Goal: Task Accomplishment & Management: Manage account settings

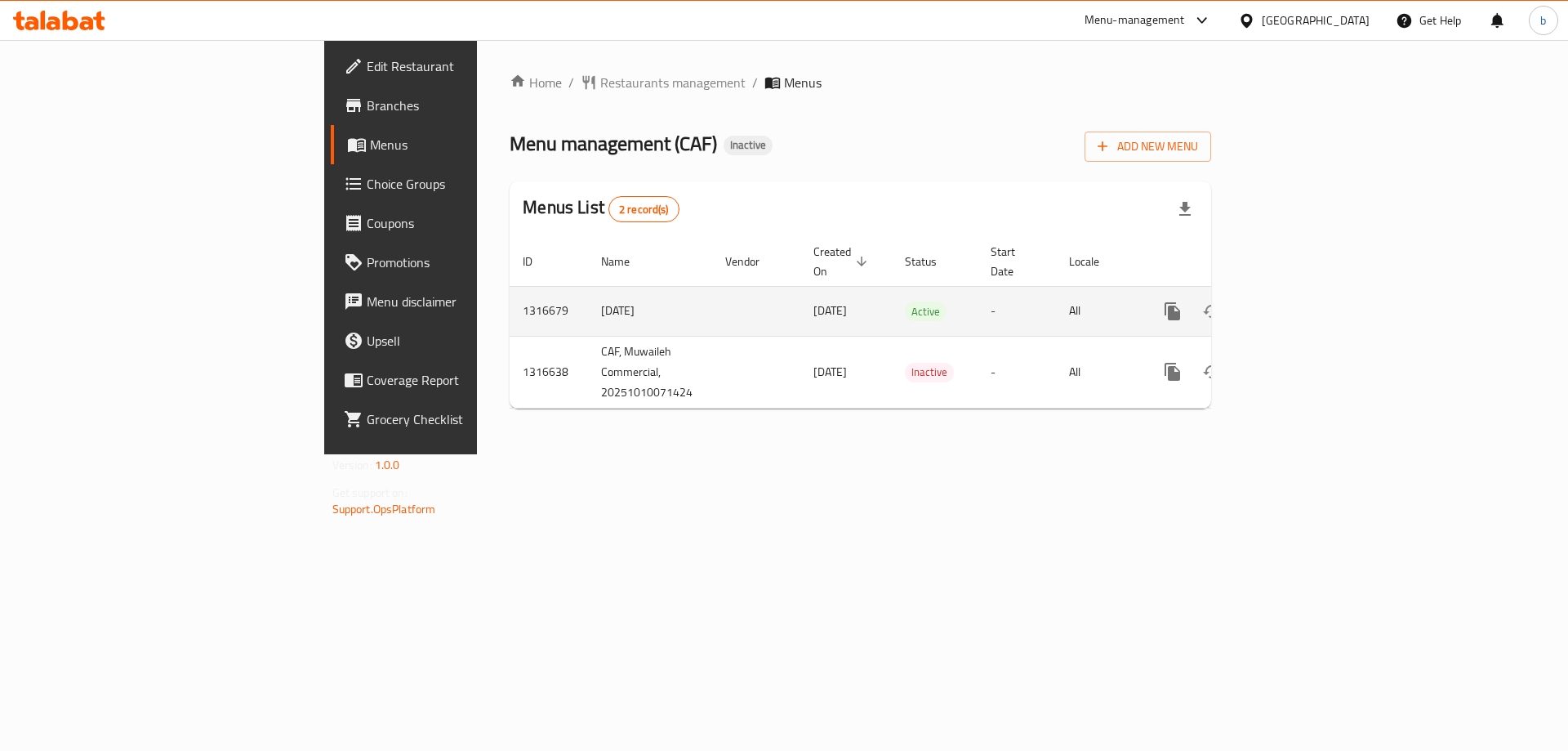
click at [1301, 302] on icon "enhanced table" at bounding box center [1290, 311] width 20 height 20
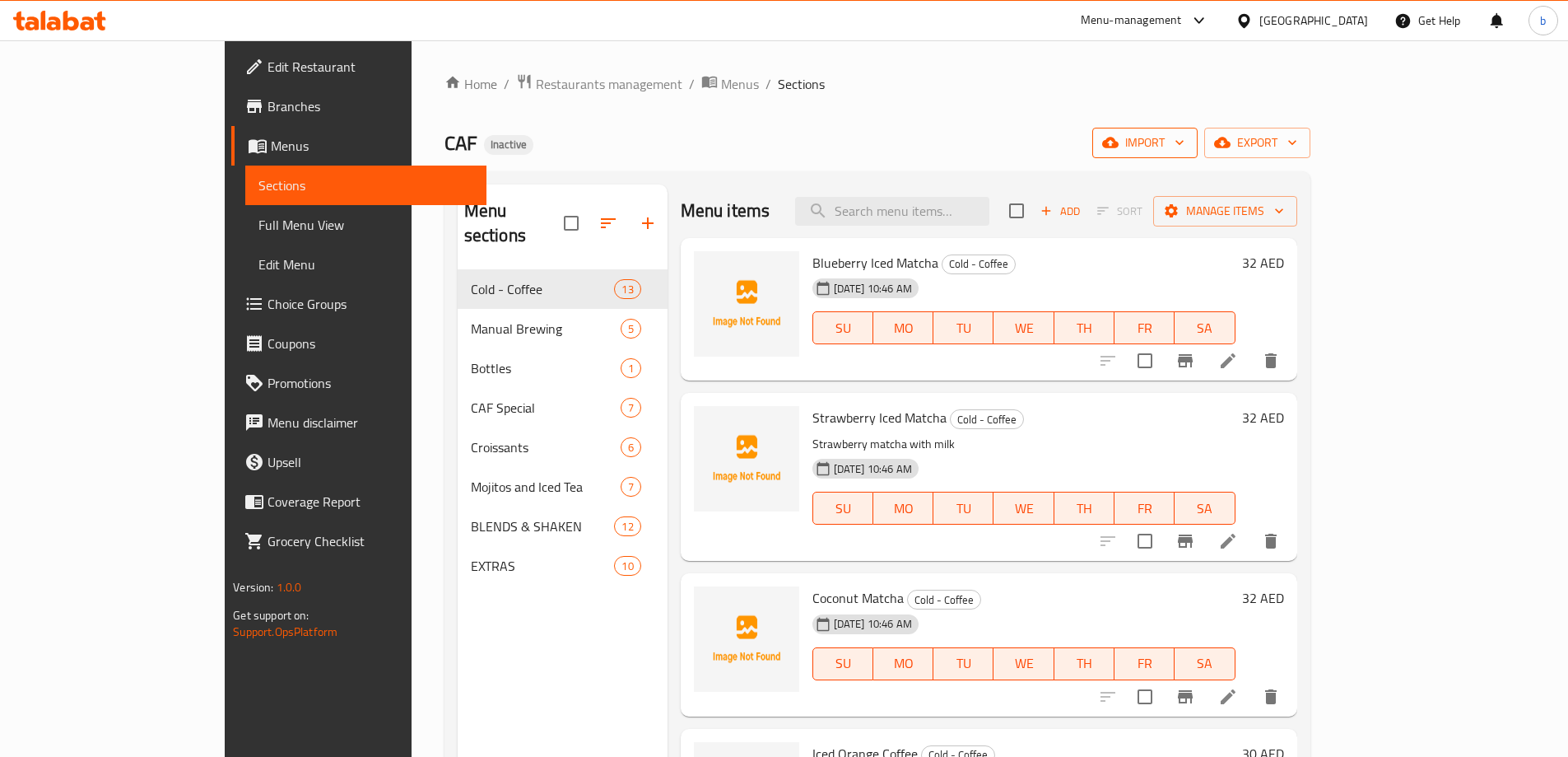
click at [1185, 147] on span "import" at bounding box center [1145, 143] width 79 height 21
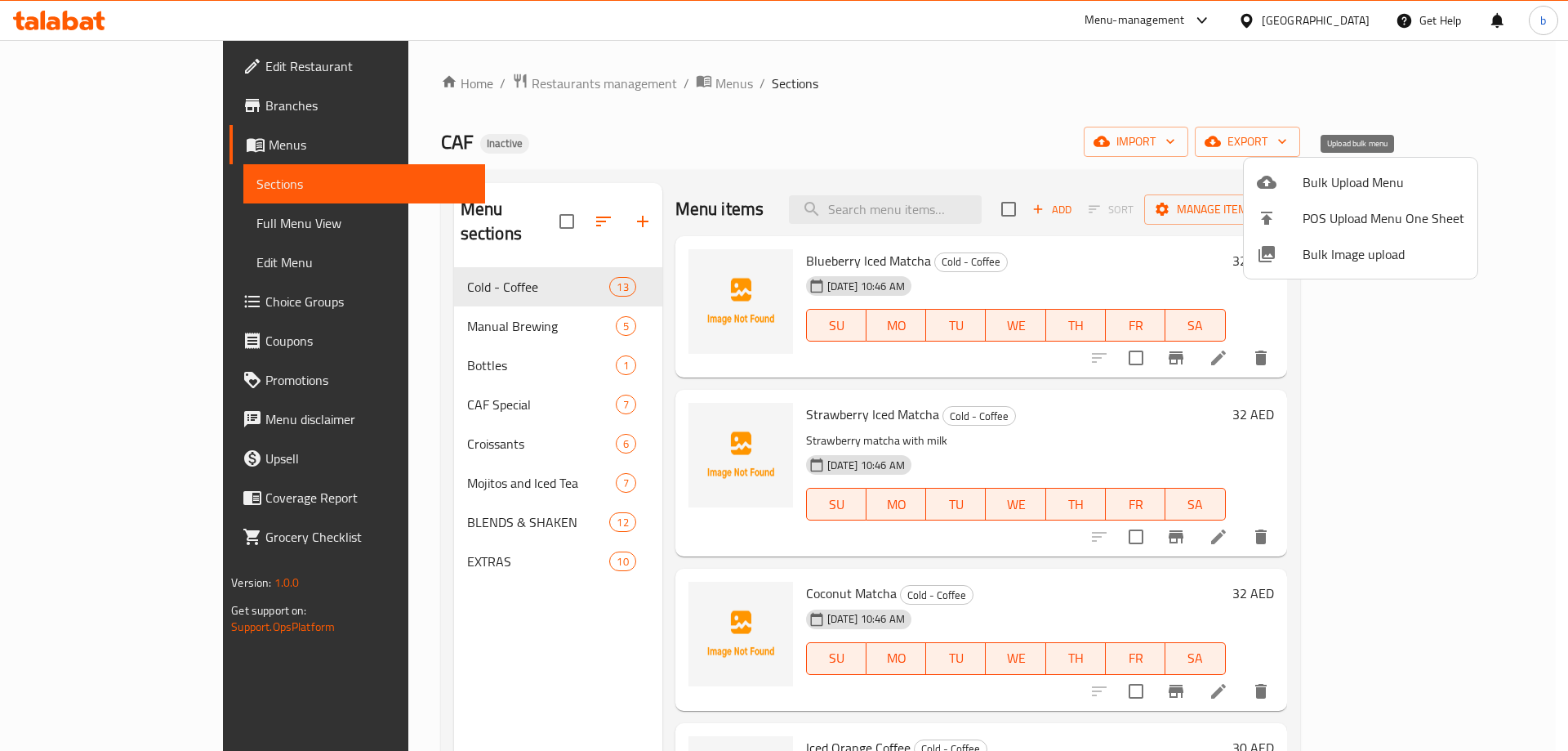
click at [1367, 176] on span "Bulk Upload Menu" at bounding box center [1384, 182] width 162 height 20
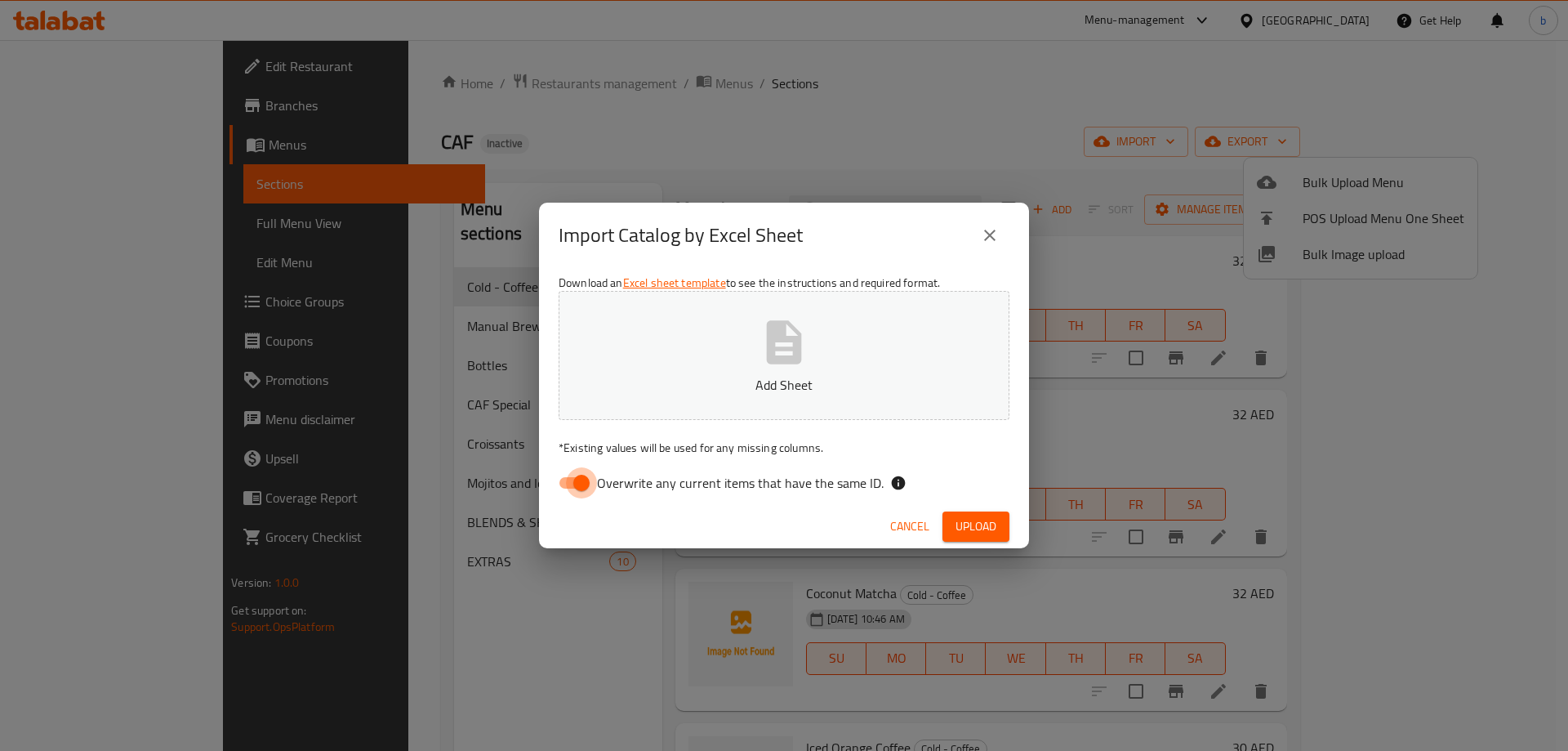
click at [564, 477] on input "Overwrite any current items that have the same ID." at bounding box center [581, 483] width 93 height 31
checkbox input "false"
click at [770, 375] on p "Add Sheet" at bounding box center [784, 384] width 401 height 20
click at [832, 362] on button "Add Sheet" at bounding box center [784, 355] width 451 height 130
click at [1001, 526] on button "Upload" at bounding box center [976, 526] width 67 height 30
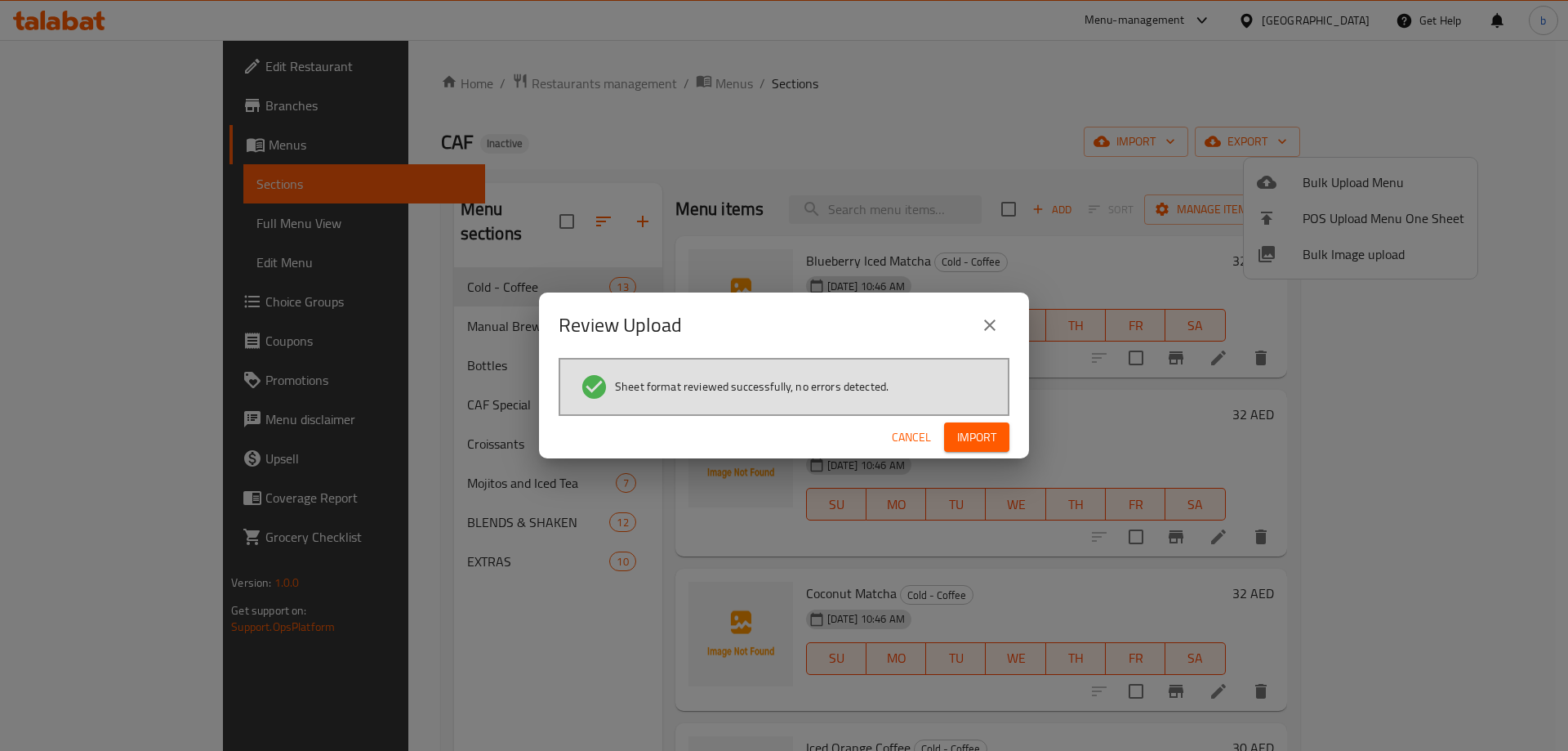
click at [989, 438] on span "Import" at bounding box center [977, 438] width 39 height 20
click at [989, 438] on icon "button" at bounding box center [984, 437] width 19 height 19
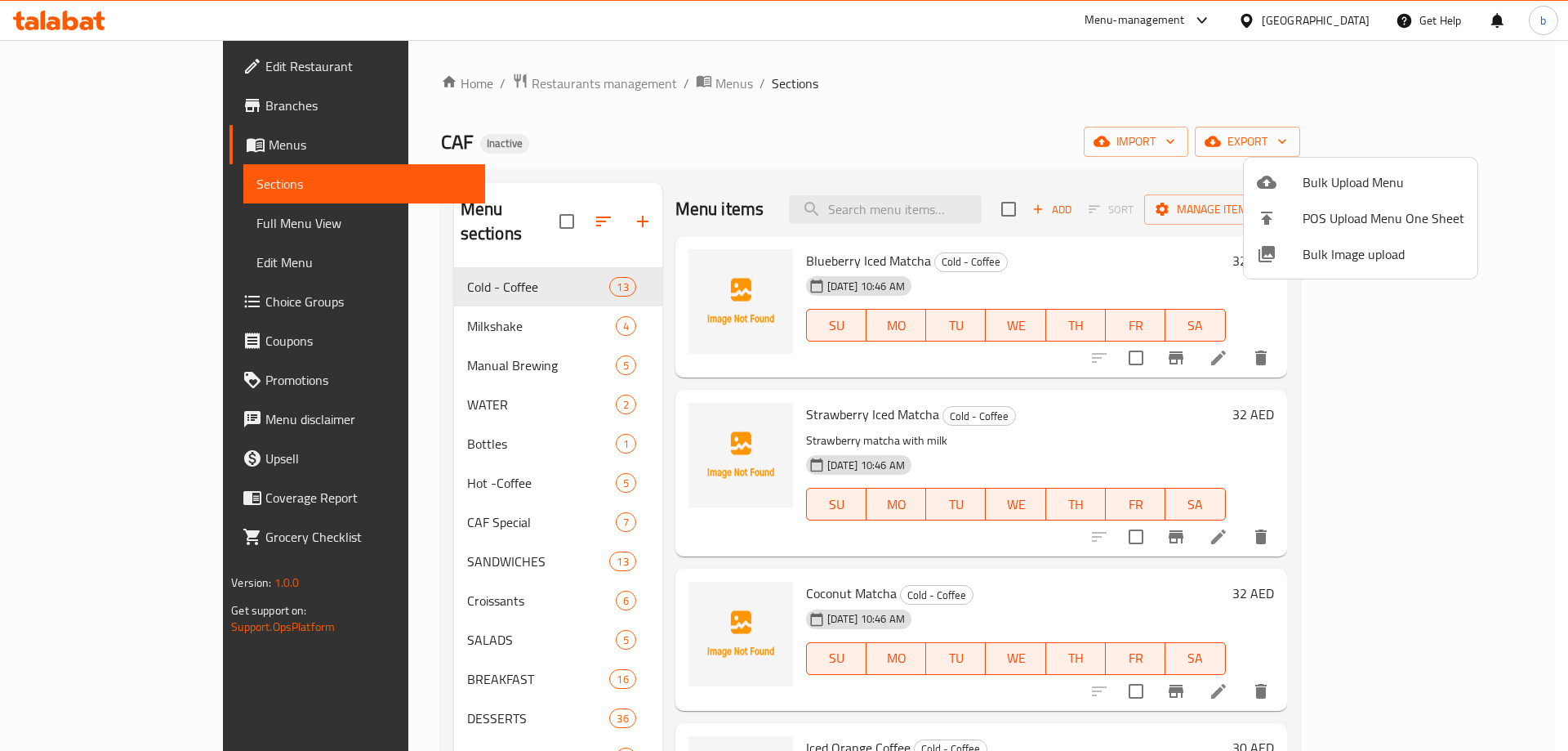
click at [65, 229] on div at bounding box center [784, 376] width 1568 height 751
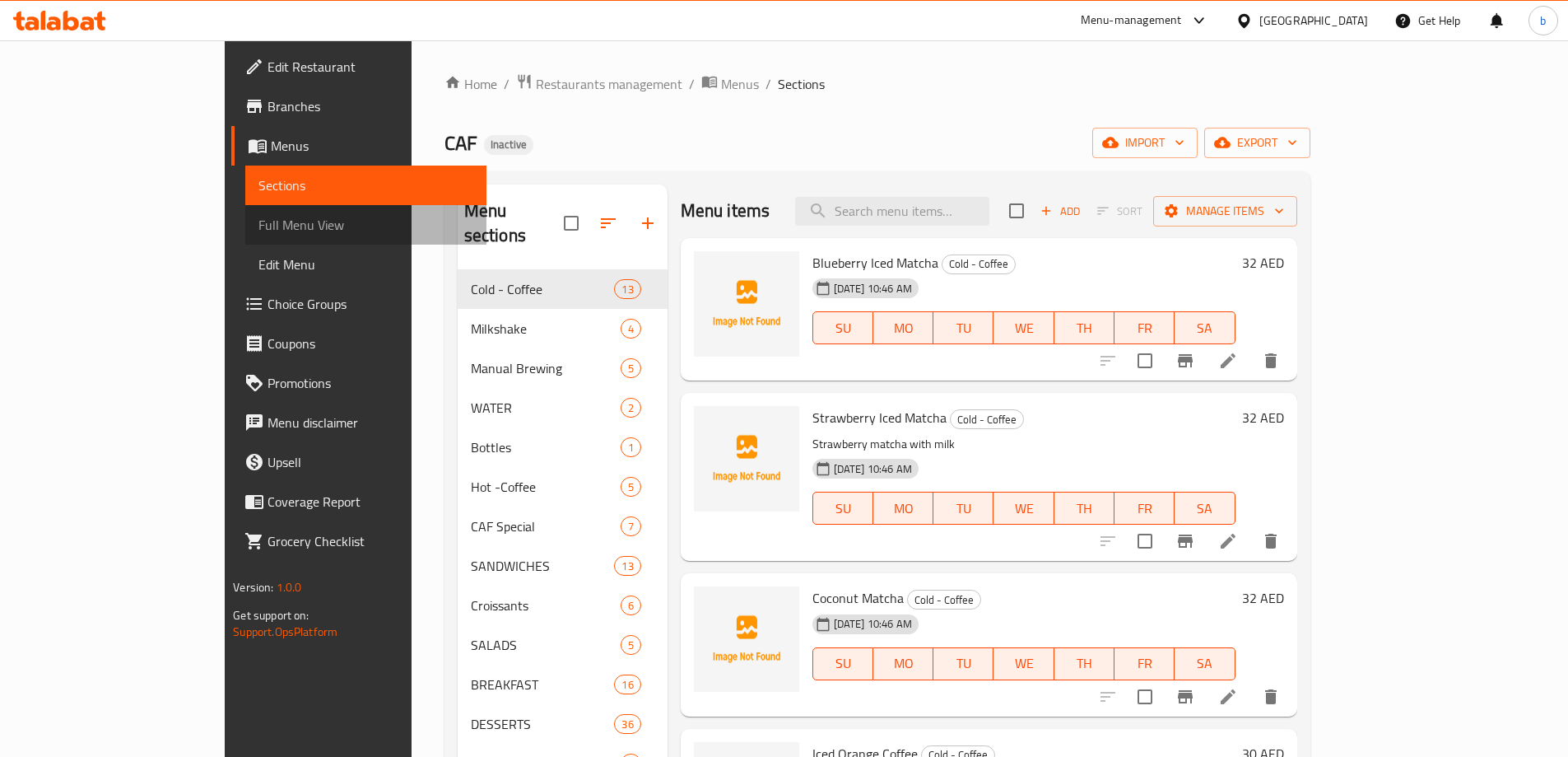
click at [258, 231] on span "Full Menu View" at bounding box center [365, 224] width 215 height 20
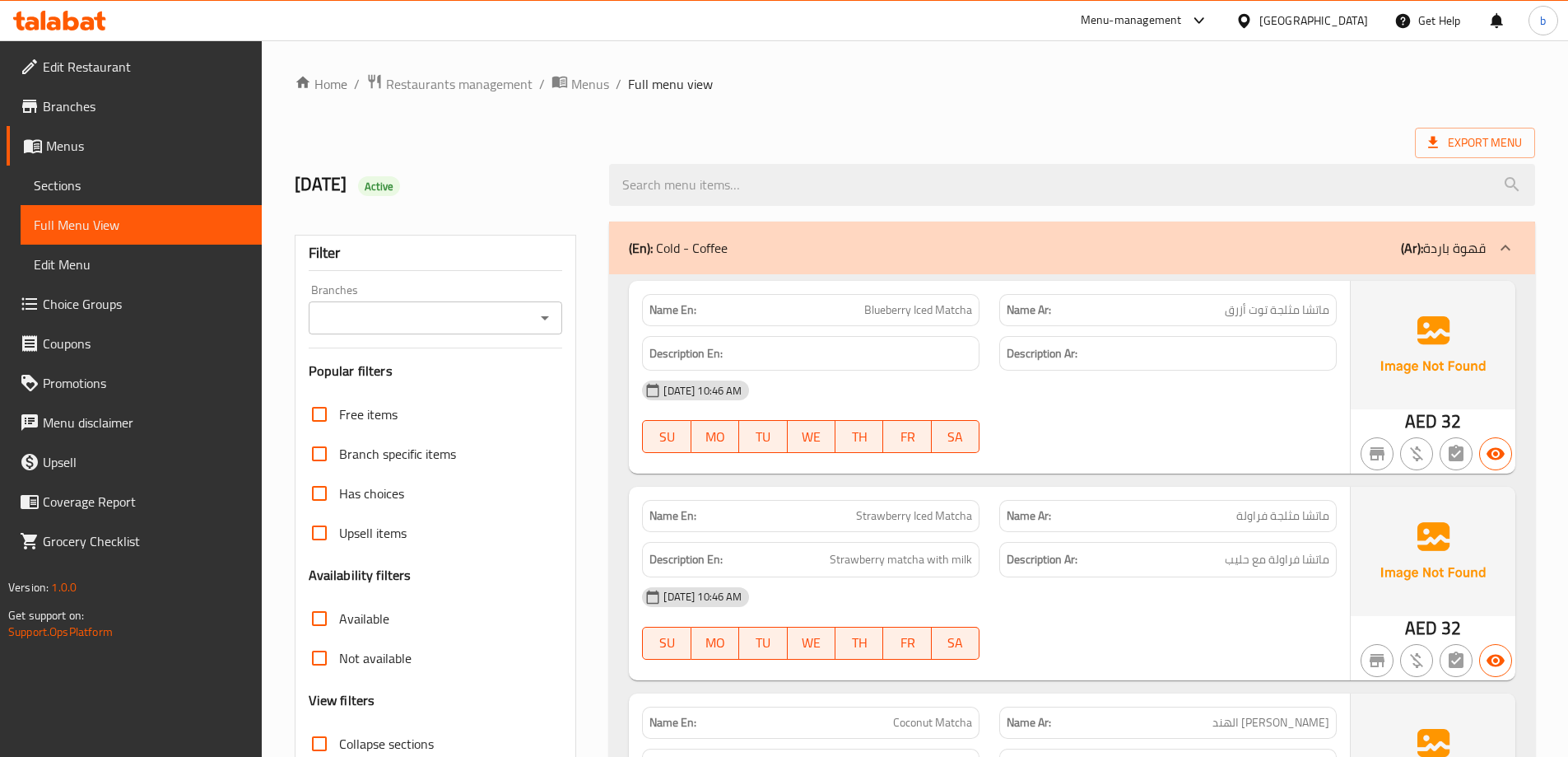
scroll to position [83, 0]
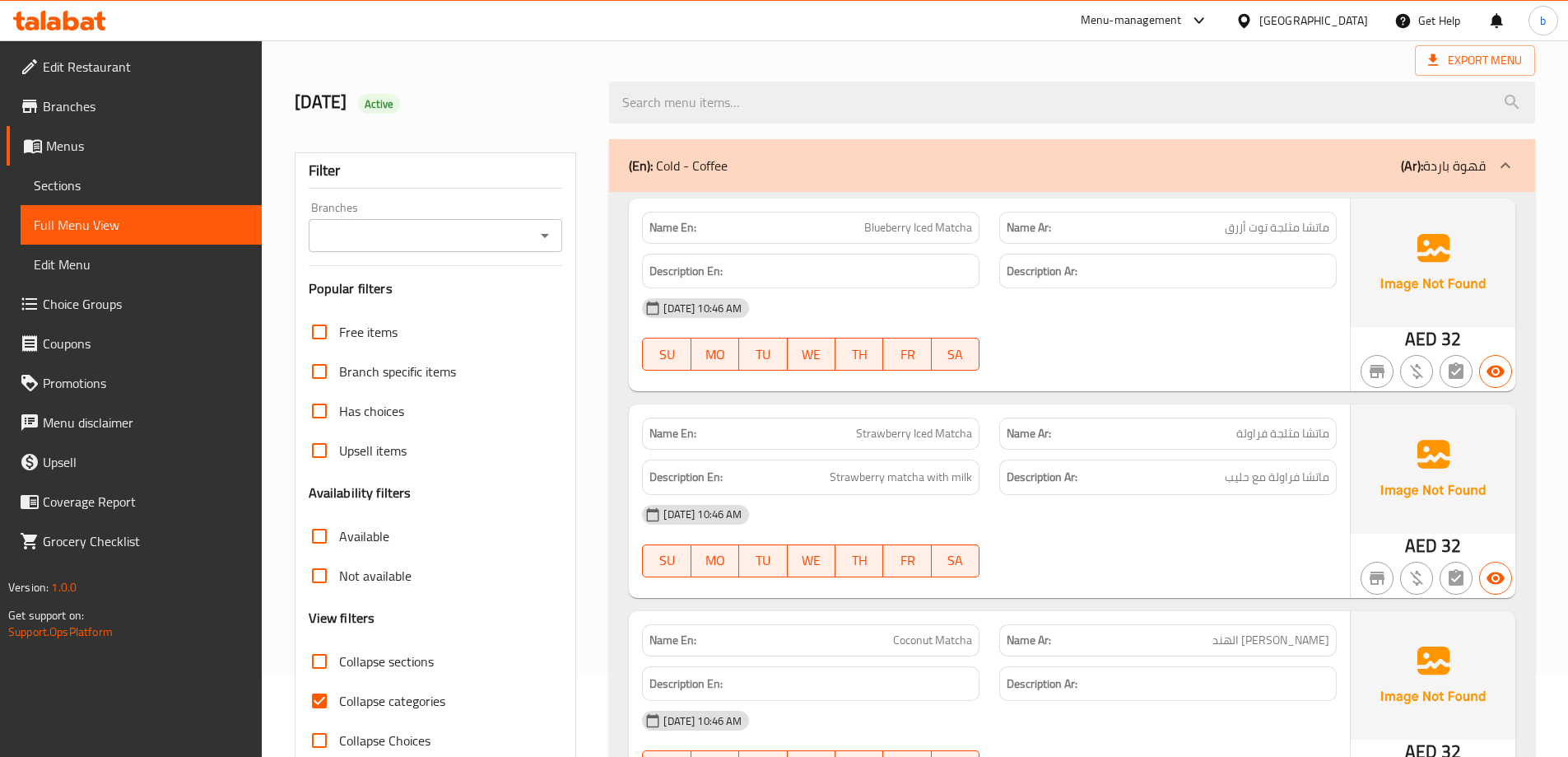
click at [323, 663] on input "Collapse sections" at bounding box center [319, 661] width 39 height 39
checkbox input "true"
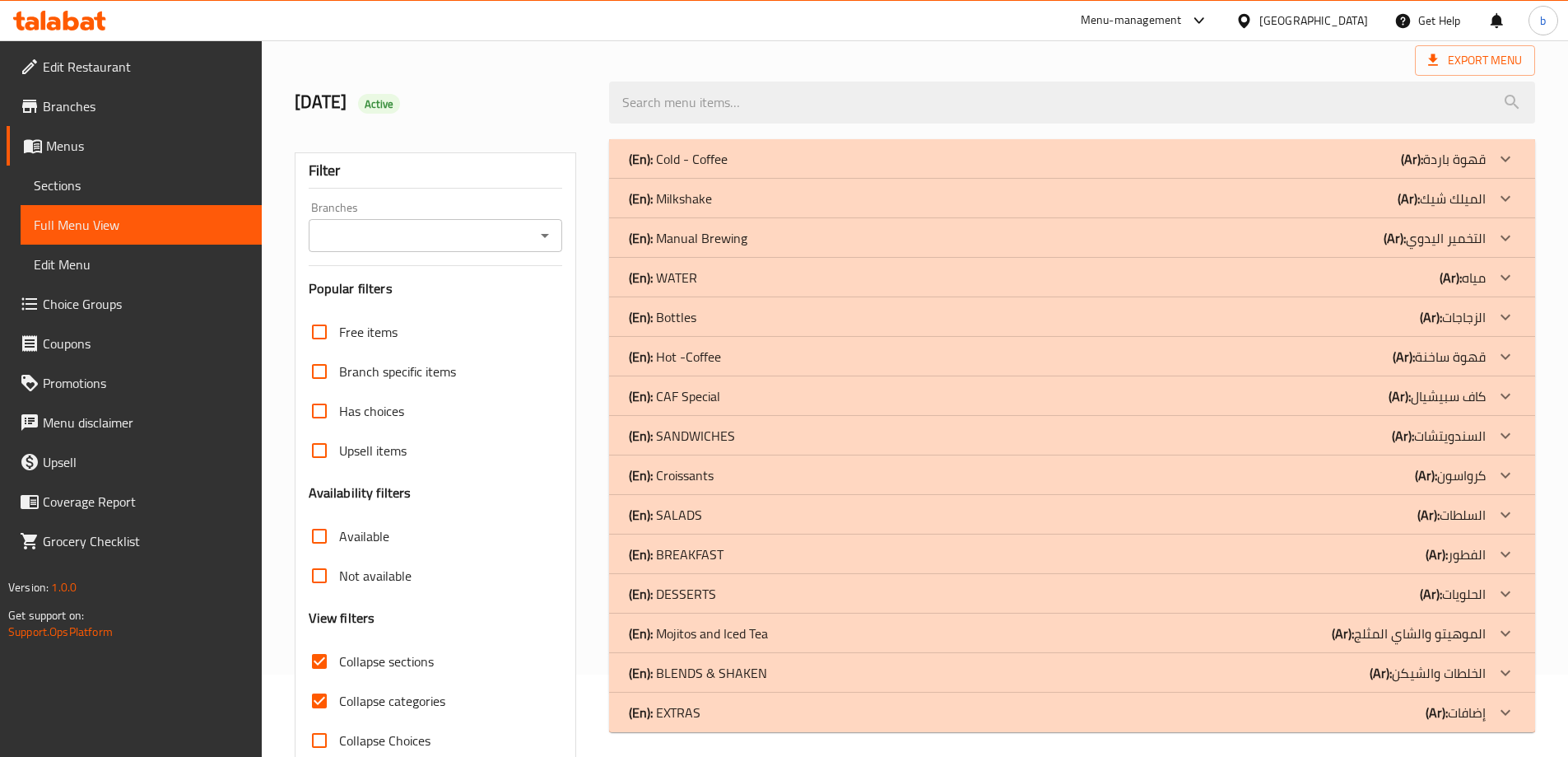
click at [1513, 197] on icon at bounding box center [1505, 198] width 20 height 20
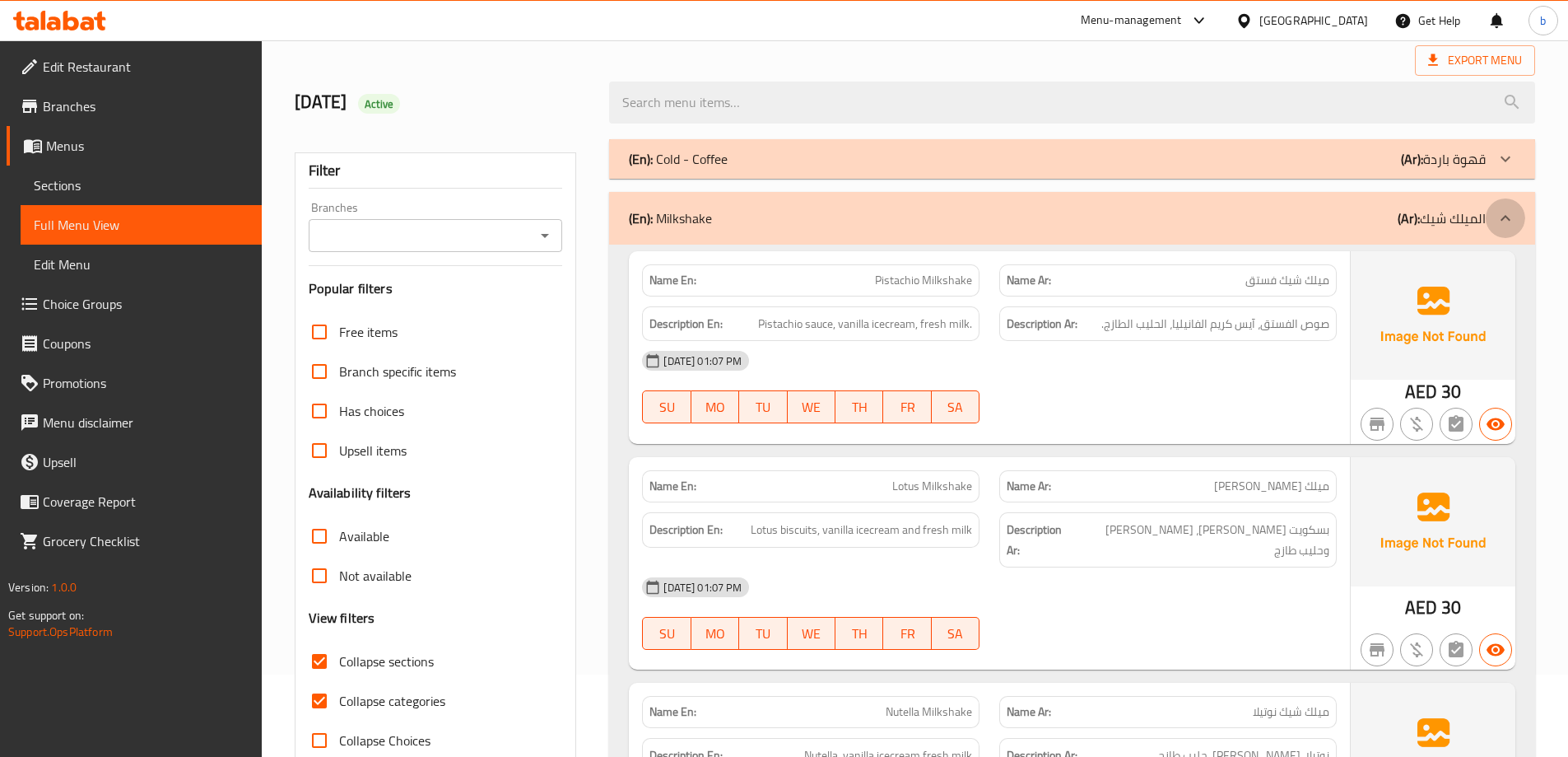
click at [1508, 224] on icon at bounding box center [1505, 218] width 20 height 20
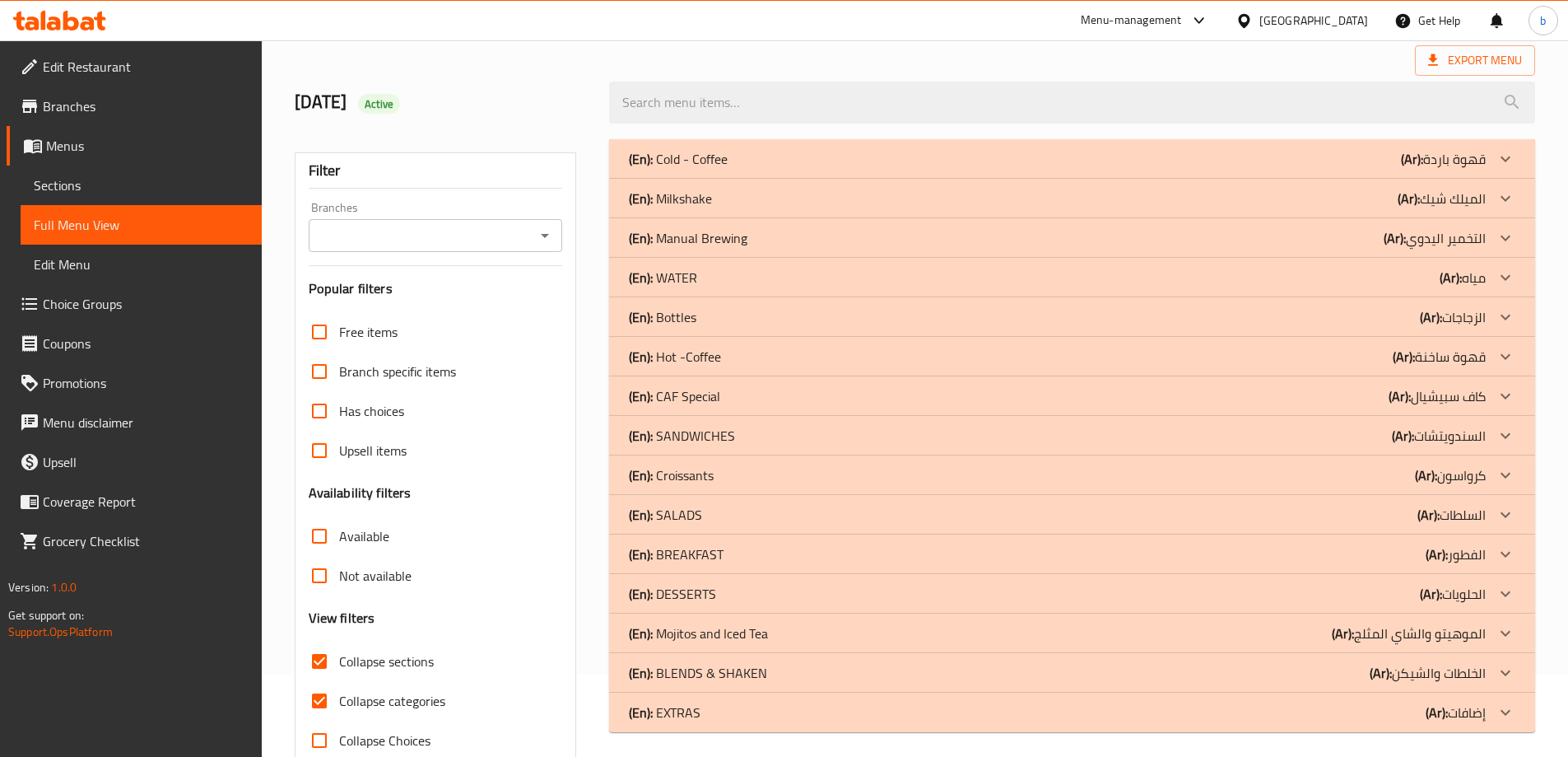
click at [1511, 605] on div at bounding box center [1506, 594] width 39 height 39
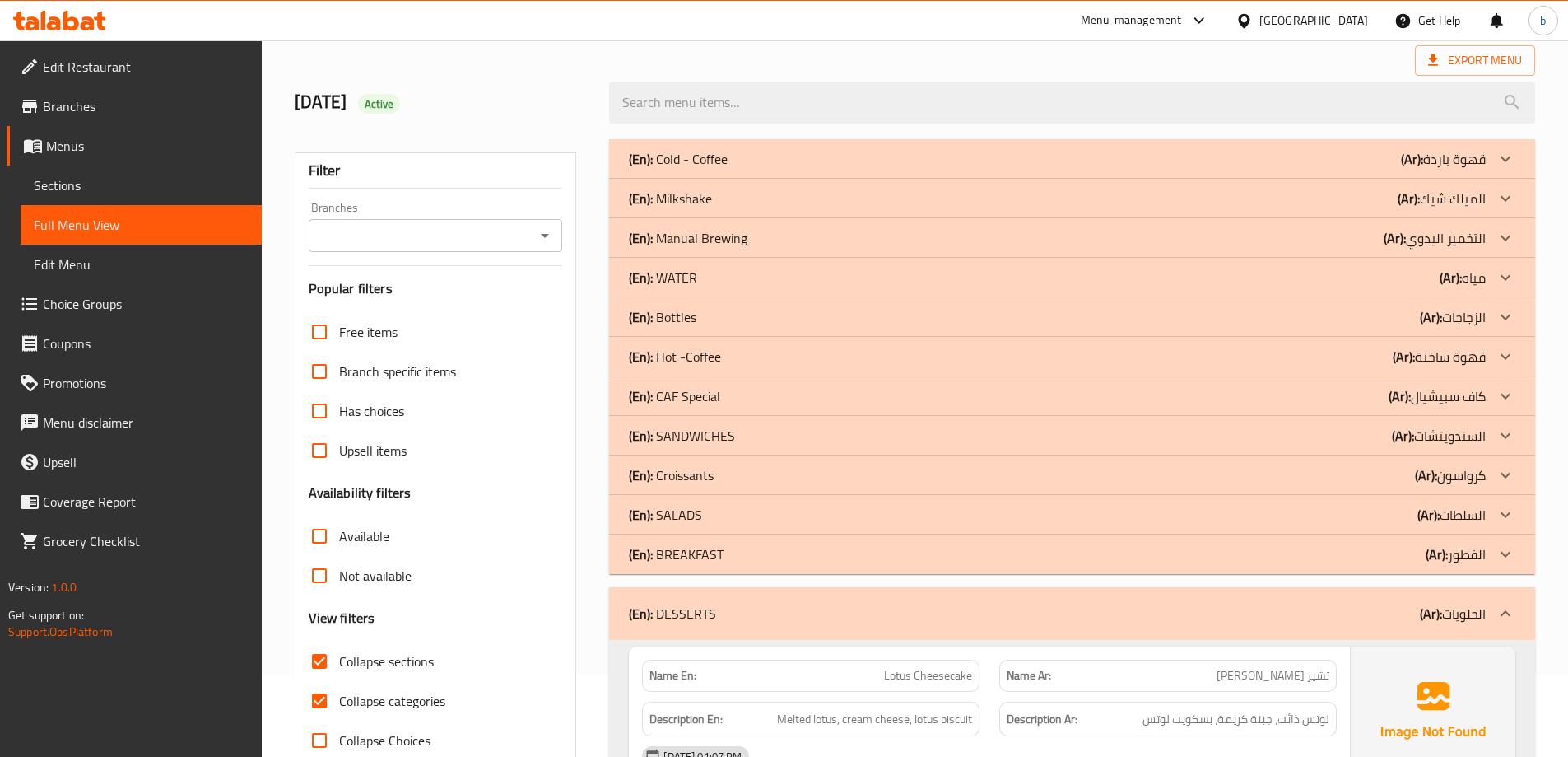
click at [1511, 556] on icon at bounding box center [1505, 554] width 20 height 20
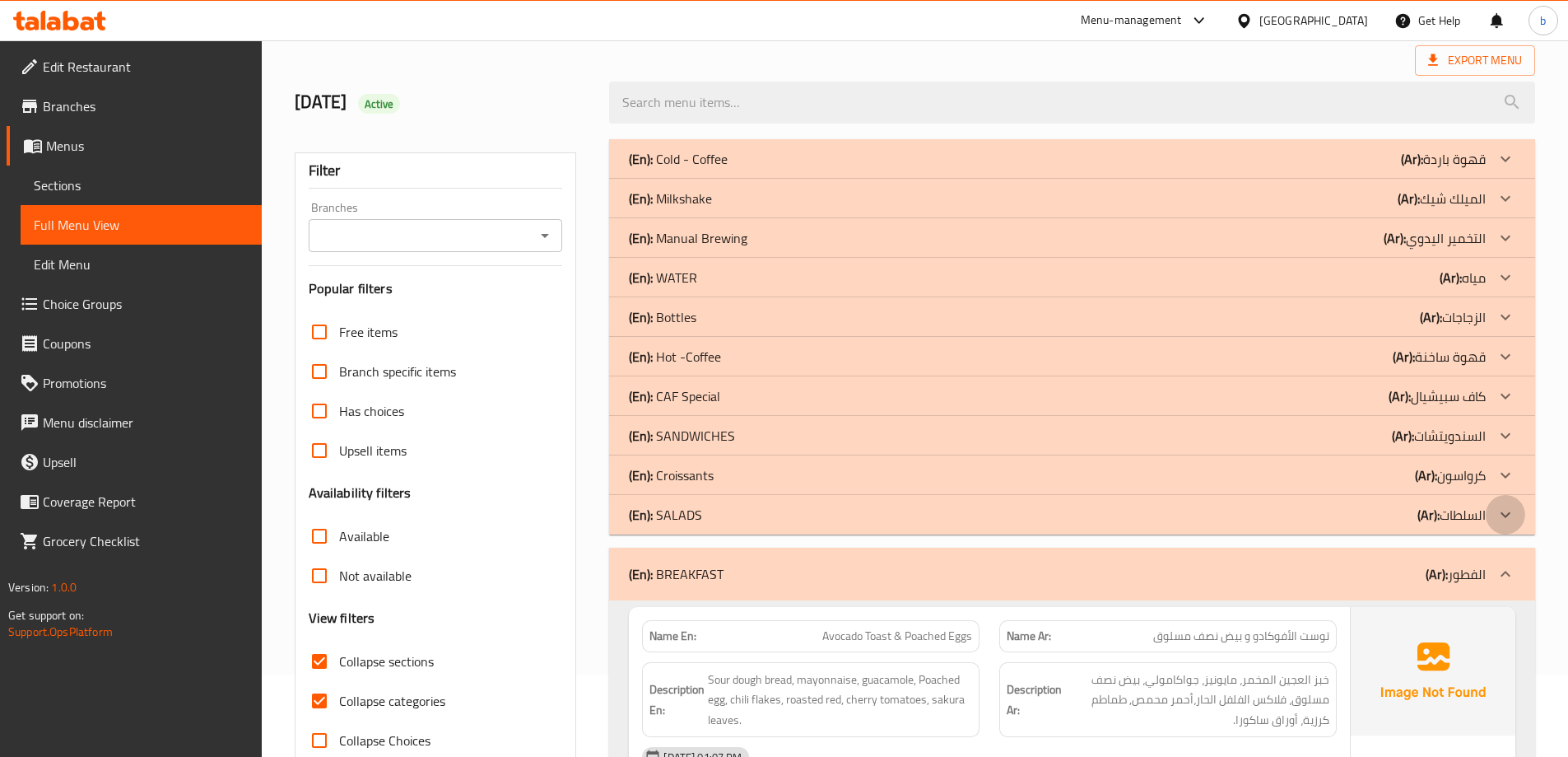
click at [1510, 519] on icon at bounding box center [1505, 514] width 20 height 20
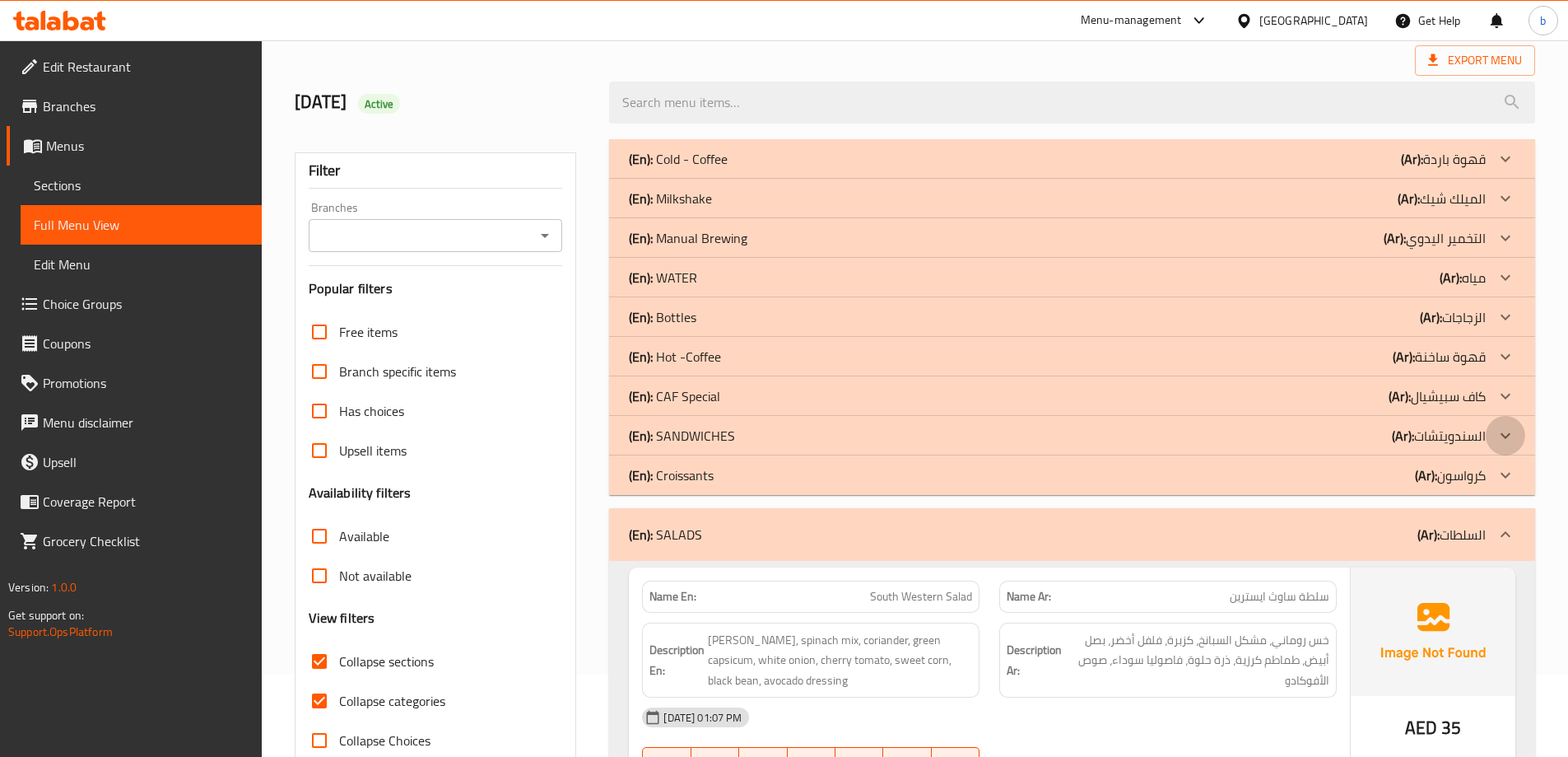
click at [1500, 439] on icon at bounding box center [1505, 435] width 20 height 20
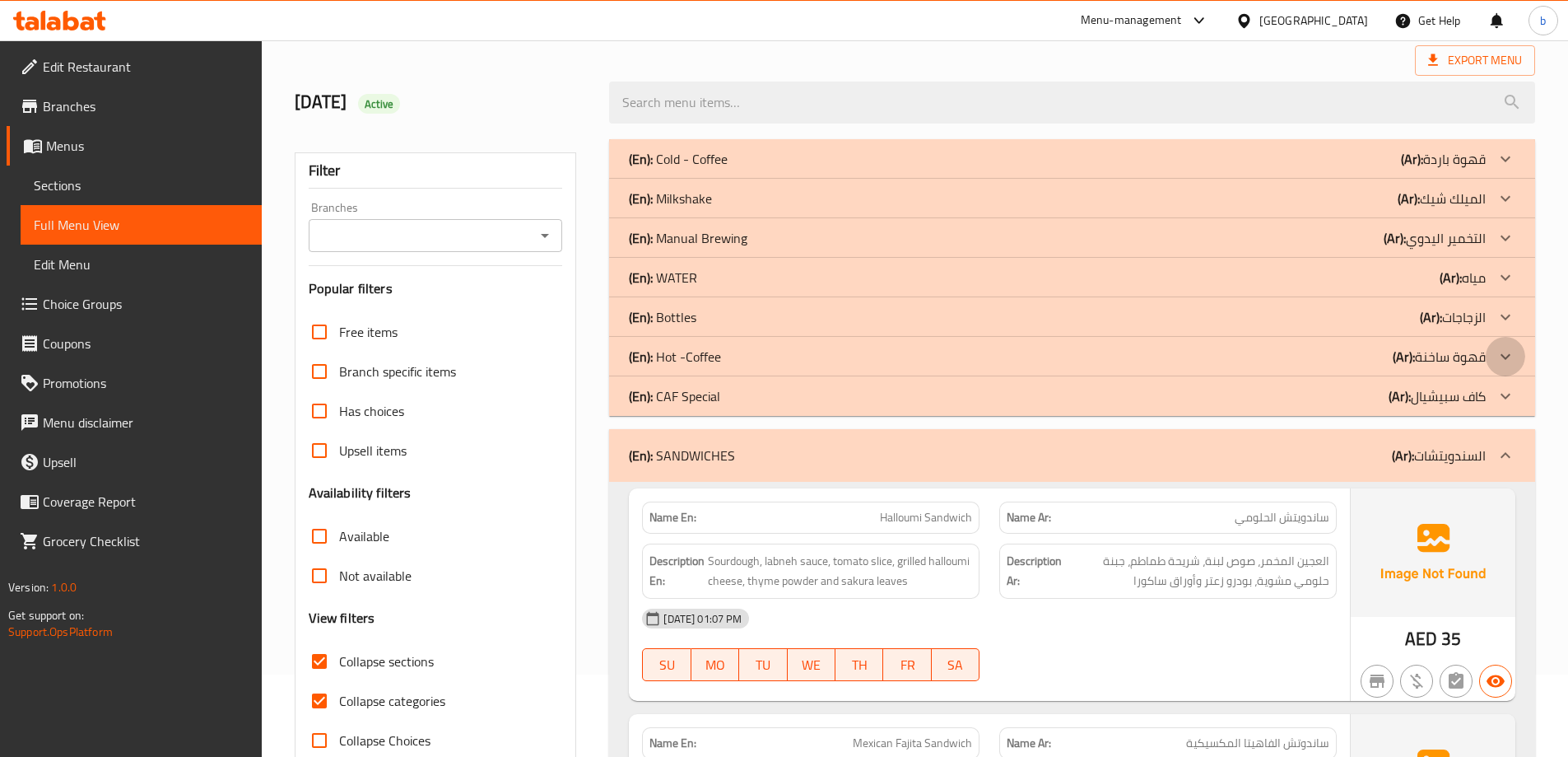
click at [1506, 361] on icon at bounding box center [1505, 356] width 20 height 20
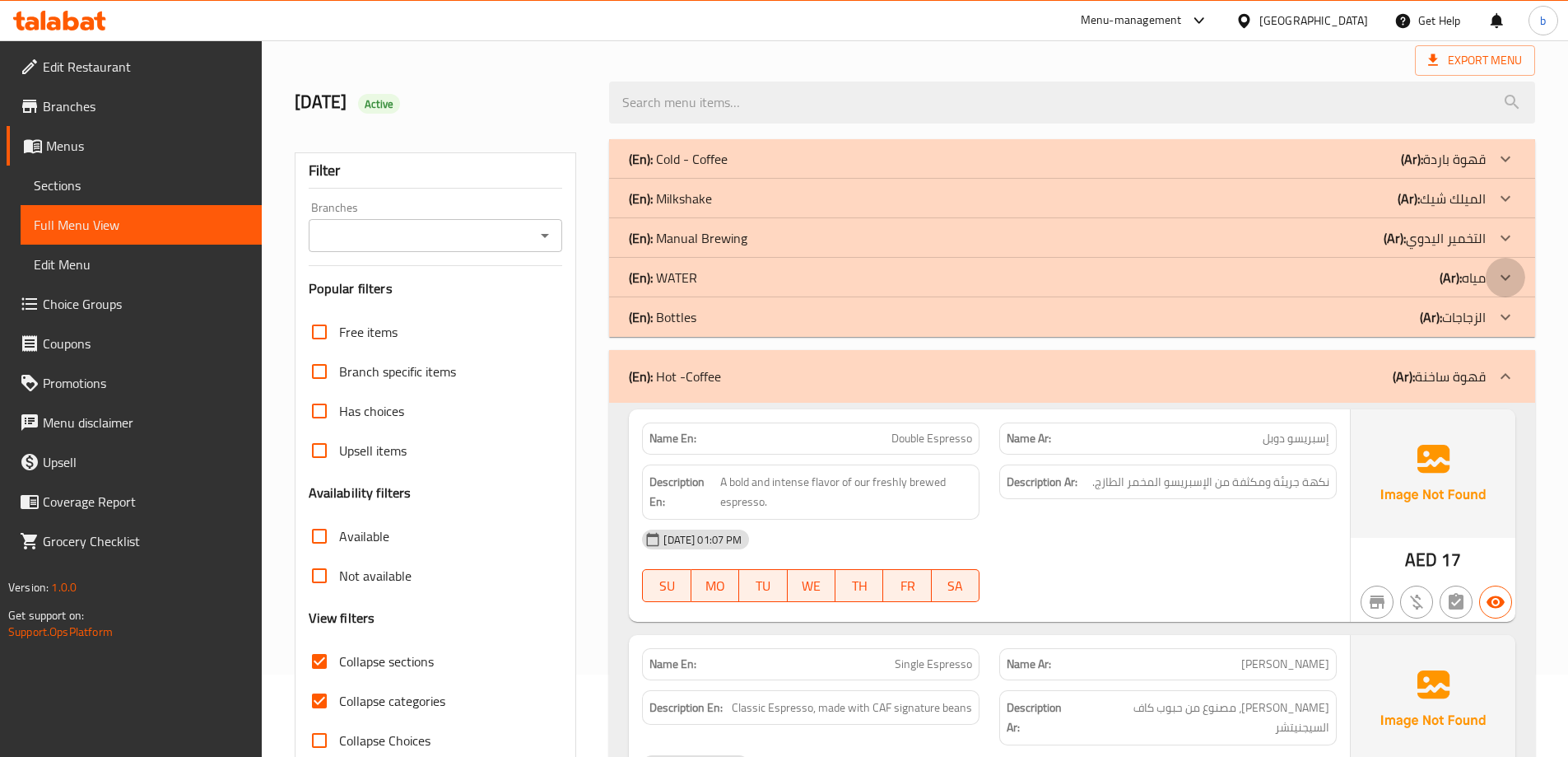
click at [1503, 274] on icon at bounding box center [1505, 277] width 20 height 20
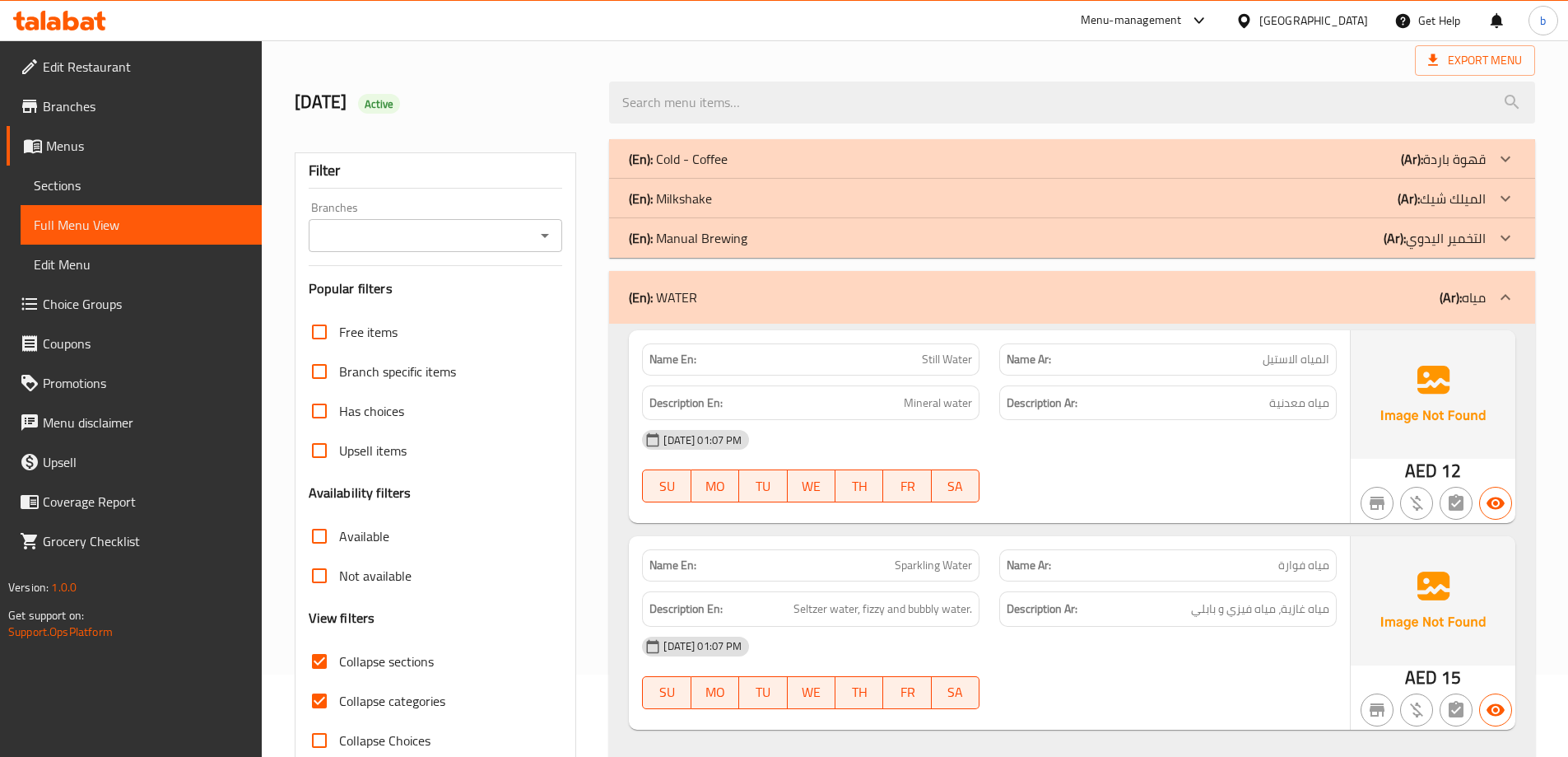
click at [1497, 193] on icon at bounding box center [1505, 198] width 20 height 20
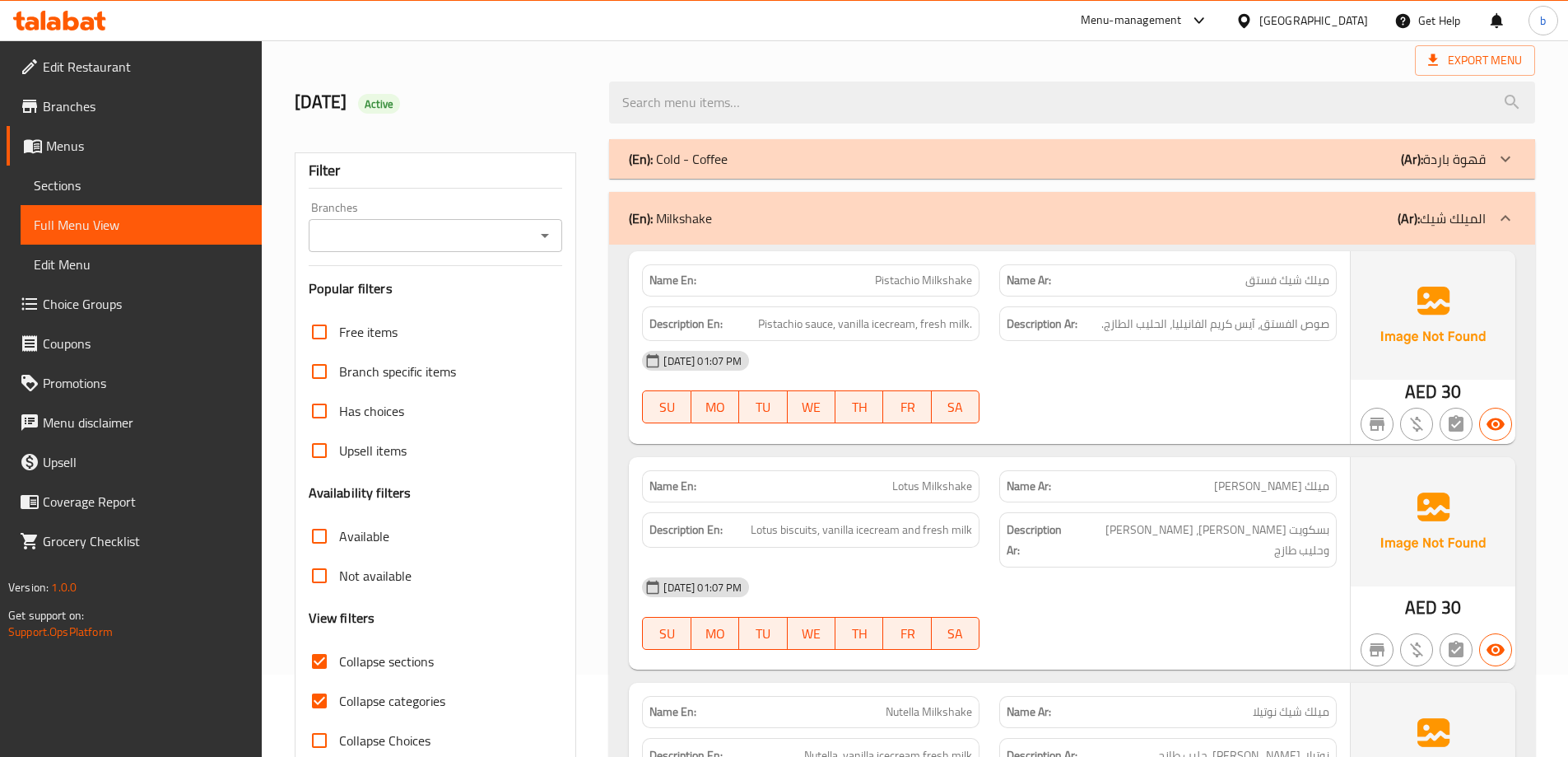
scroll to position [247, 0]
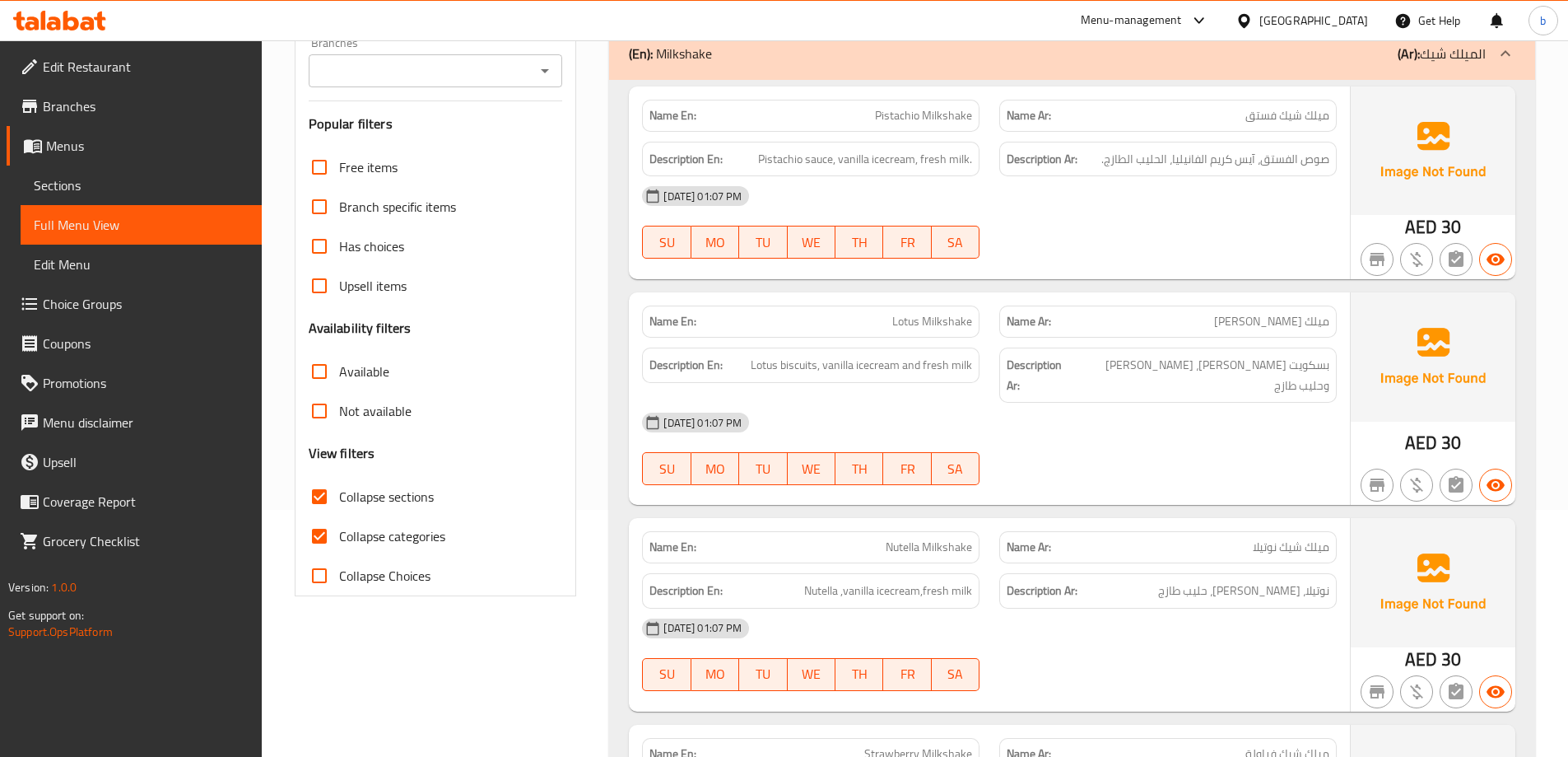
click at [324, 529] on input "Collapse categories" at bounding box center [319, 536] width 39 height 39
checkbox input "false"
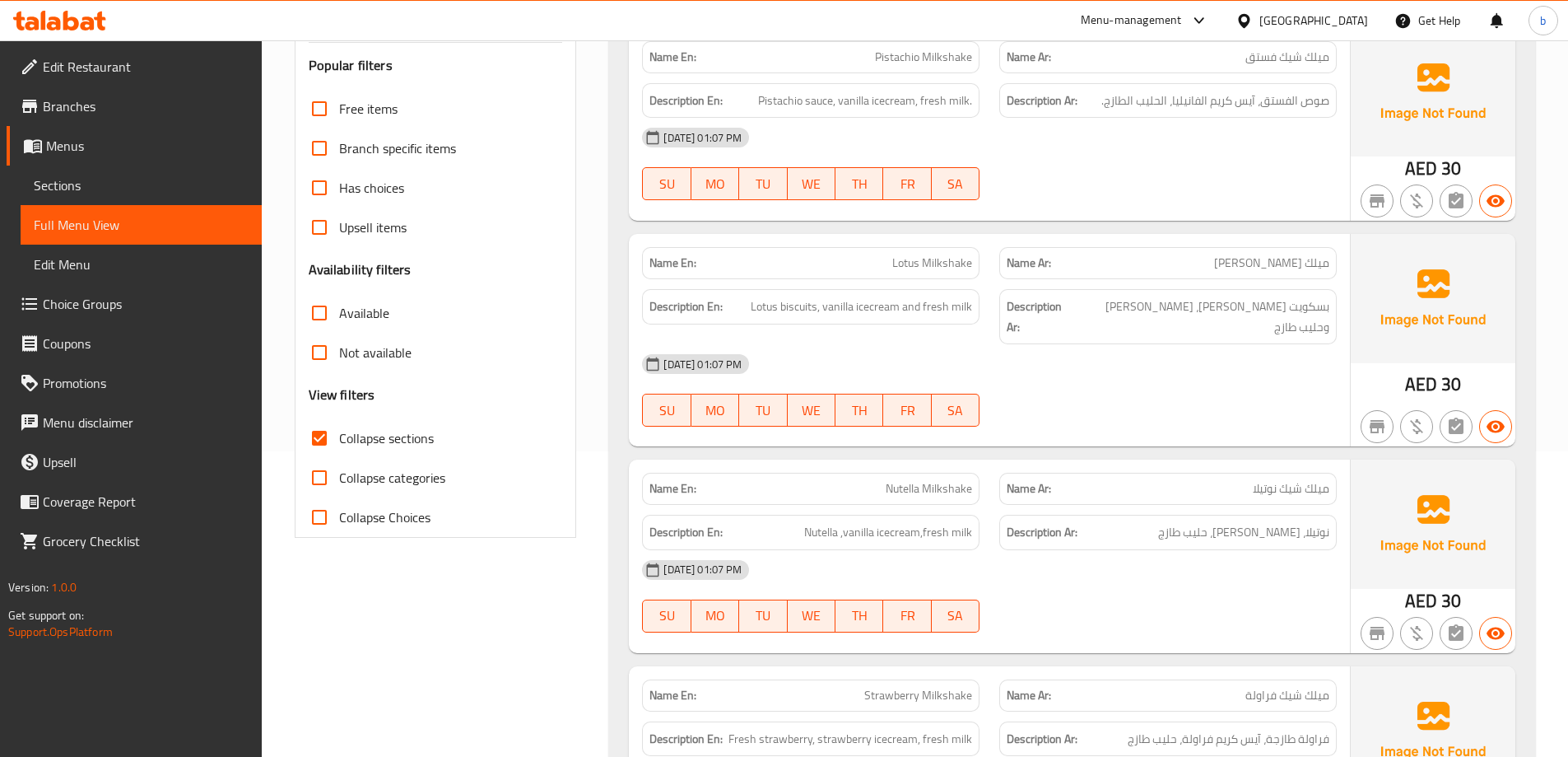
scroll to position [164, 0]
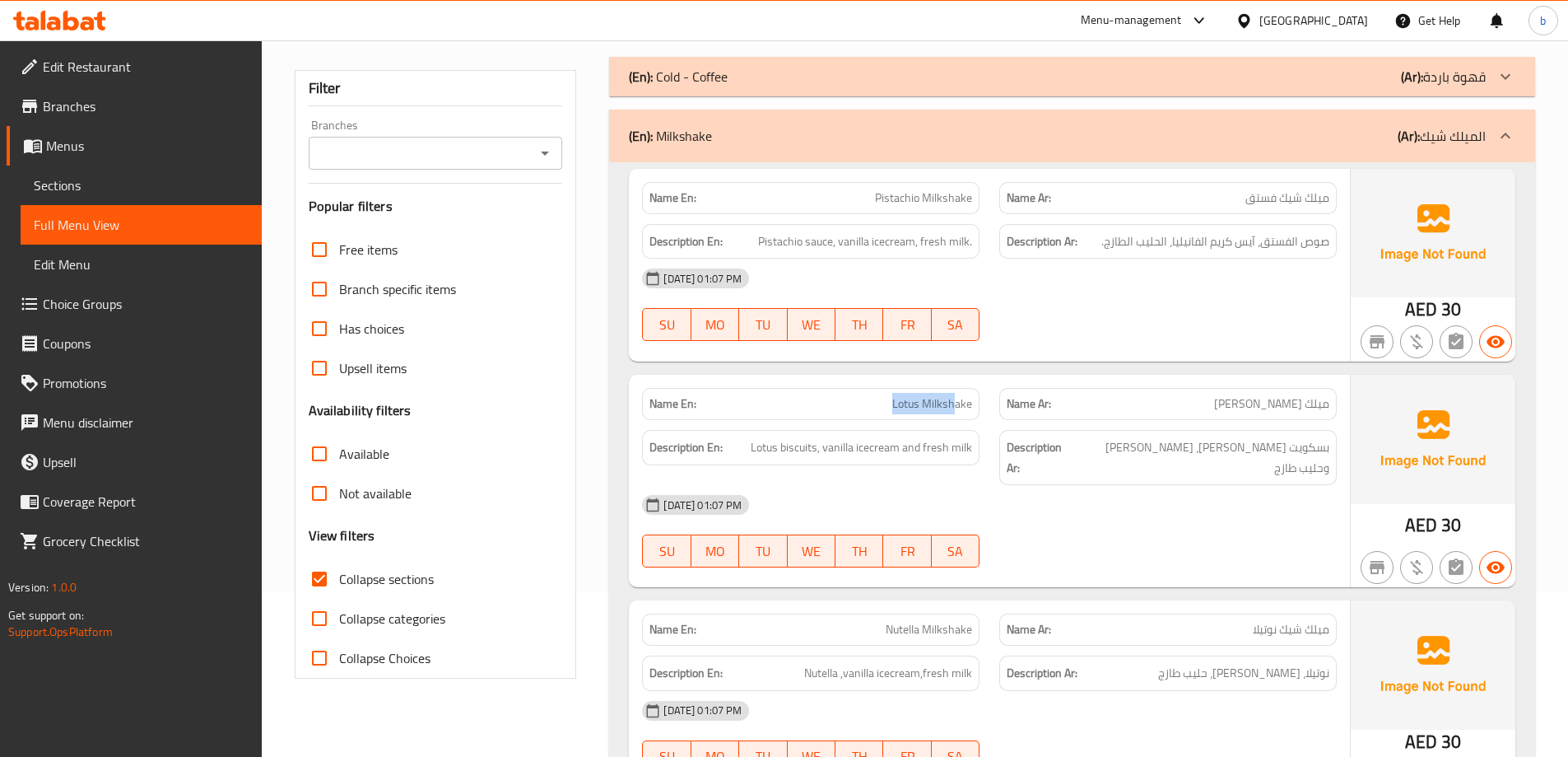
drag, startPoint x: 884, startPoint y: 405, endPoint x: 955, endPoint y: 405, distance: 71.0
click at [955, 405] on p "Name En: Lotus Milkshake" at bounding box center [811, 404] width 323 height 17
click at [999, 360] on div "Name En: Pistachio Milkshake Name Ar: ميلك شيك فستق Description En: Pistachio s…" at bounding box center [1072, 597] width 926 height 871
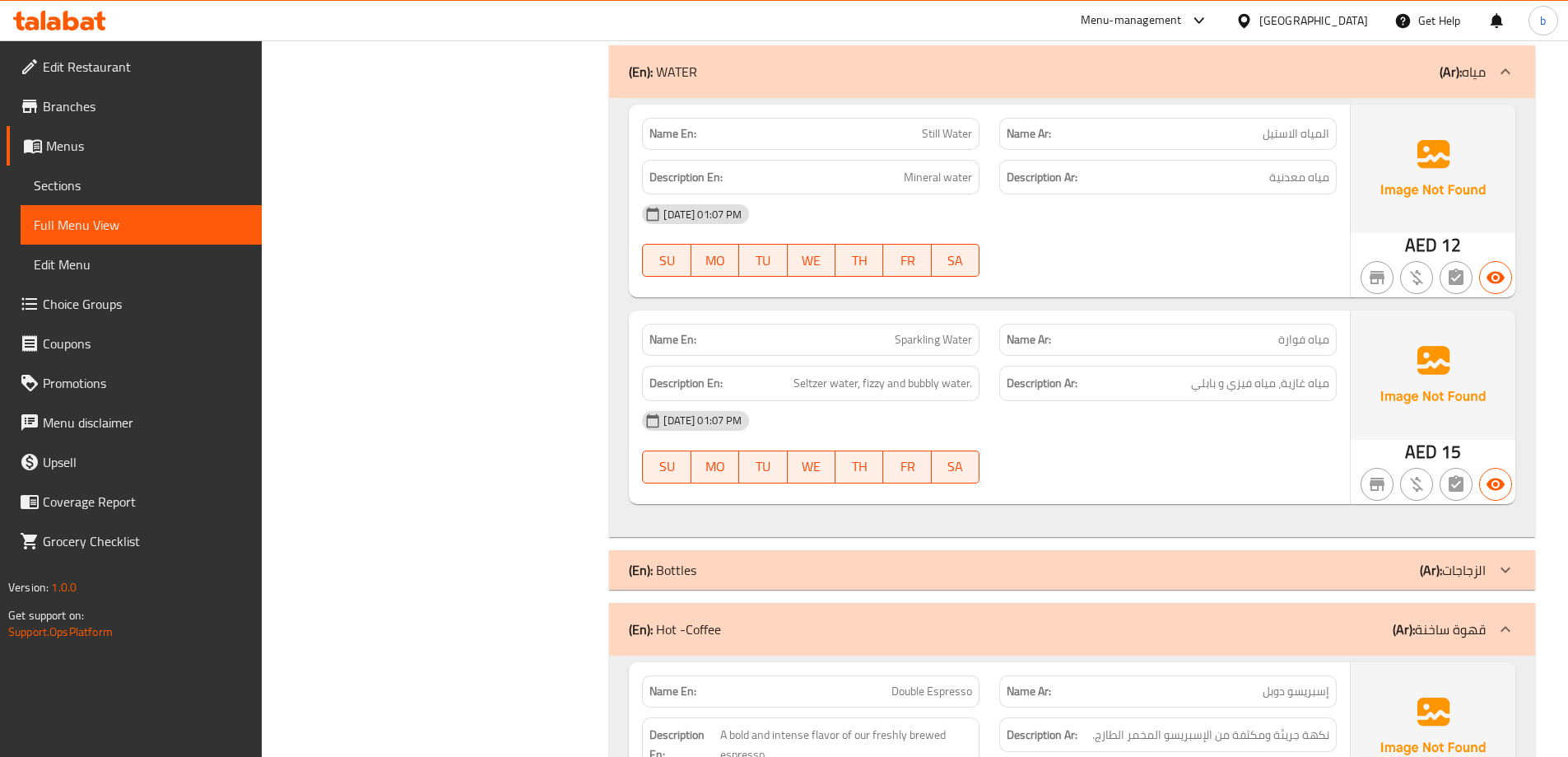
scroll to position [1318, 0]
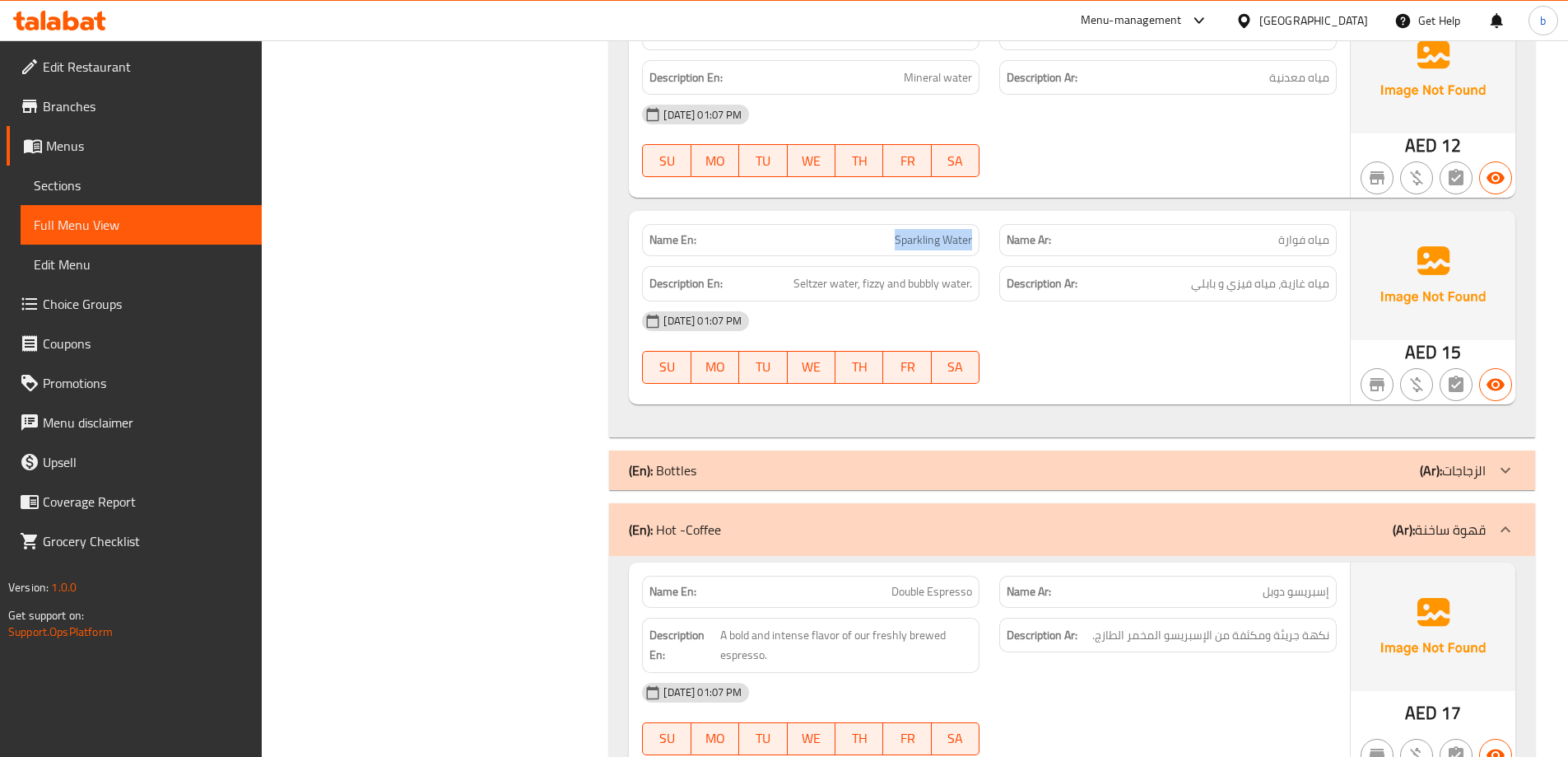
drag, startPoint x: 884, startPoint y: 217, endPoint x: 978, endPoint y: 224, distance: 94.3
click at [978, 224] on div "Name En: Sparkling Water" at bounding box center [810, 239] width 337 height 32
copy span "Sparkling Water"
drag, startPoint x: 832, startPoint y: 270, endPoint x: 1010, endPoint y: 279, distance: 178.2
click at [1010, 279] on div "Description En: Seltzer water, fizzy and bubbly water. Description Ar: مياه غاز…" at bounding box center [989, 284] width 715 height 55
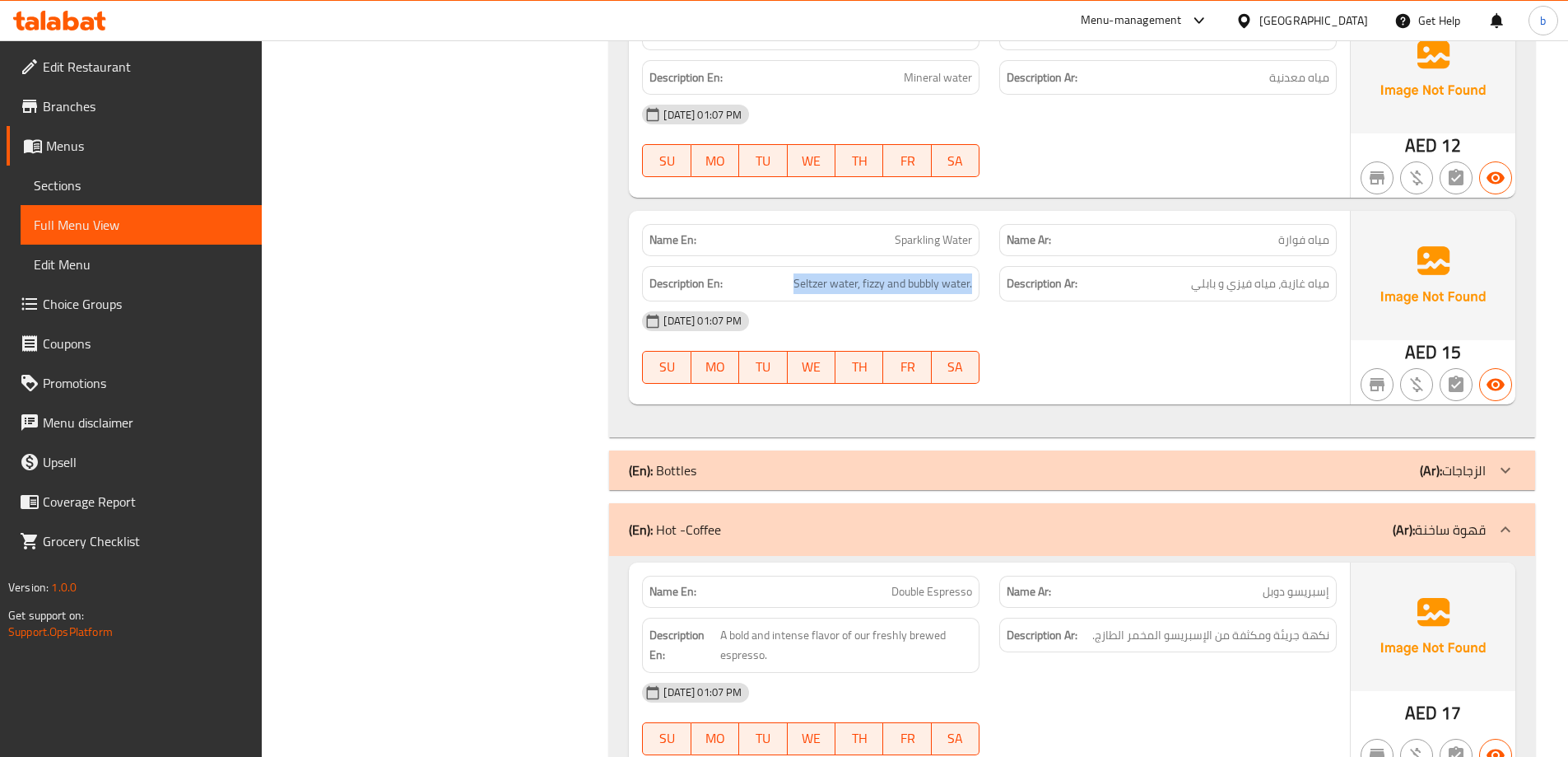
copy span "Seltzer water, fizzy and bubbly water."
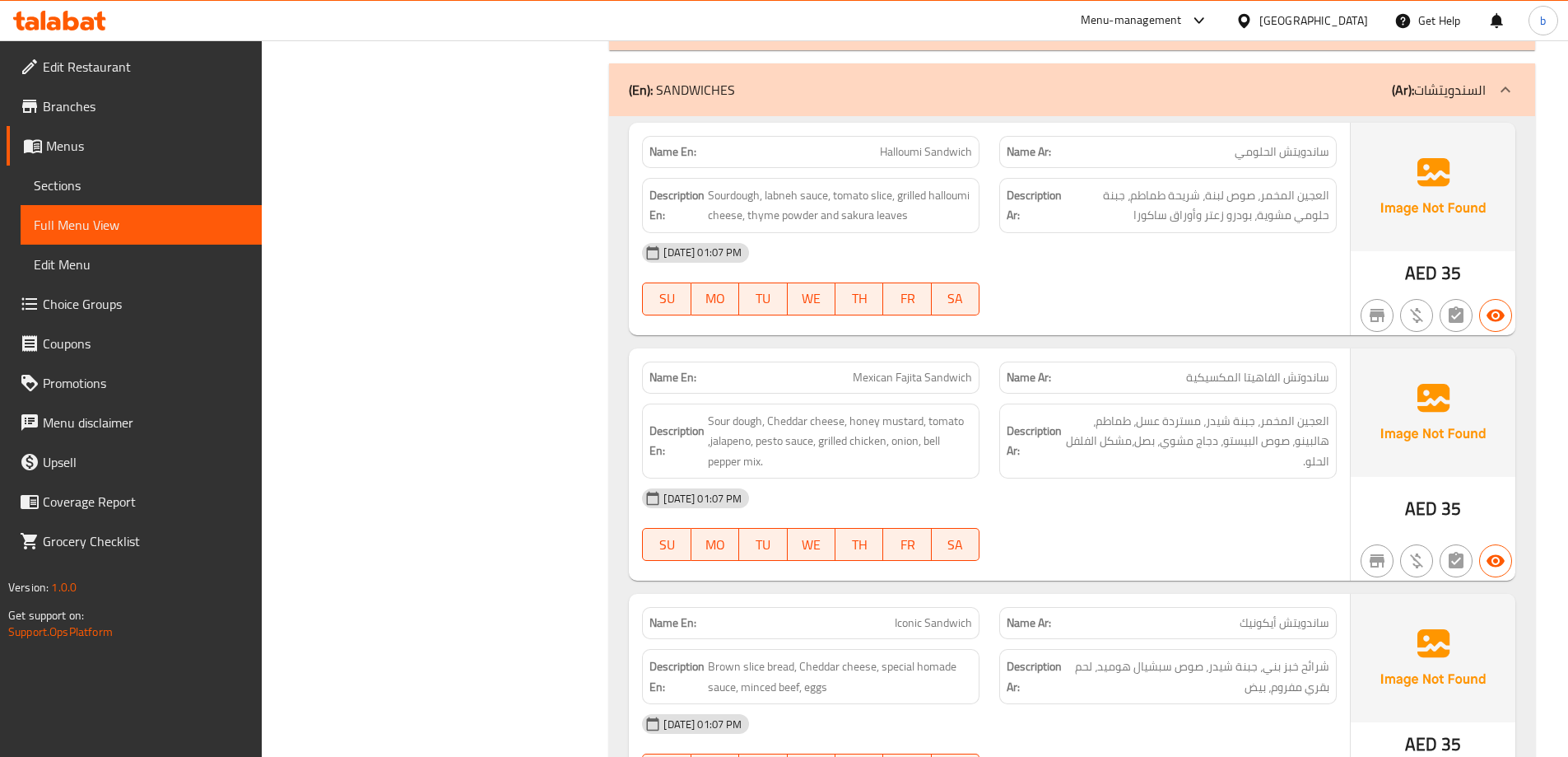
scroll to position [3129, 0]
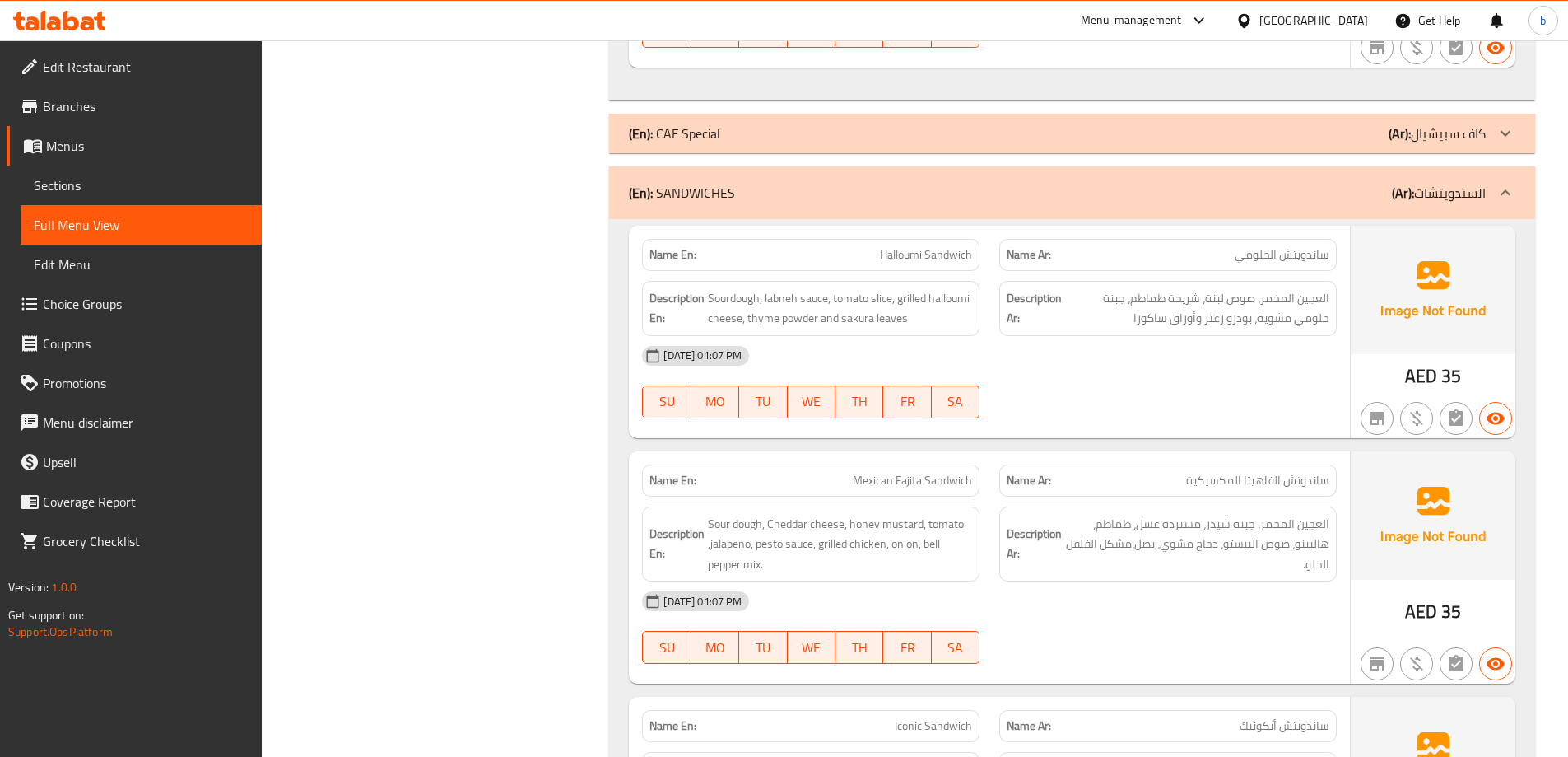
click at [1292, 336] on div "[DATE] 01:07 PM" at bounding box center [989, 356] width 715 height 39
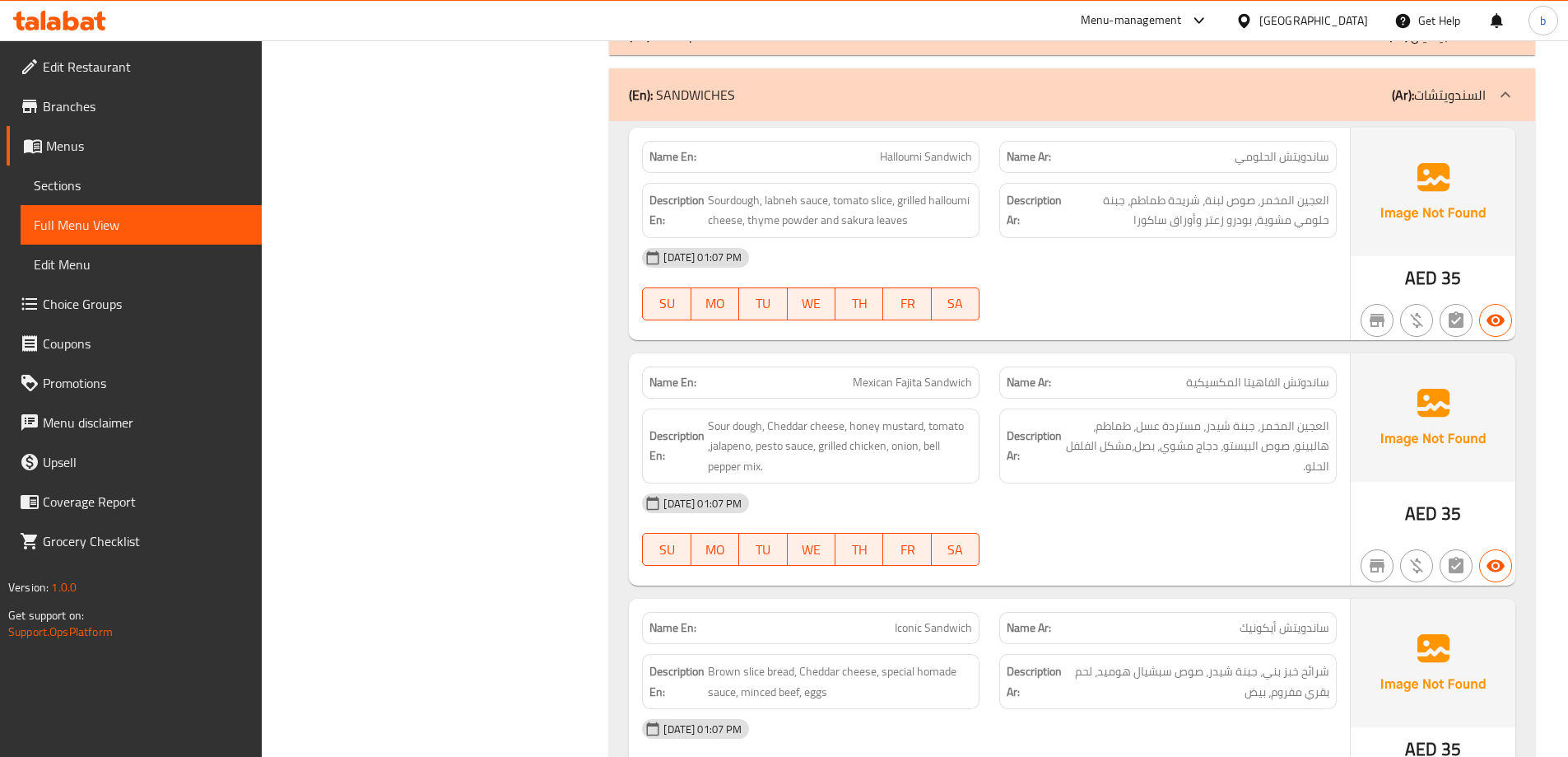
scroll to position [3261, 0]
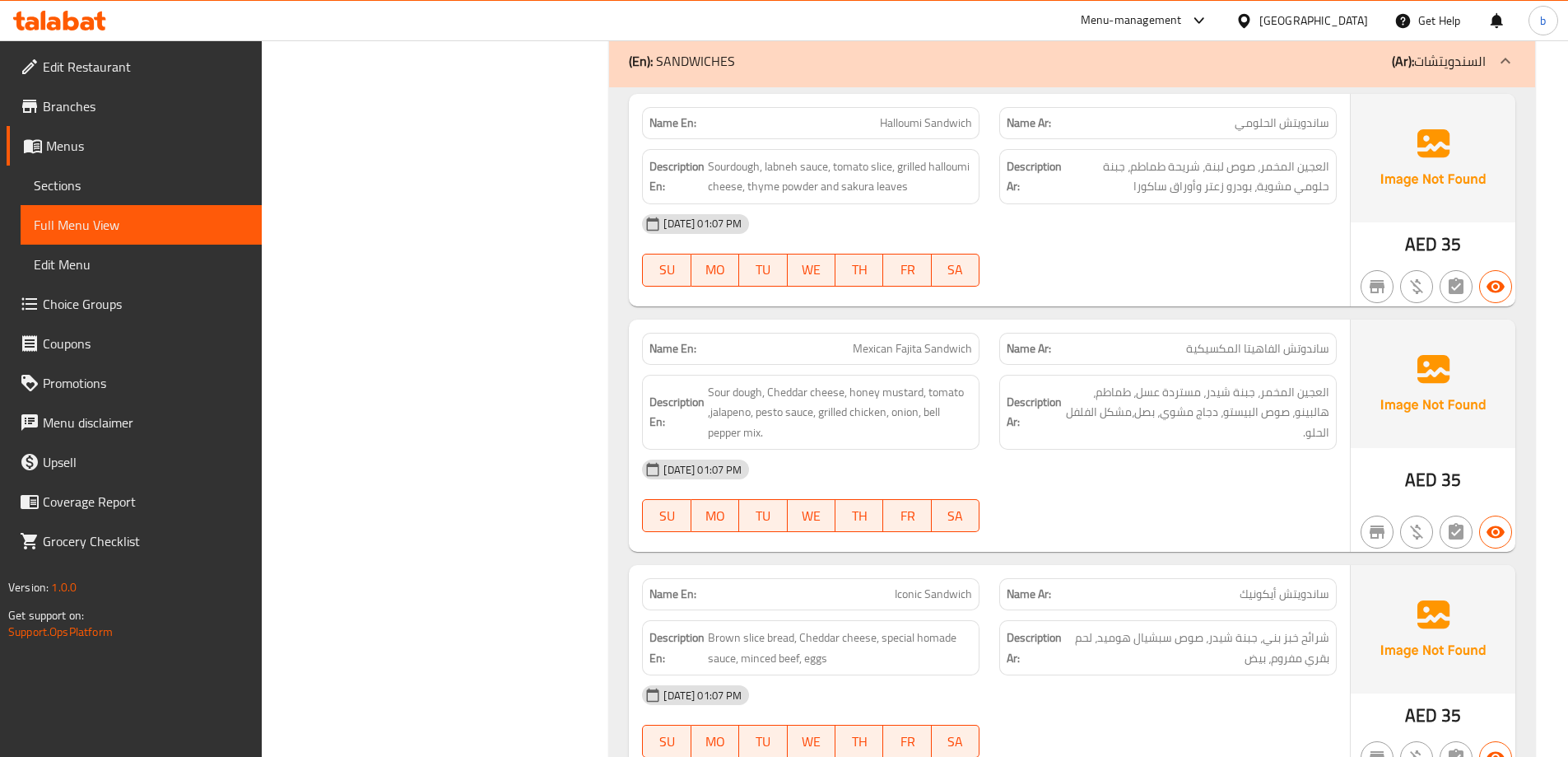
click at [902, 115] on span "Halloumi Sandwich" at bounding box center [926, 123] width 92 height 17
copy span "Halloumi Sandwich"
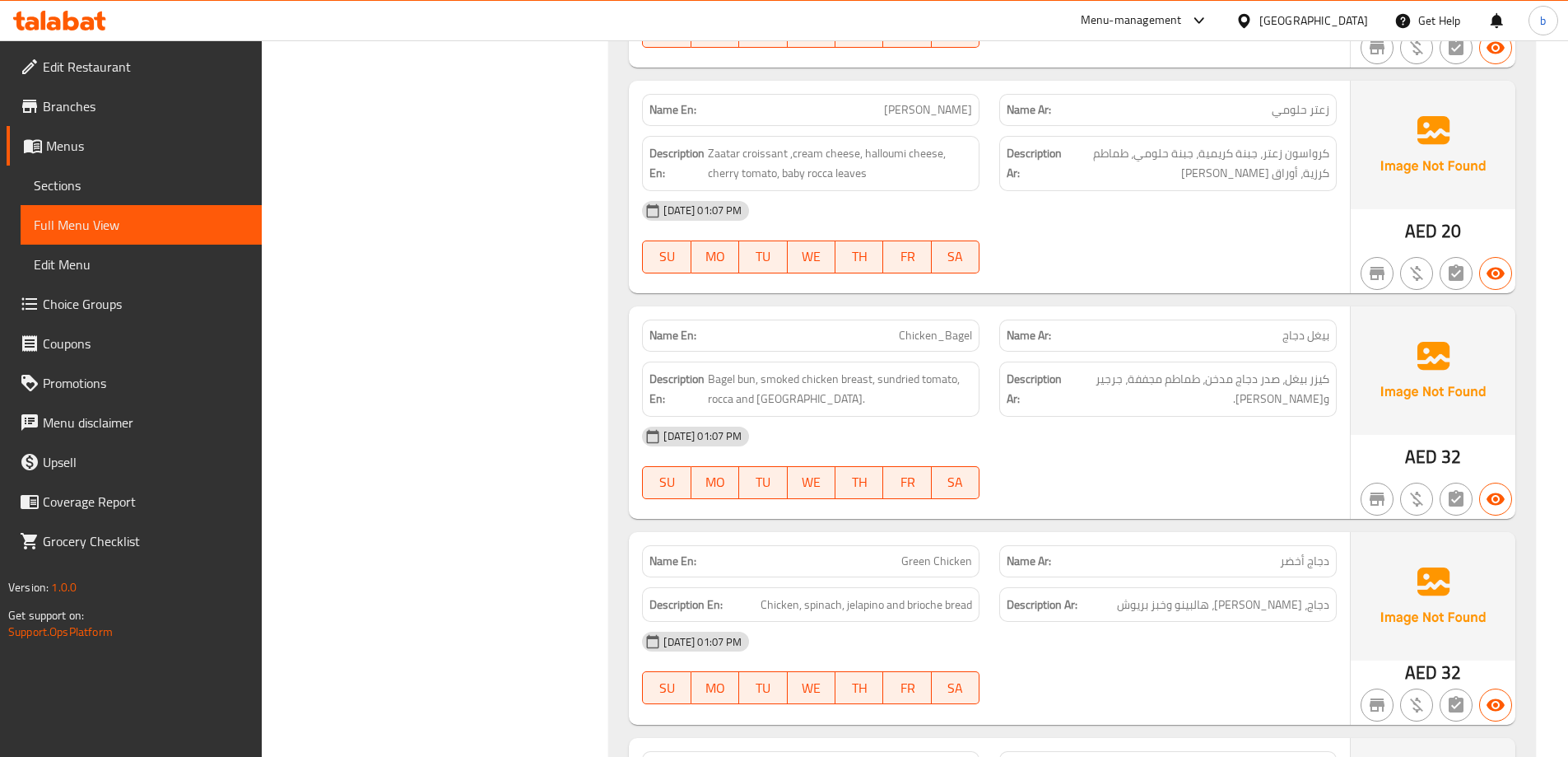
scroll to position [4579, 0]
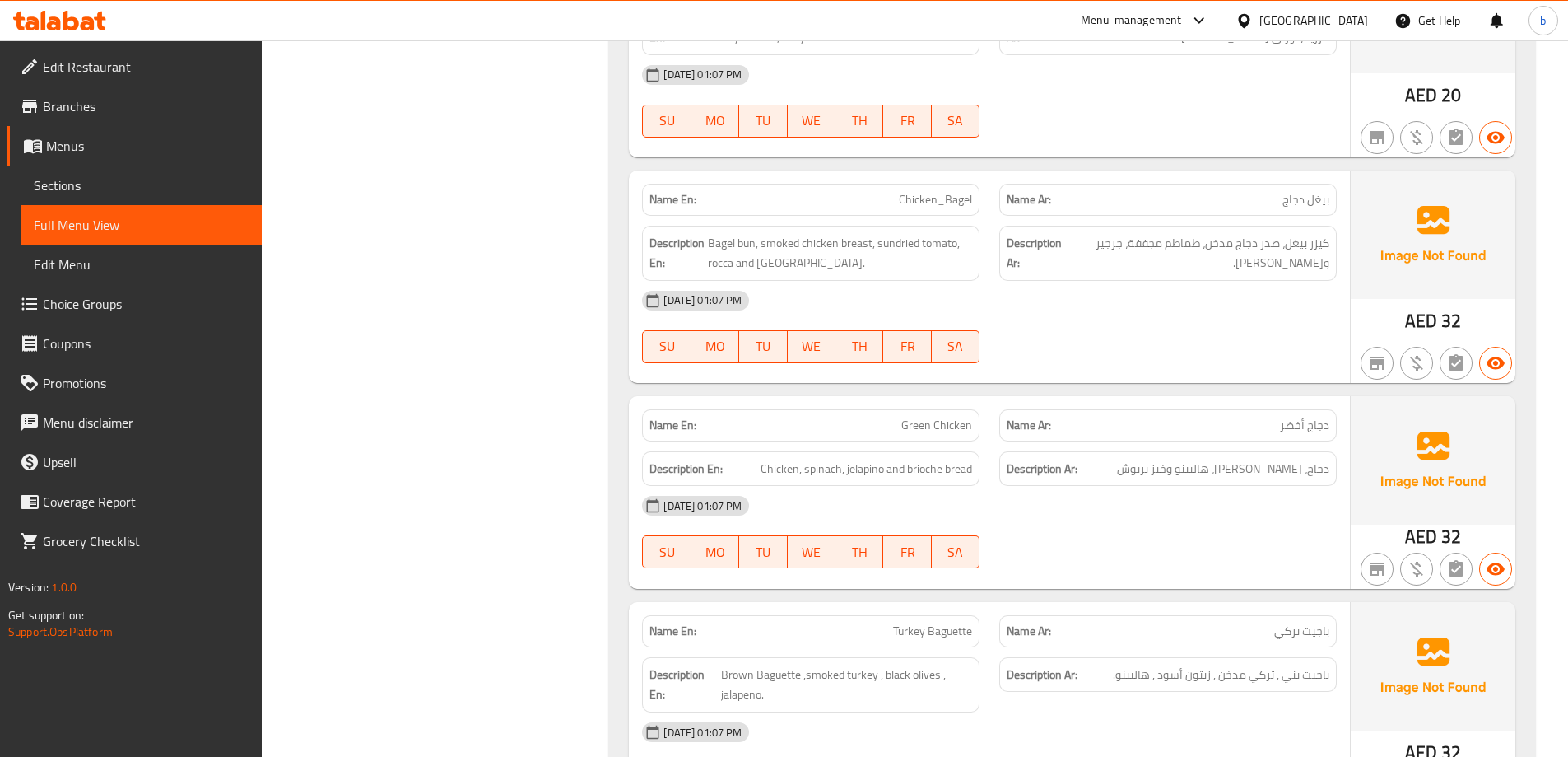
click at [913, 191] on span "Chicken_Bagel" at bounding box center [935, 199] width 73 height 17
copy span "Chicken_Bagel"
click at [1102, 233] on span "كيزر بيغل، صدر دجاج مدخن، طماطم مجففة، جرجير وجبن شيدر." at bounding box center [1197, 253] width 264 height 40
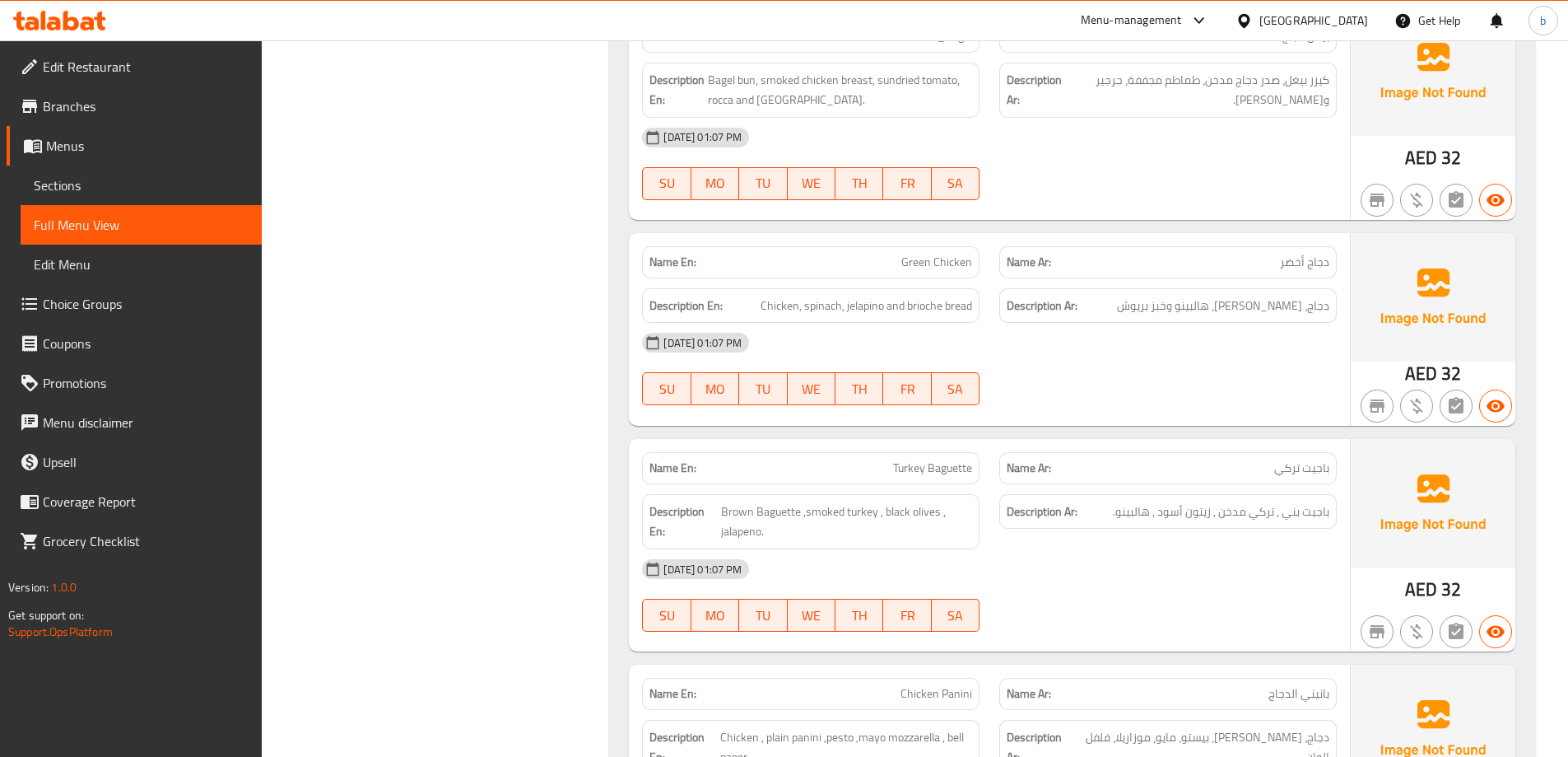
scroll to position [4743, 0]
click at [1276, 294] on span "دجاج، [PERSON_NAME]، هالبينو وخبز بريوش" at bounding box center [1223, 304] width 212 height 21
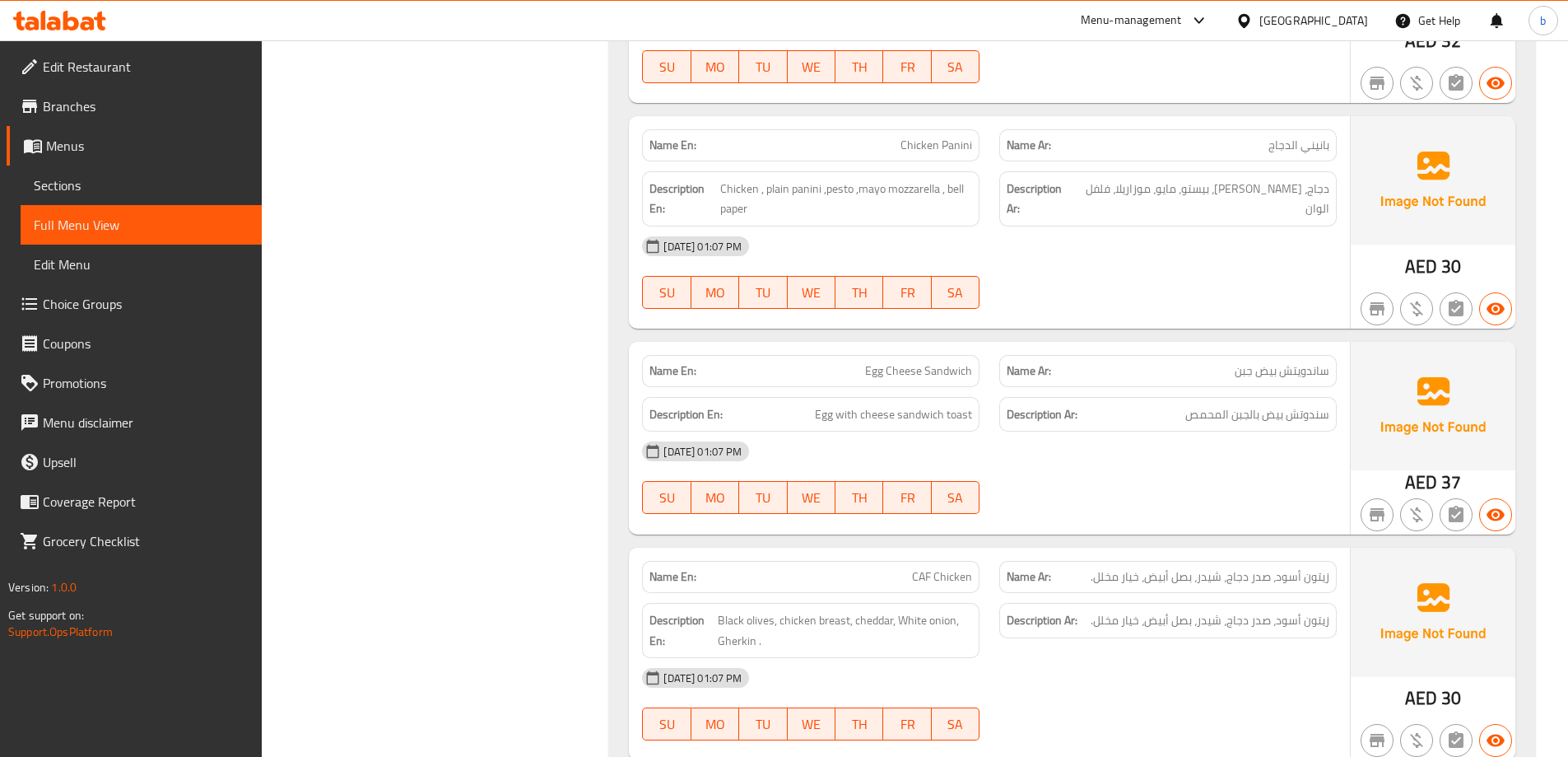
scroll to position [5320, 0]
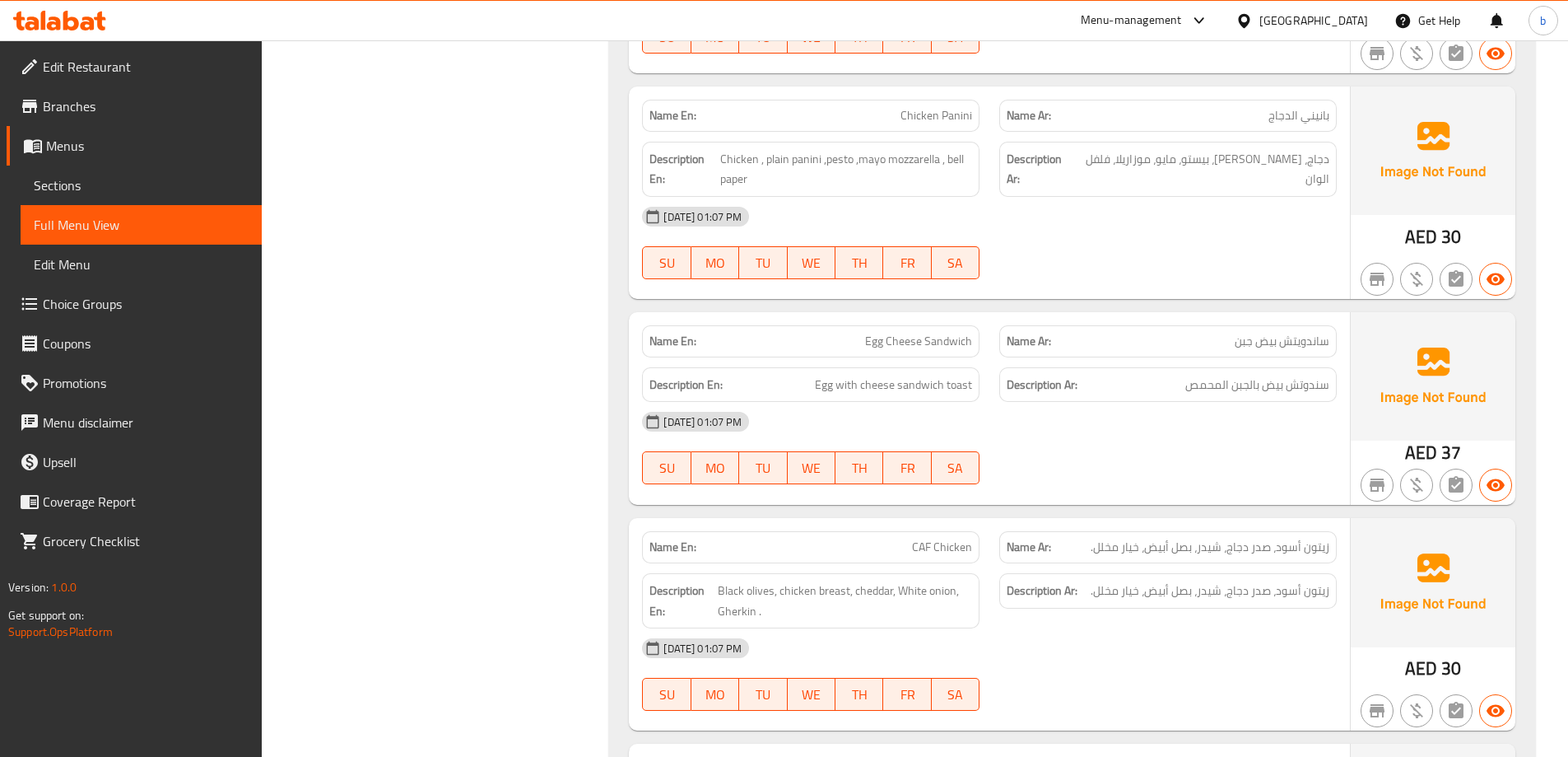
click at [952, 538] on span "CAF Chicken" at bounding box center [942, 547] width 60 height 17
copy span "Chicken"
click at [914, 538] on span "CAF Chicken" at bounding box center [942, 547] width 60 height 17
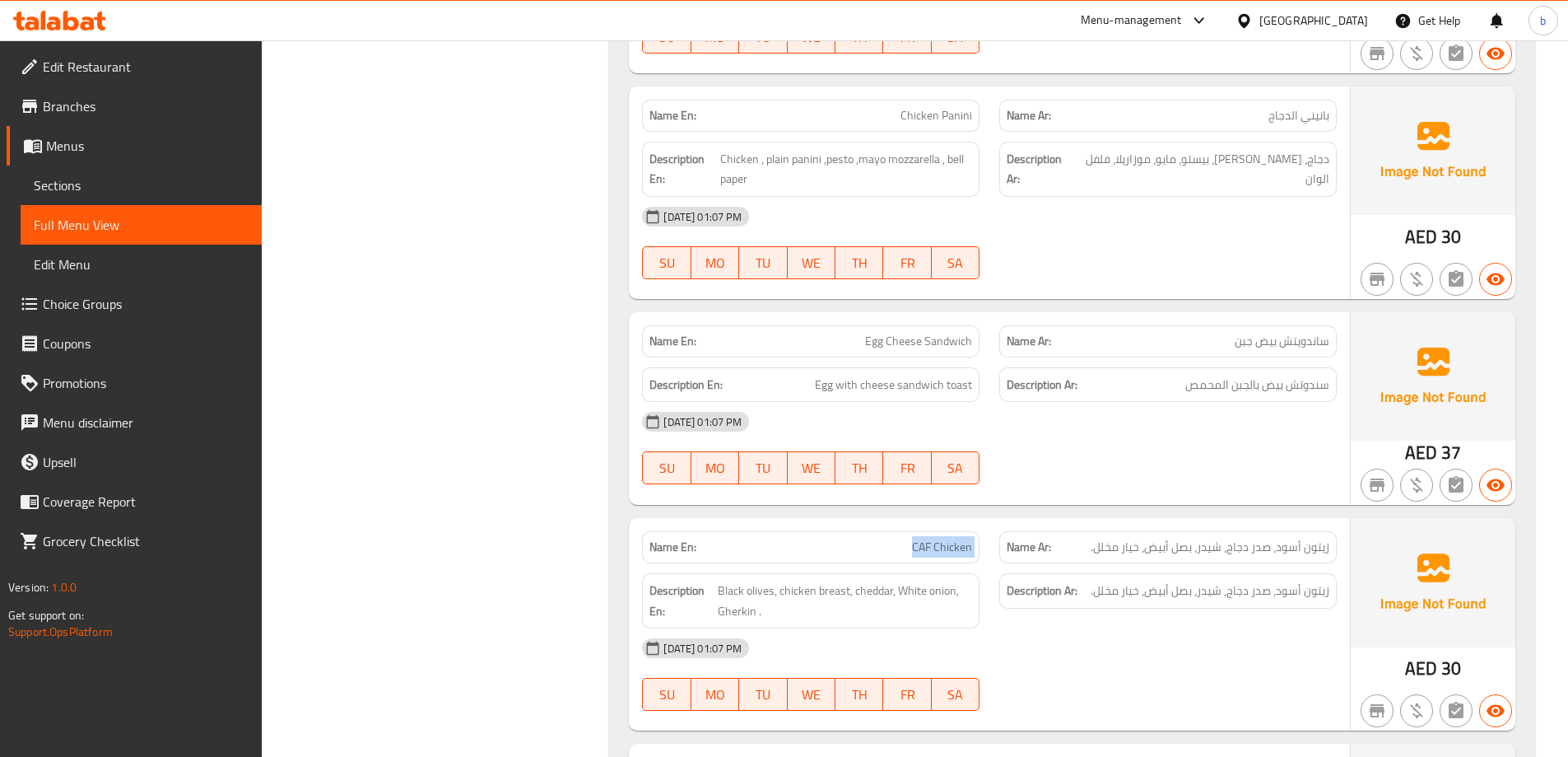
click at [914, 538] on span "CAF Chicken" at bounding box center [942, 547] width 60 height 17
copy span "CAF Chicken"
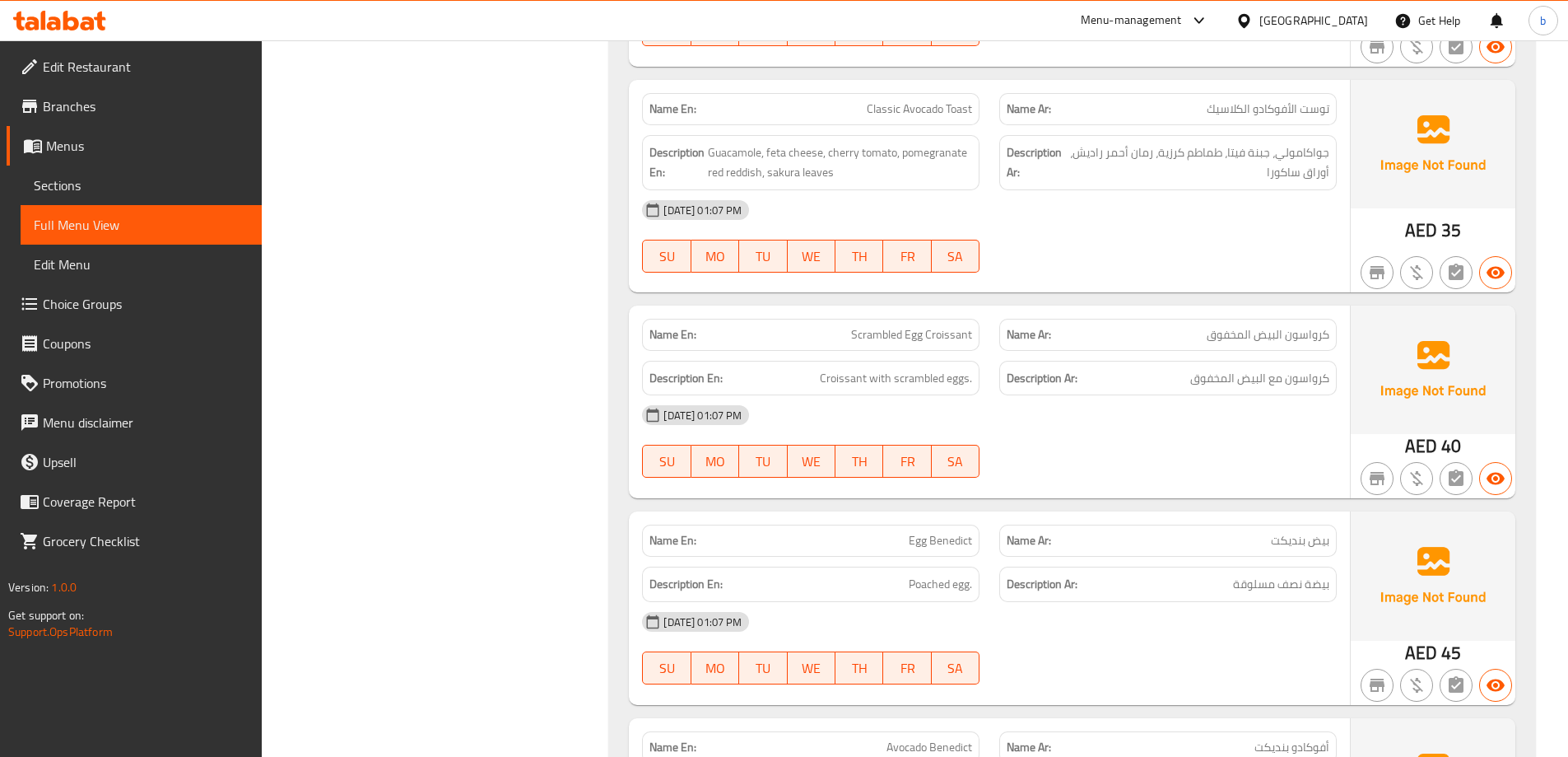
scroll to position [8943, 0]
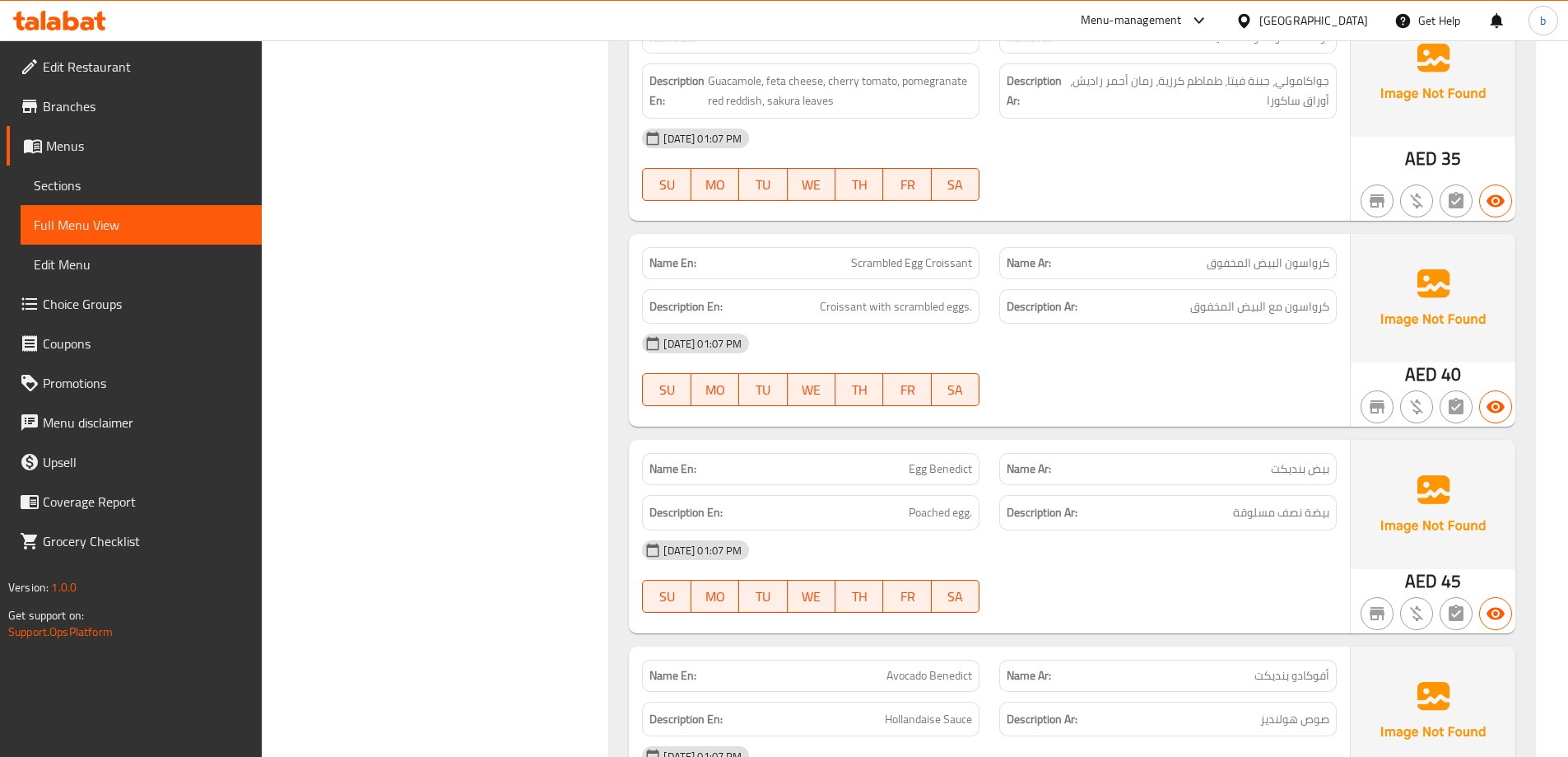
click at [936, 460] on span "Egg Benedict" at bounding box center [941, 469] width 64 height 17
copy span "Egg Benedict"
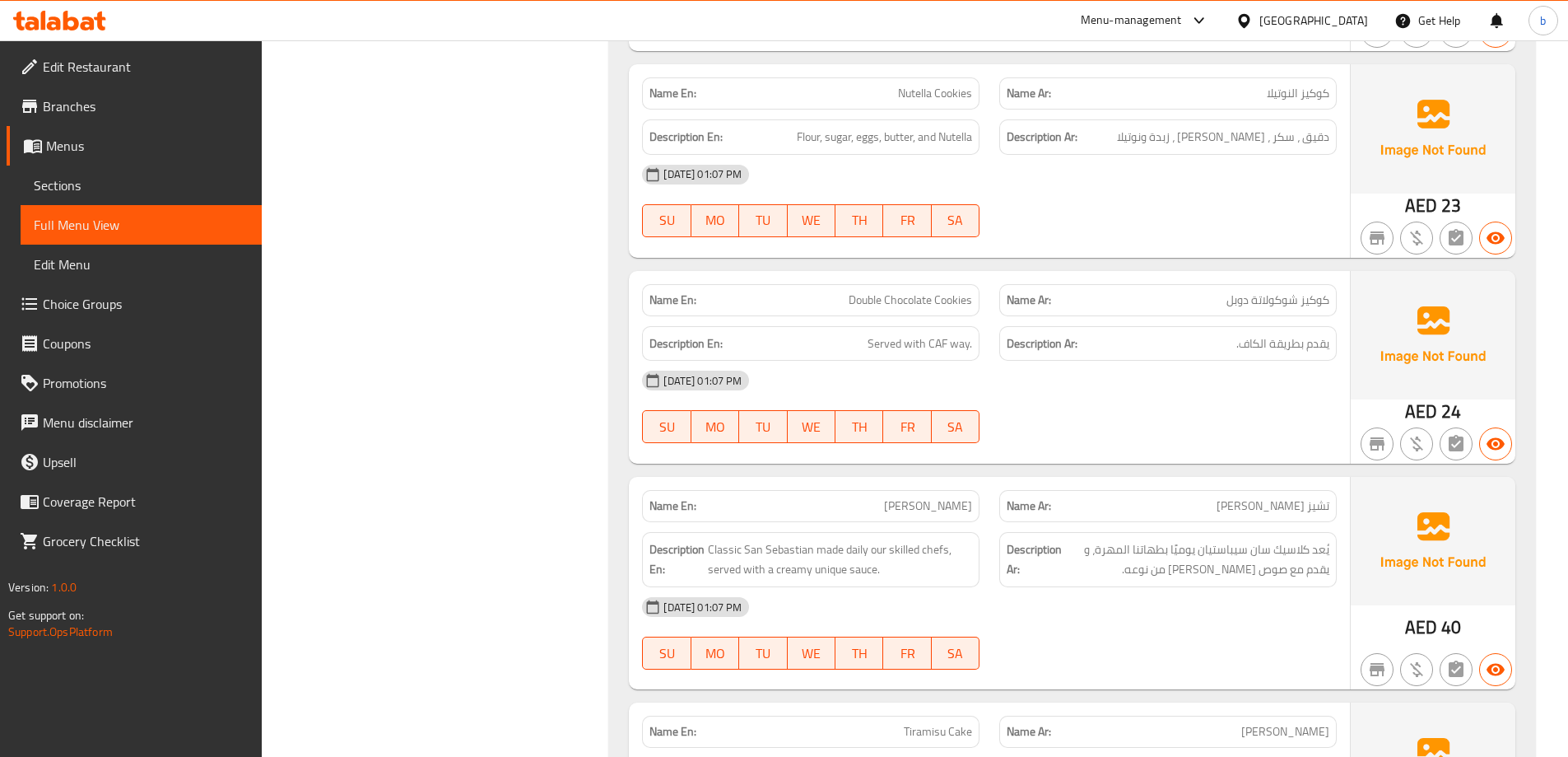
scroll to position [18248, 0]
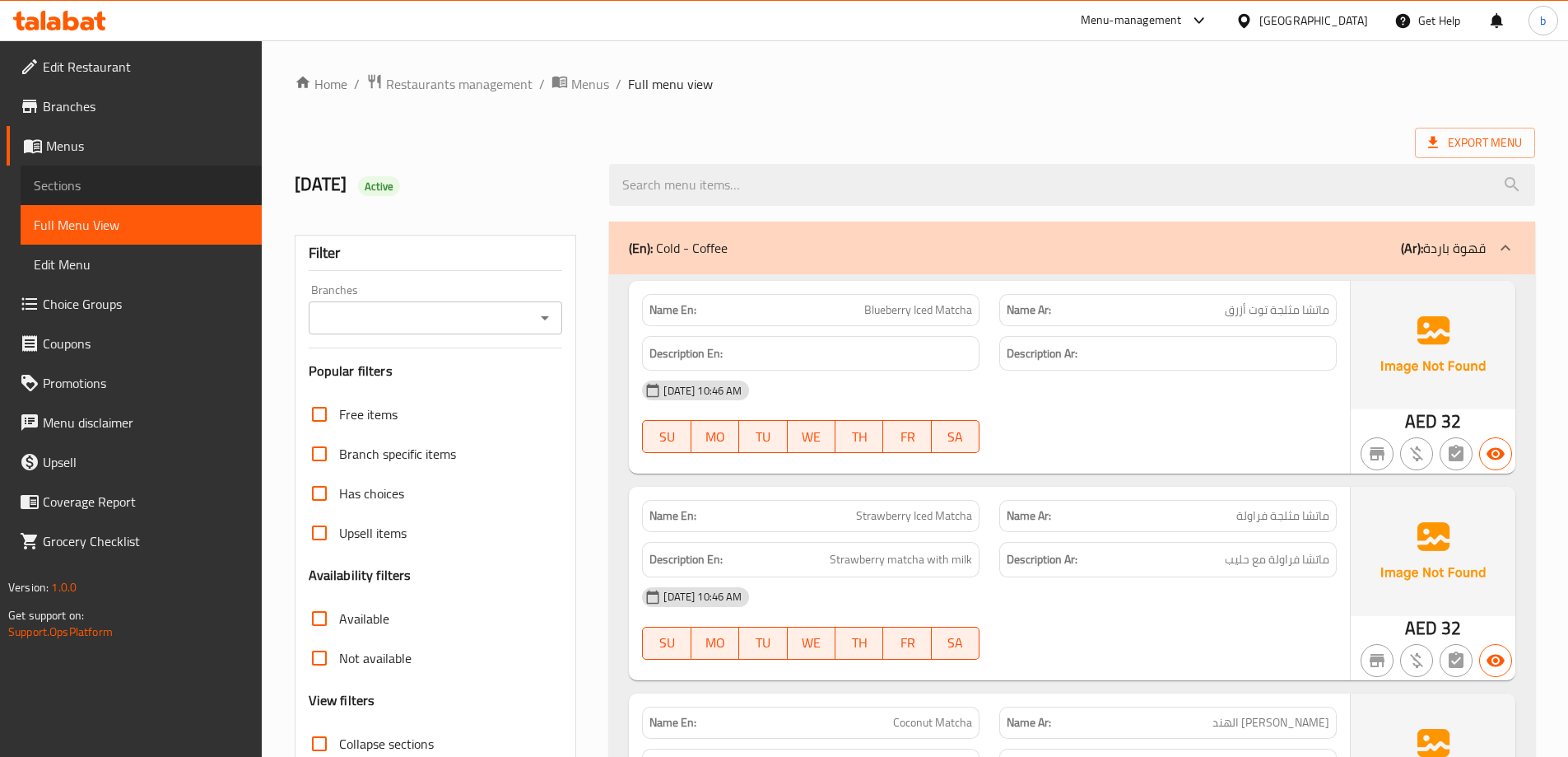
click at [38, 186] on span "Sections" at bounding box center [141, 185] width 215 height 20
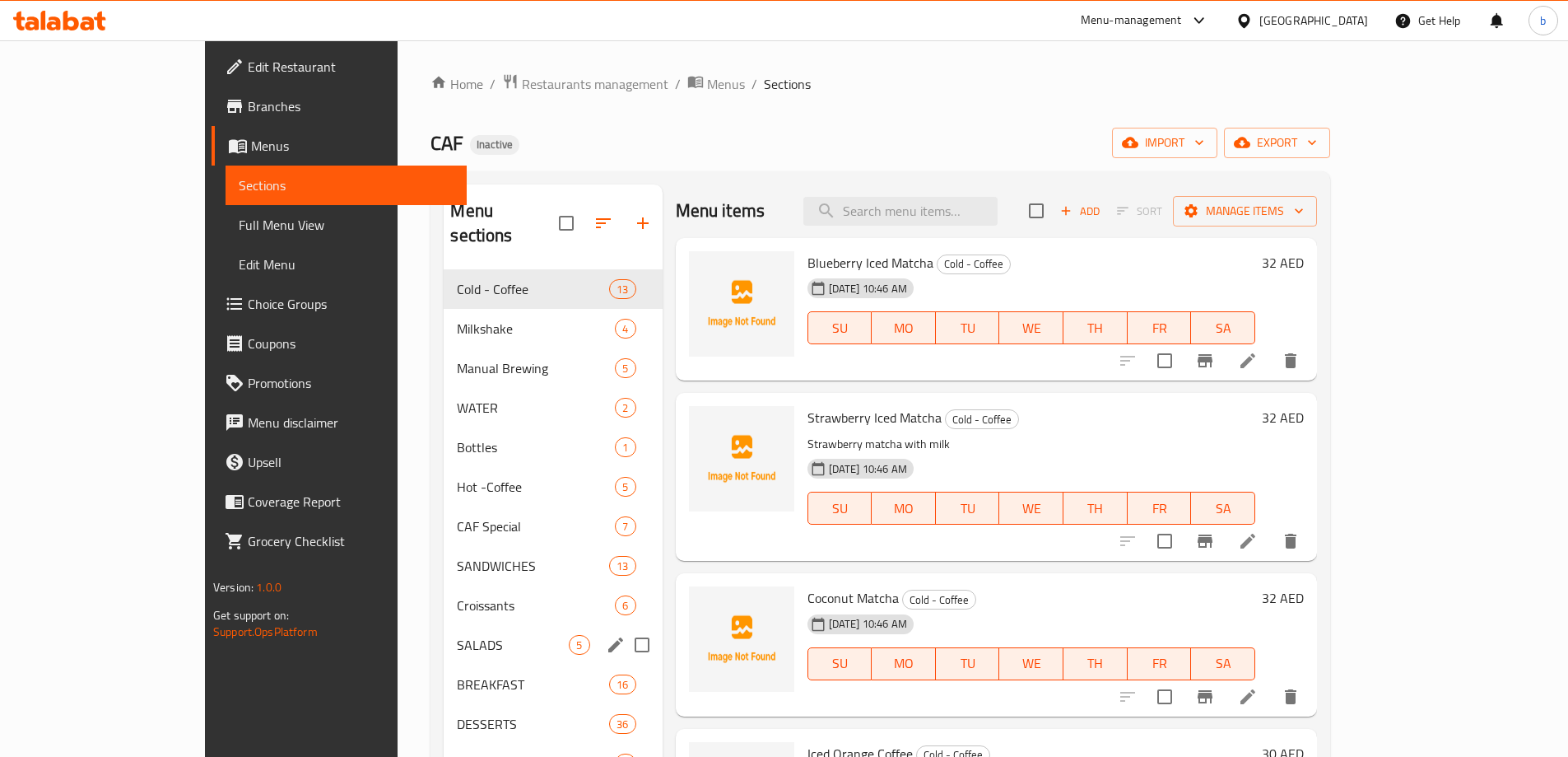
click at [457, 635] on span "SALADS" at bounding box center [513, 644] width 112 height 20
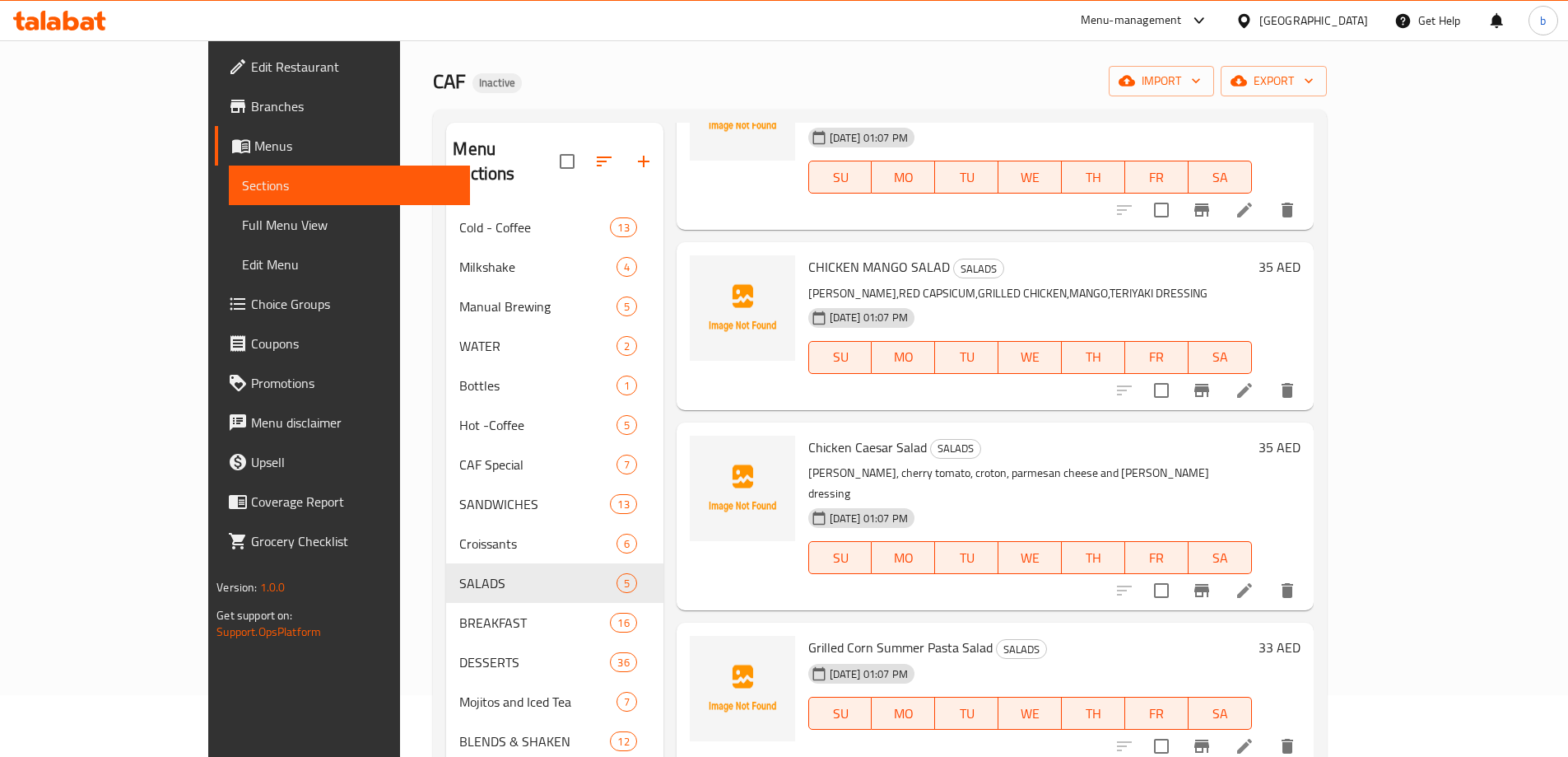
scroll to position [230, 0]
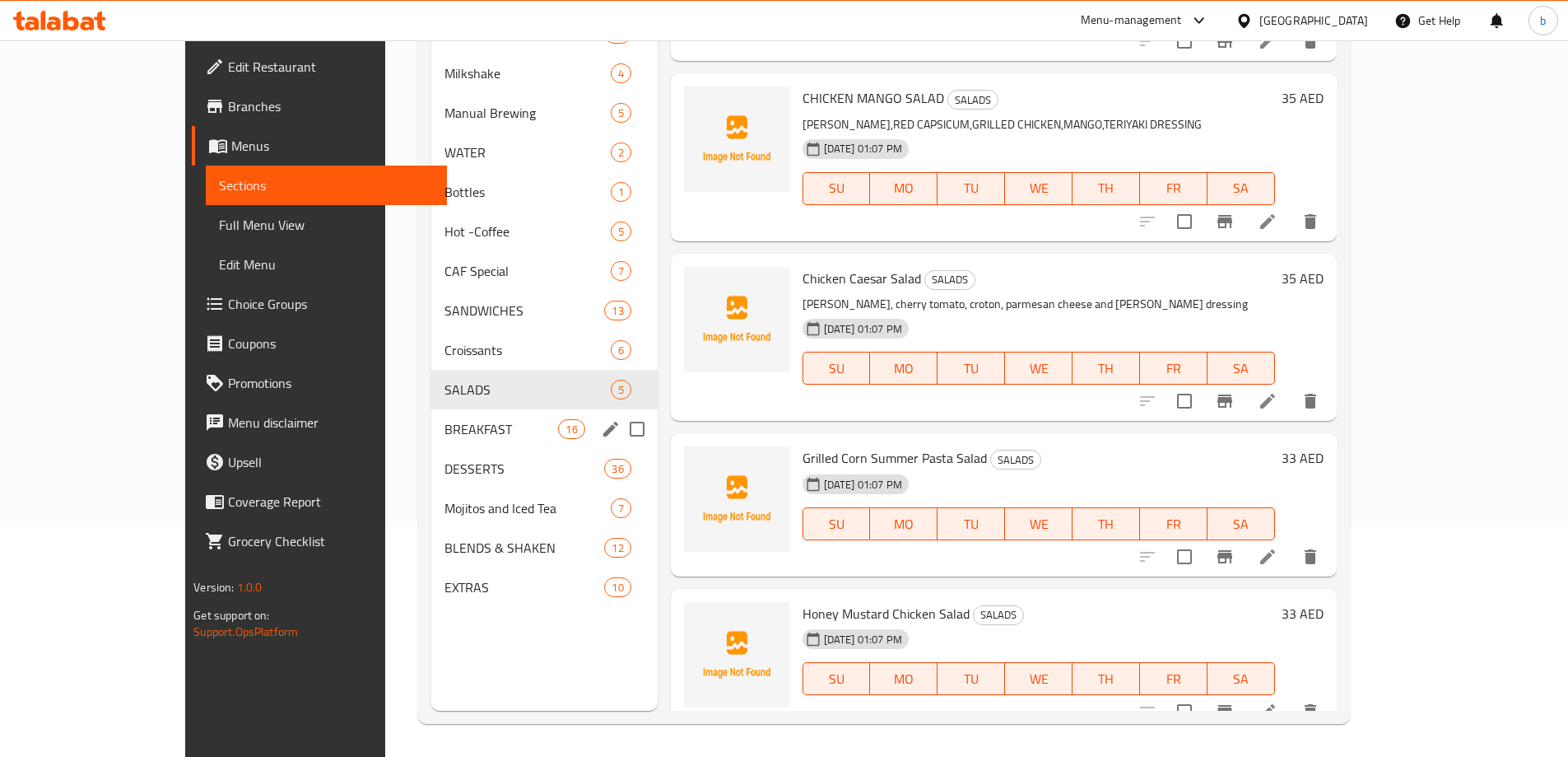
click at [444, 431] on span "BREAKFAST" at bounding box center [501, 428] width 115 height 20
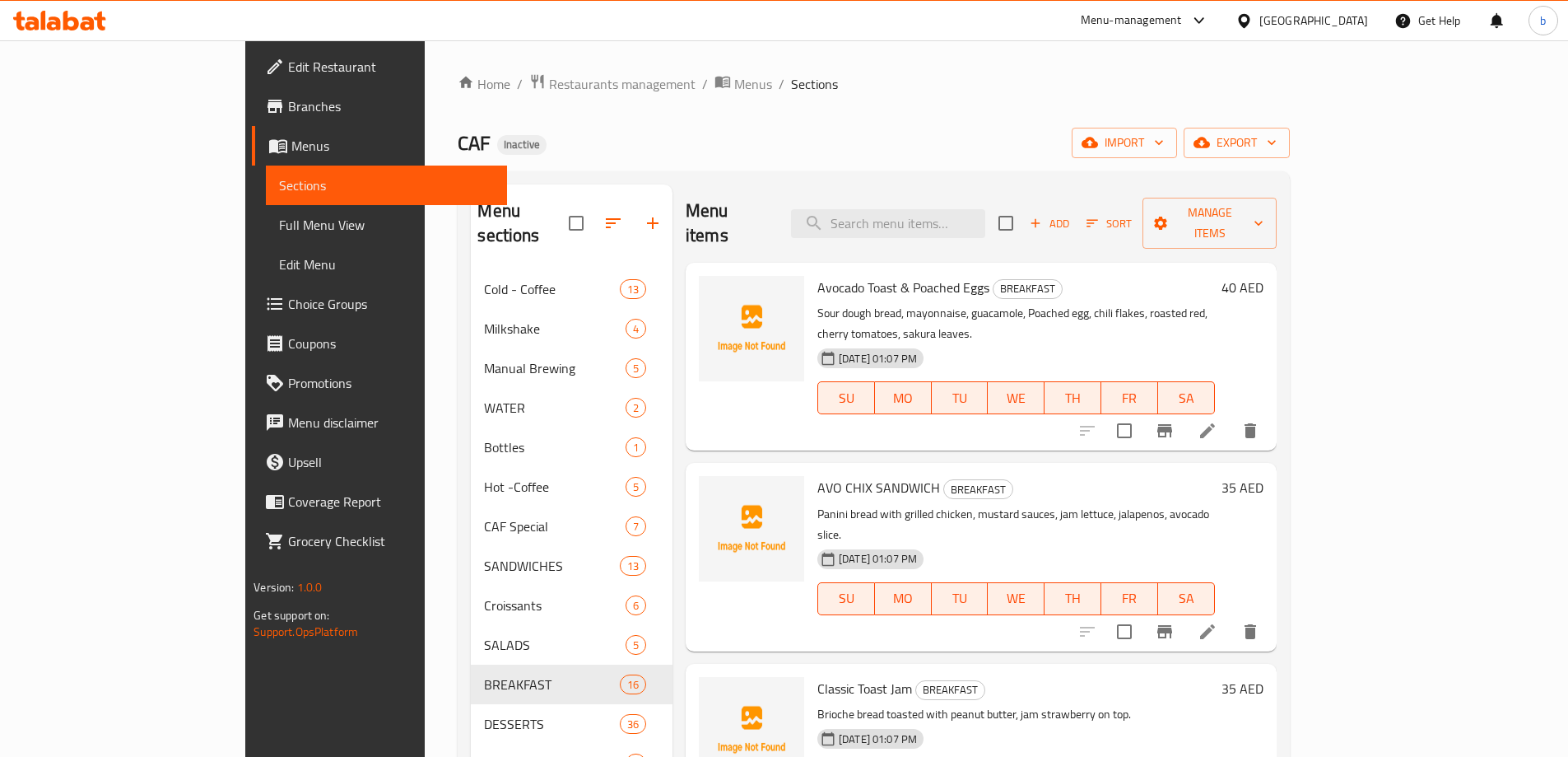
click at [804, 177] on div "Menu sections Cold - Coffee 13 Milkshake 4 Manual Brewing 5 WATER 2 Bottles 1 H…" at bounding box center [873, 563] width 832 height 783
click at [721, 190] on div "Menu items Add Sort Manage items" at bounding box center [981, 223] width 592 height 78
click at [685, 202] on h2 "Menu items" at bounding box center [729, 223] width 86 height 50
click at [854, 162] on div "Home / Restaurants management / Menus / Sections CAF Inactive import export Men…" at bounding box center [873, 514] width 832 height 881
click at [887, 182] on div "Menu sections Cold - Coffee 13 Milkshake 4 Manual Brewing 5 WATER 2 Bottles 1 H…" at bounding box center [873, 563] width 832 height 783
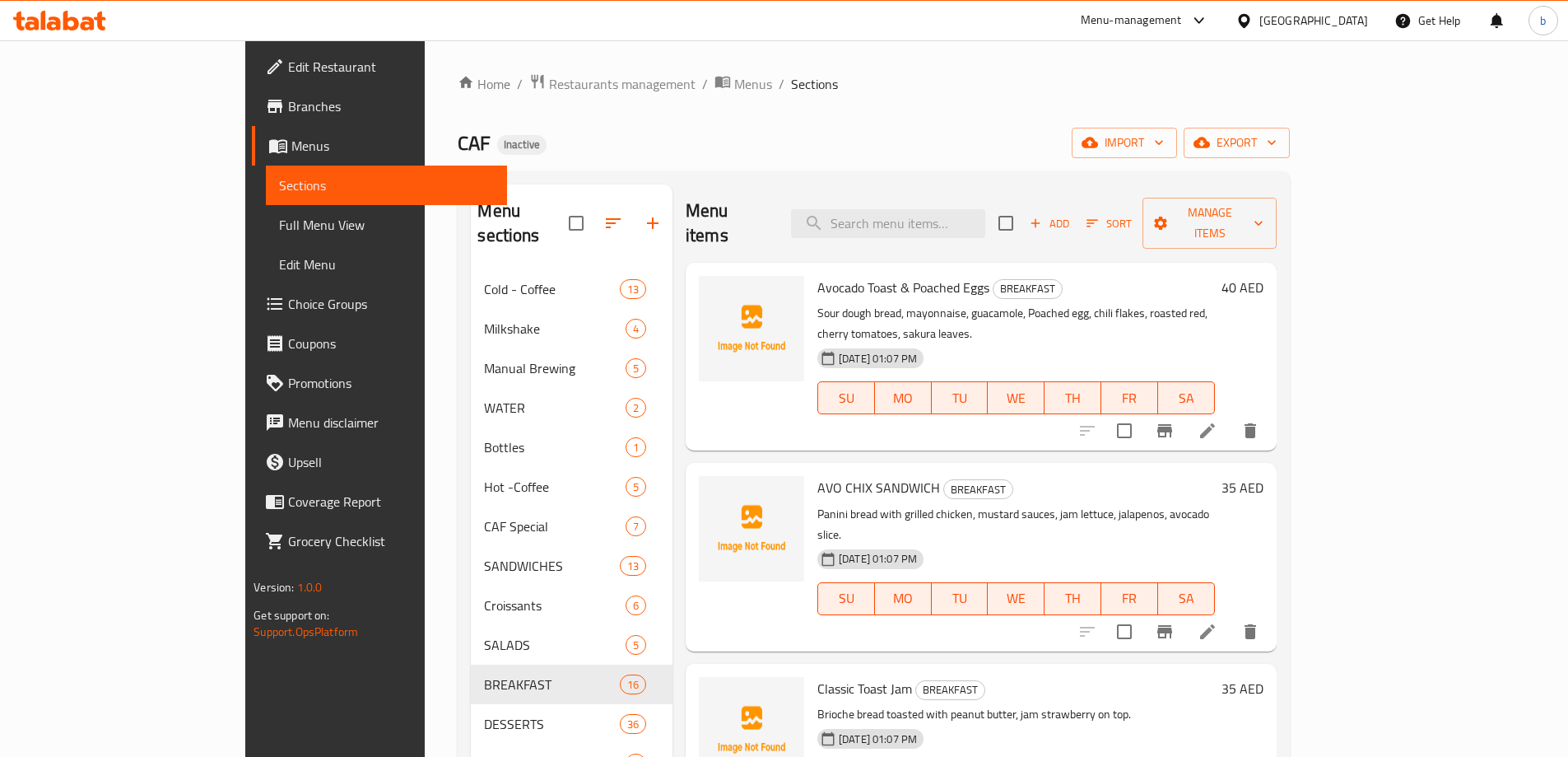
scroll to position [230, 0]
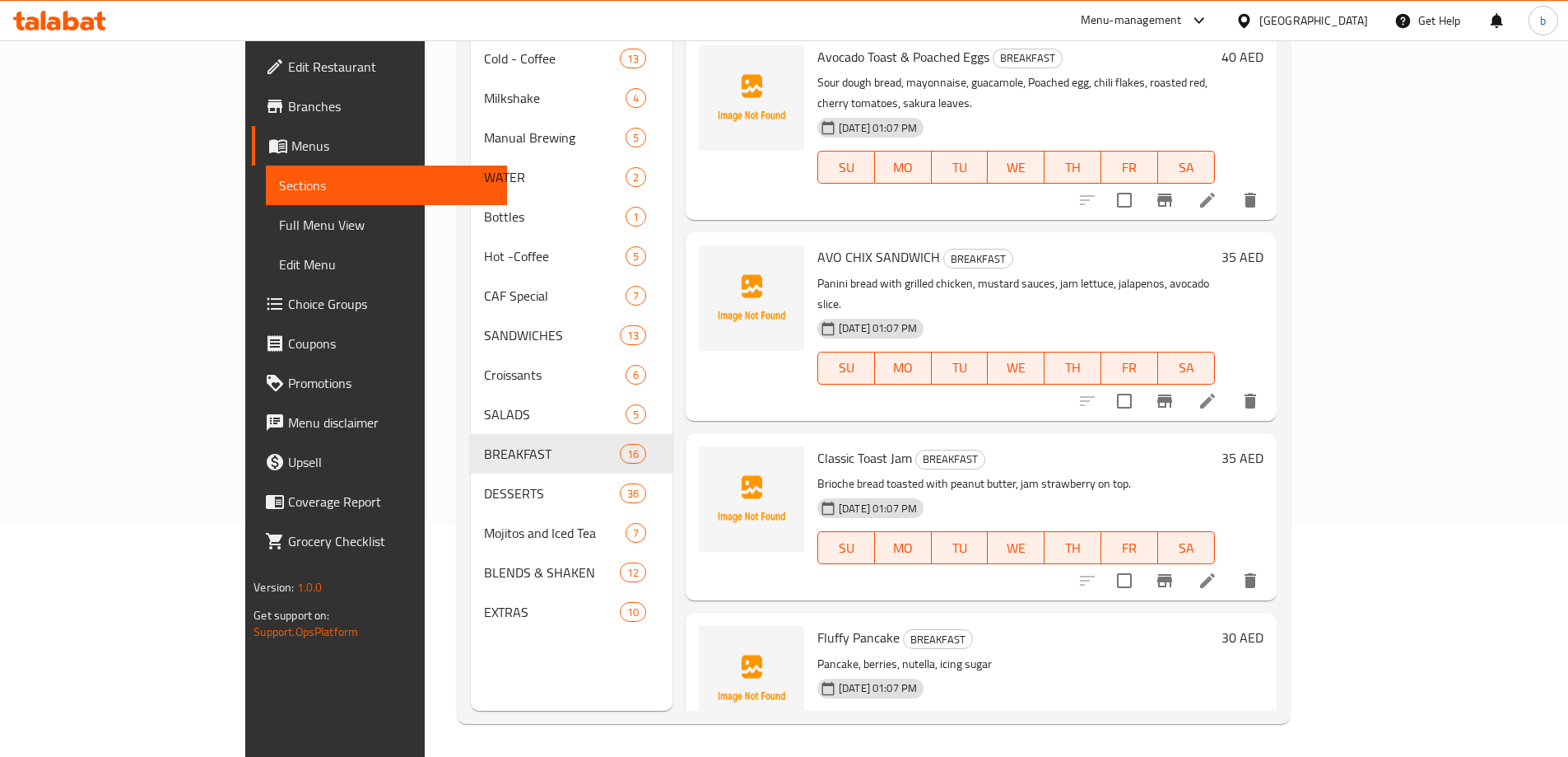
click at [726, 232] on div "AVO CHIX SANDWICH BREAKFAST Panini bread with grilled chicken, mustard sauces, …" at bounding box center [981, 326] width 592 height 188
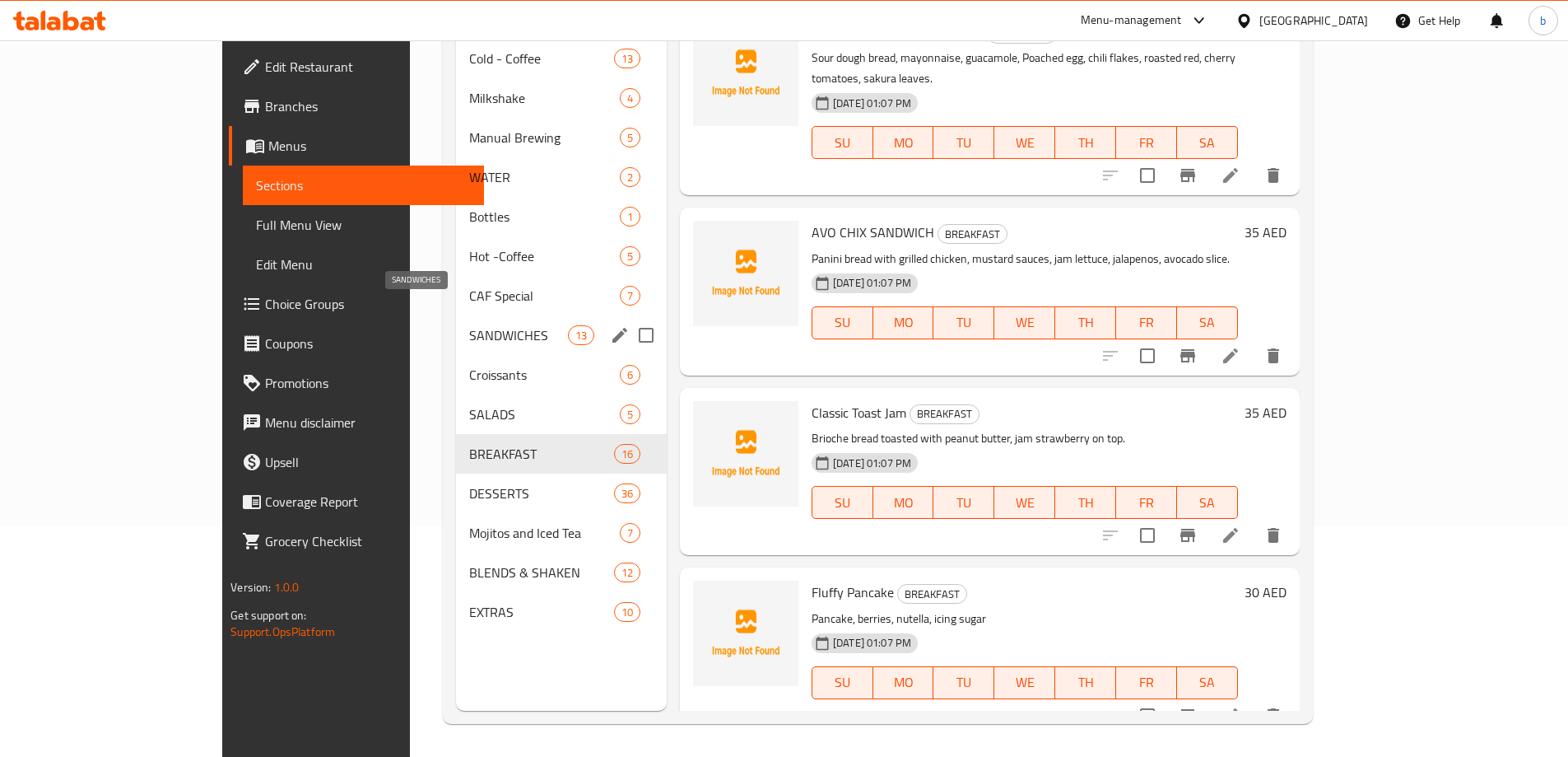
click at [469, 325] on span "SANDWICHES" at bounding box center [518, 334] width 99 height 20
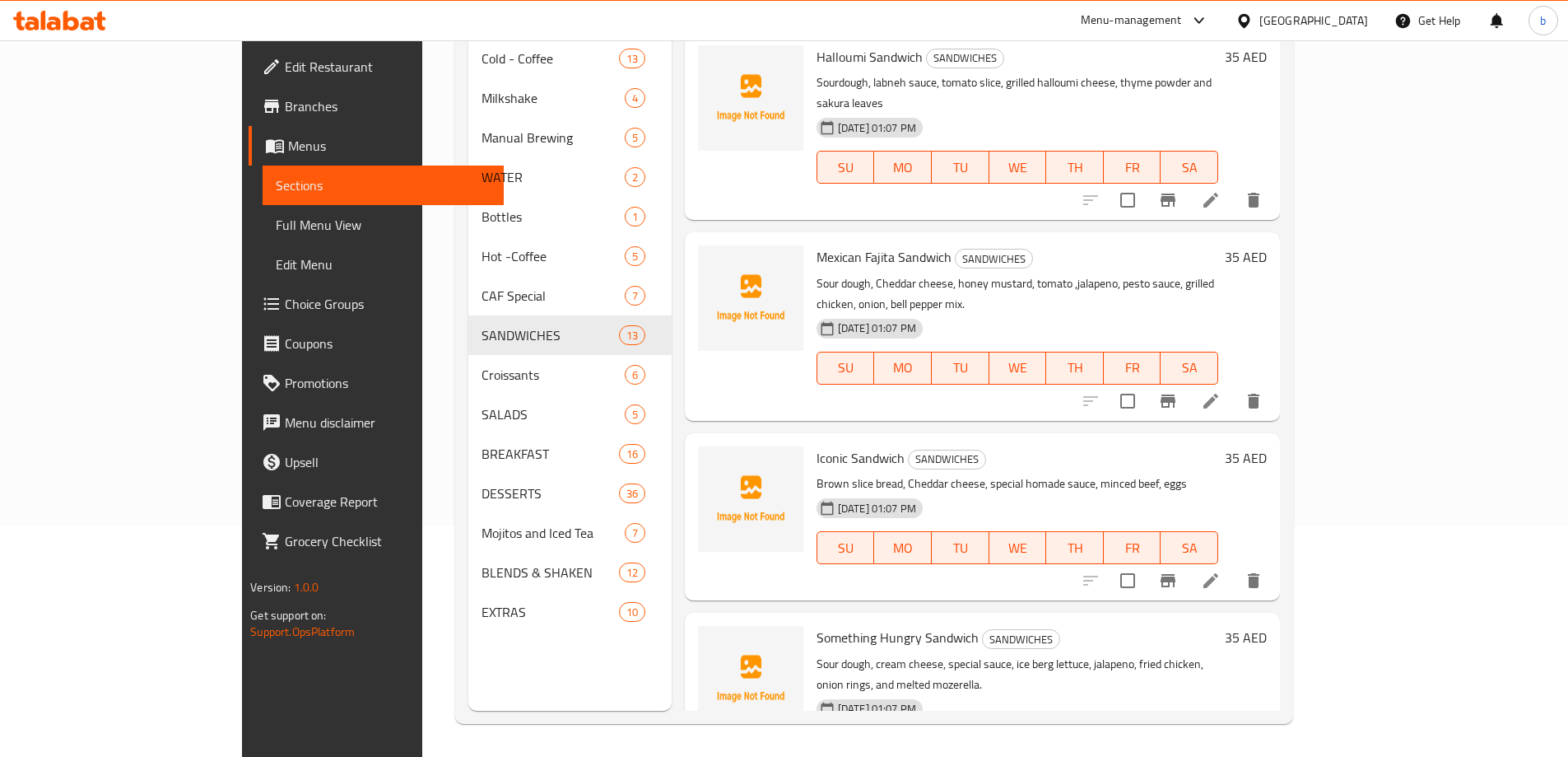
click at [762, 359] on div "Menu items Add Sort Manage items Halloumi Sandwich SANDWICHES Sourdough, labneh…" at bounding box center [976, 332] width 608 height 757
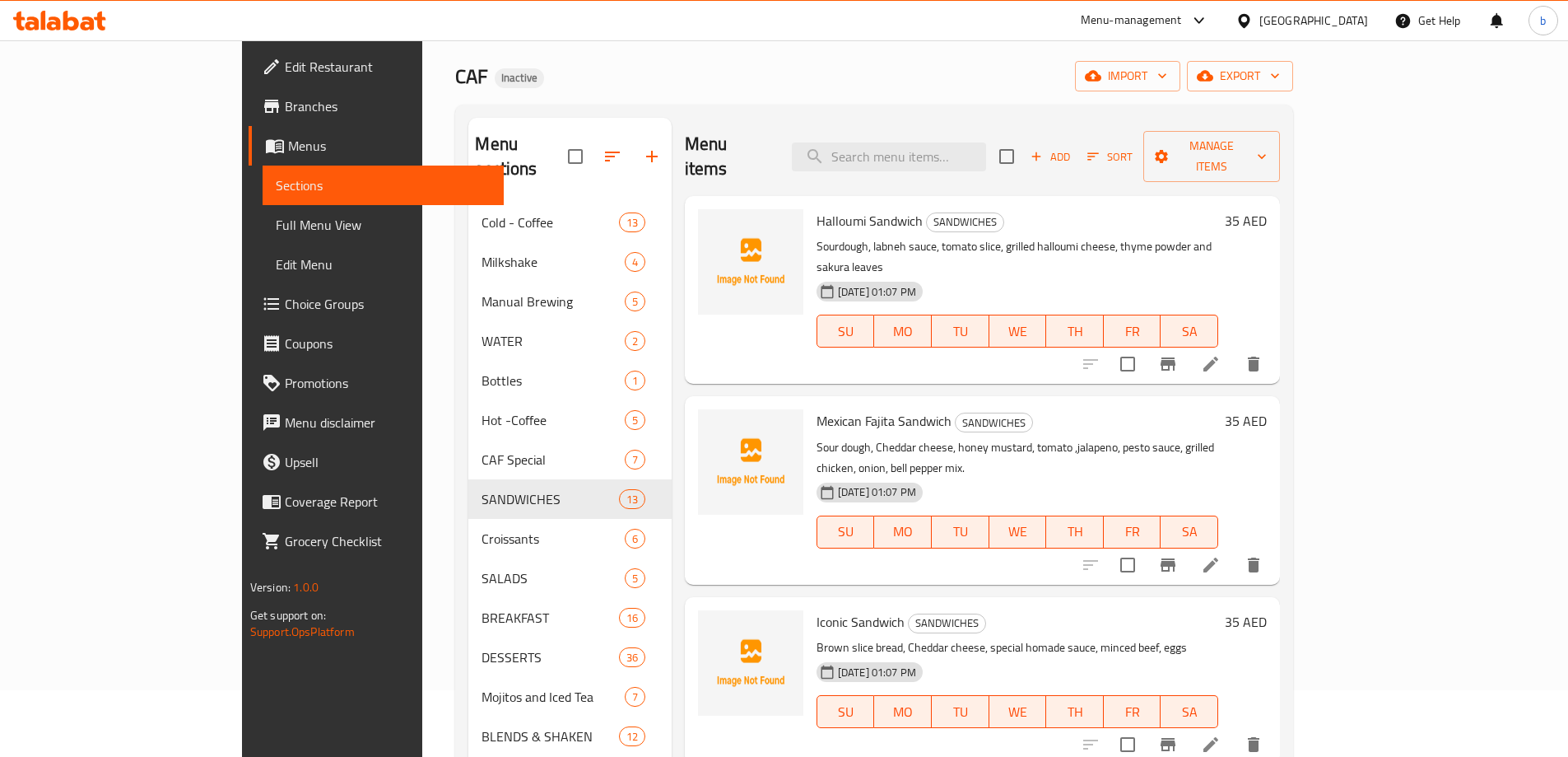
scroll to position [66, 0]
click at [1221, 355] on icon at bounding box center [1210, 364] width 20 height 20
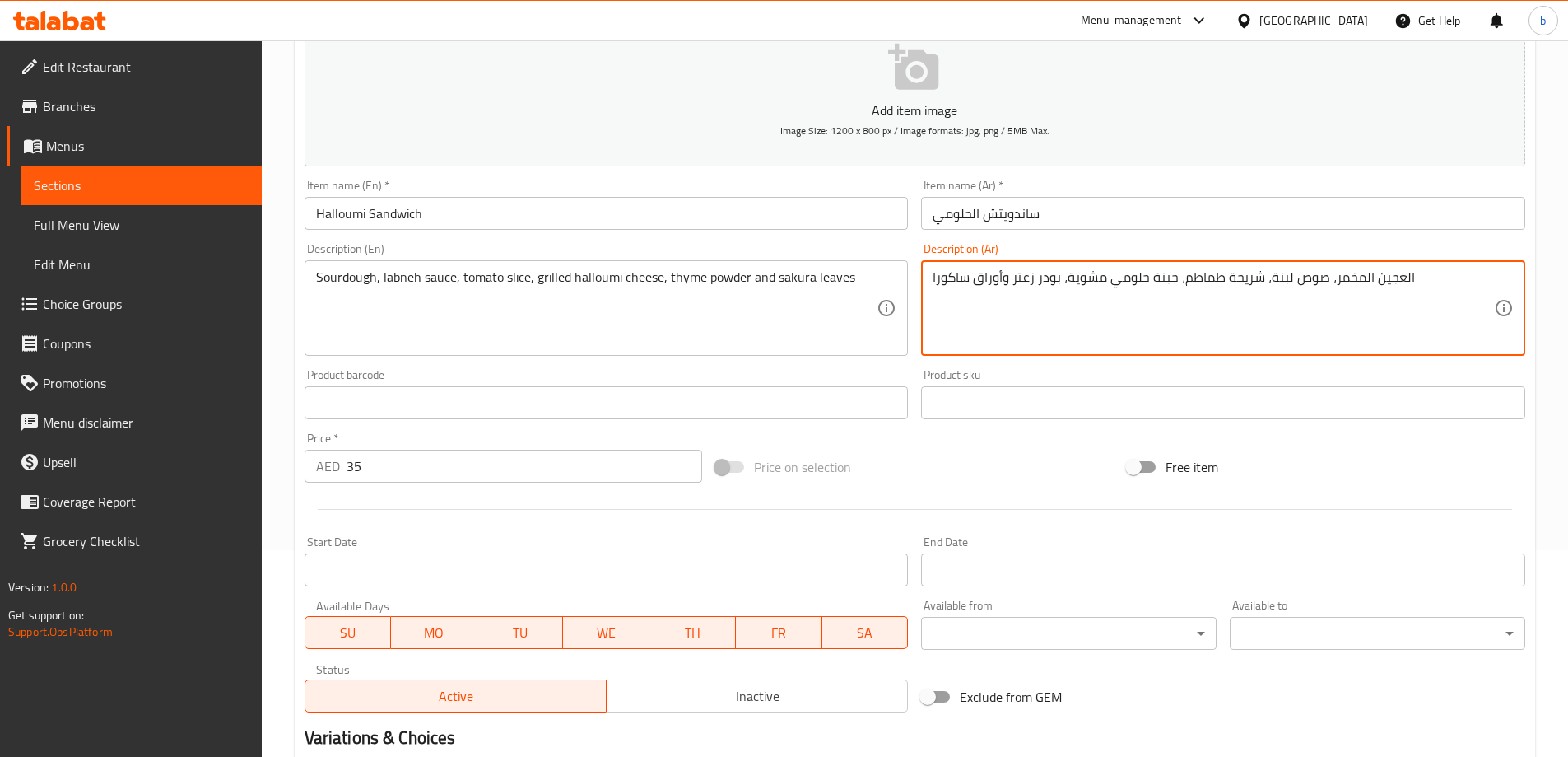
scroll to position [407, 0]
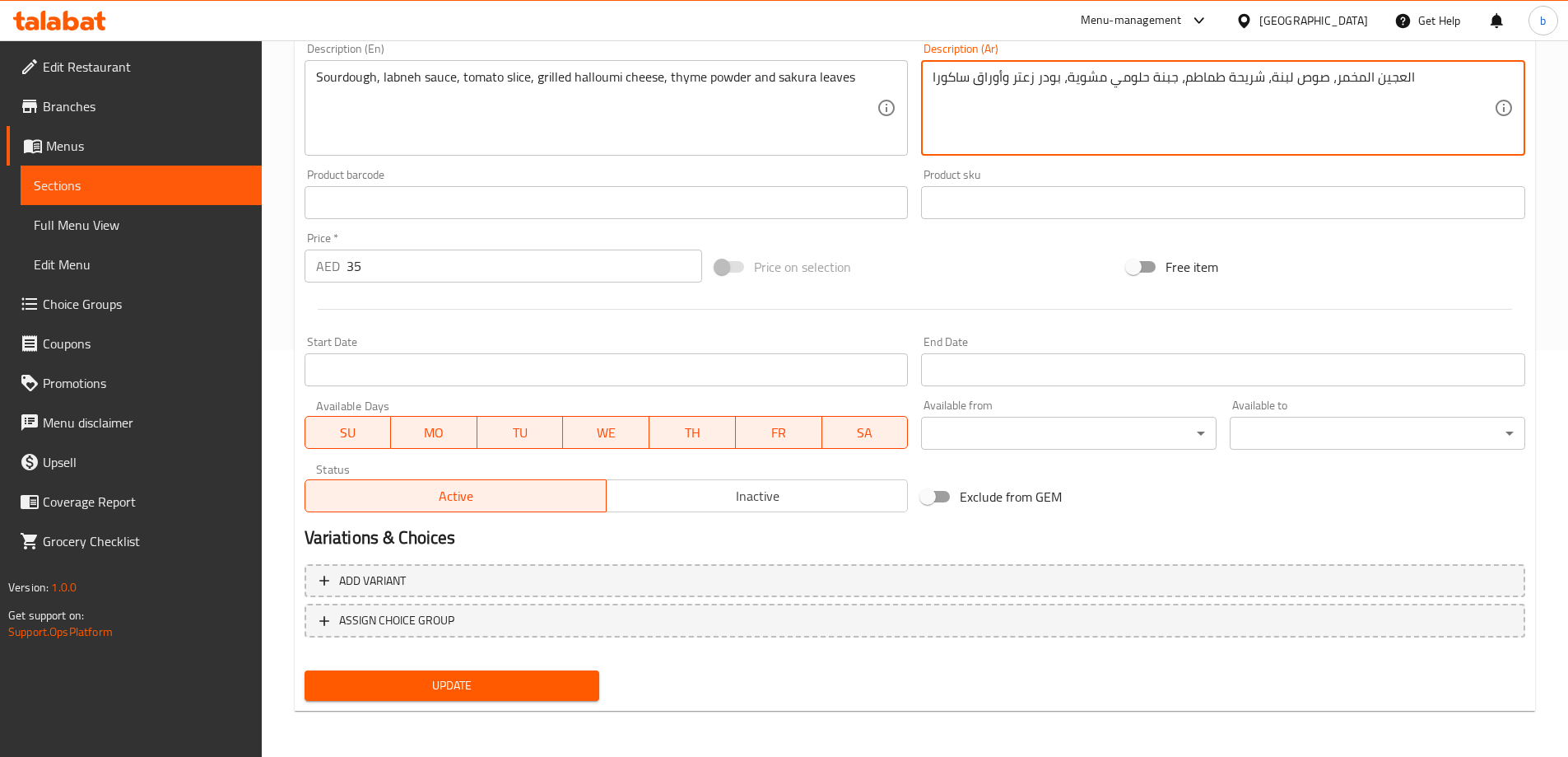
type textarea "العجين المخمر، صوص لبنة، شريحة طماطم، جبنة حلومي مشوية، بودر زعتر وأوراق ساكورا"
click at [517, 679] on span "Update" at bounding box center [452, 686] width 269 height 21
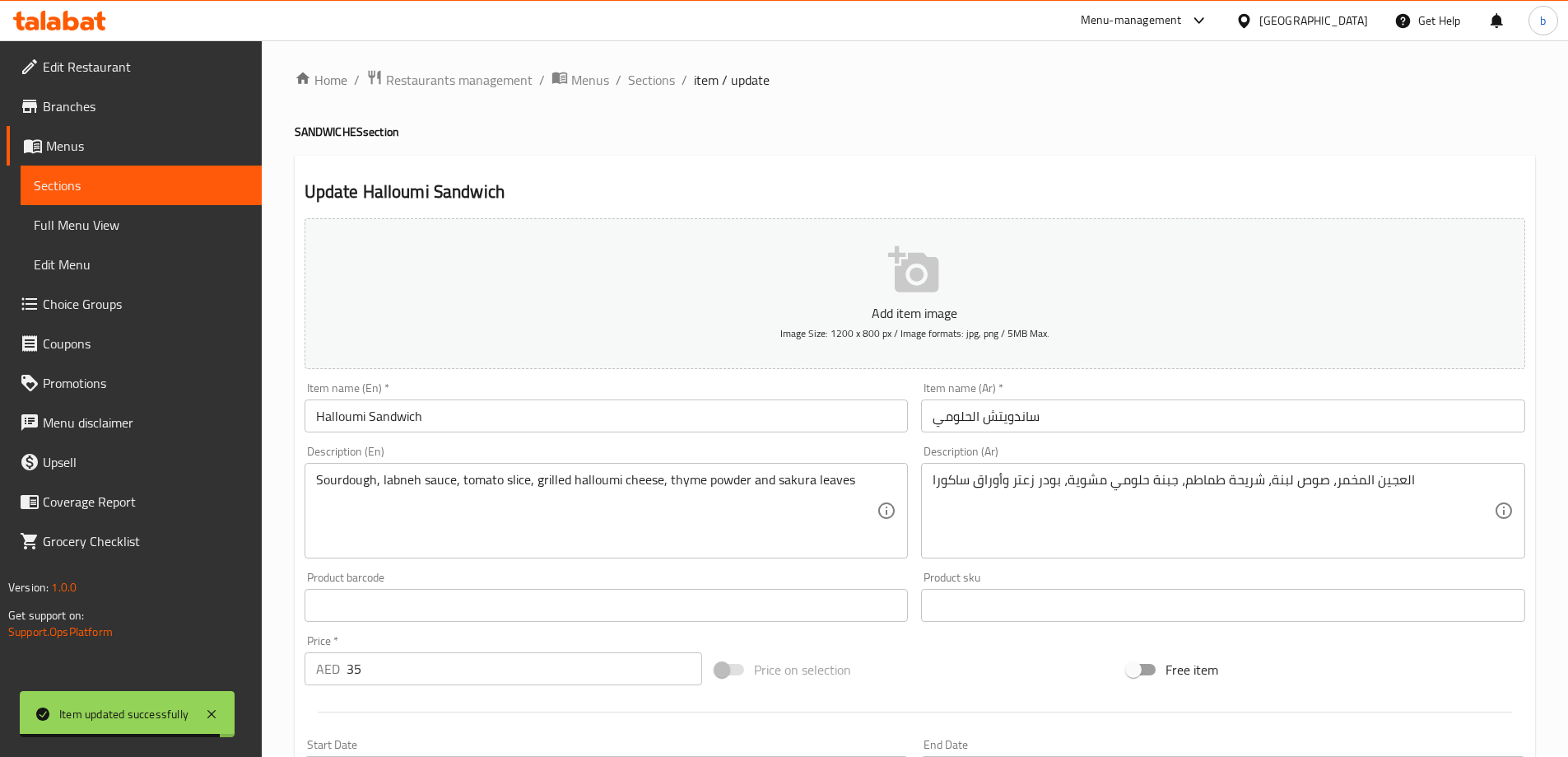
scroll to position [0, 0]
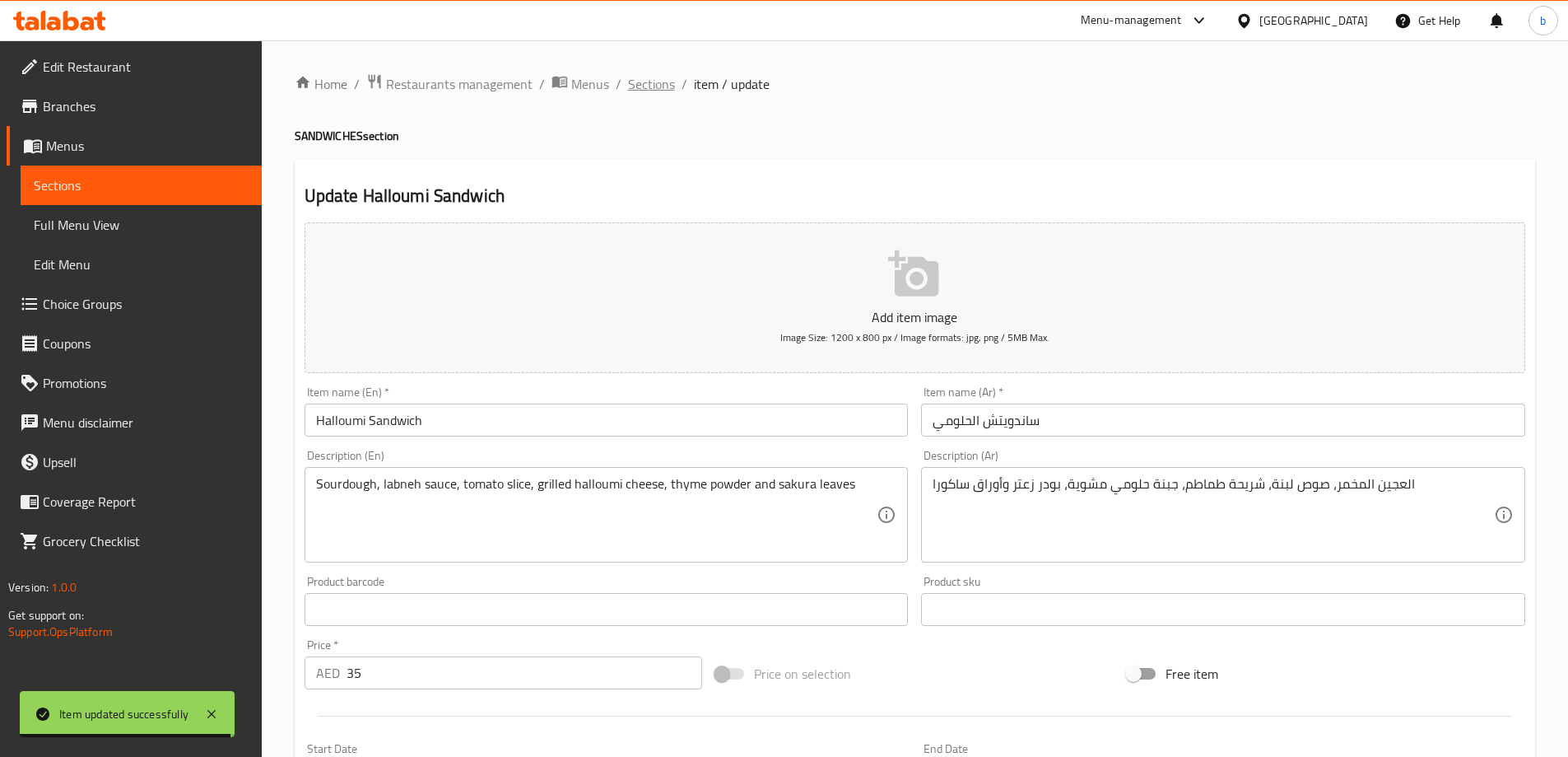
click at [650, 78] on span "Sections" at bounding box center [652, 84] width 47 height 20
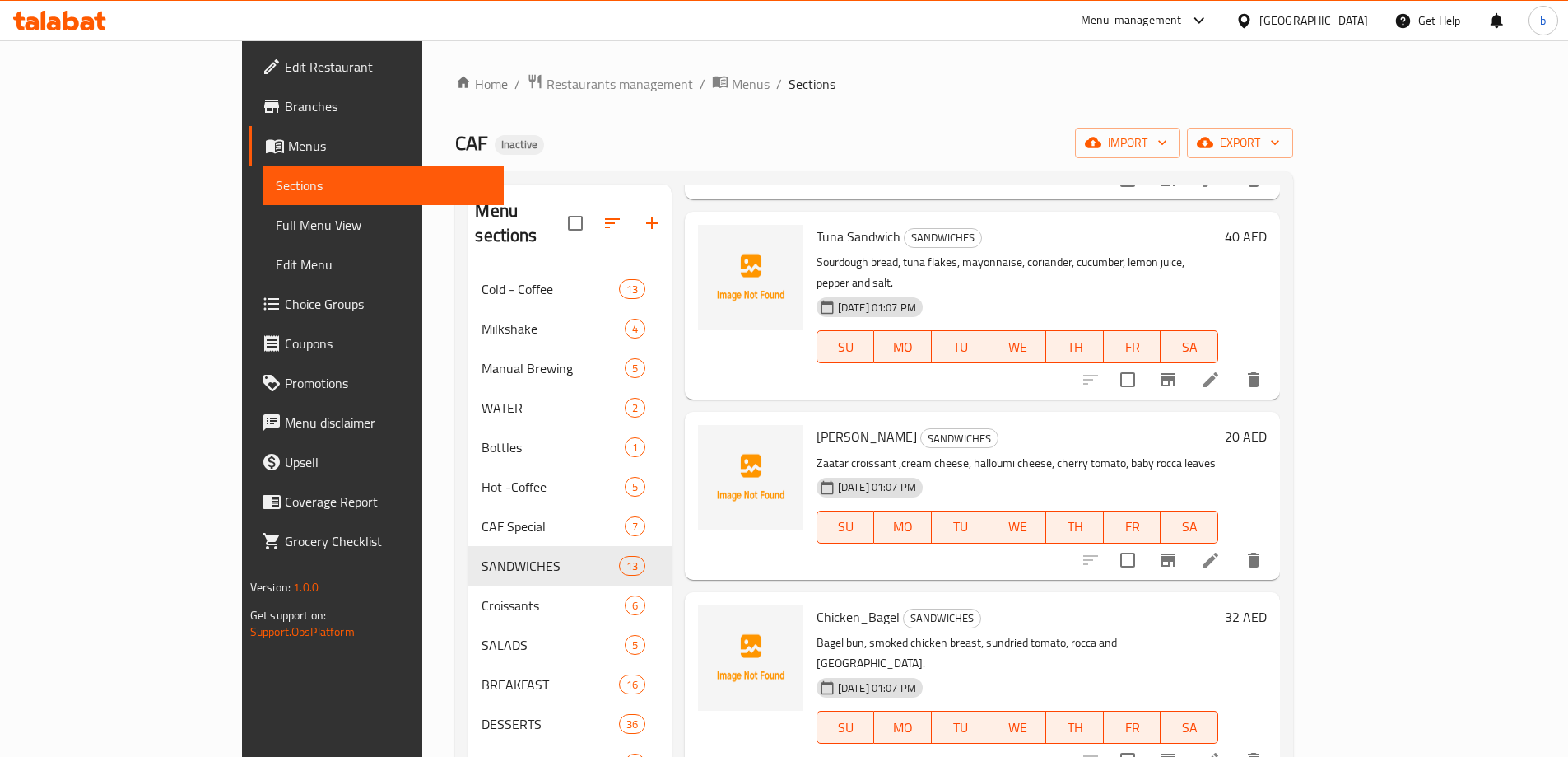
scroll to position [861, 0]
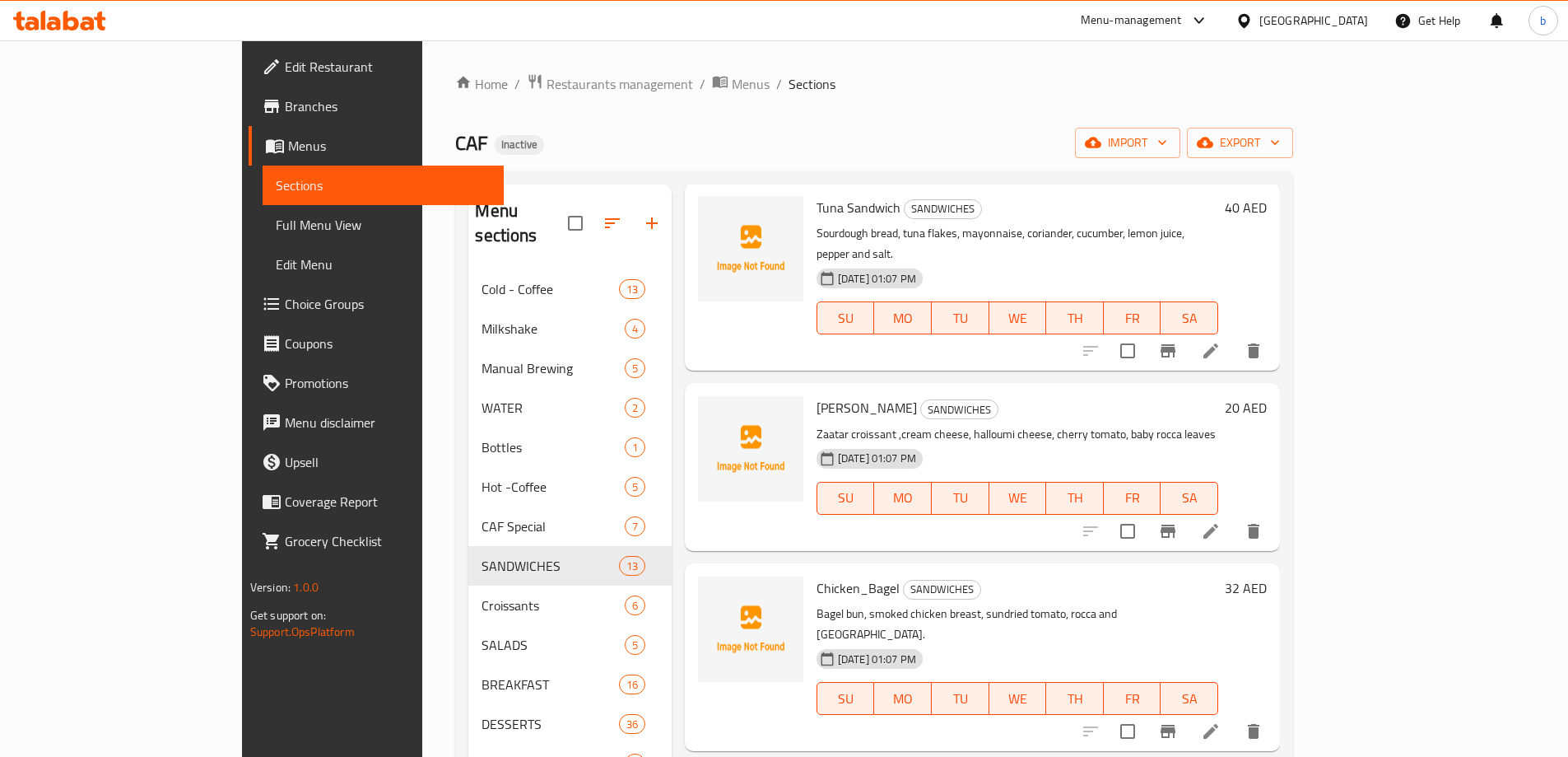
click at [1221, 721] on icon at bounding box center [1210, 731] width 20 height 20
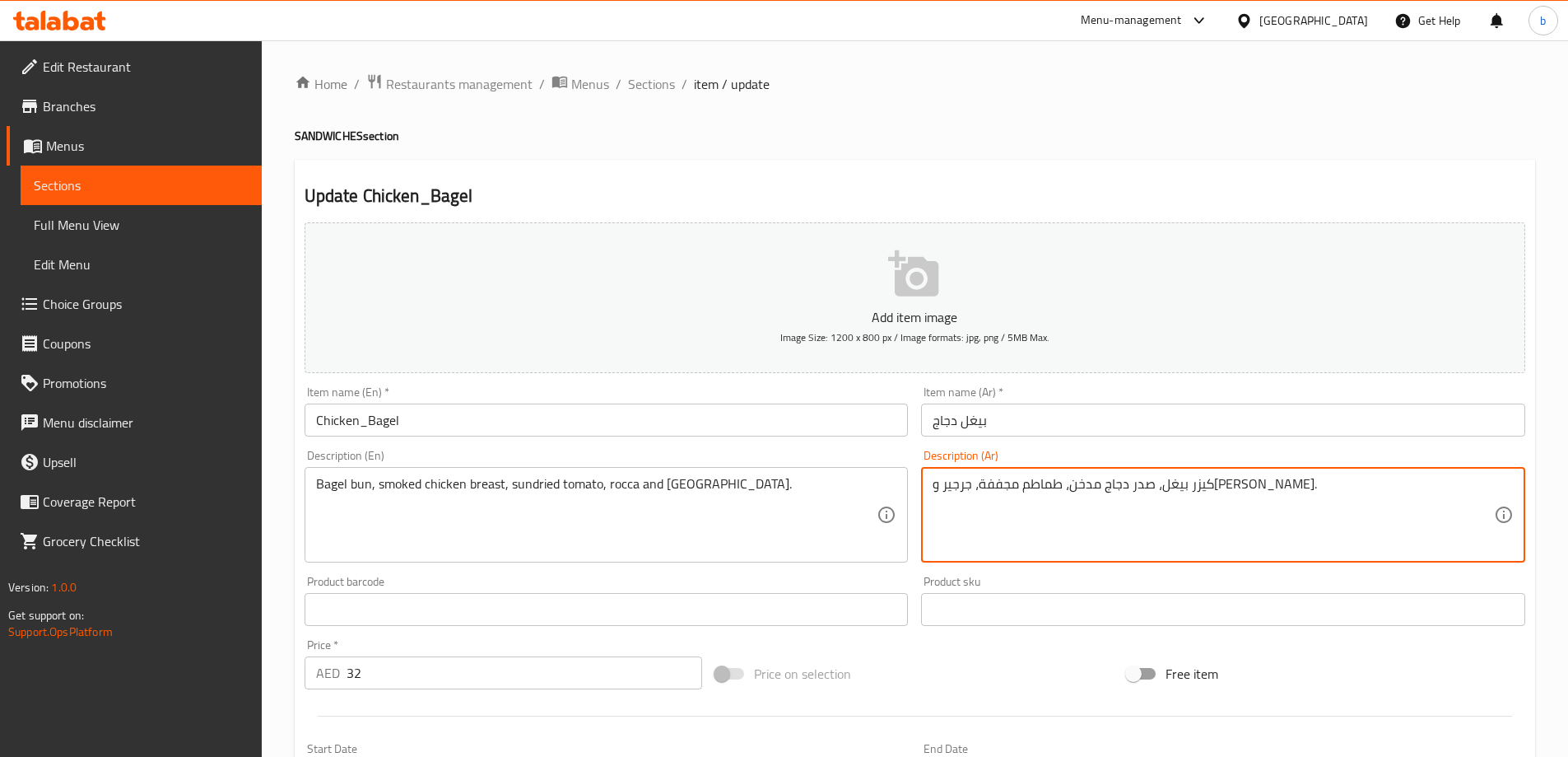
drag, startPoint x: 962, startPoint y: 487, endPoint x: 983, endPoint y: 492, distance: 21.6
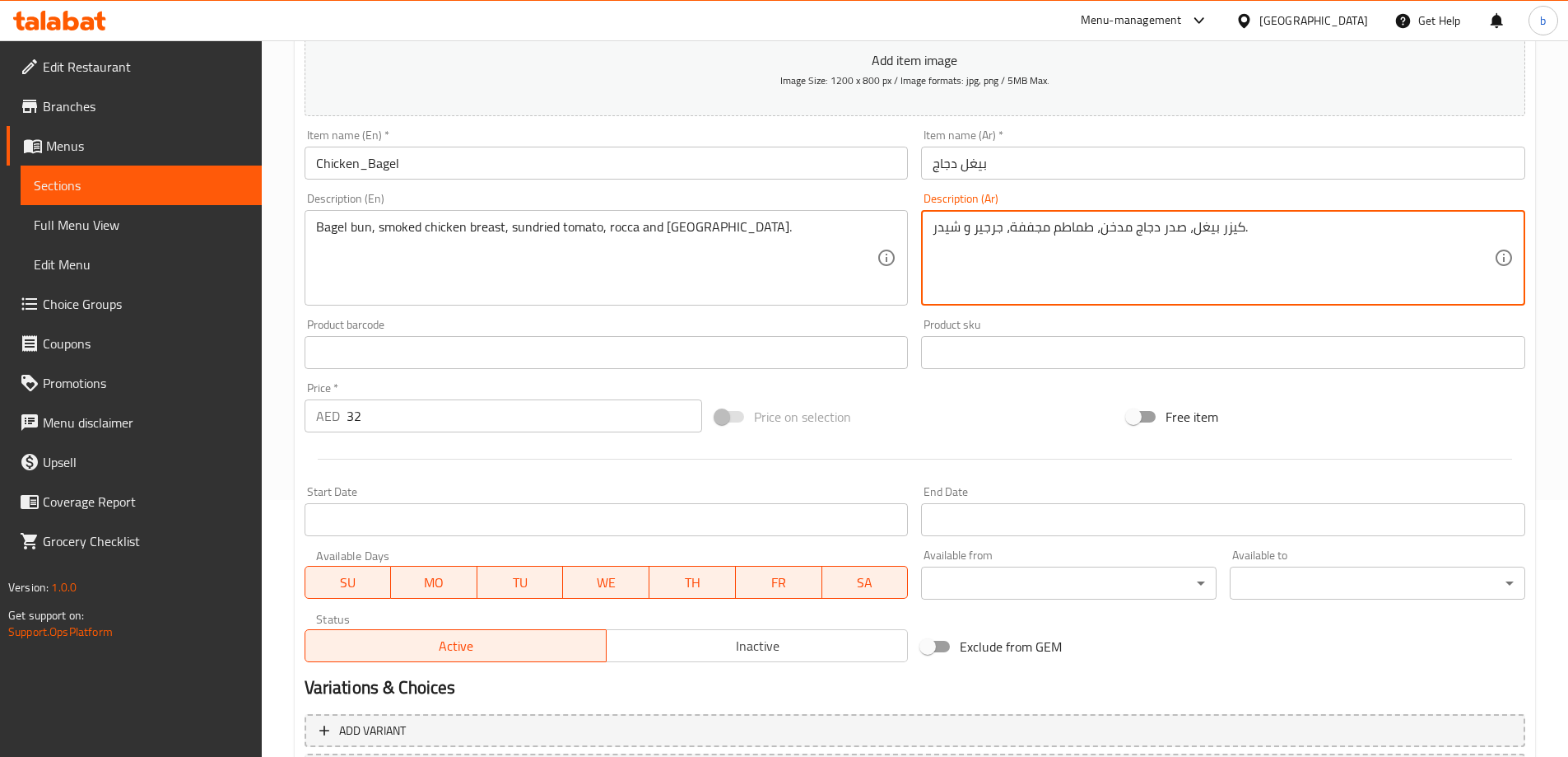
scroll to position [407, 0]
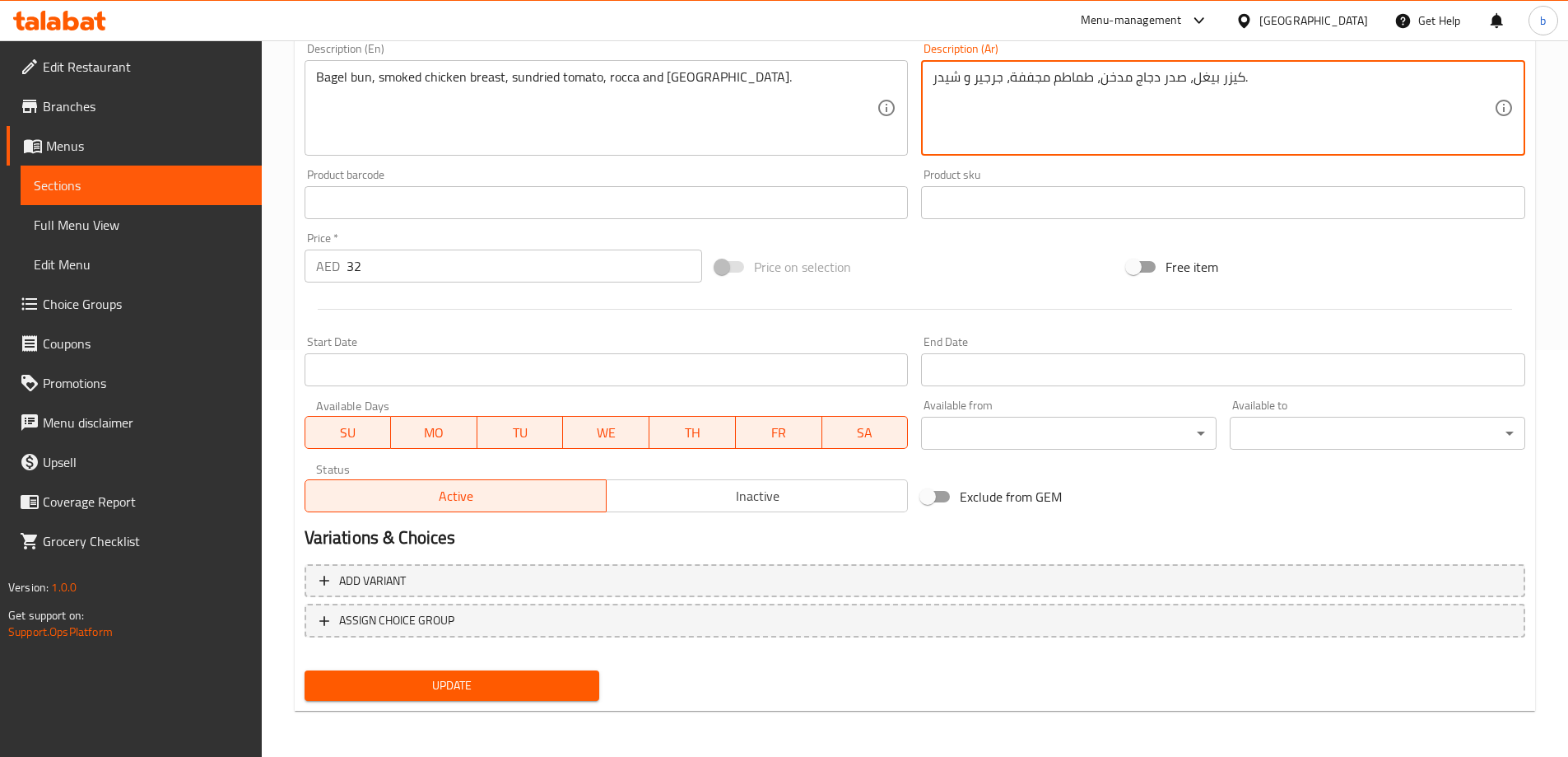
type textarea "كيزر بيغل، صدر دجاج مدخن، طماطم مجففة، جرجير و شيدر."
click at [557, 680] on span "Update" at bounding box center [452, 686] width 269 height 21
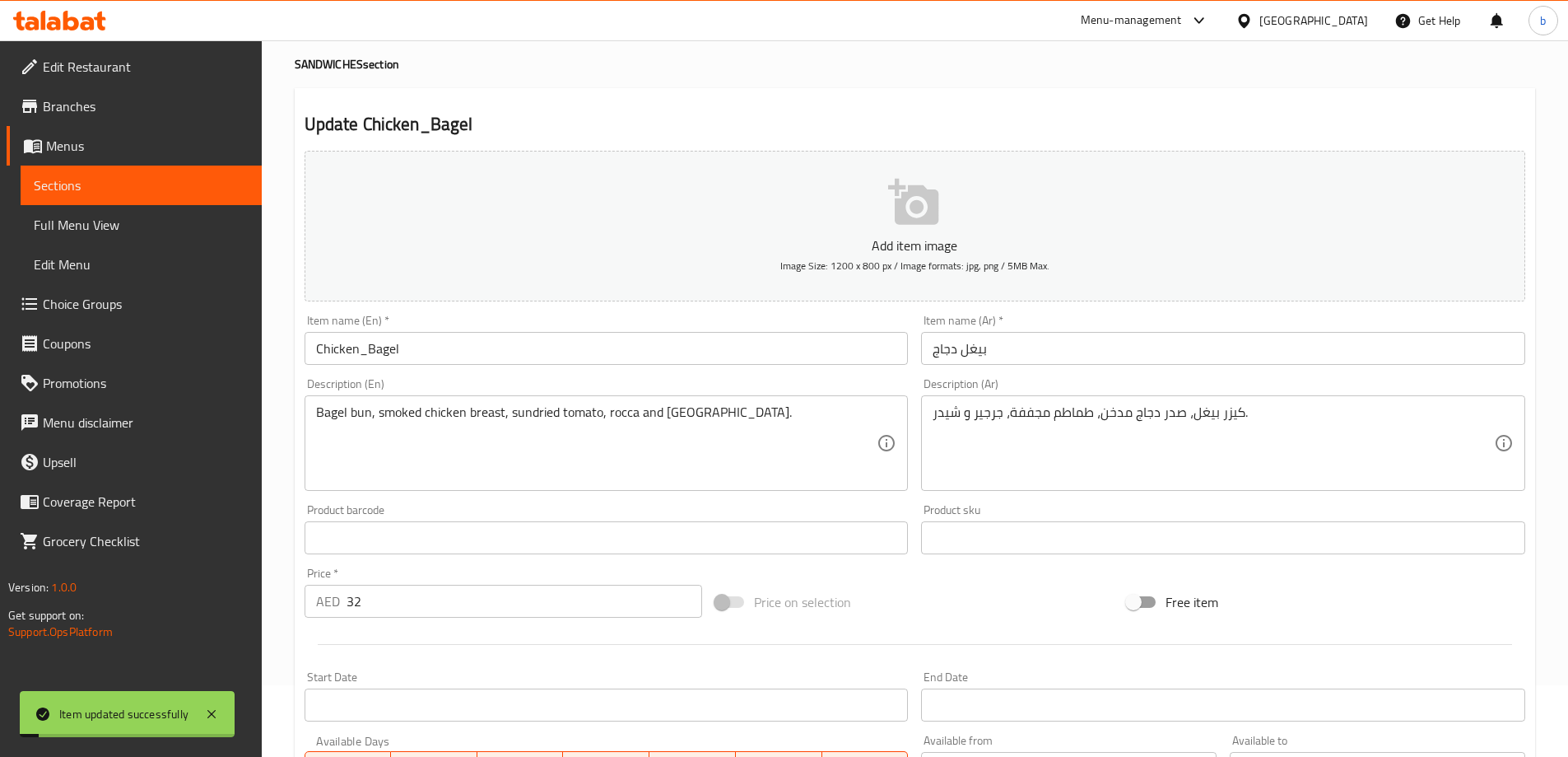
scroll to position [0, 0]
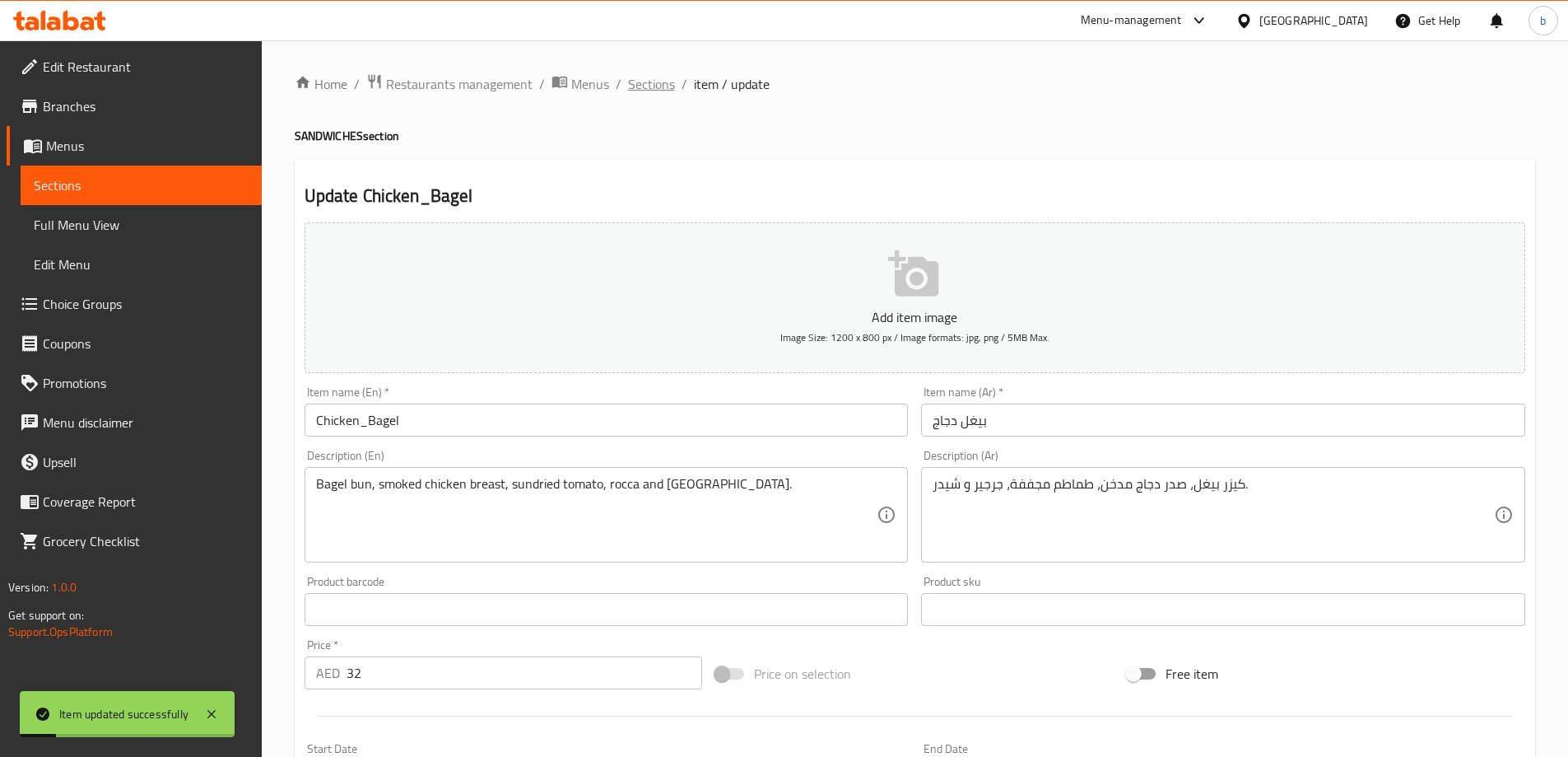
click at [631, 90] on span "Sections" at bounding box center [652, 84] width 47 height 20
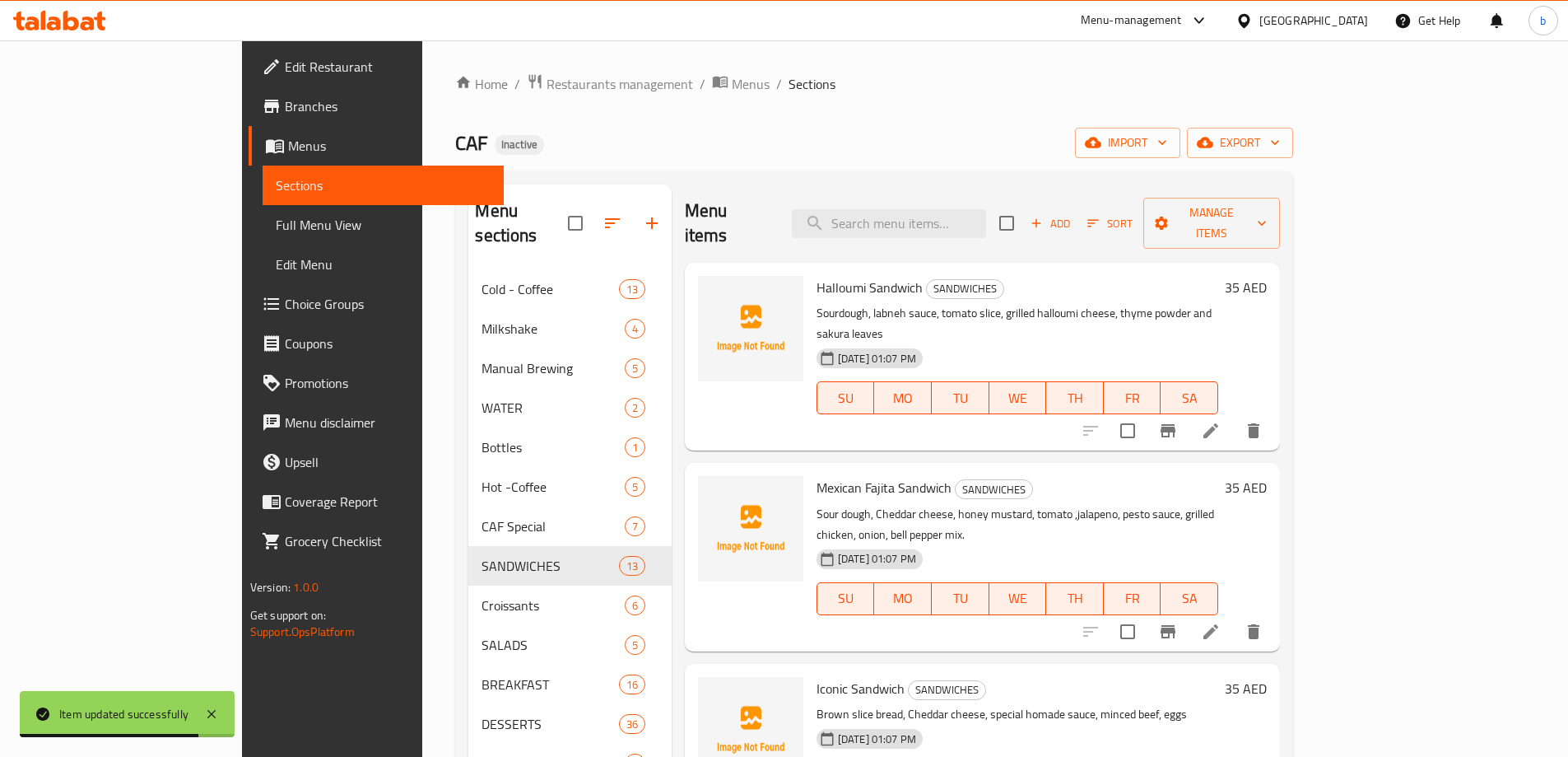
click at [1141, 276] on h6 "Halloumi Sandwich SANDWICHES" at bounding box center [1018, 287] width 402 height 23
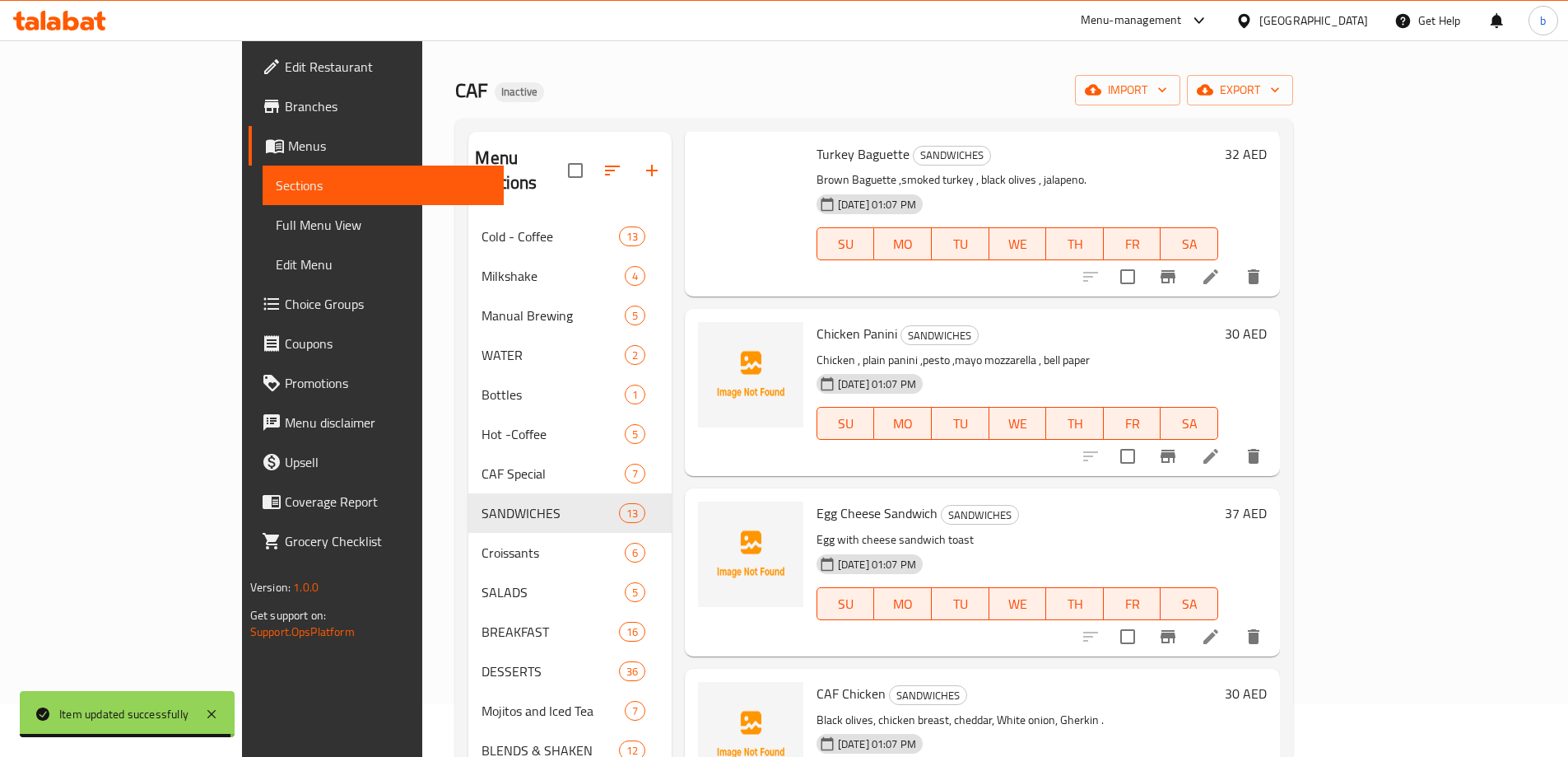
scroll to position [83, 0]
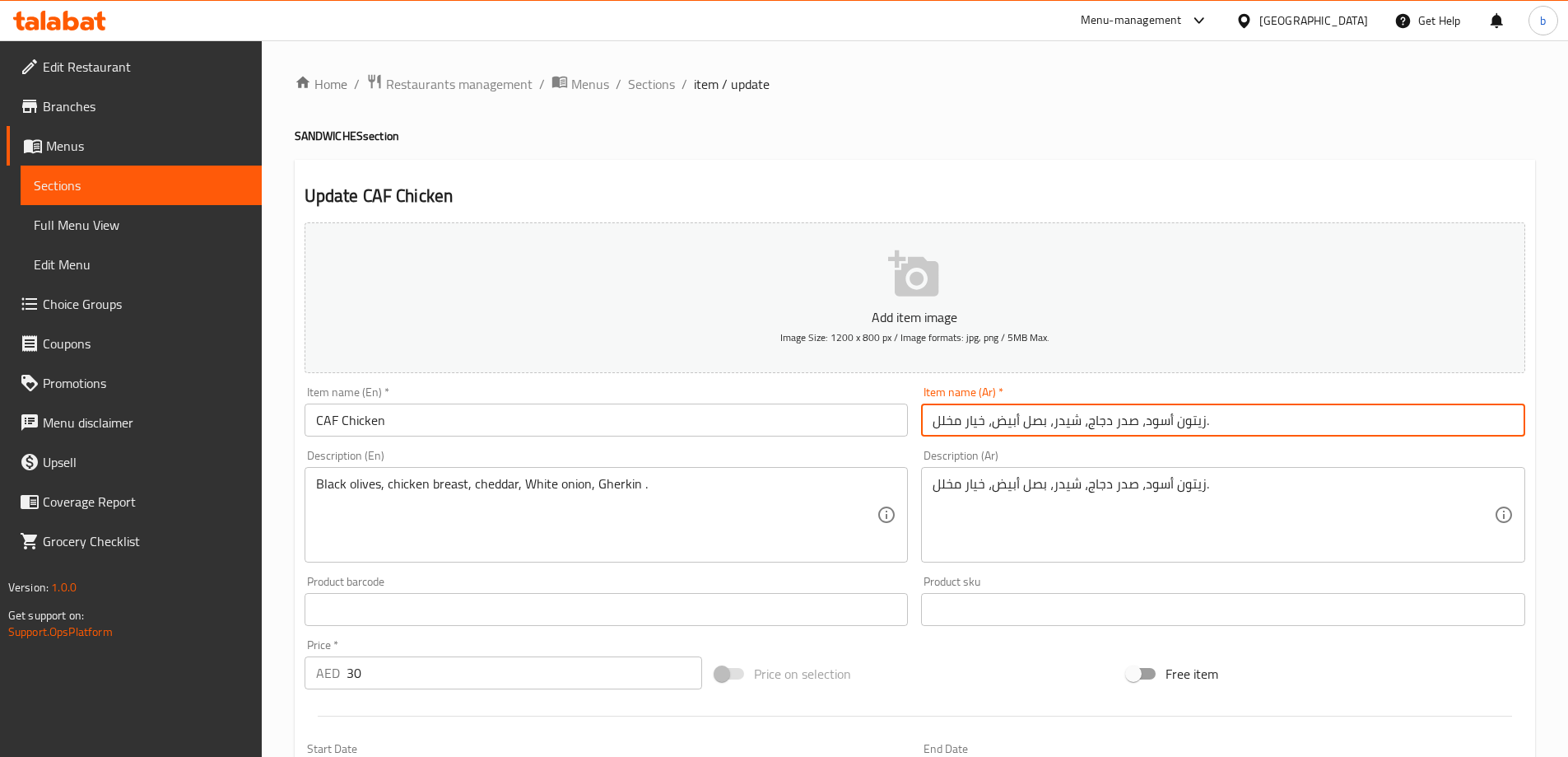
drag, startPoint x: 1212, startPoint y: 418, endPoint x: 788, endPoint y: 418, distance: 424.0
click at [805, 418] on div "Add item image Image Size: 1200 x 800 px / Image formats: jpg, png / 5MB Max. I…" at bounding box center [915, 571] width 1234 height 710
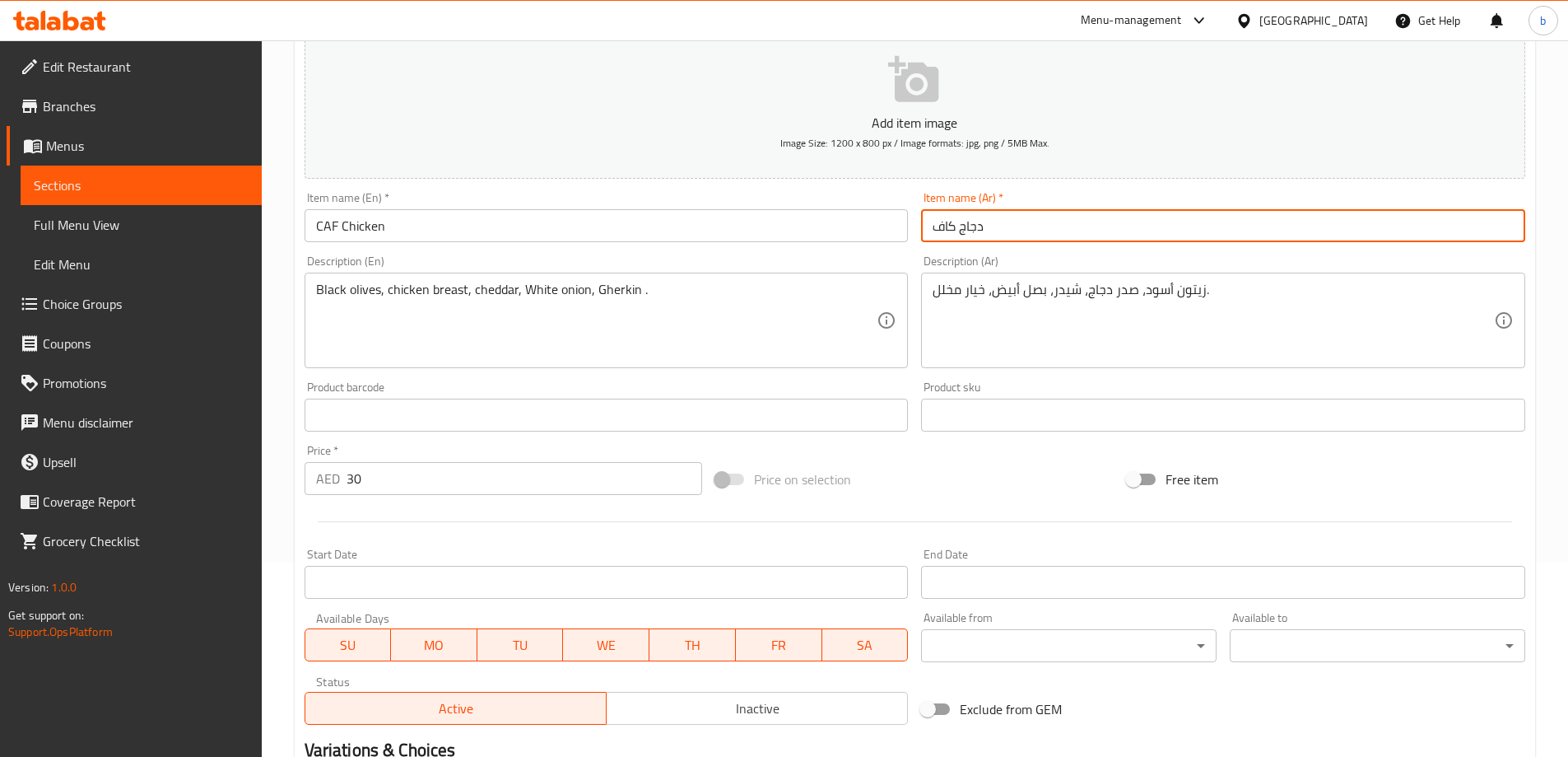
scroll to position [407, 0]
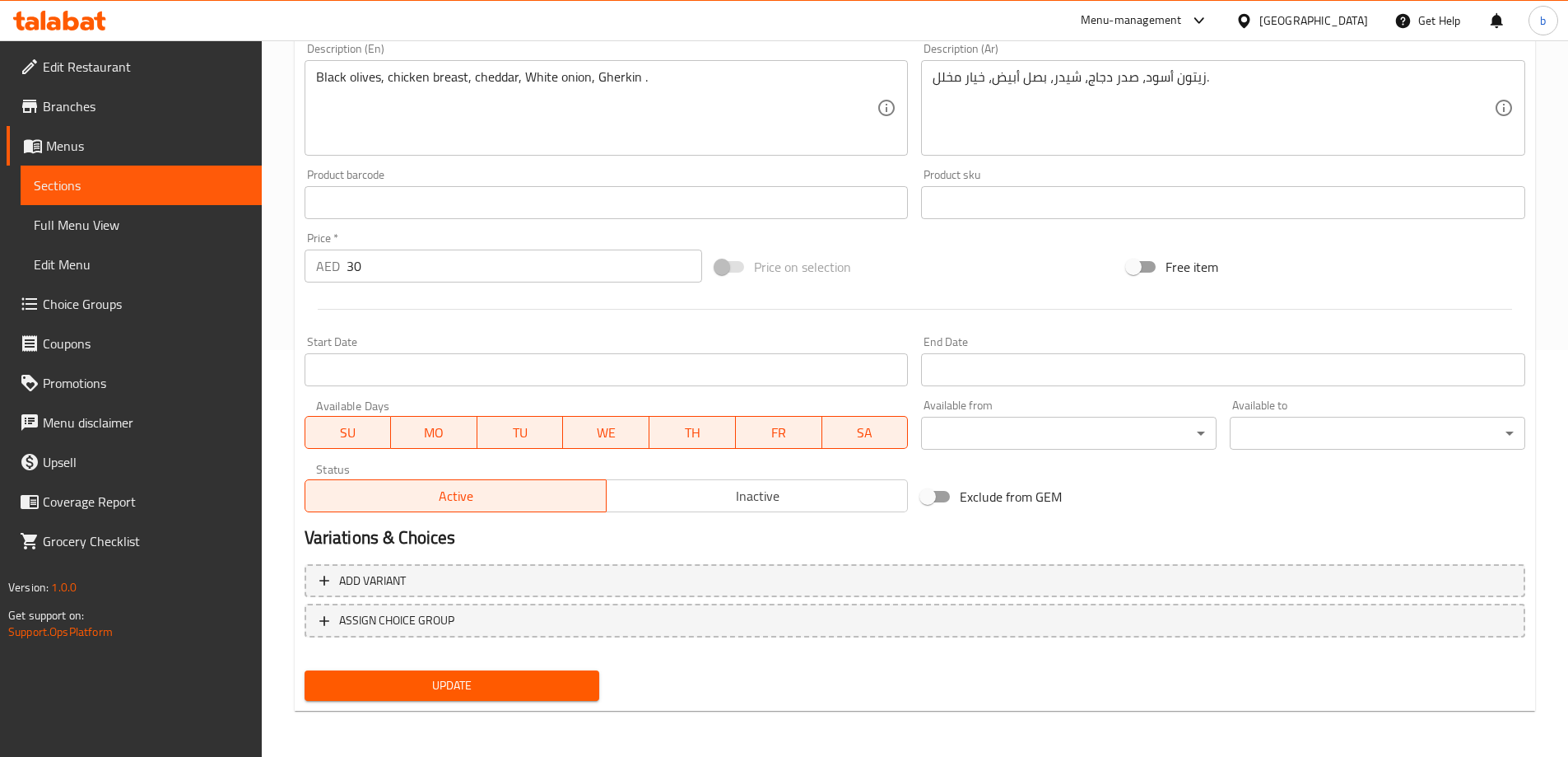
type input "دجاج كاف"
click at [526, 682] on span "Update" at bounding box center [452, 686] width 269 height 21
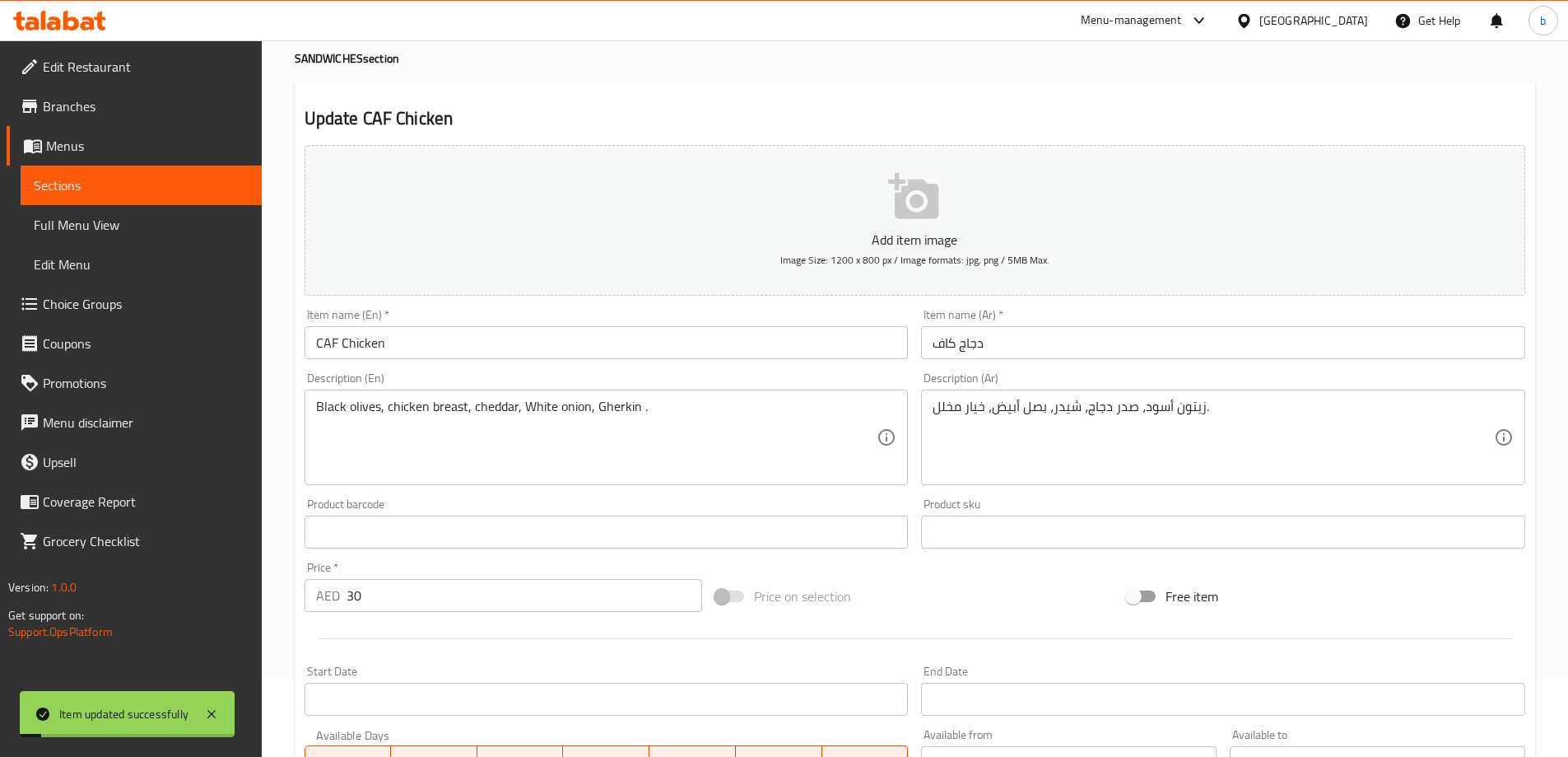
scroll to position [0, 0]
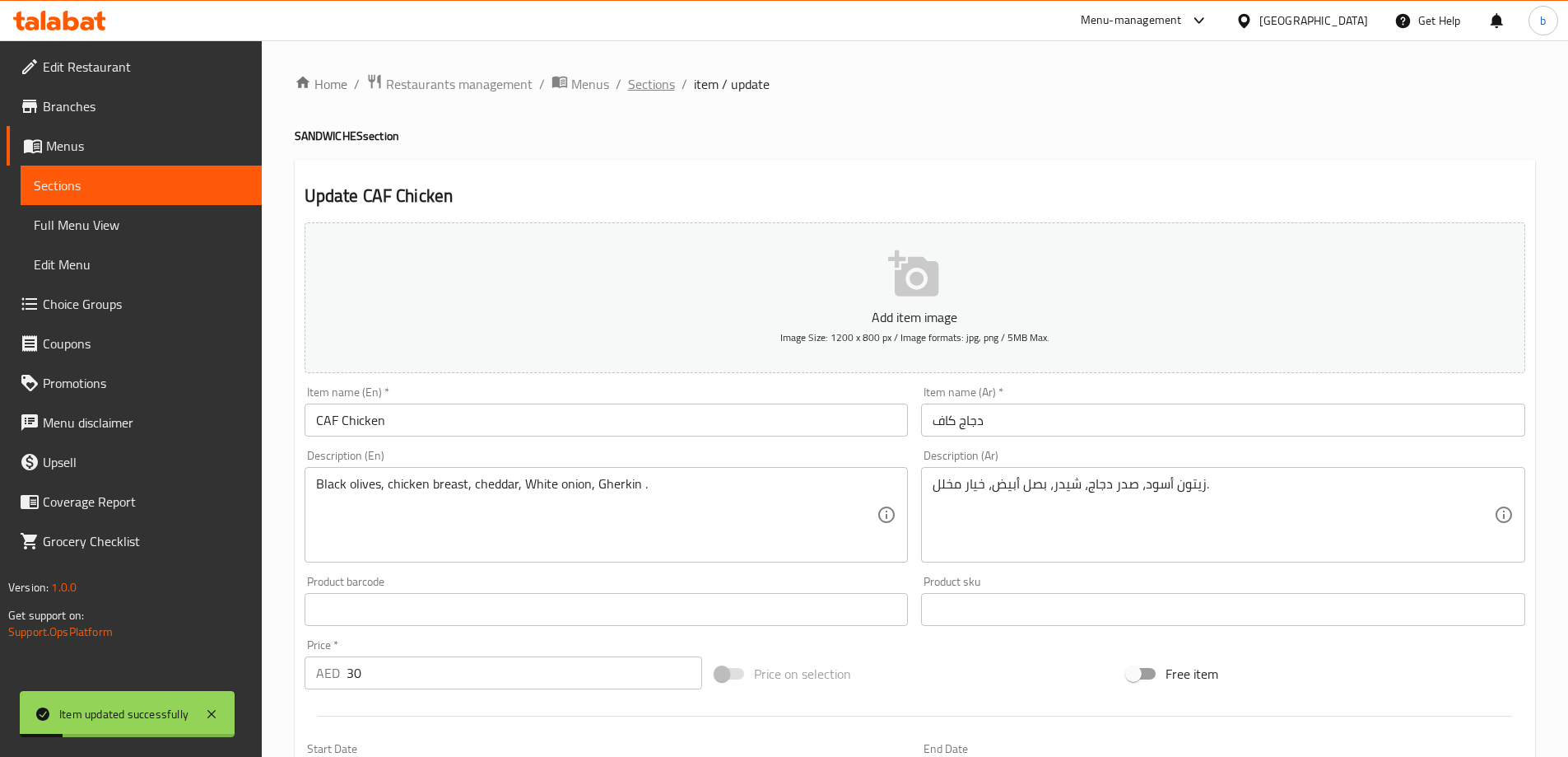
click at [659, 89] on span "Sections" at bounding box center [652, 84] width 47 height 20
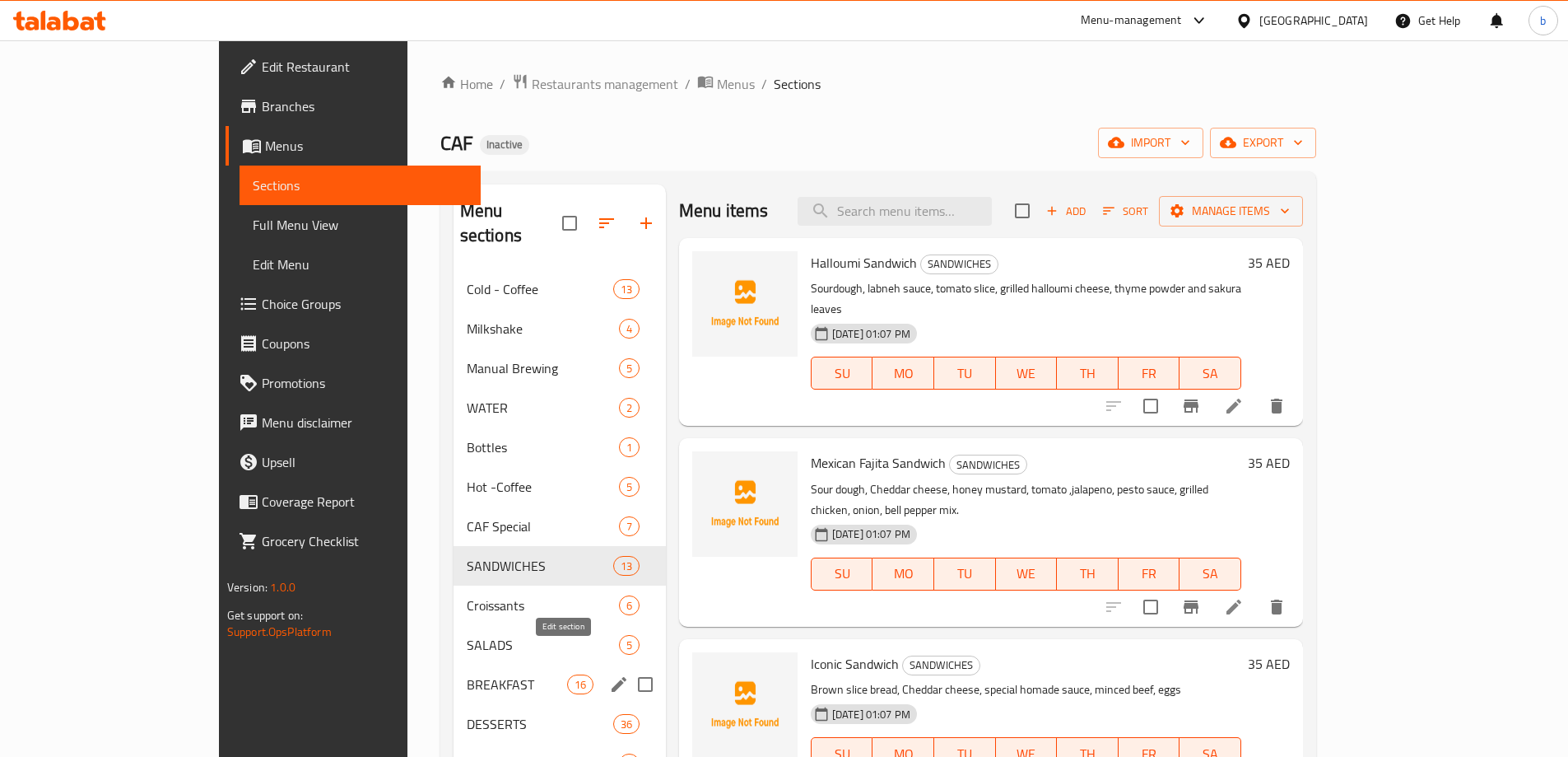
click at [611, 677] on icon "edit" at bounding box center [619, 685] width 15 height 15
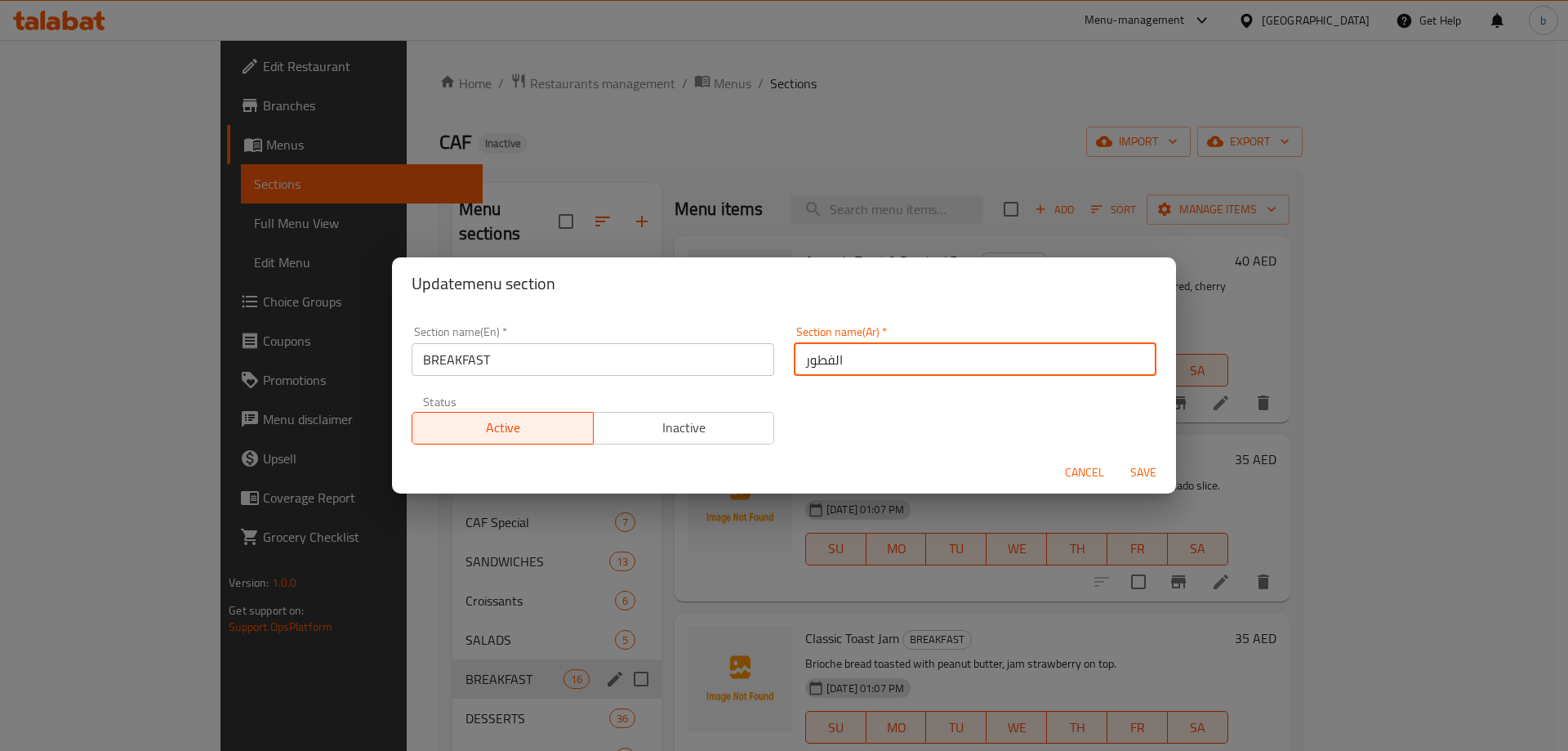
drag, startPoint x: 712, startPoint y: 380, endPoint x: 710, endPoint y: 407, distance: 27.1
click at [655, 400] on div "Section name(En)   * BREAKFAST Section name(En) * Section name(Ar)   * الفطور S…" at bounding box center [784, 385] width 765 height 138
type input "الافطار"
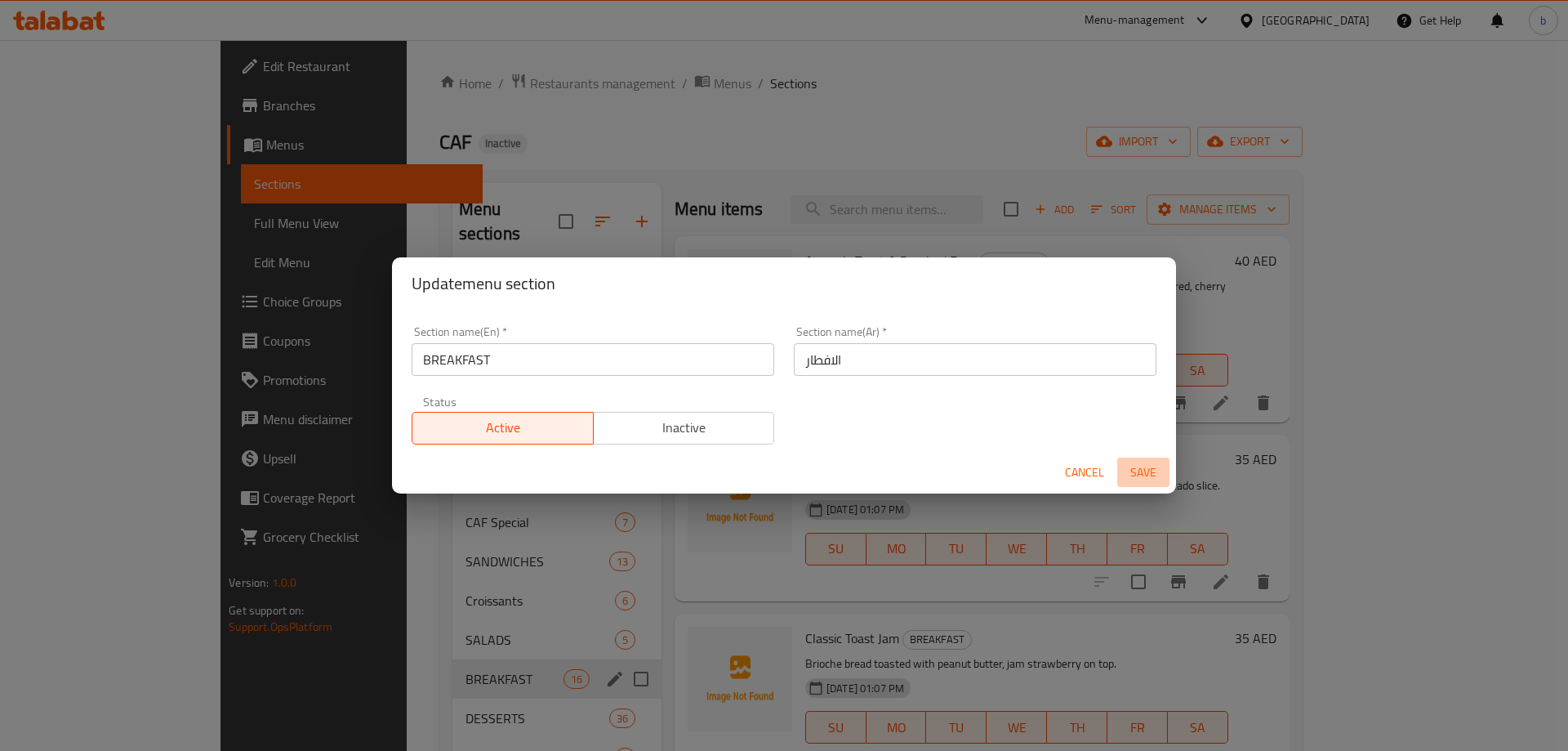
click at [1136, 464] on span "Save" at bounding box center [1143, 472] width 39 height 20
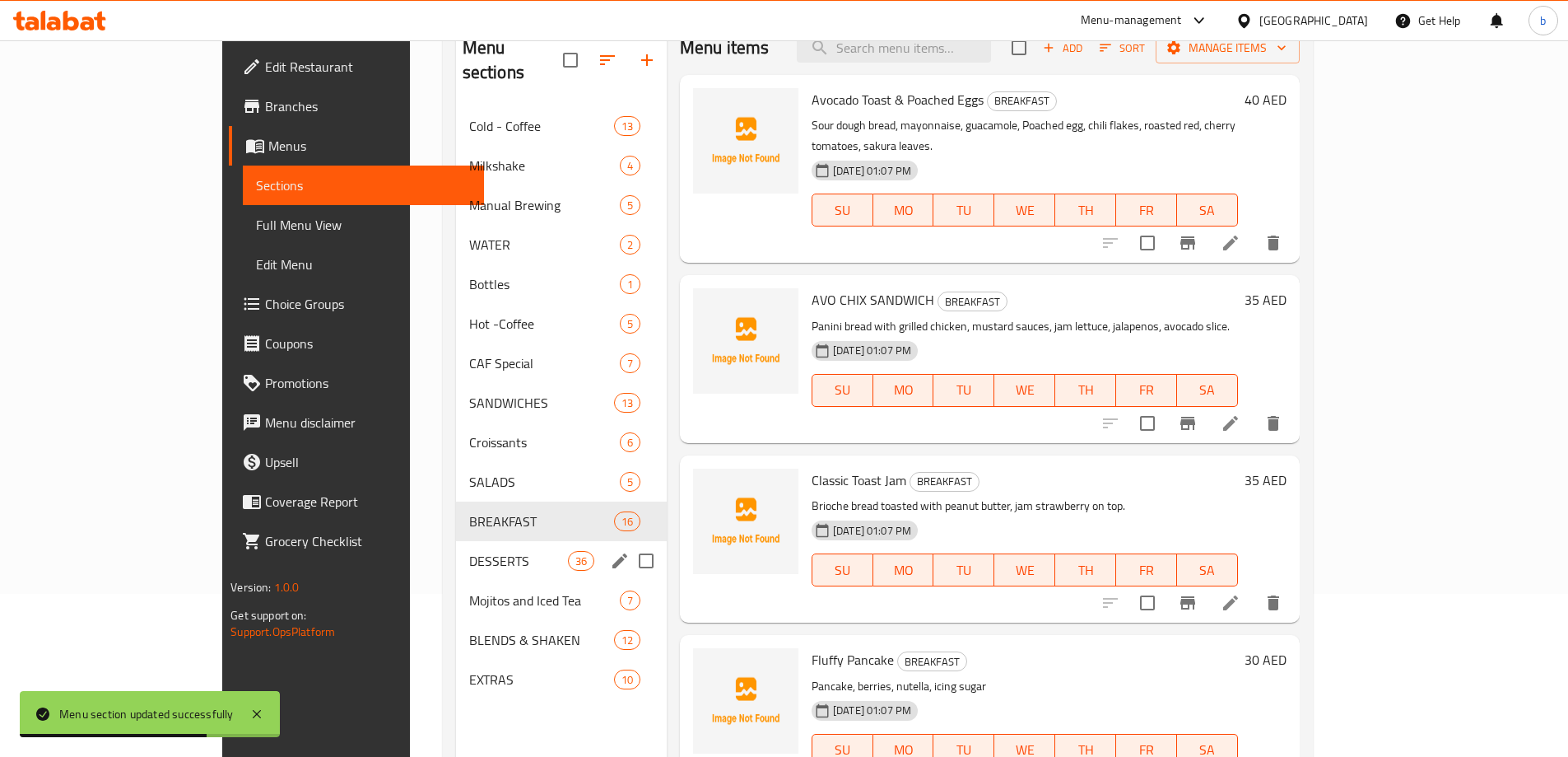
scroll to position [164, 0]
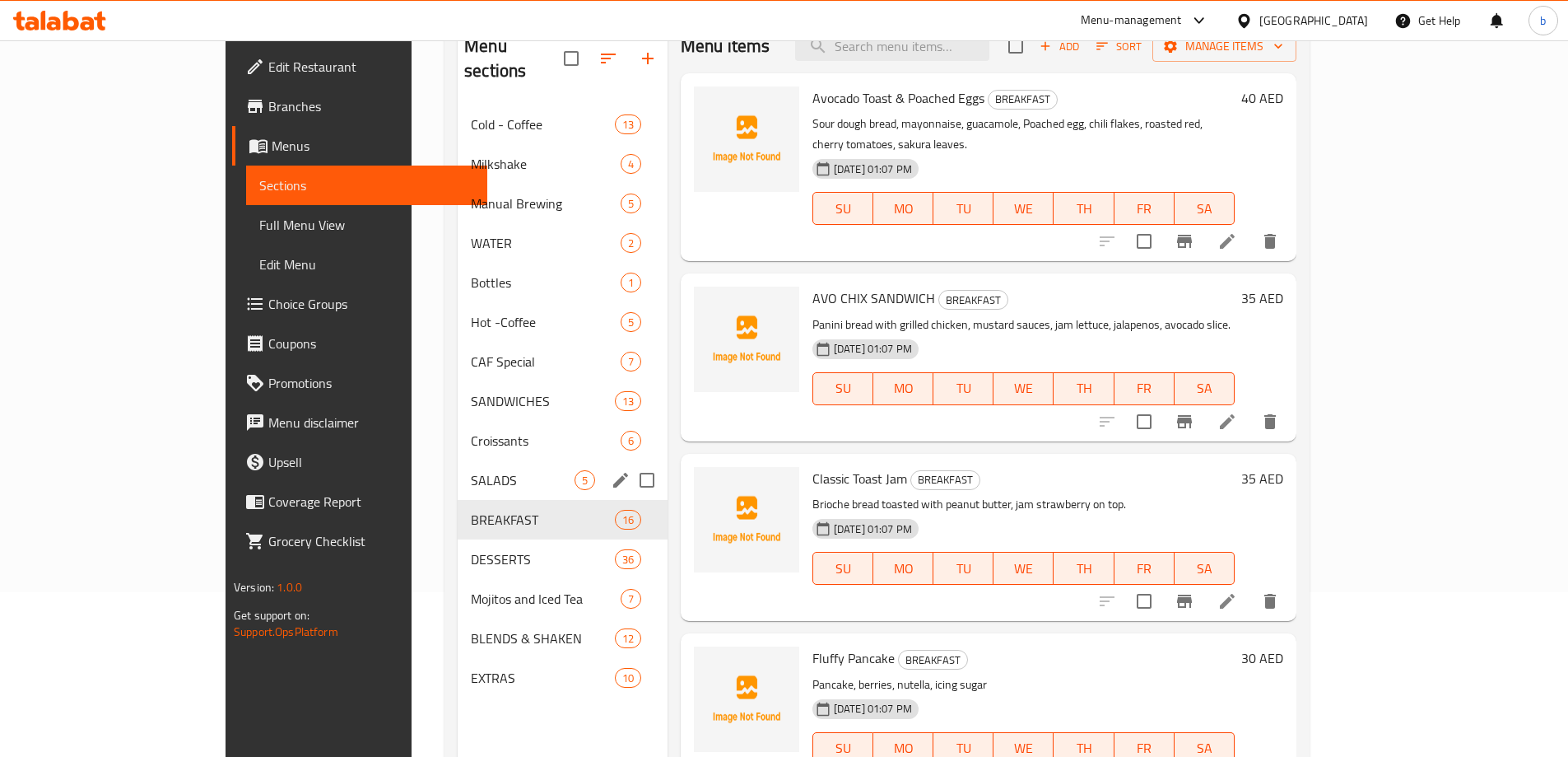
click at [471, 471] on span "SALADS" at bounding box center [523, 480] width 103 height 20
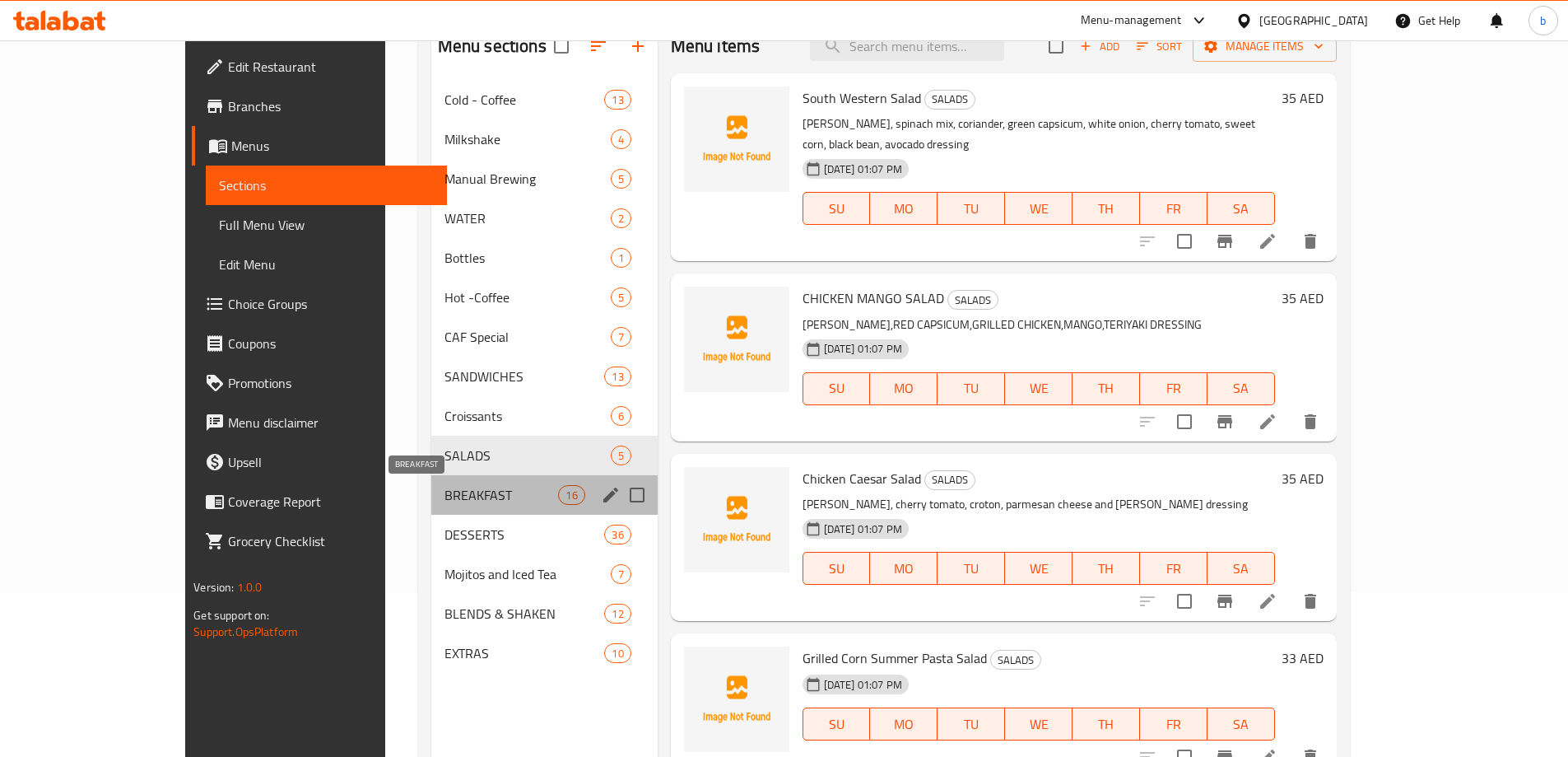
click at [444, 498] on span "BREAKFAST" at bounding box center [501, 494] width 115 height 20
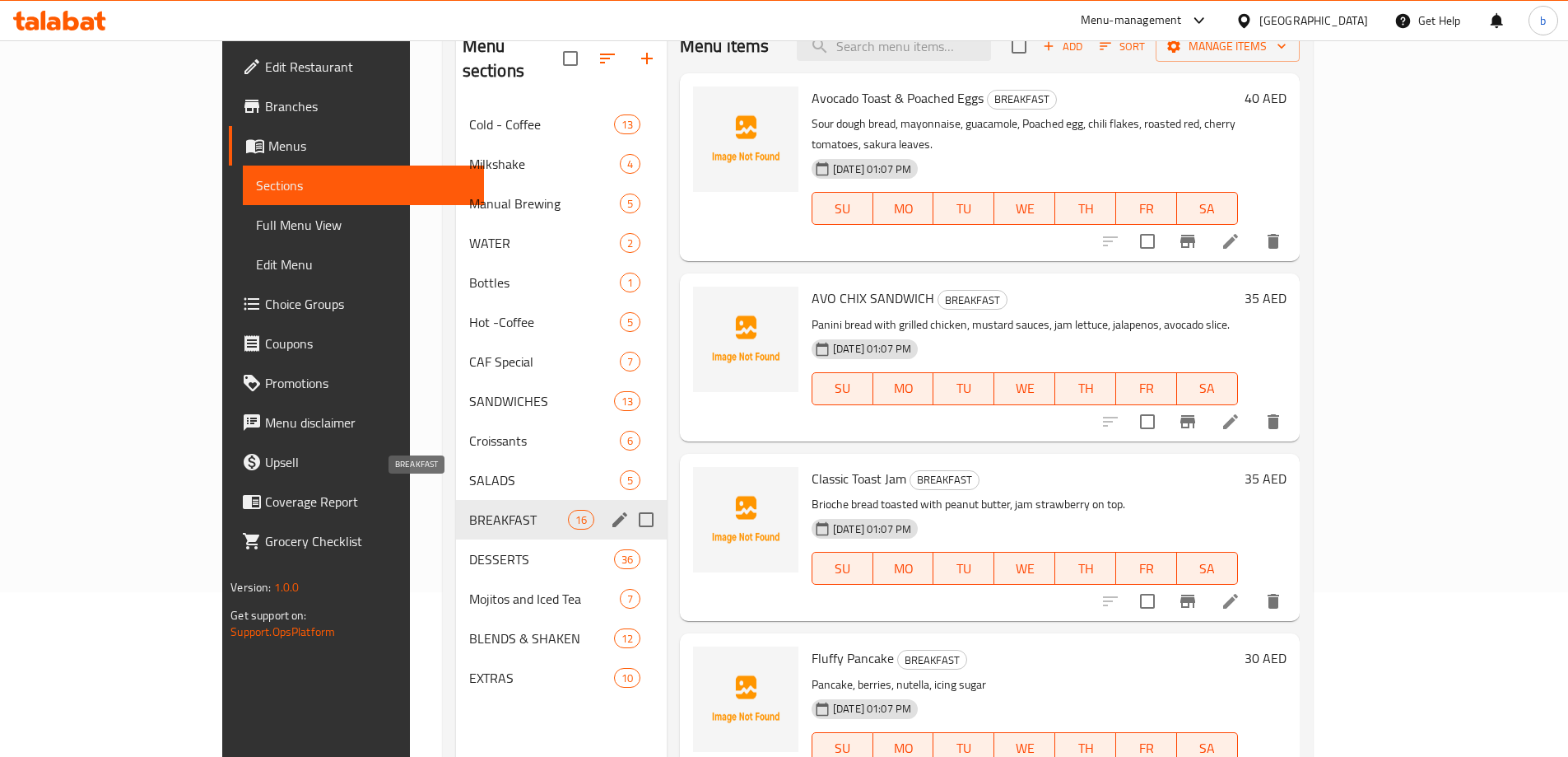
scroll to position [1139, 0]
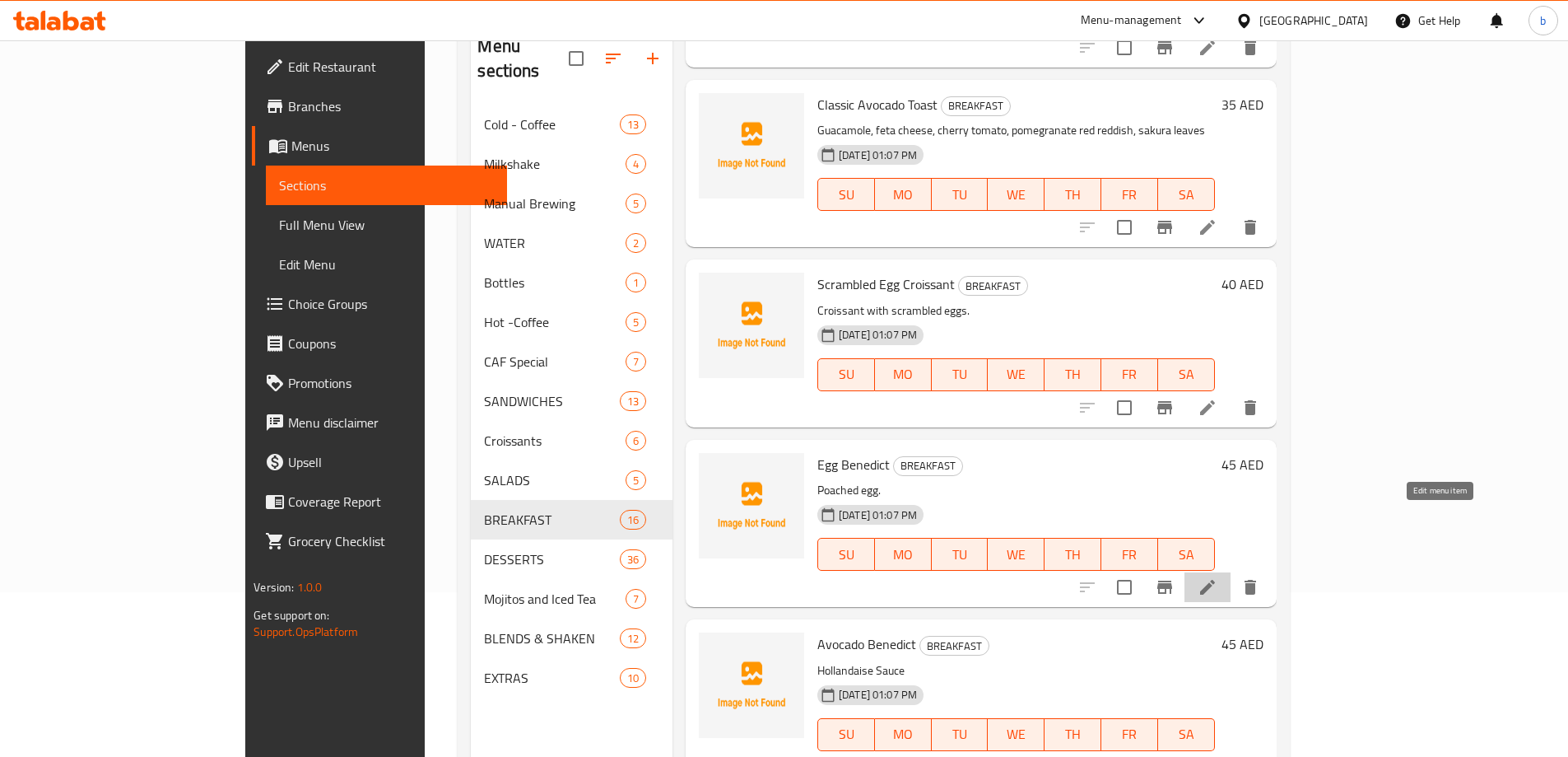
click at [1218, 578] on icon at bounding box center [1207, 587] width 20 height 20
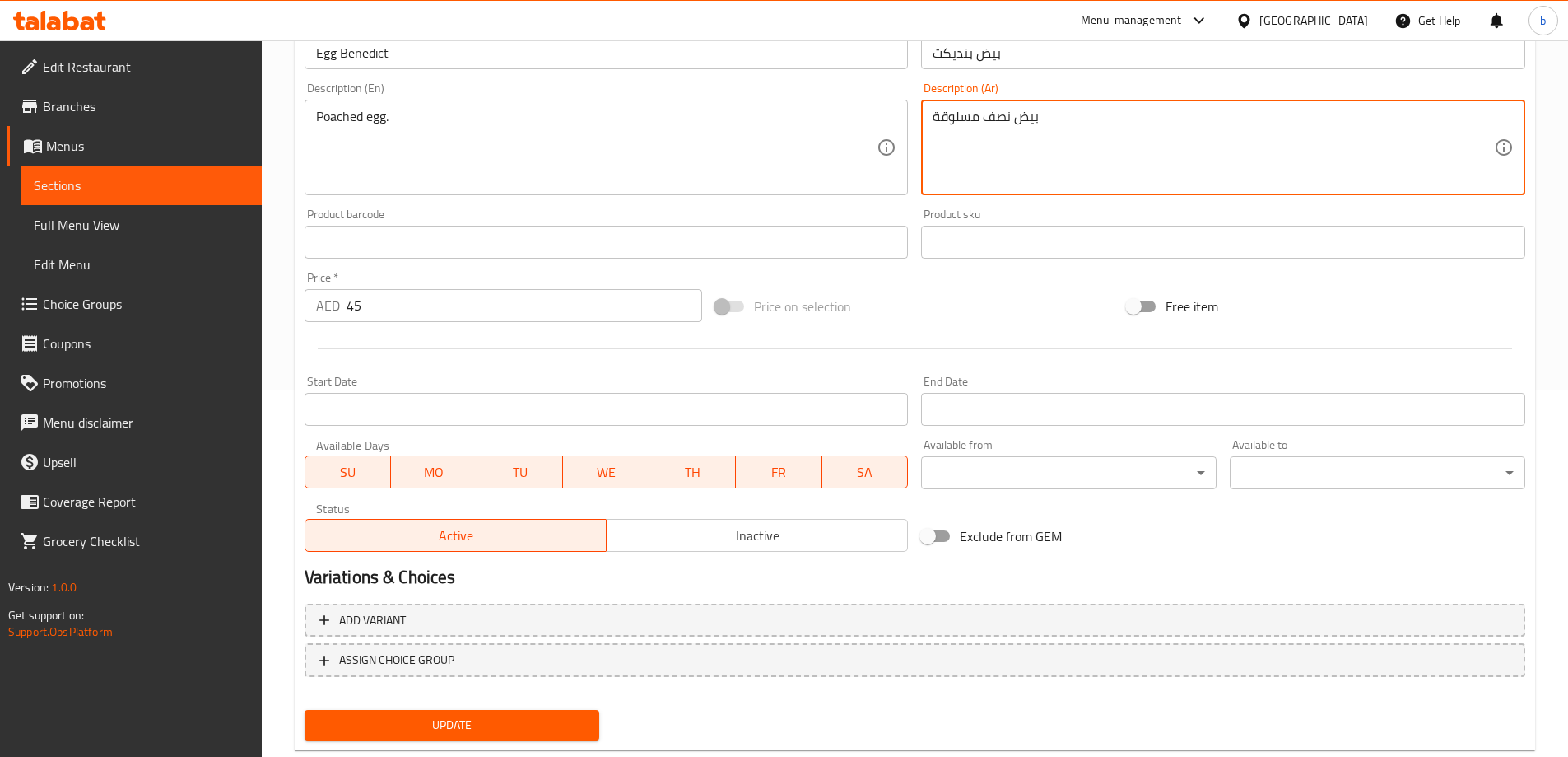
scroll to position [407, 0]
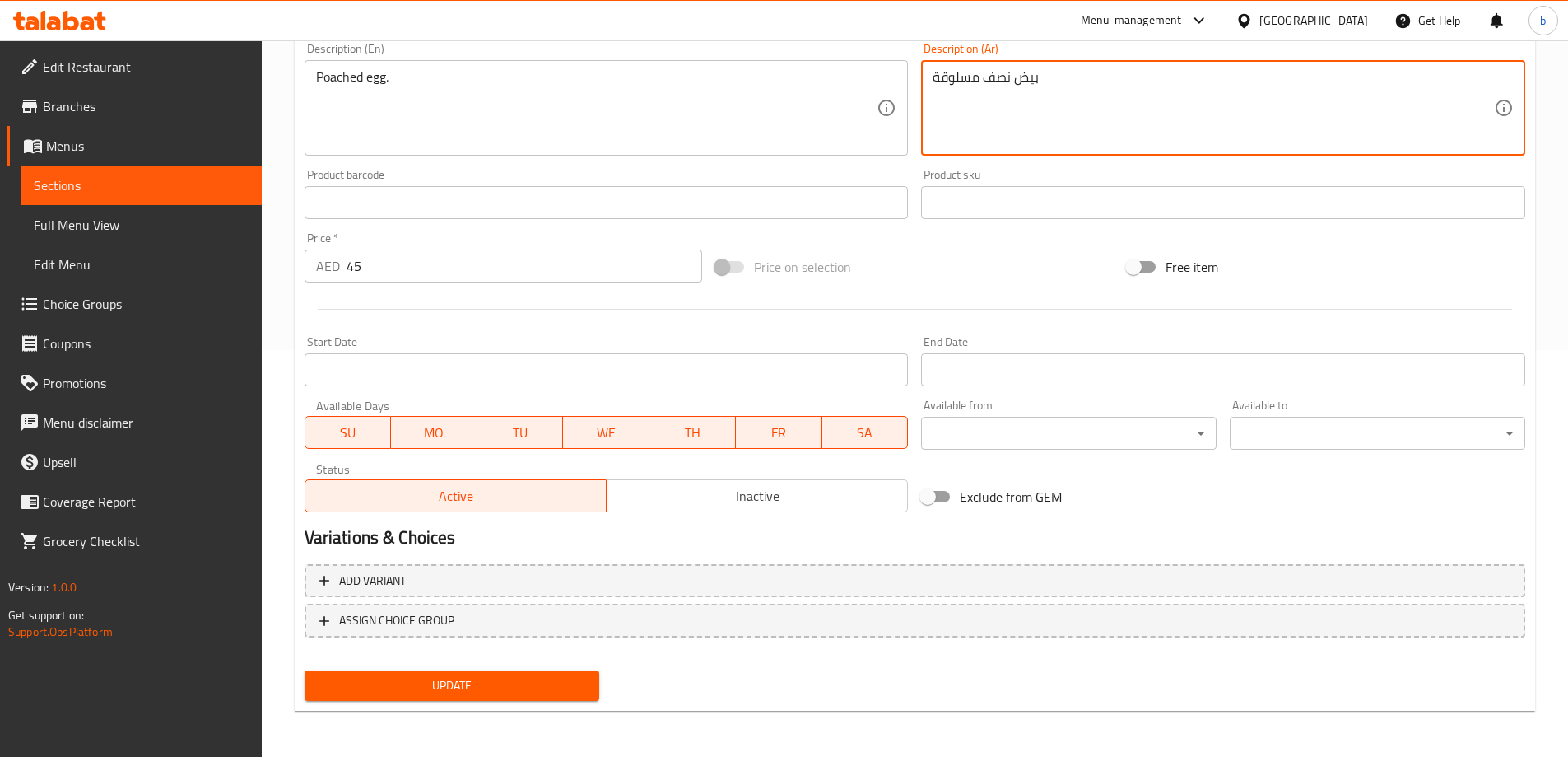
type textarea "بيض نصف مسلوقة"
click at [510, 684] on span "Update" at bounding box center [452, 686] width 269 height 21
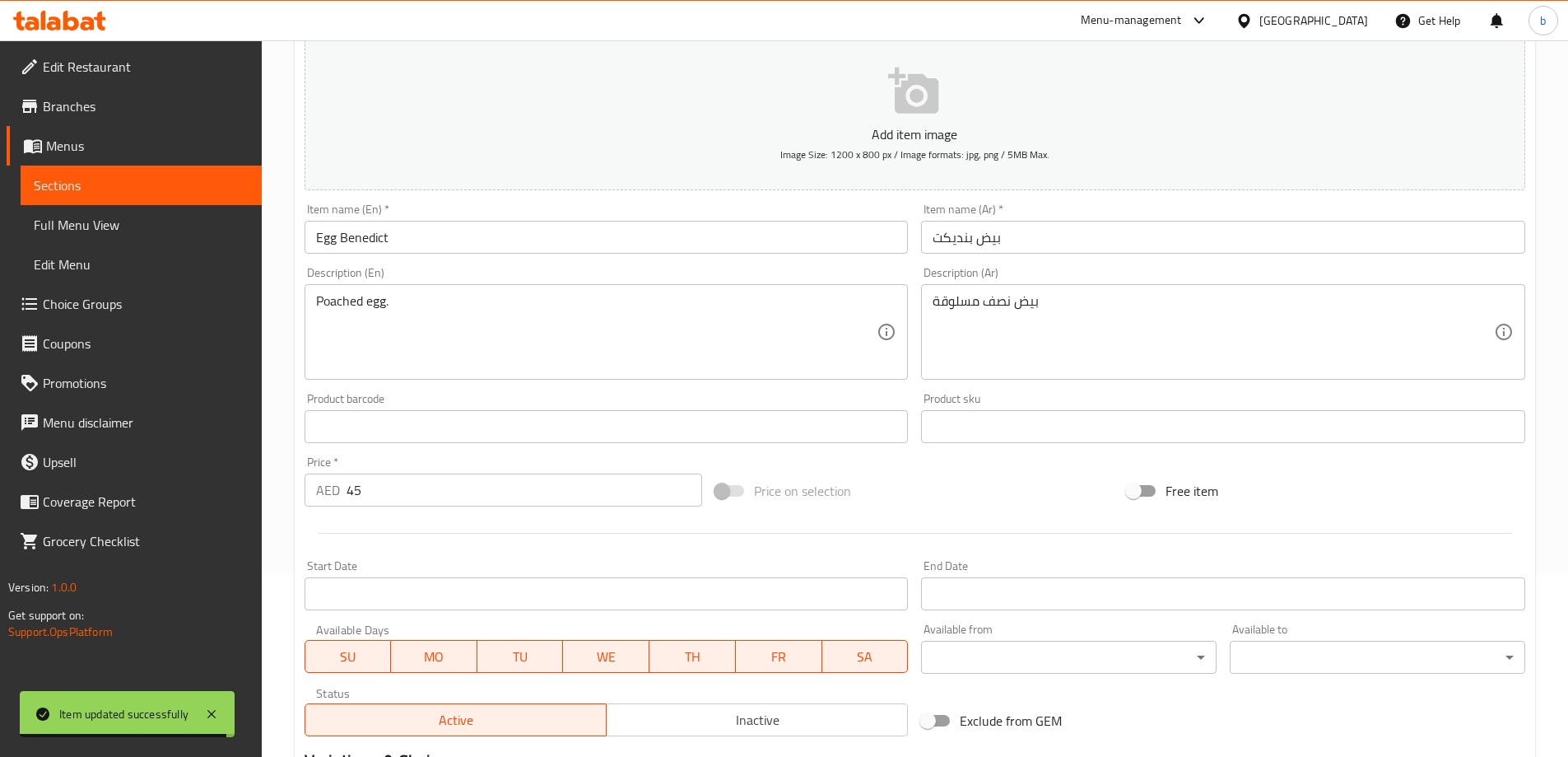
scroll to position [0, 0]
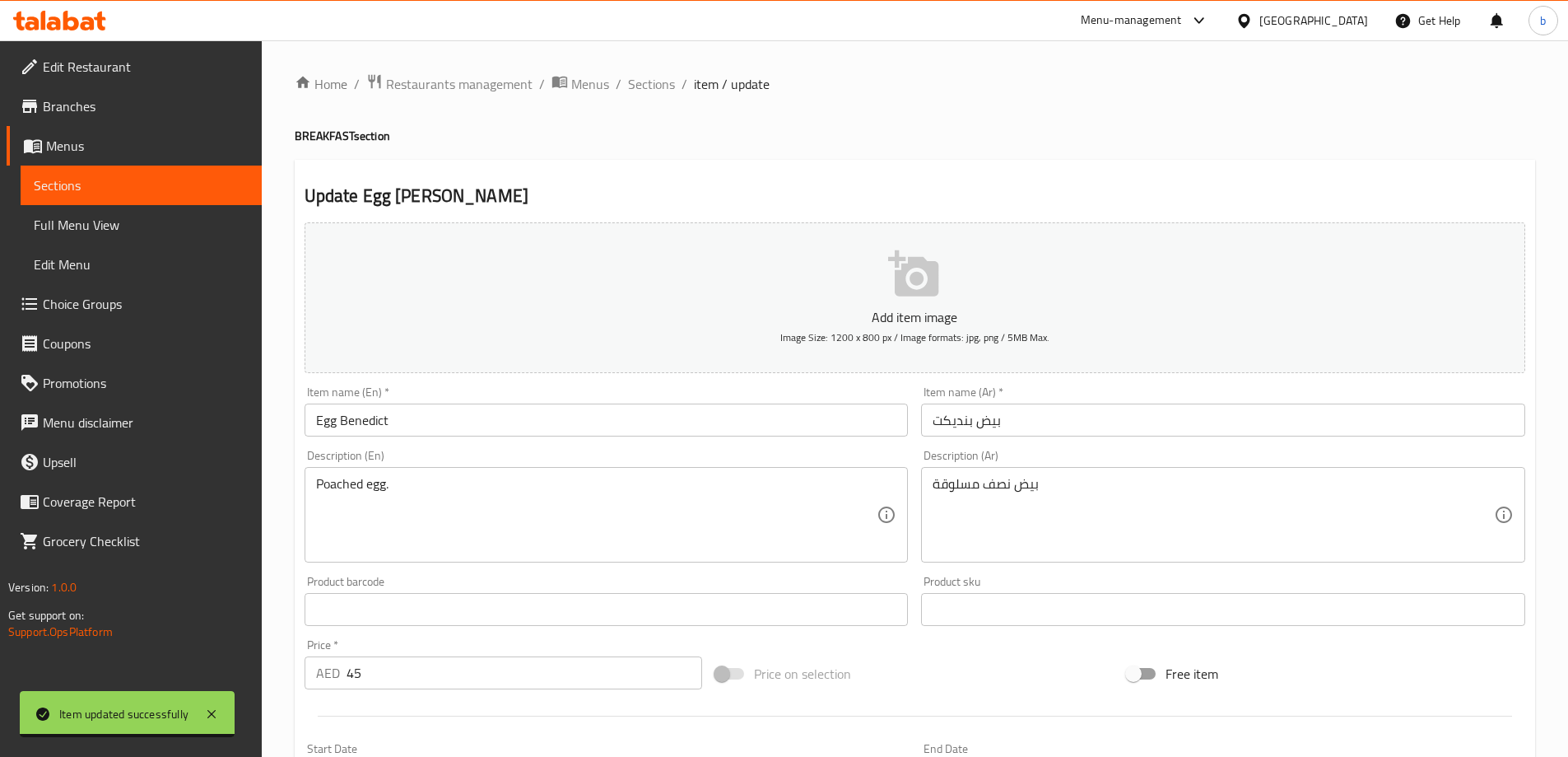
click at [89, 175] on link "Sections" at bounding box center [141, 185] width 241 height 39
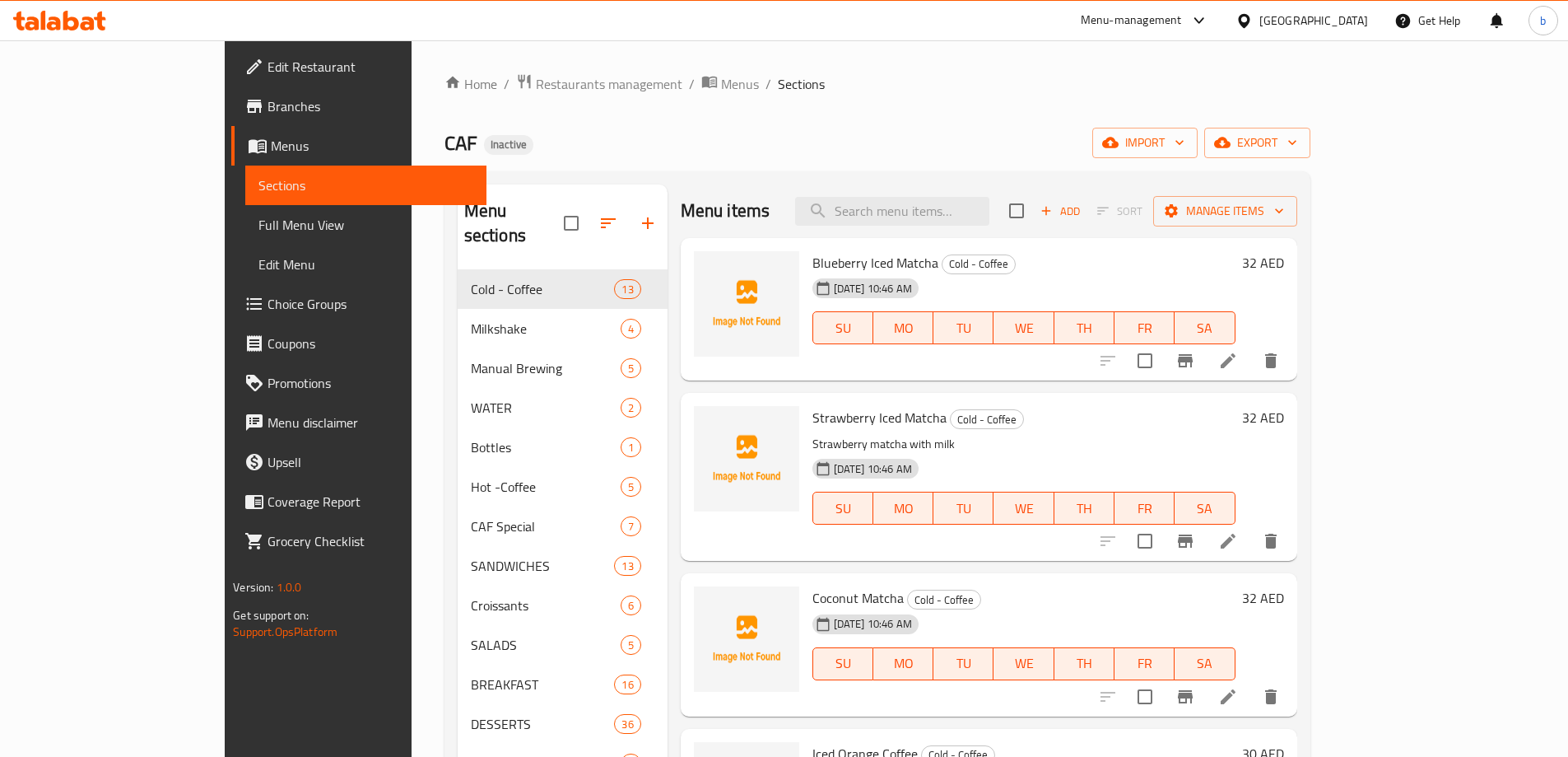
drag, startPoint x: 967, startPoint y: 205, endPoint x: 958, endPoint y: 227, distance: 23.8
click at [965, 206] on input "search" at bounding box center [892, 211] width 194 height 29
paste input "Still Water"
type input "Still Water"
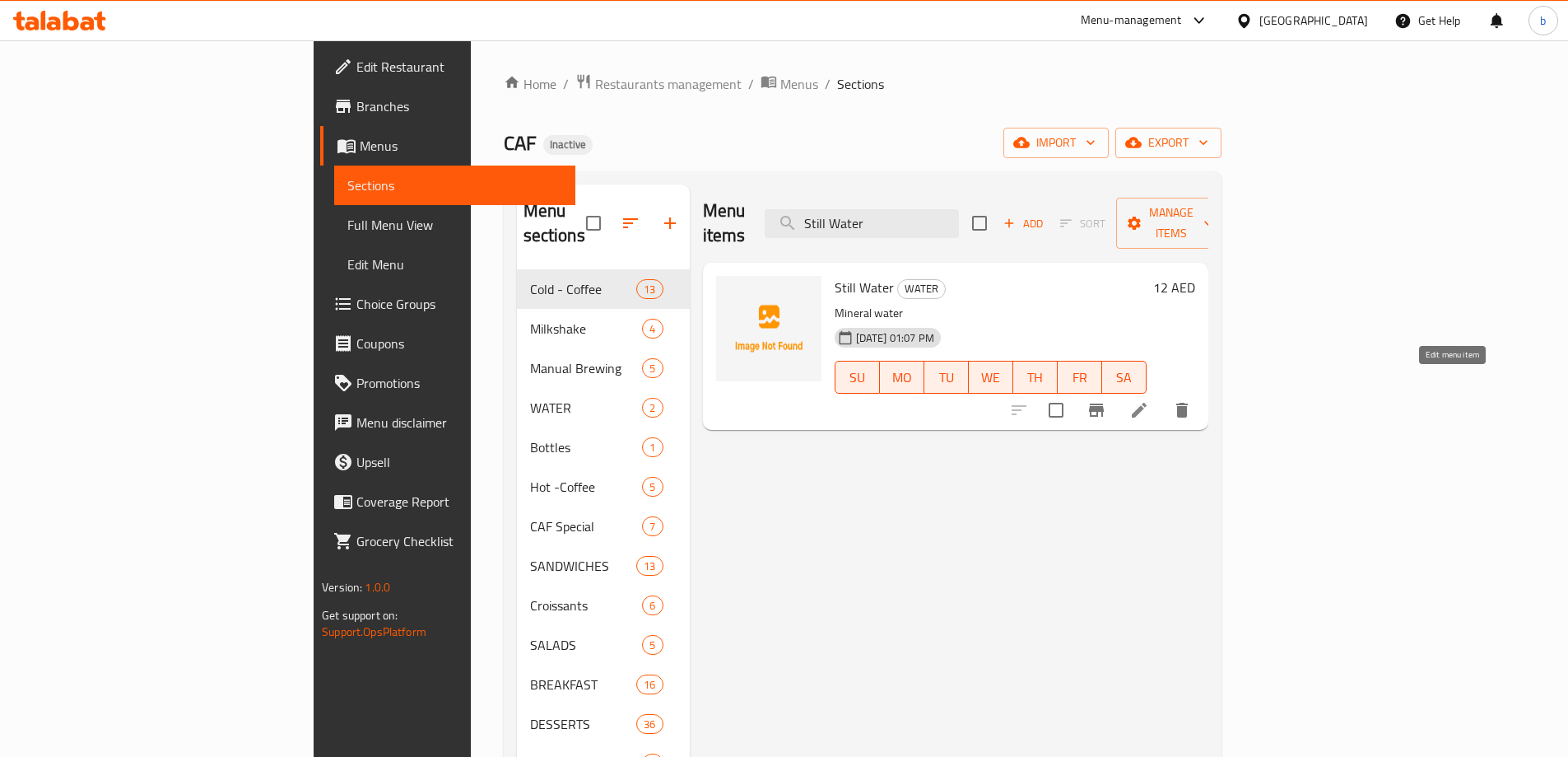
click at [1149, 400] on icon at bounding box center [1139, 409] width 20 height 20
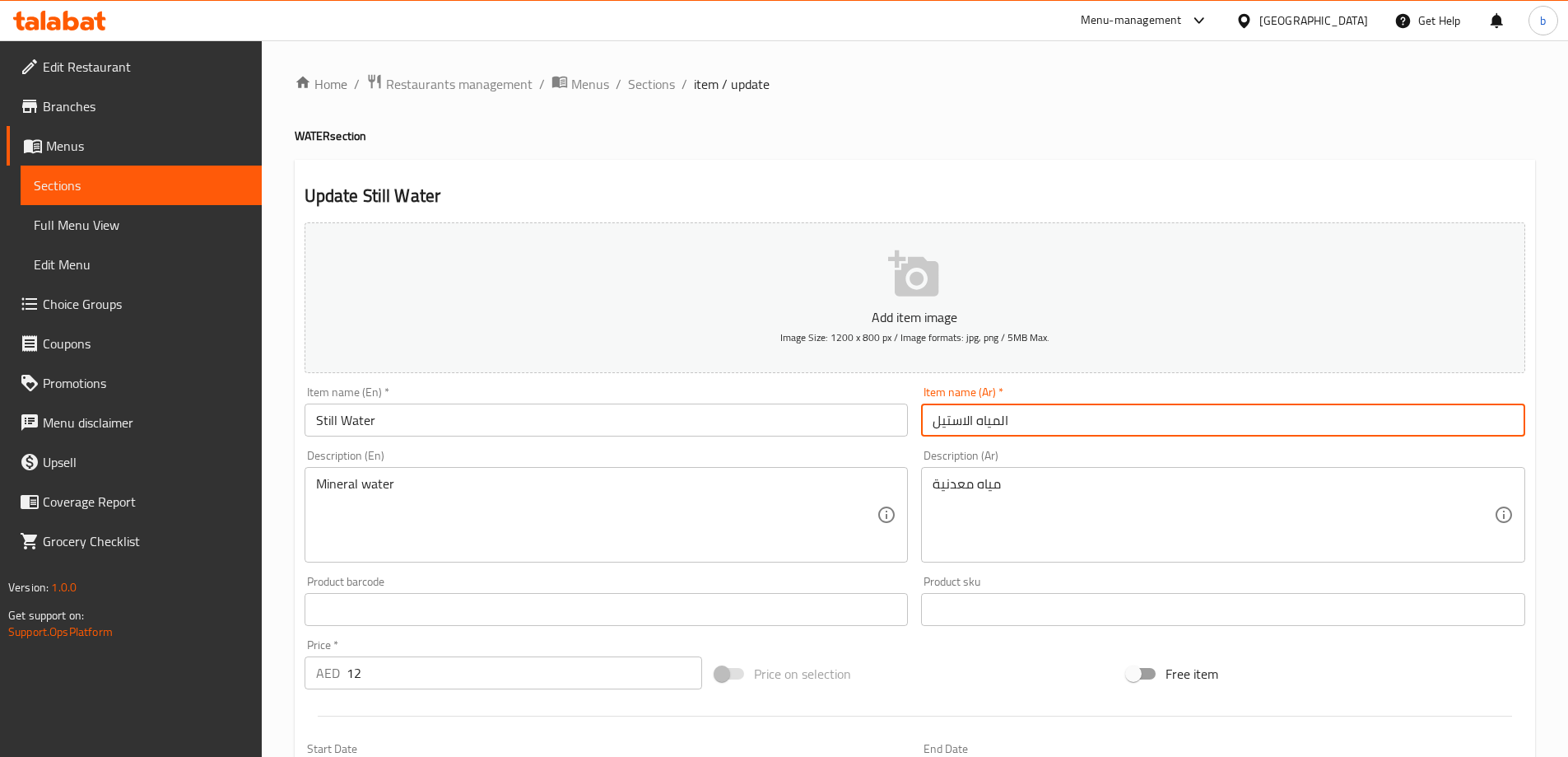
drag, startPoint x: 926, startPoint y: 419, endPoint x: 974, endPoint y: 416, distance: 48.1
click at [974, 416] on input "المياه الاستيل" at bounding box center [1223, 420] width 605 height 33
drag, startPoint x: 1002, startPoint y: 418, endPoint x: 1016, endPoint y: 416, distance: 14.1
click at [1016, 416] on input "المياه الاستيل" at bounding box center [1223, 420] width 605 height 33
click at [955, 420] on input "اه الاميستيل" at bounding box center [1223, 420] width 605 height 33
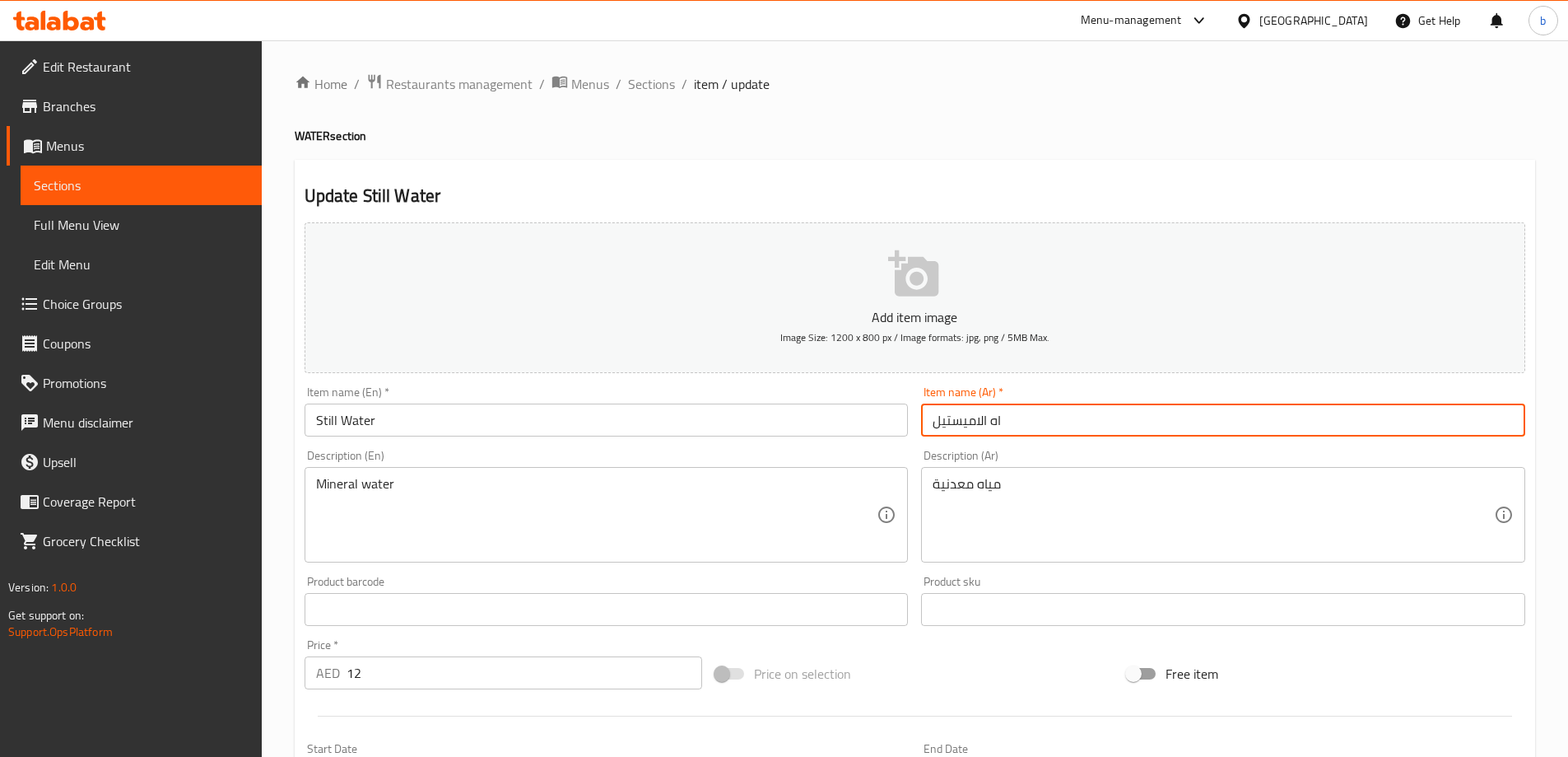
click at [992, 428] on input "اه الاميستيل" at bounding box center [1223, 420] width 605 height 33
type input "l"
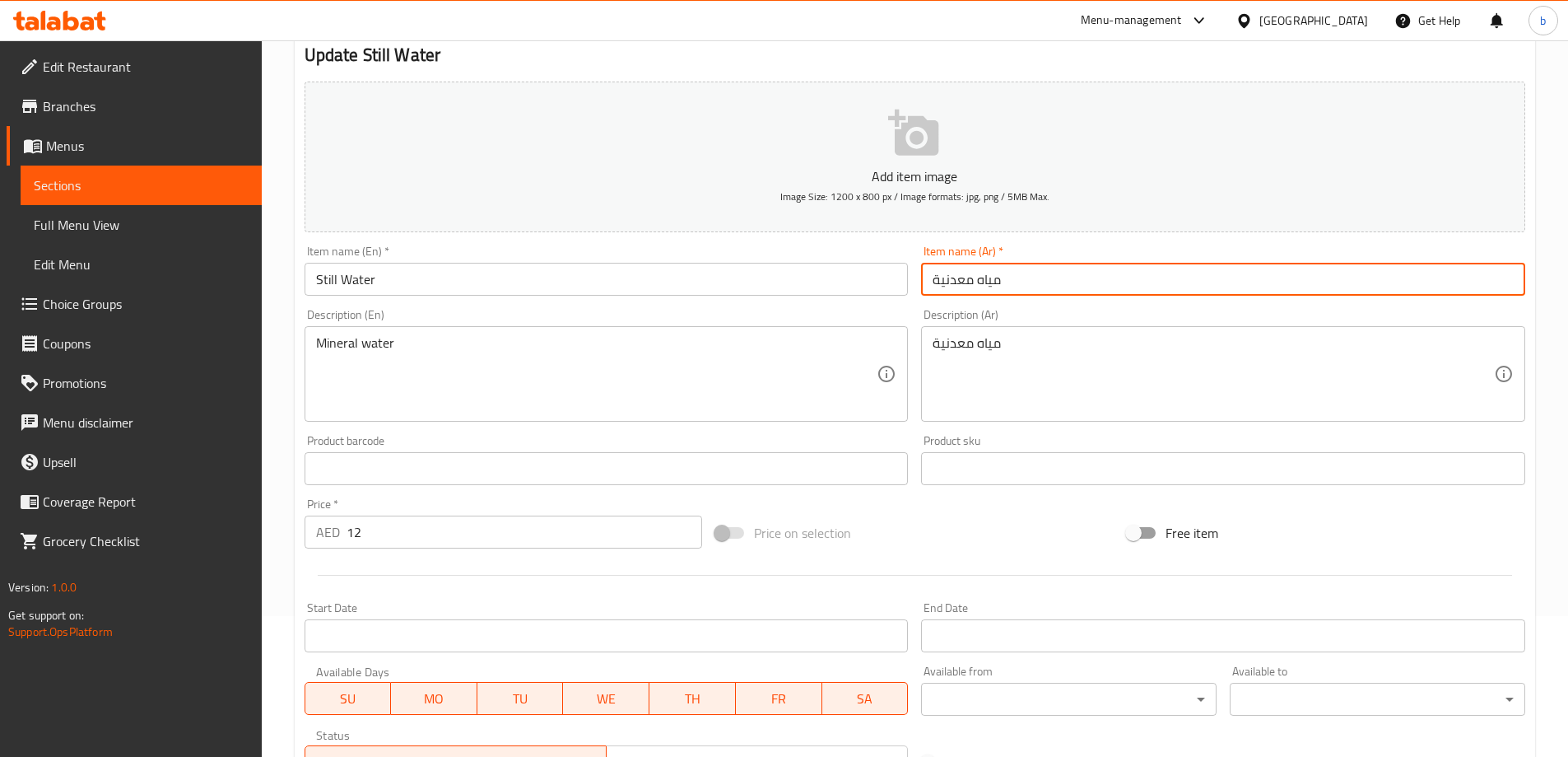
scroll to position [407, 0]
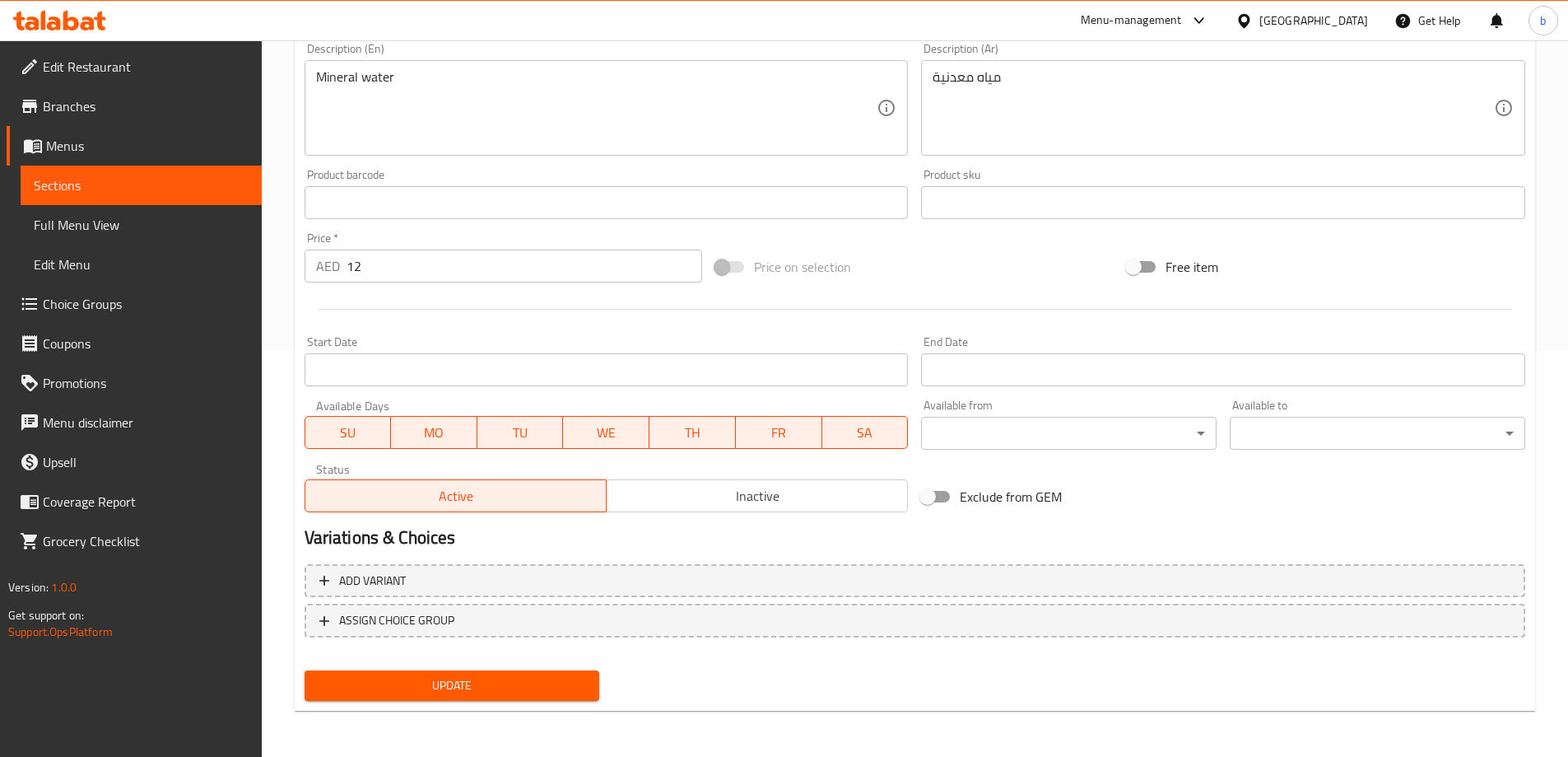
type input "مياه معدنية"
click at [543, 694] on span "Update" at bounding box center [452, 686] width 269 height 21
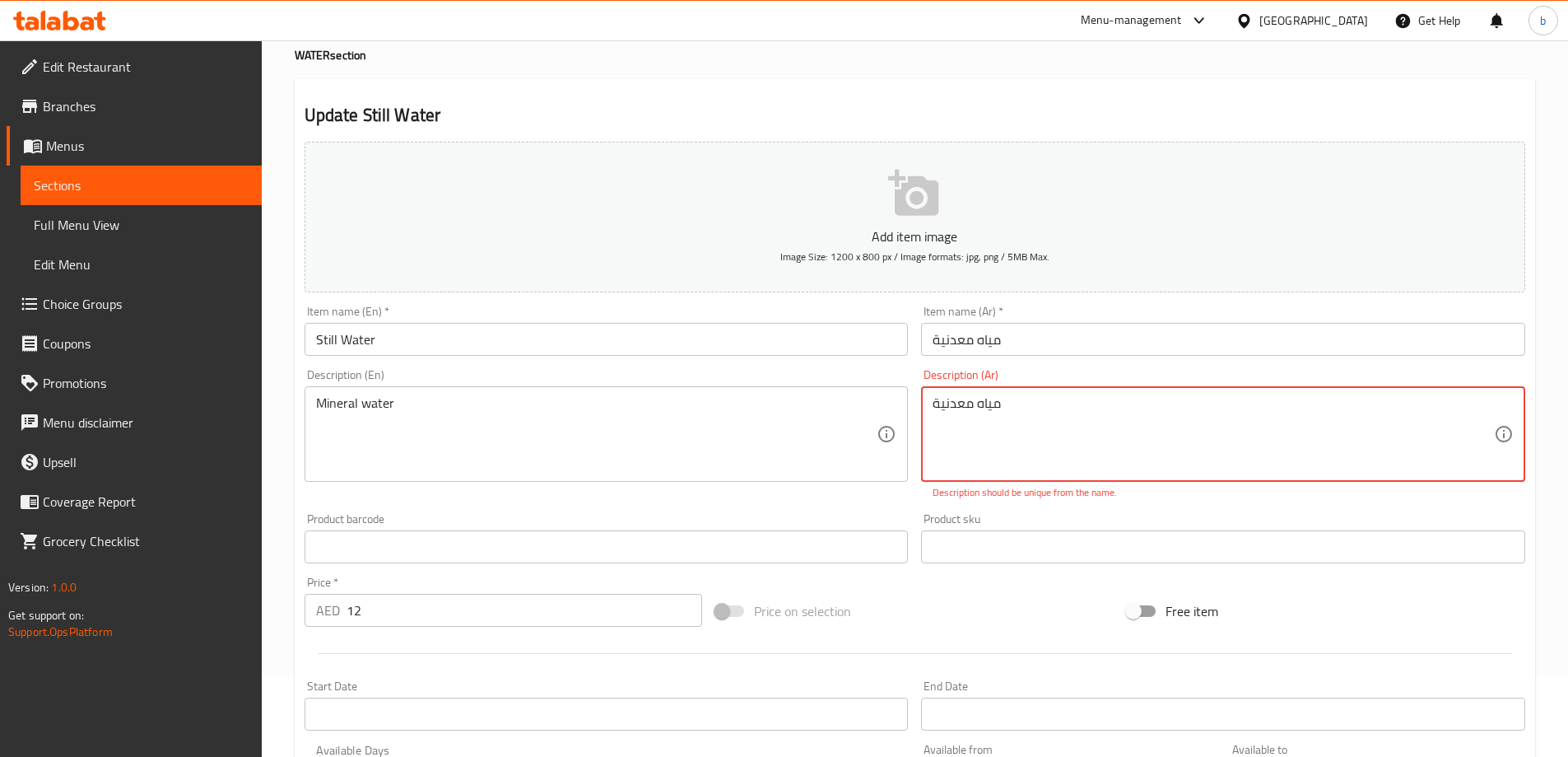
scroll to position [77, 0]
click at [930, 409] on div "مياه معدنية Description (Ar)" at bounding box center [1223, 438] width 605 height 96
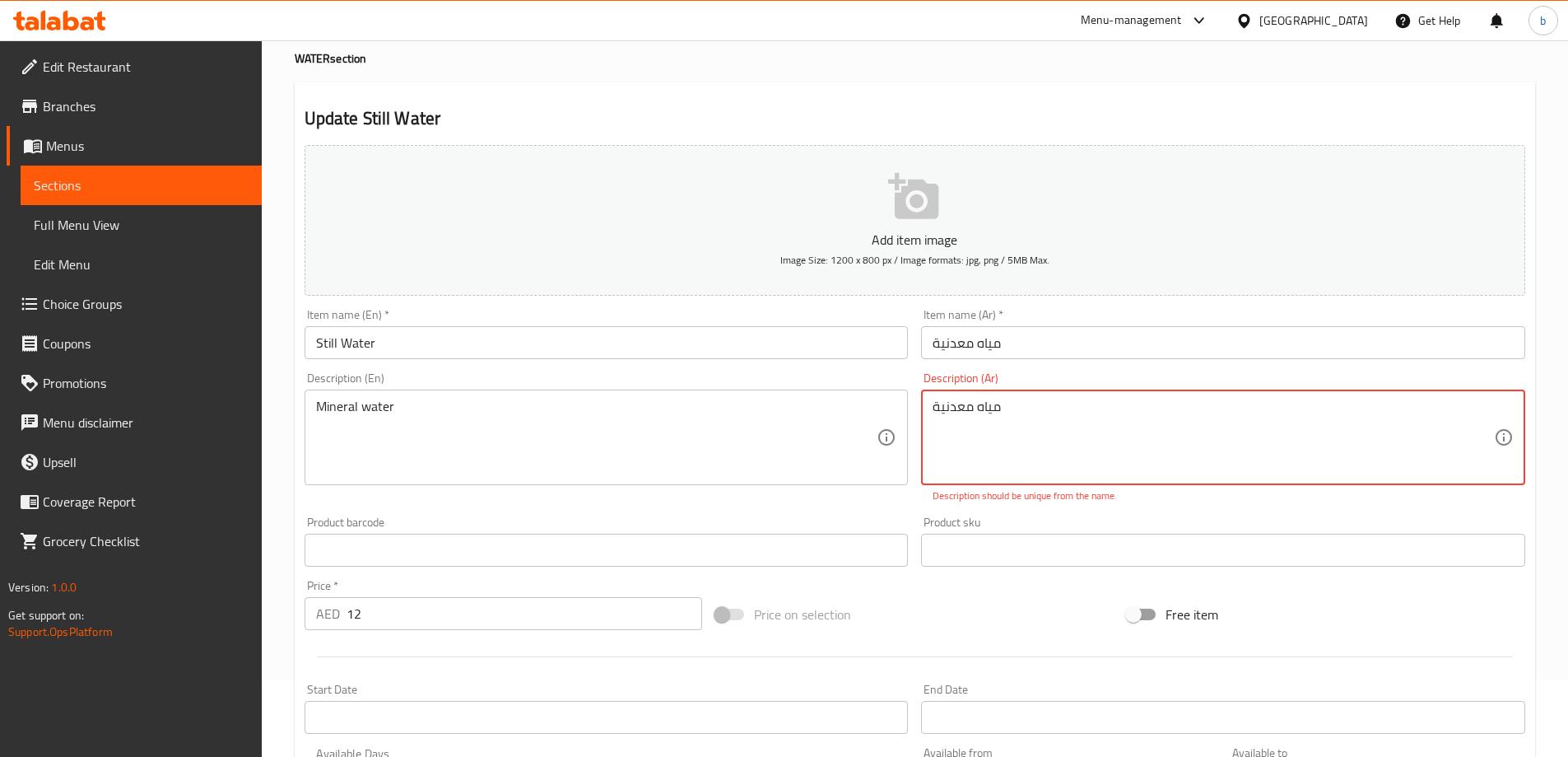
click at [1014, 395] on div "مياه معدنية Description (Ar)" at bounding box center [1223, 438] width 605 height 96
click at [1015, 416] on textarea "مياه معدنية" at bounding box center [1213, 437] width 561 height 78
click at [968, 415] on textarea "مياه معدنية" at bounding box center [1213, 437] width 561 height 78
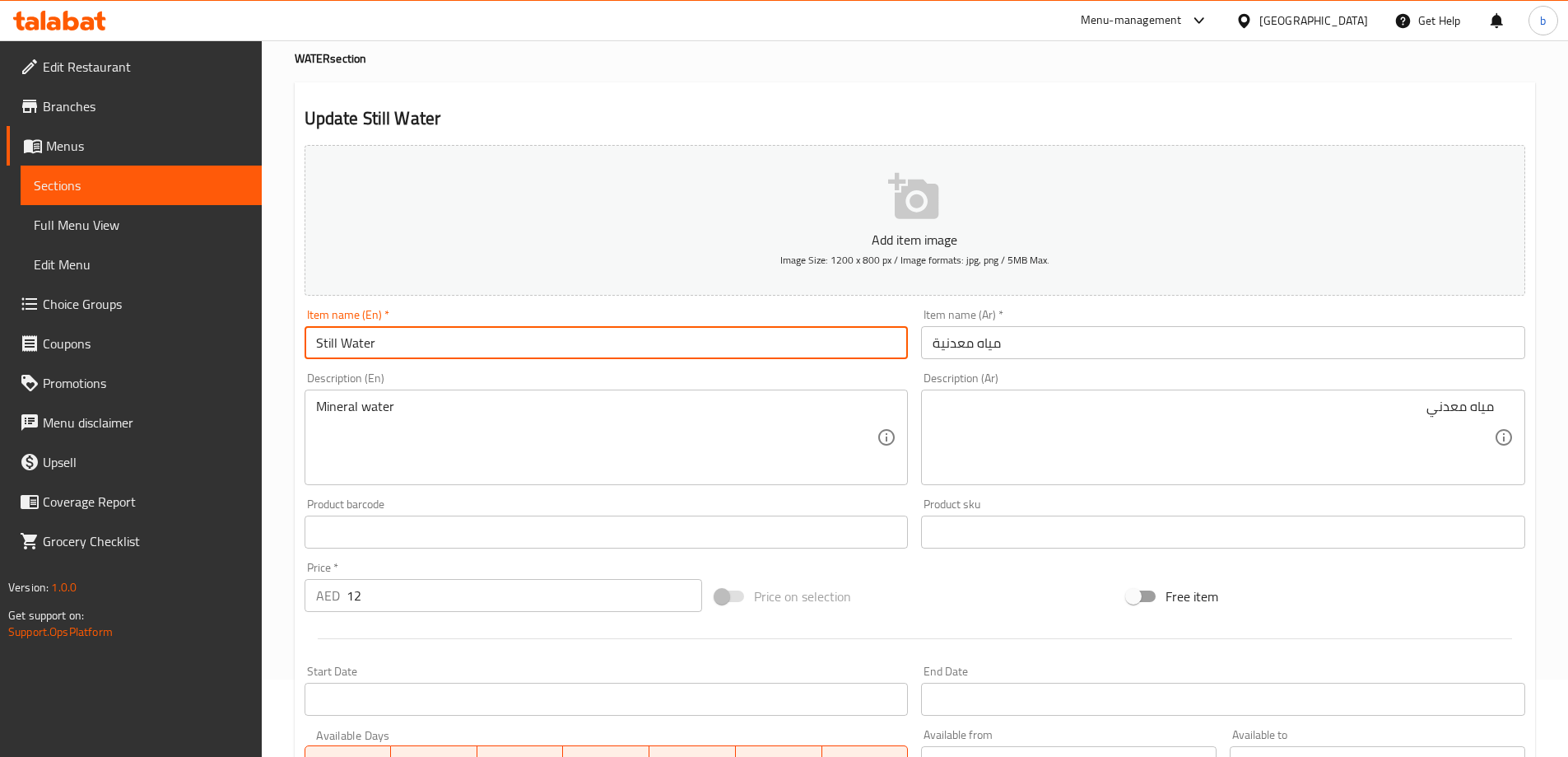
click at [363, 348] on input "Still Water" at bounding box center [607, 342] width 605 height 33
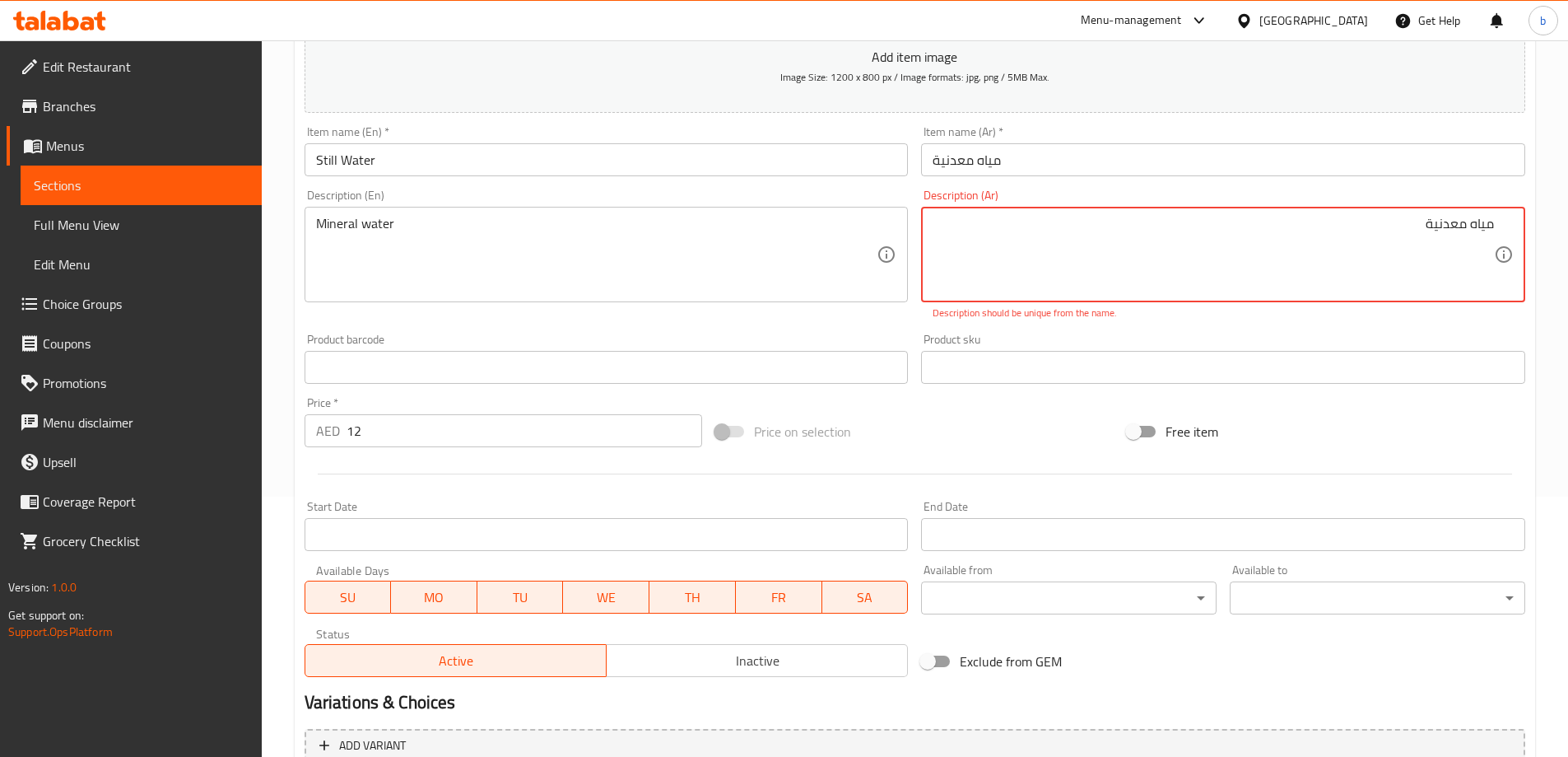
scroll to position [425, 0]
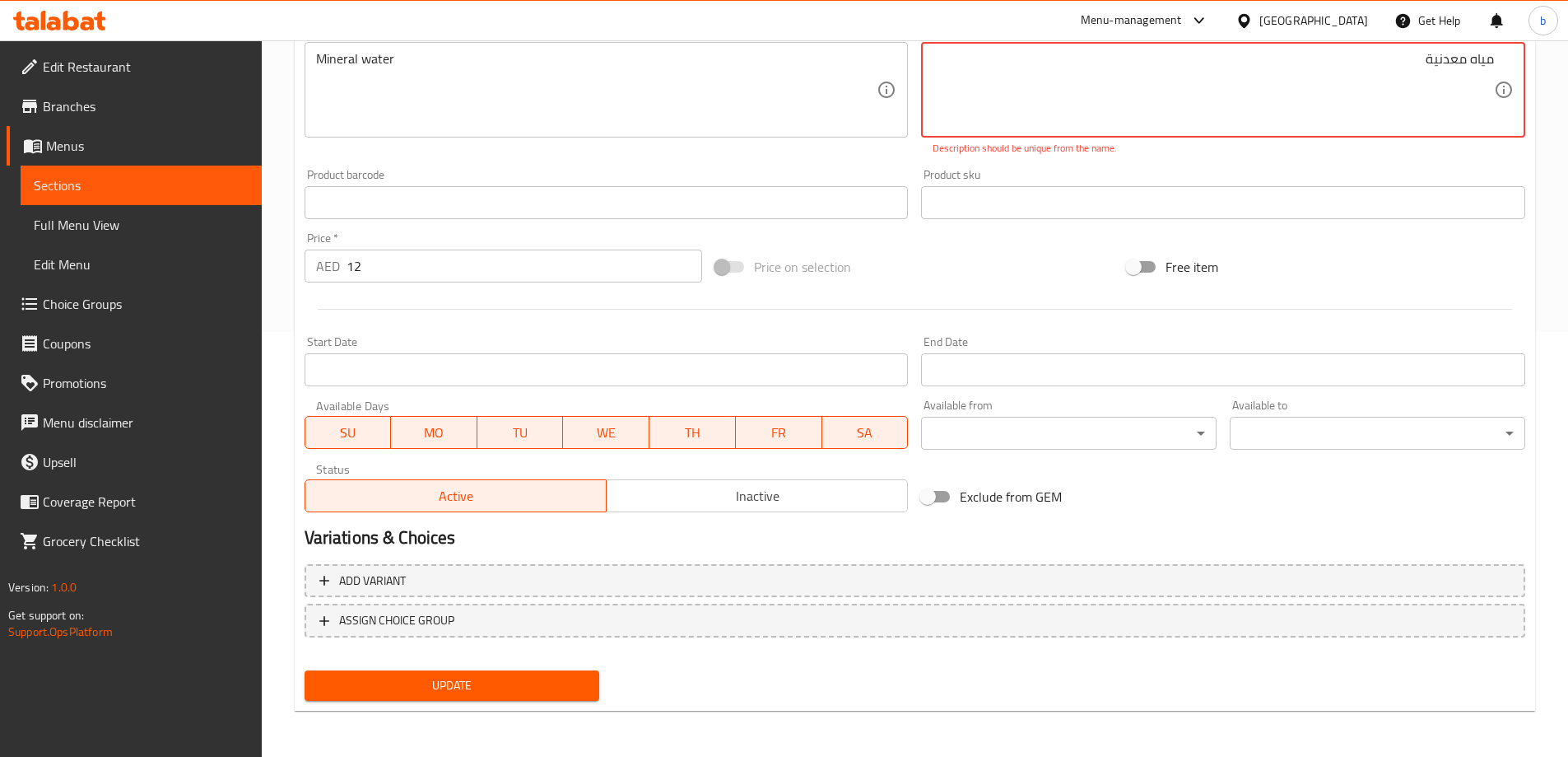
type textarea "مياه معدنية"
click at [485, 690] on span "Update" at bounding box center [452, 686] width 269 height 21
click at [1432, 55] on textarea "مياه معدنية" at bounding box center [1213, 89] width 561 height 78
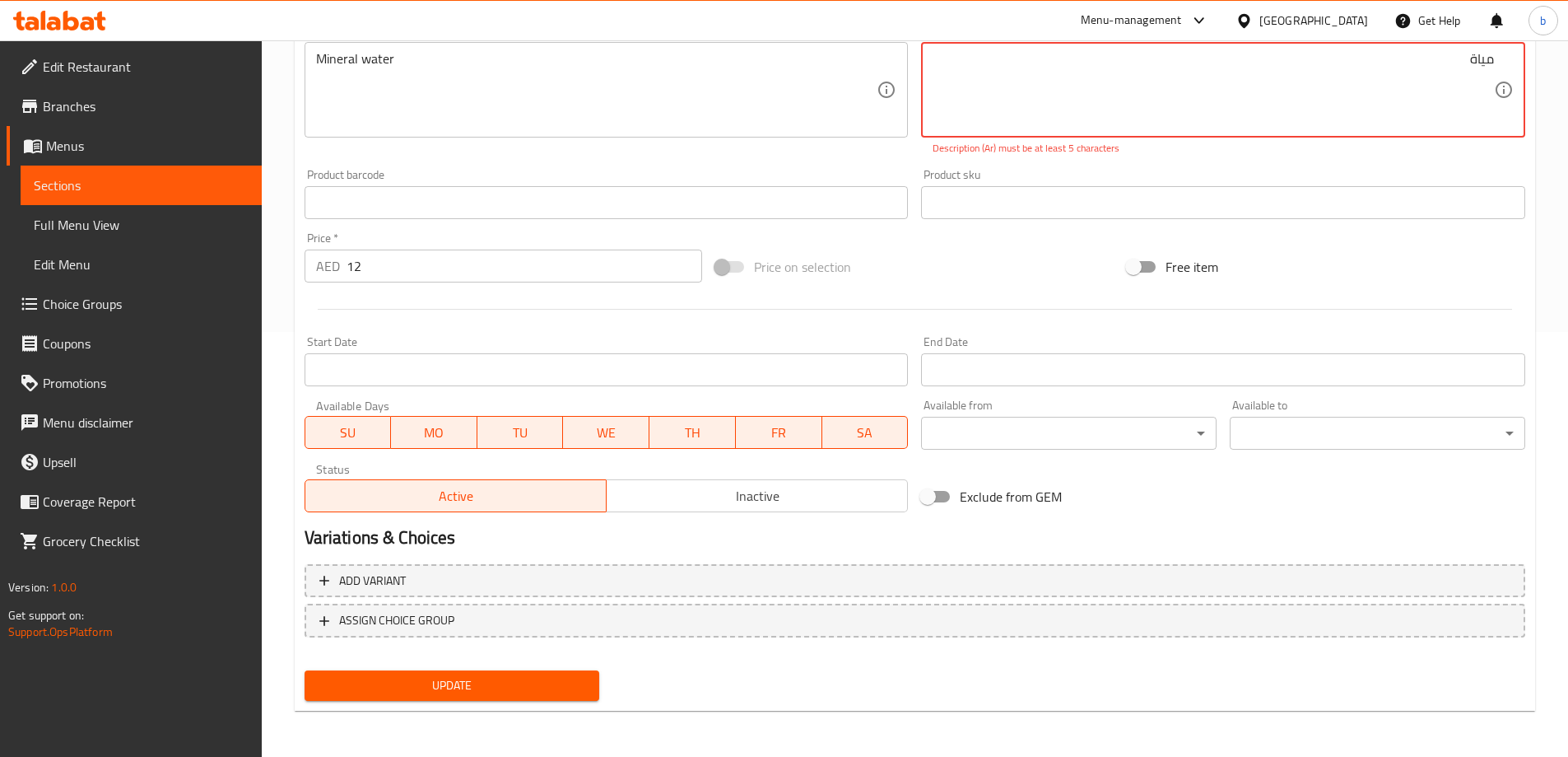
scroll to position [407, 0]
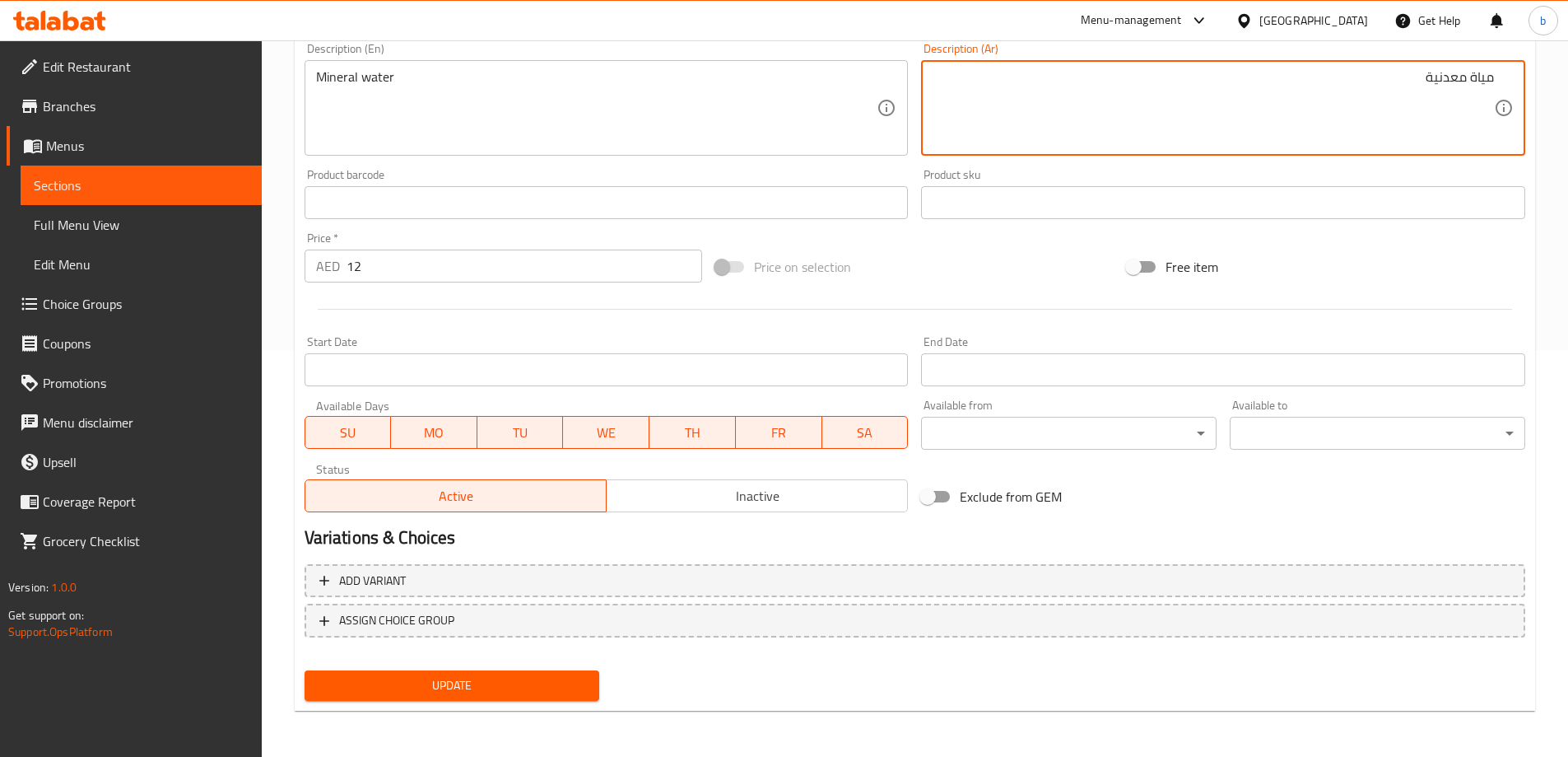
type textarea "مياة معدنية"
click at [364, 688] on span "Update" at bounding box center [452, 686] width 269 height 21
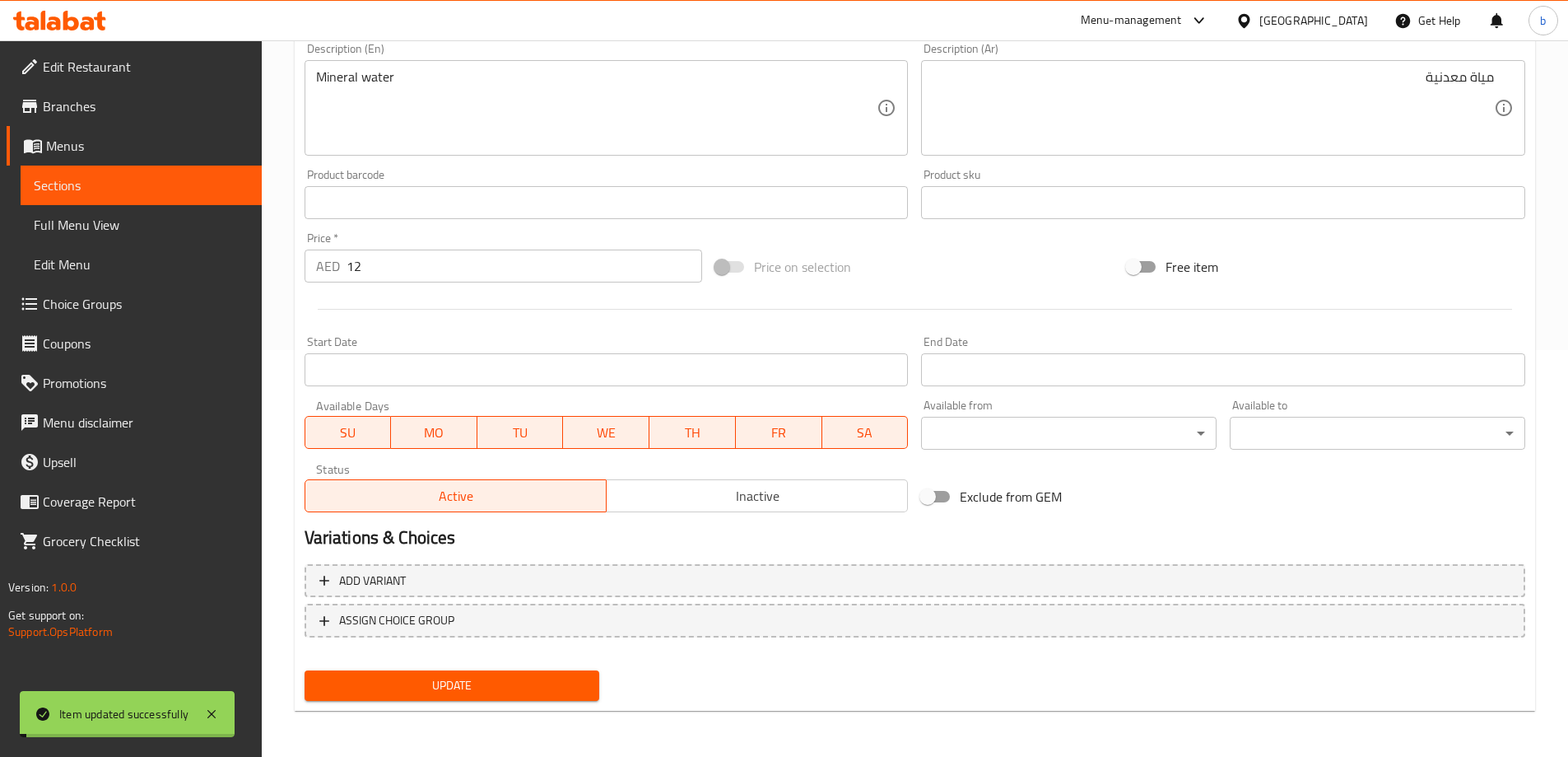
click at [87, 183] on span "Sections" at bounding box center [141, 185] width 215 height 20
click at [86, 183] on span "Sections" at bounding box center [141, 185] width 215 height 20
click at [86, 181] on span "Sections" at bounding box center [141, 185] width 215 height 20
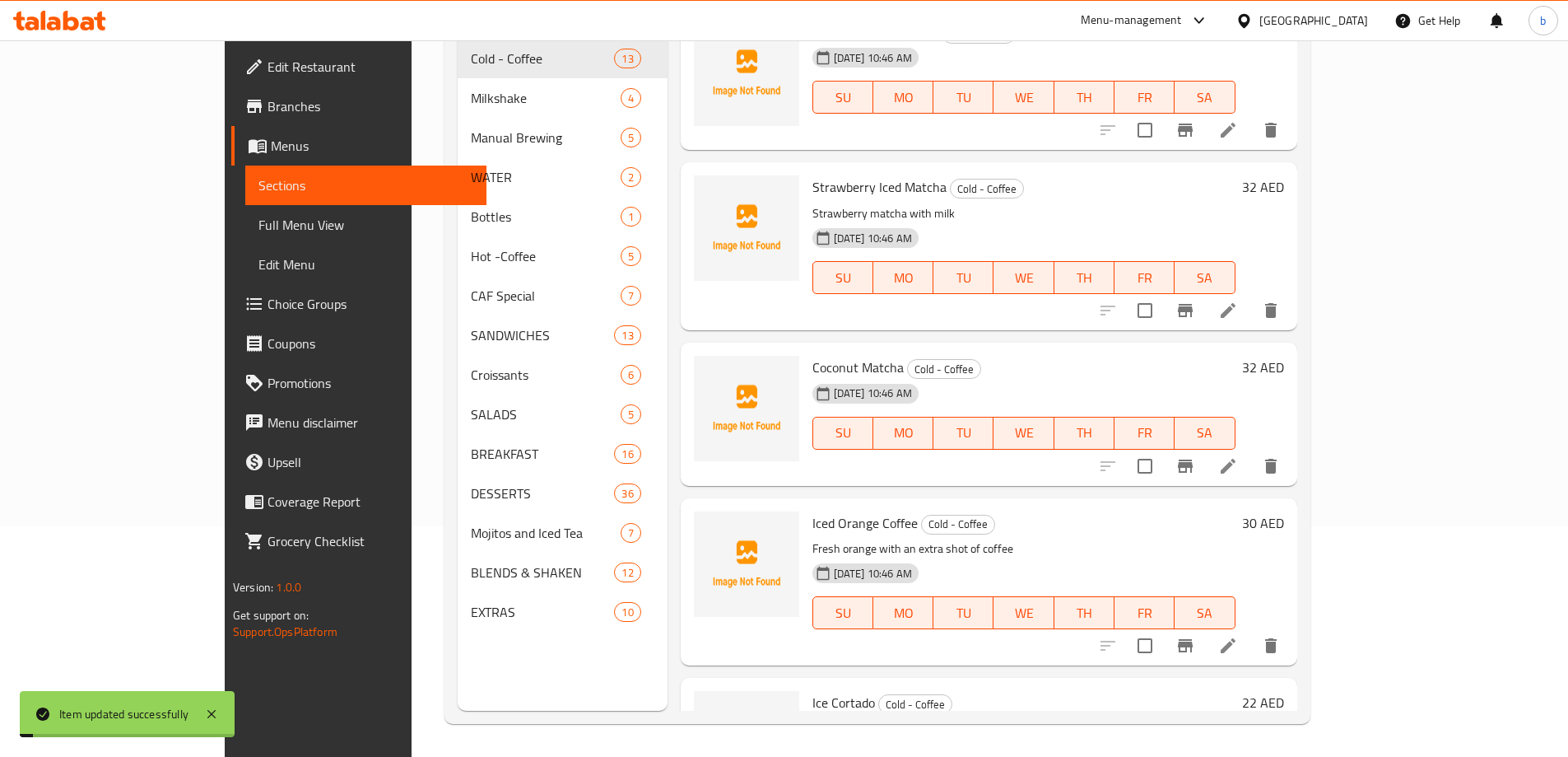
scroll to position [230, 0]
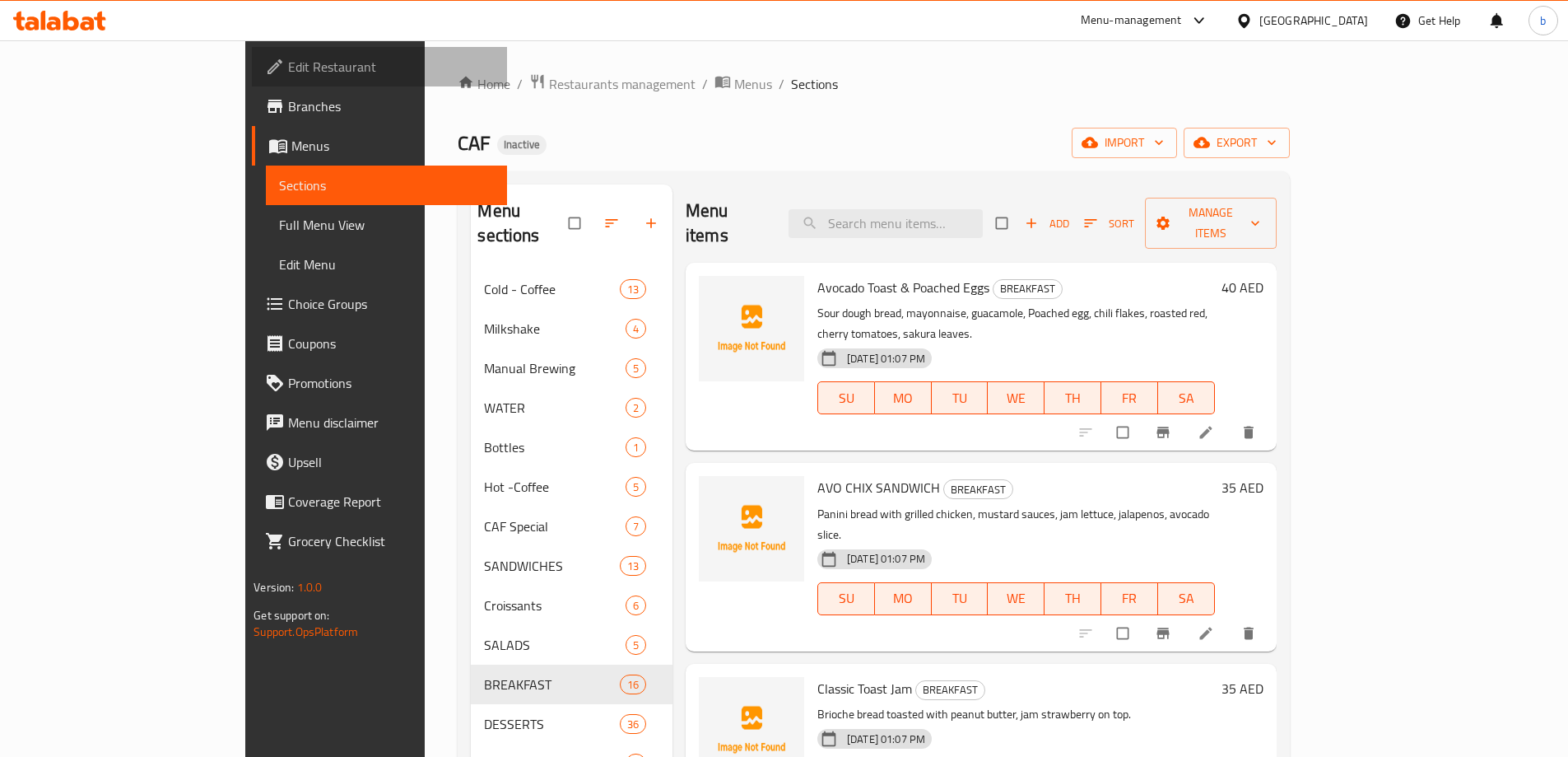
click at [288, 71] on span "Edit Restaurant" at bounding box center [391, 66] width 206 height 20
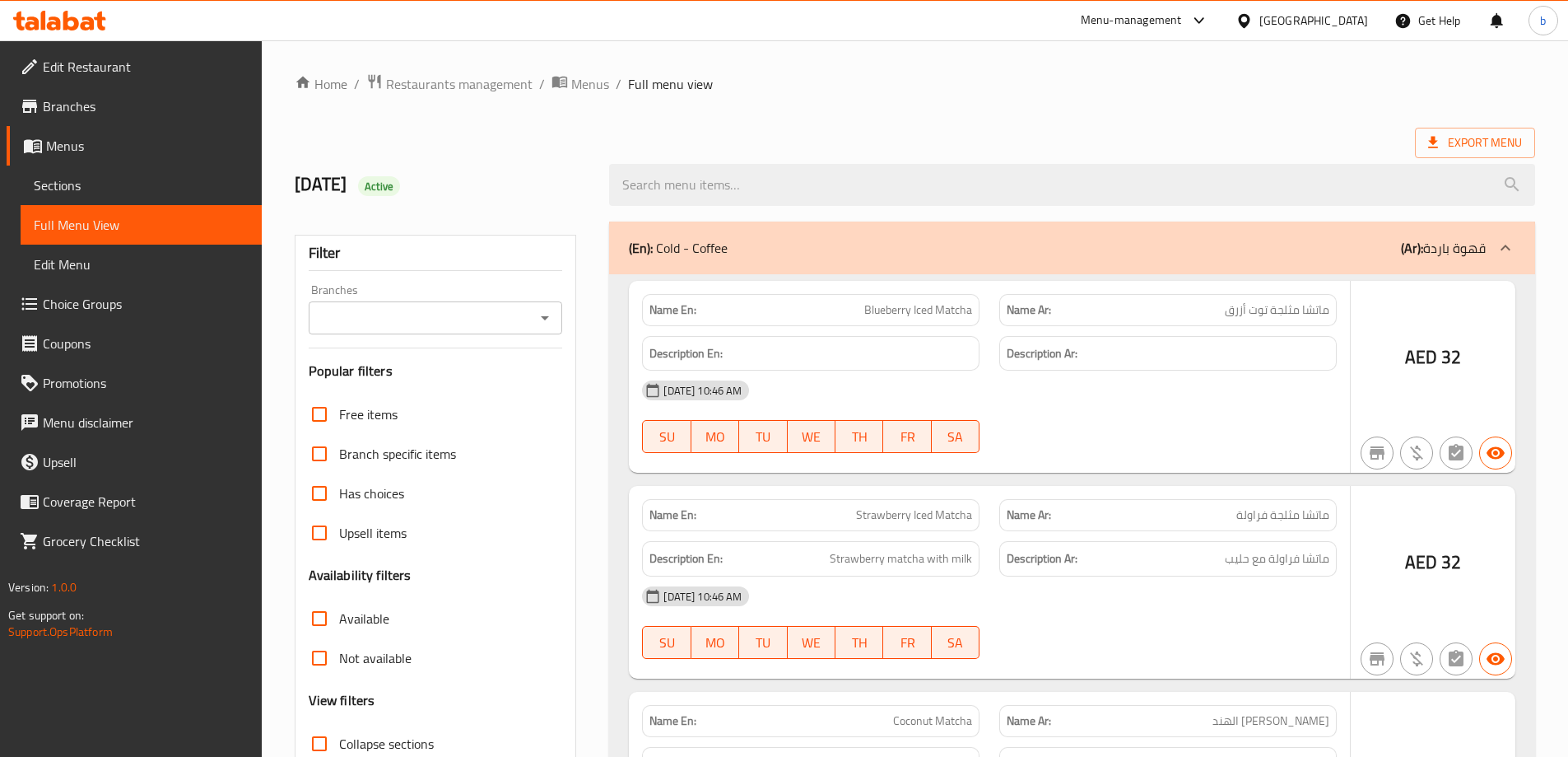
click at [326, 626] on div at bounding box center [784, 378] width 1568 height 757
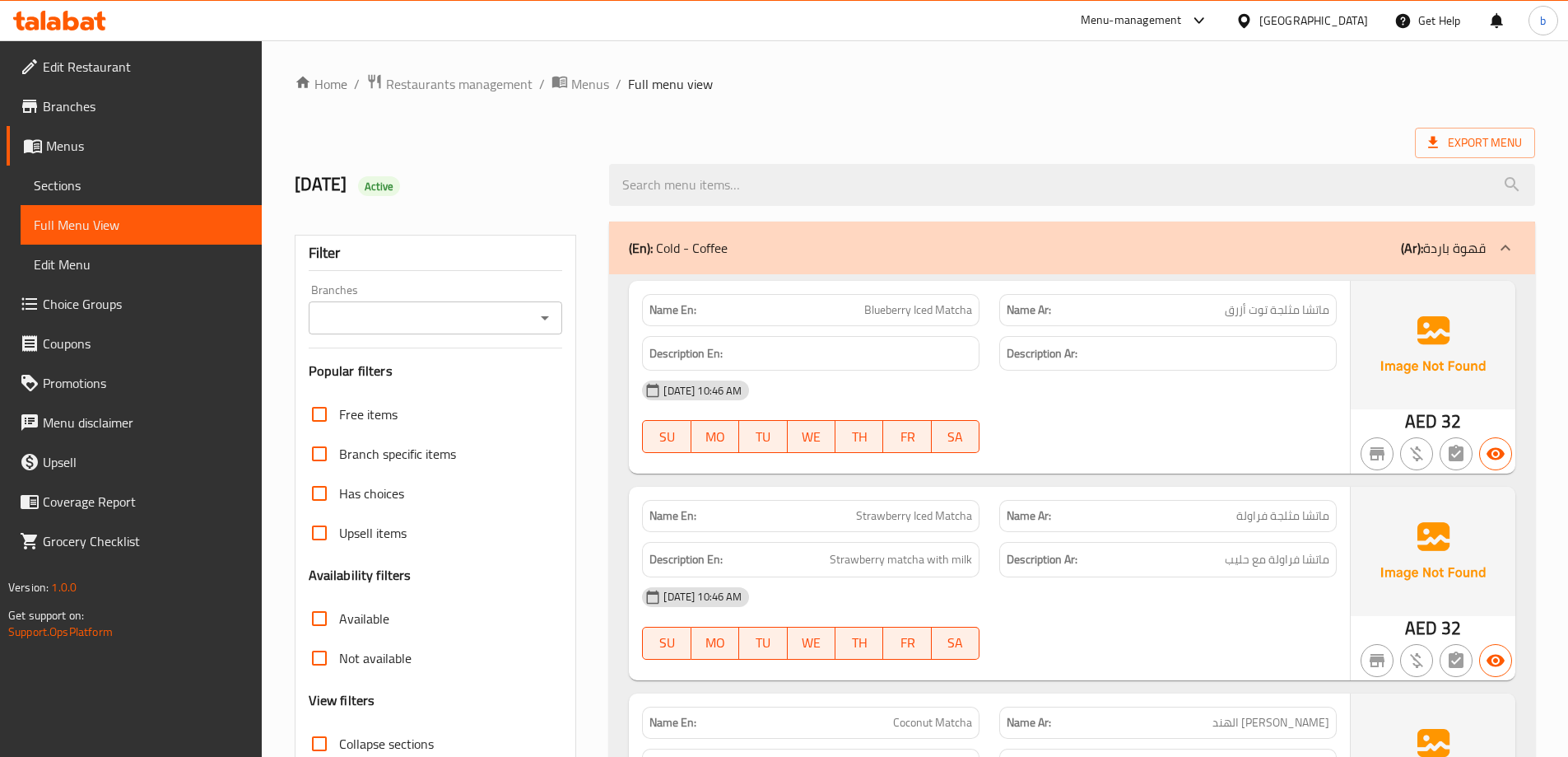
scroll to position [119, 0]
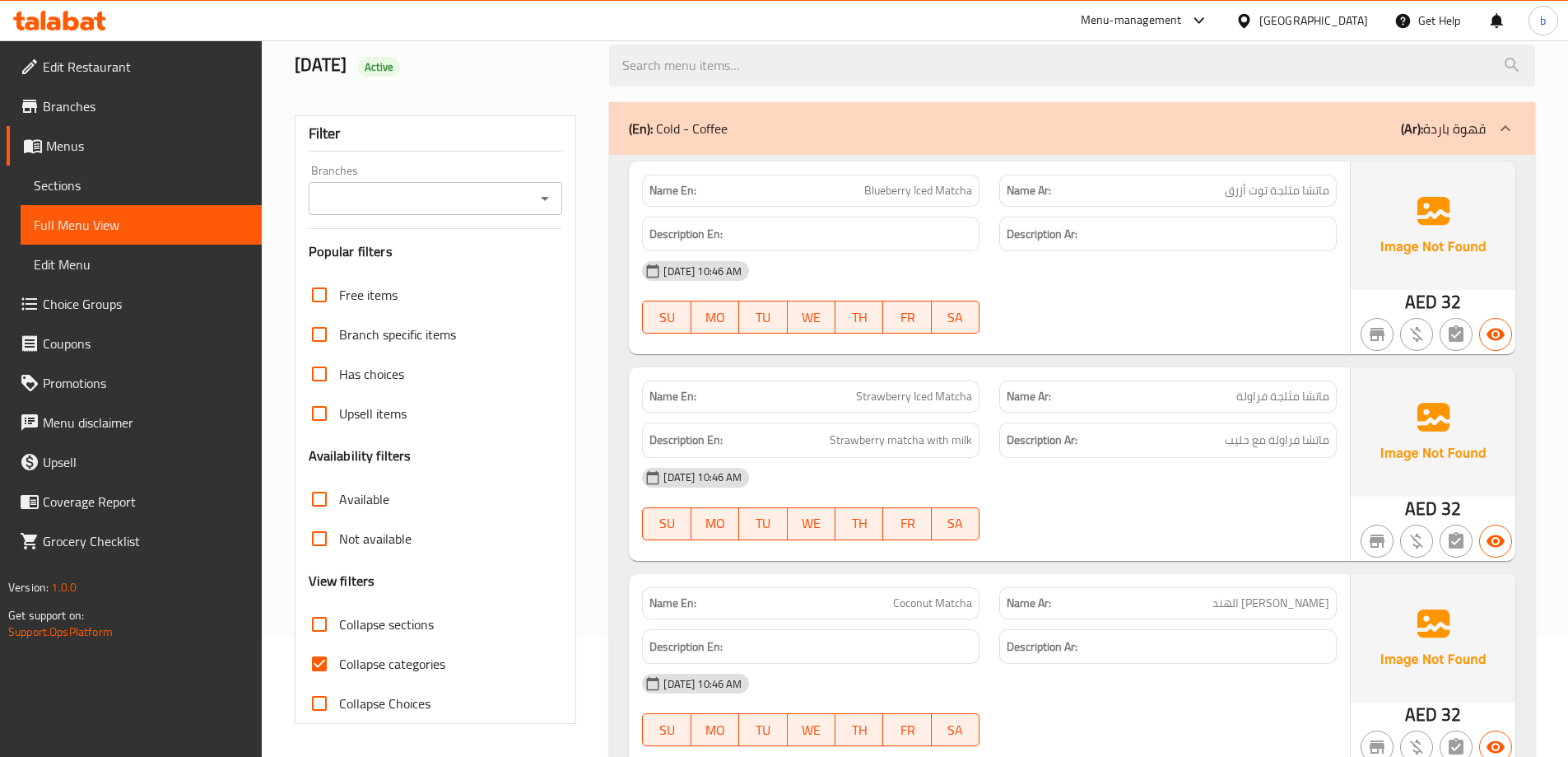
click at [318, 625] on input "Collapse sections" at bounding box center [319, 625] width 39 height 39
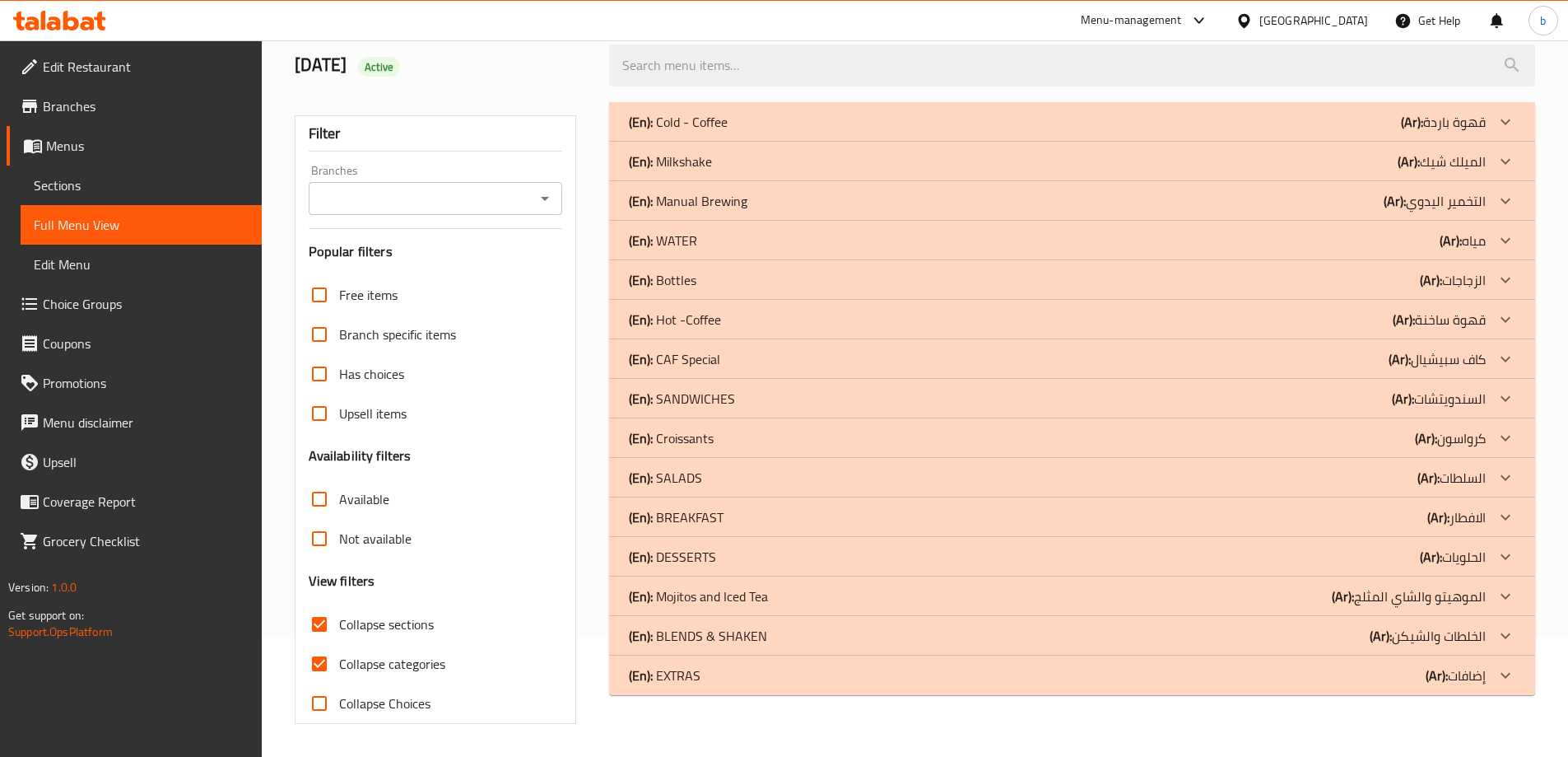
click at [1499, 563] on icon at bounding box center [1505, 556] width 20 height 20
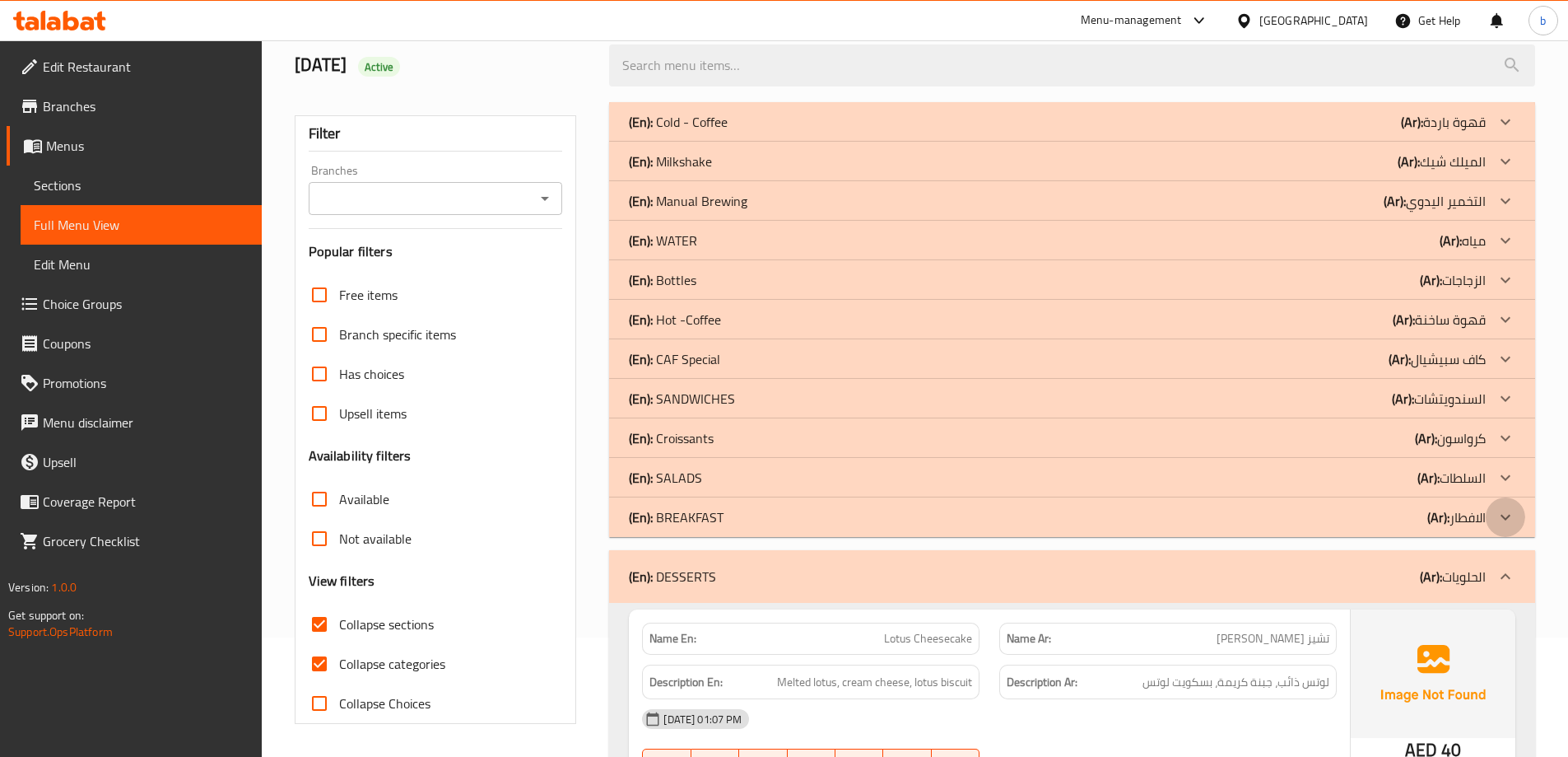
click at [1501, 520] on icon at bounding box center [1505, 517] width 20 height 20
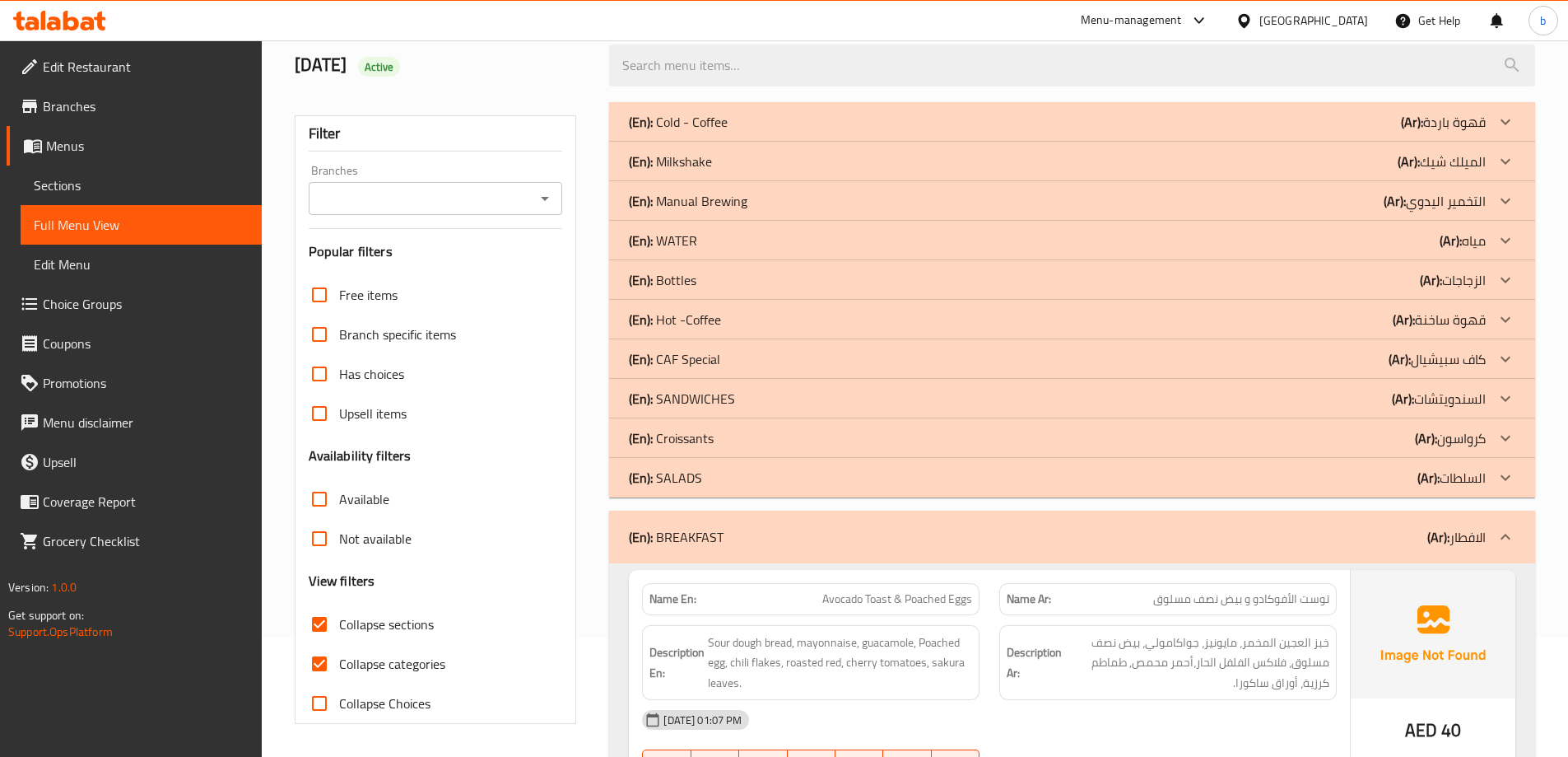
click at [1505, 471] on icon at bounding box center [1505, 477] width 20 height 20
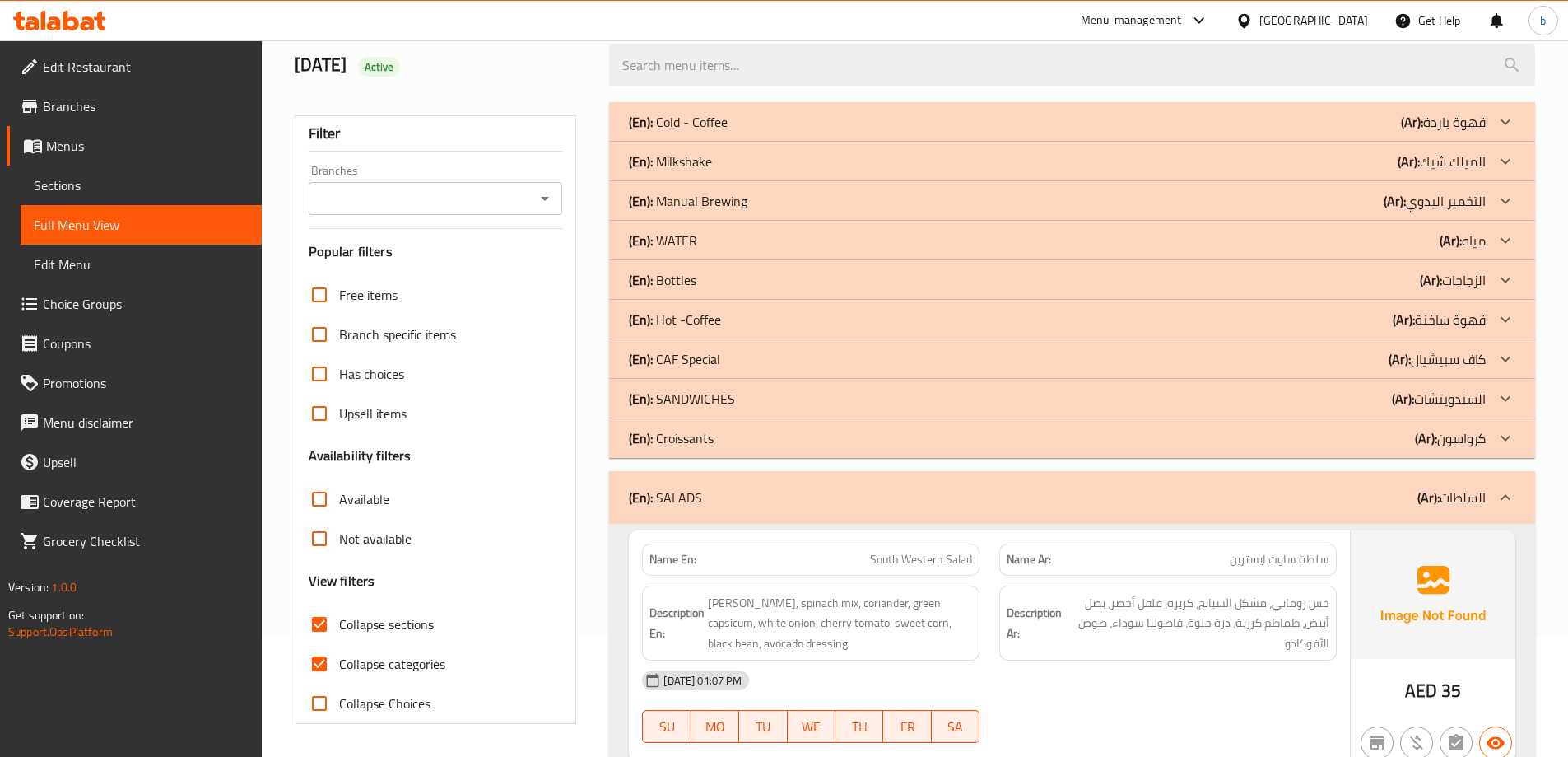
click at [1511, 403] on icon at bounding box center [1505, 398] width 20 height 20
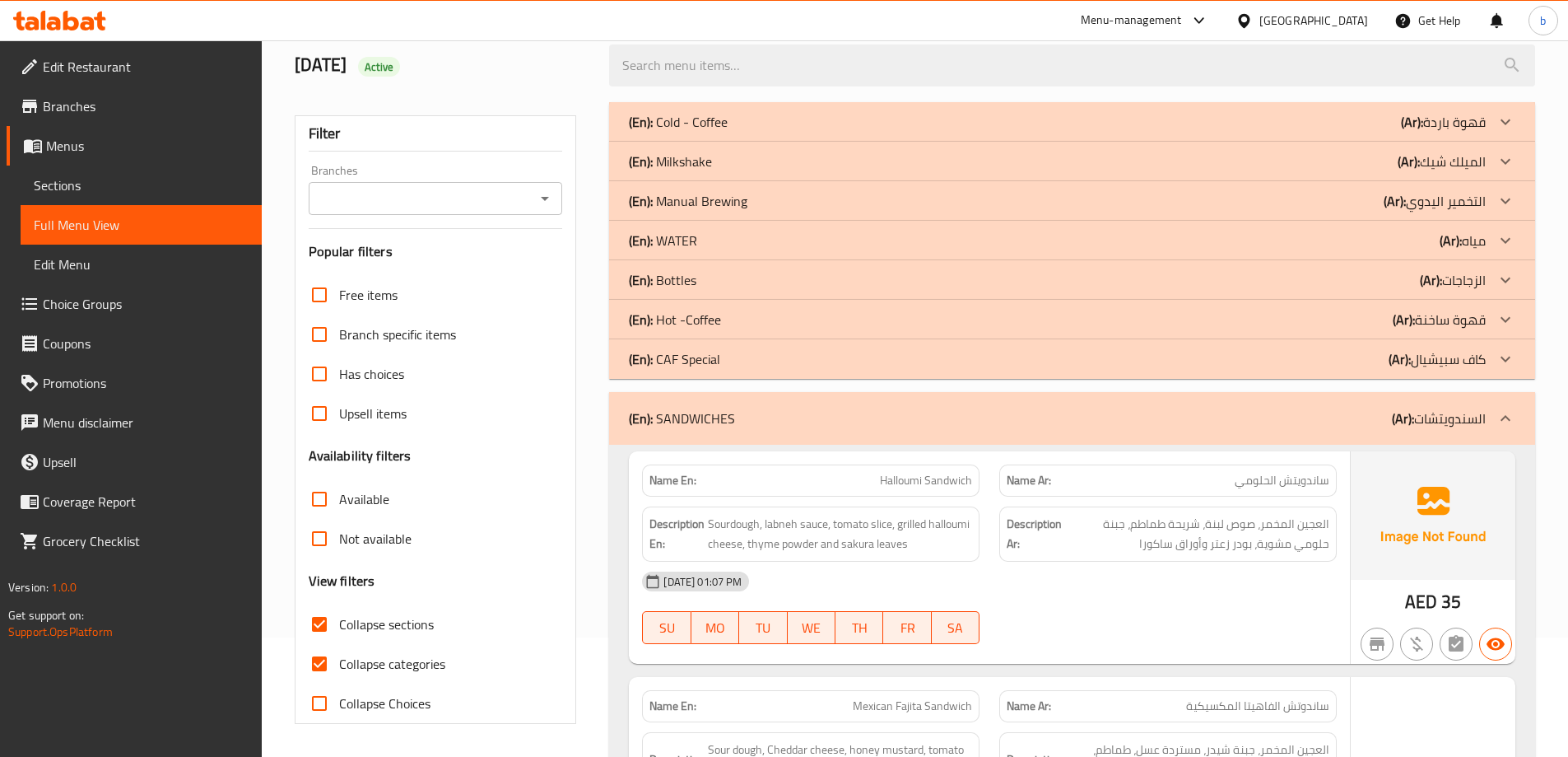
click at [1503, 327] on icon at bounding box center [1505, 319] width 20 height 20
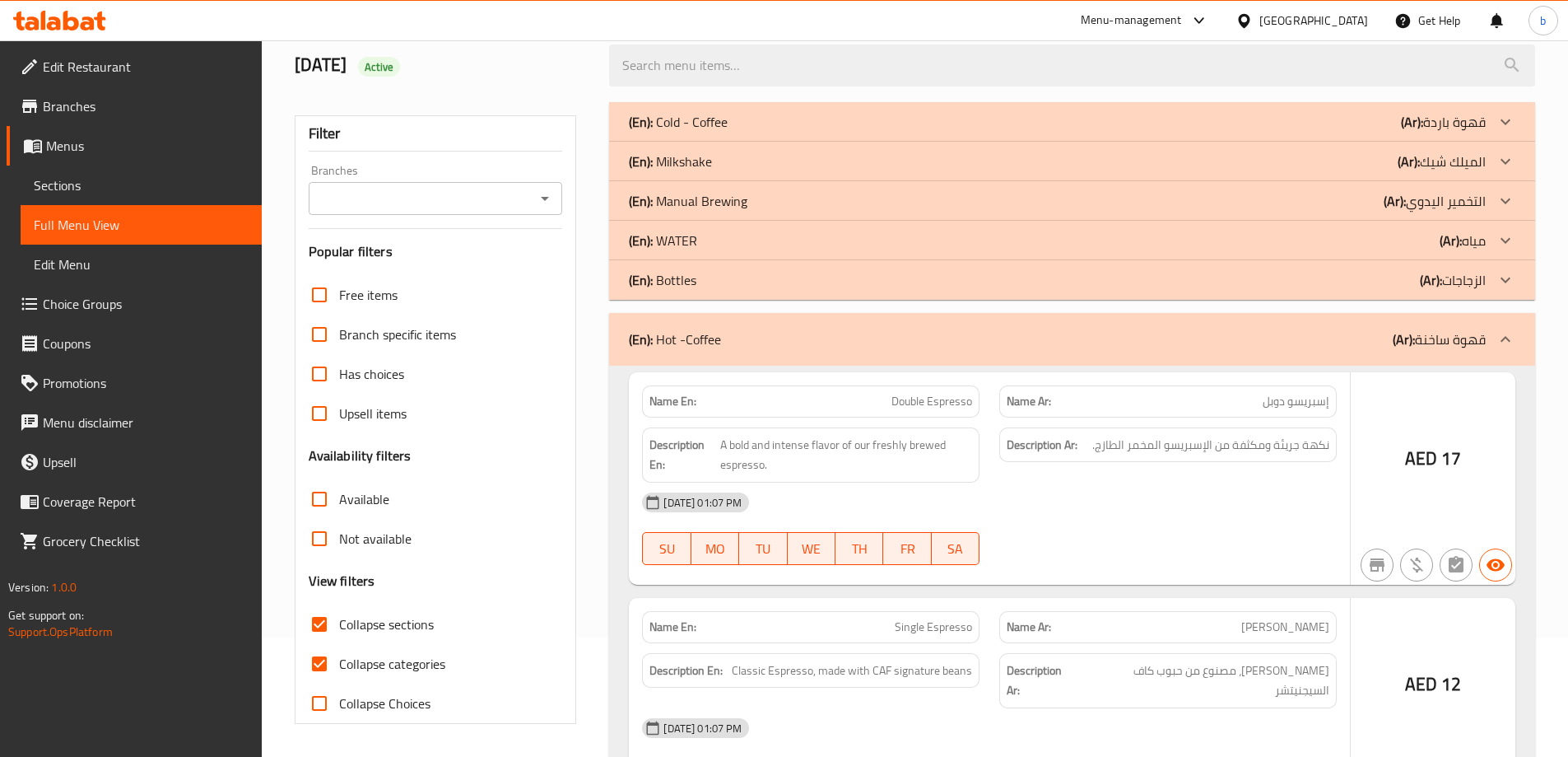
click at [1508, 239] on icon at bounding box center [1505, 240] width 10 height 6
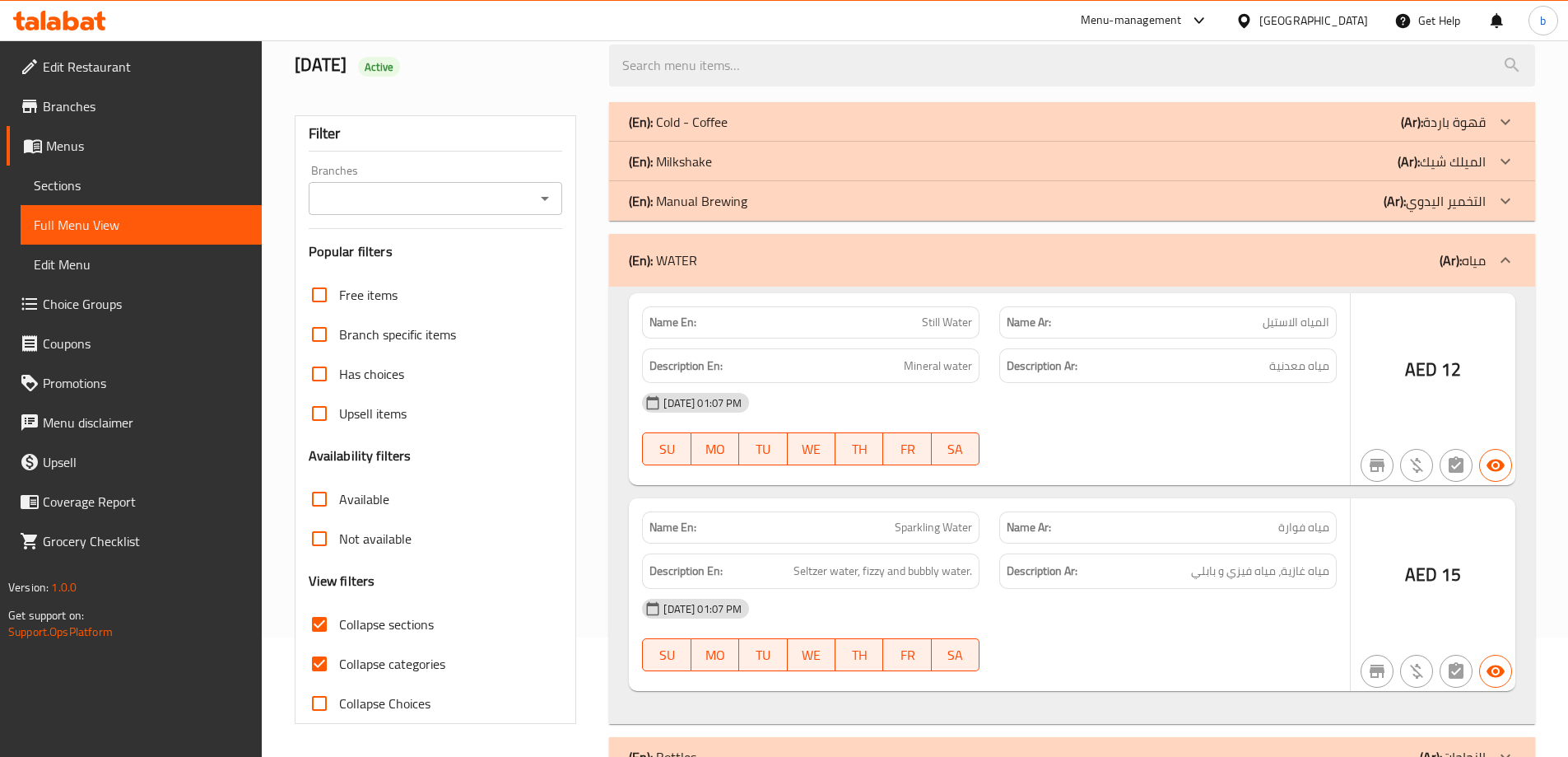
click at [1519, 160] on div at bounding box center [1506, 162] width 39 height 39
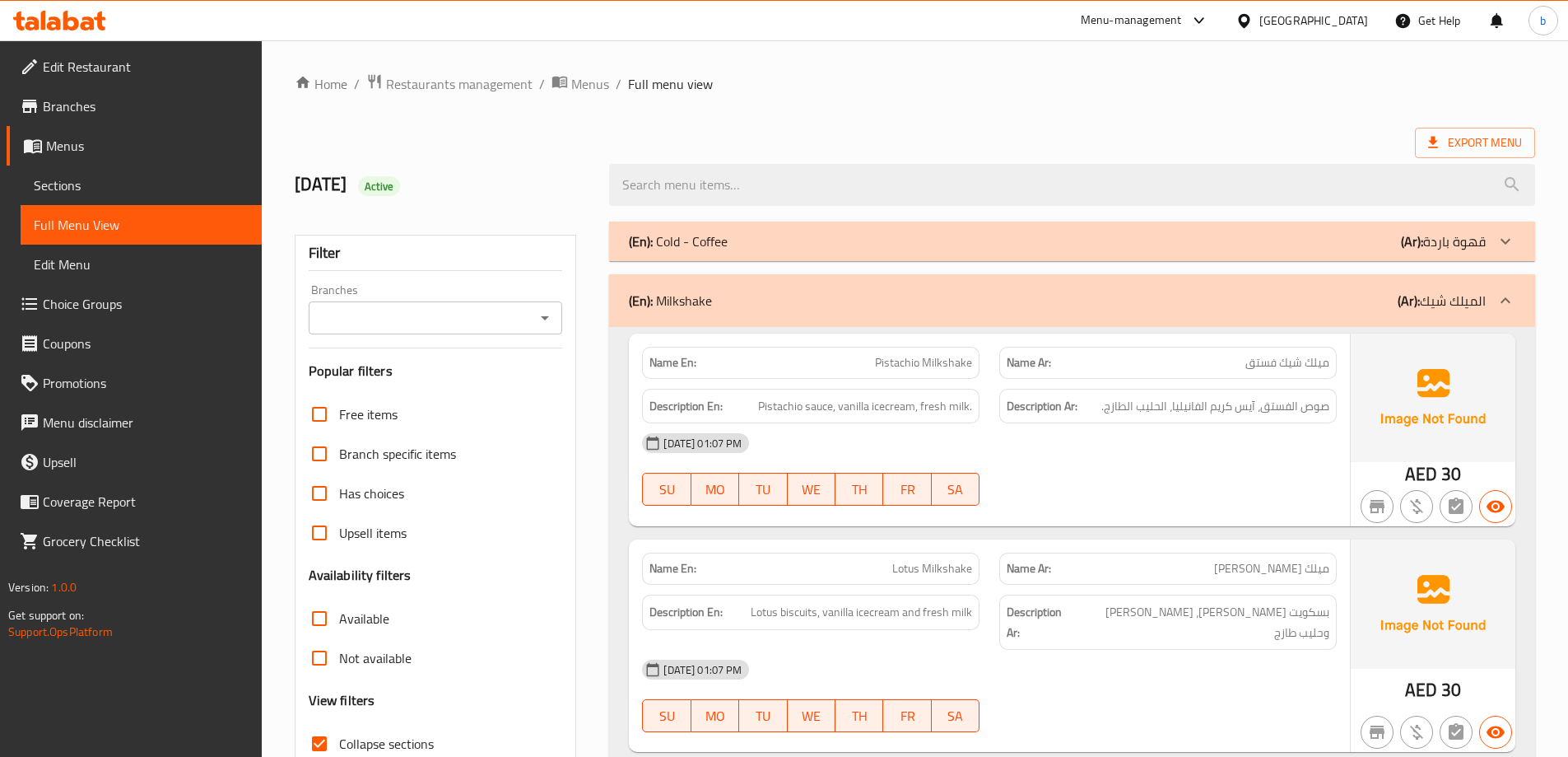
scroll to position [330, 0]
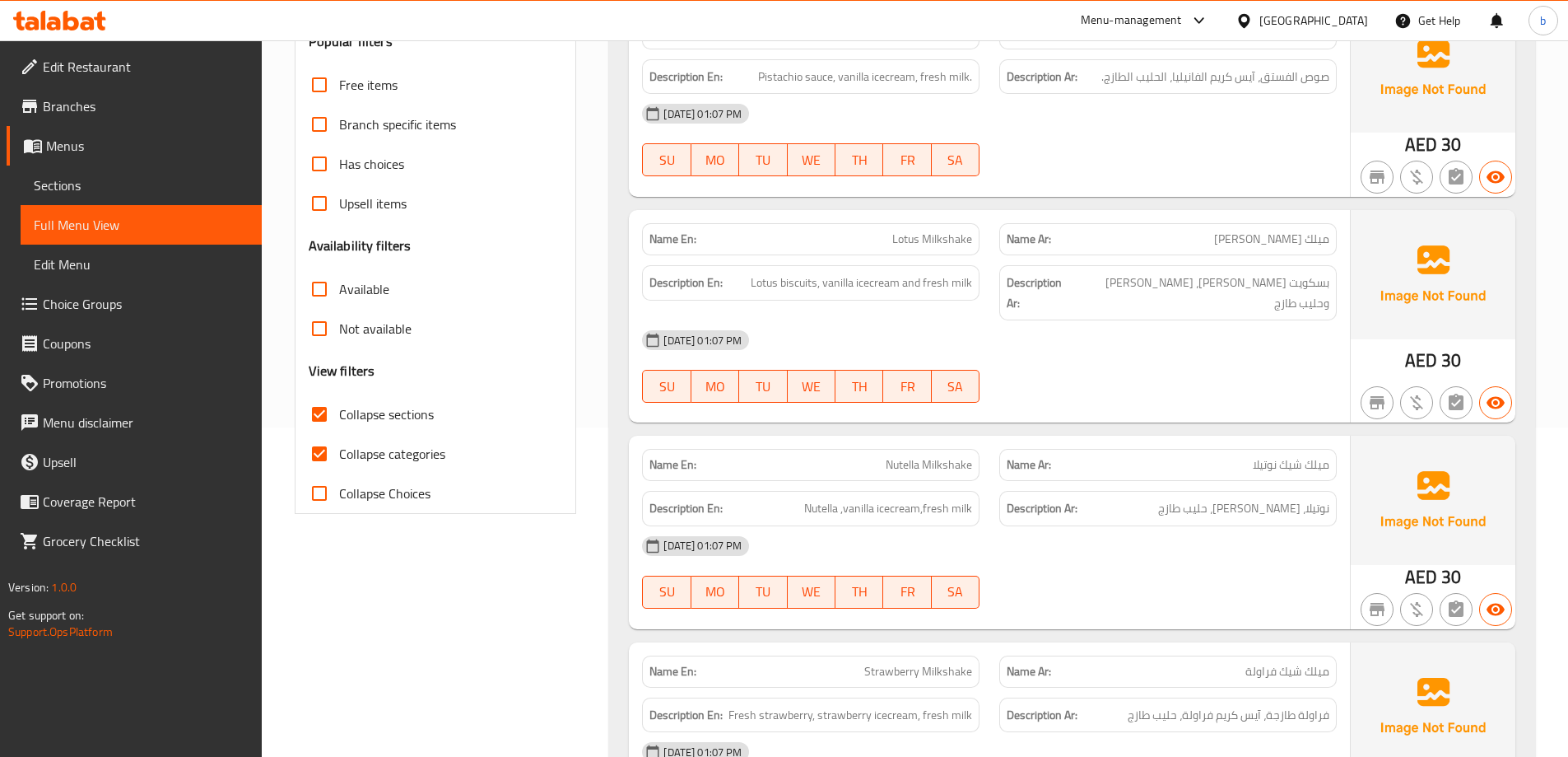
click at [315, 417] on input "Collapse sections" at bounding box center [319, 414] width 39 height 39
checkbox input "false"
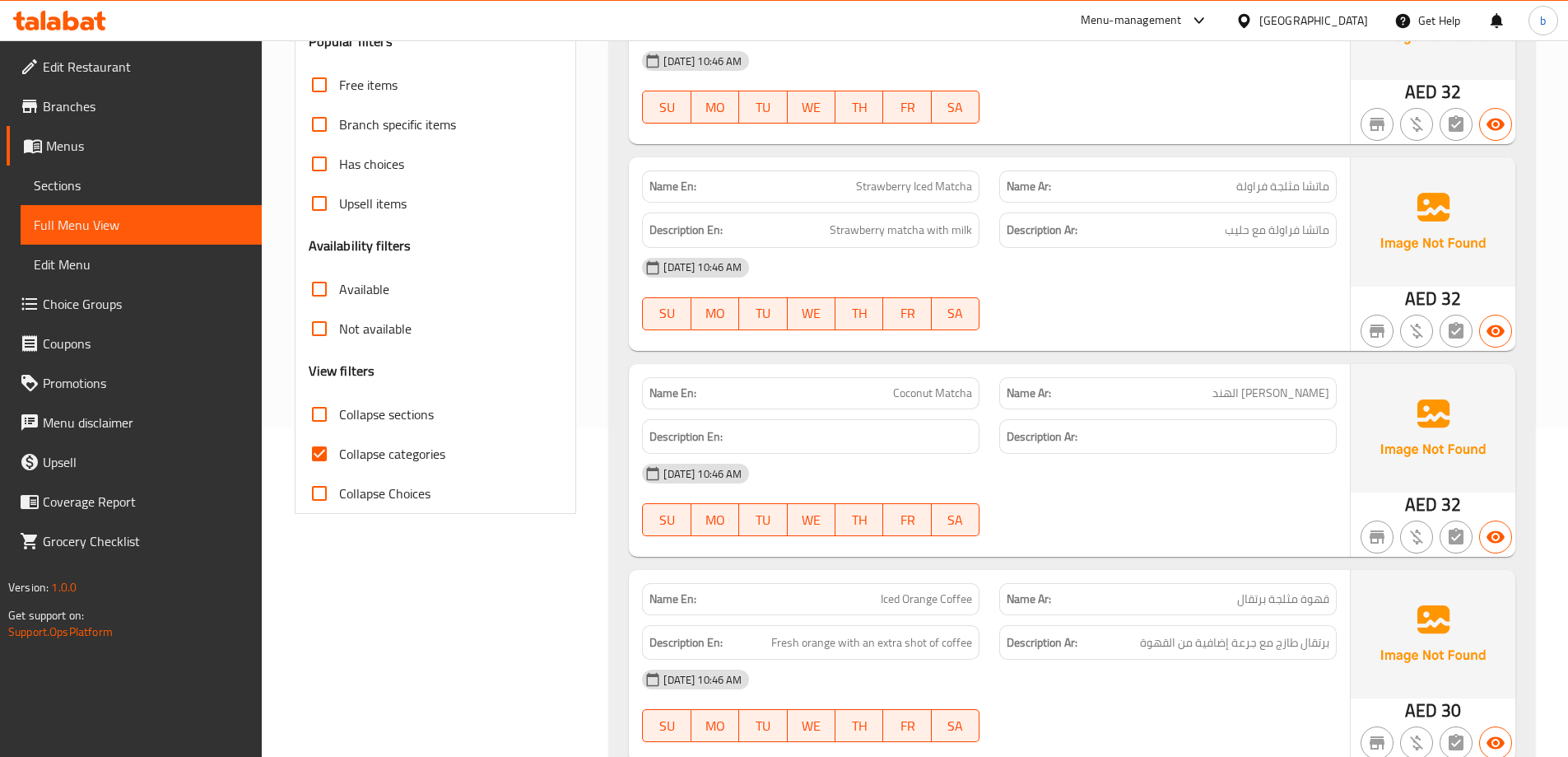
click at [324, 456] on input "Collapse categories" at bounding box center [319, 454] width 39 height 39
checkbox input "false"
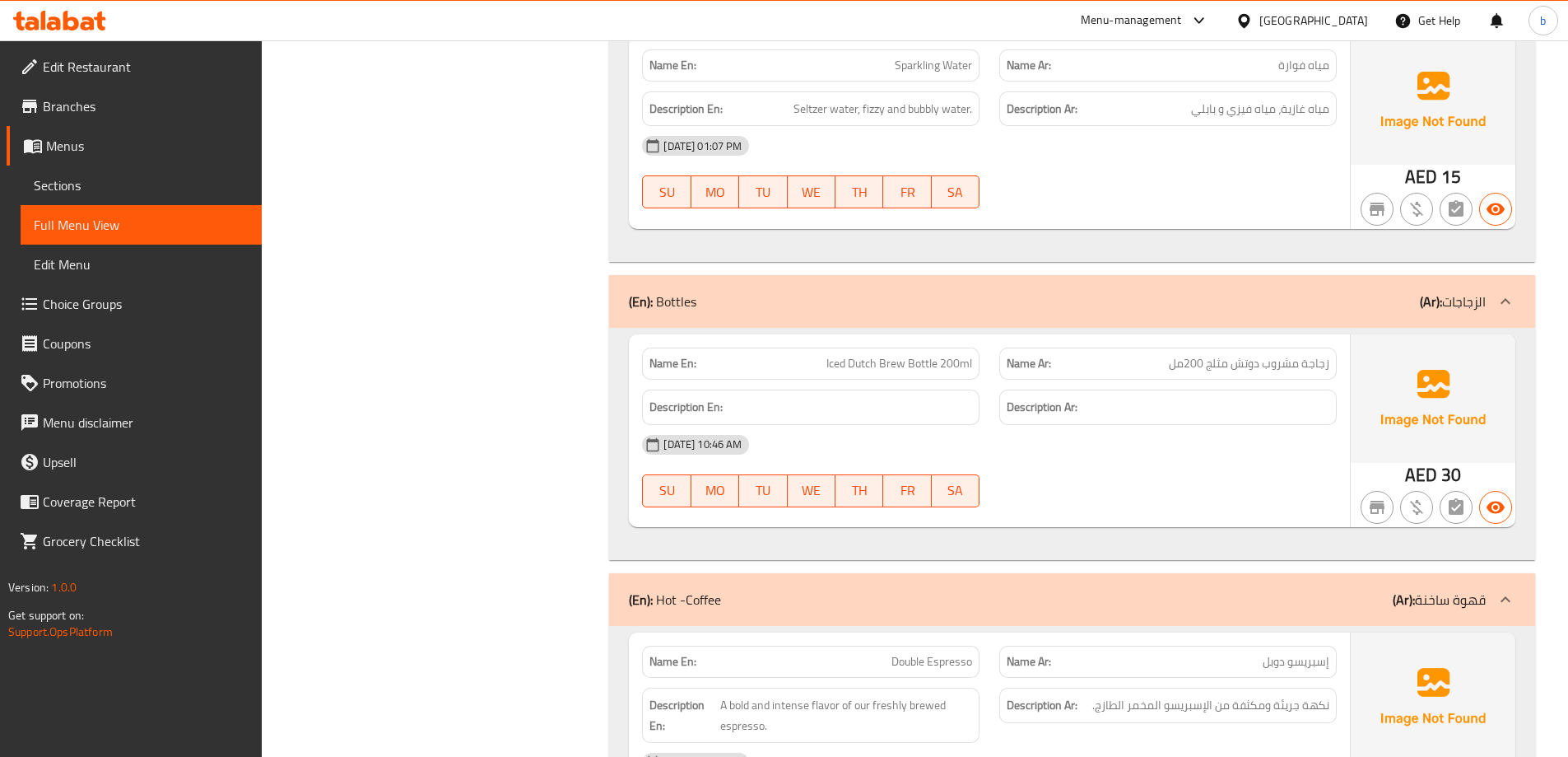
scroll to position [5106, 0]
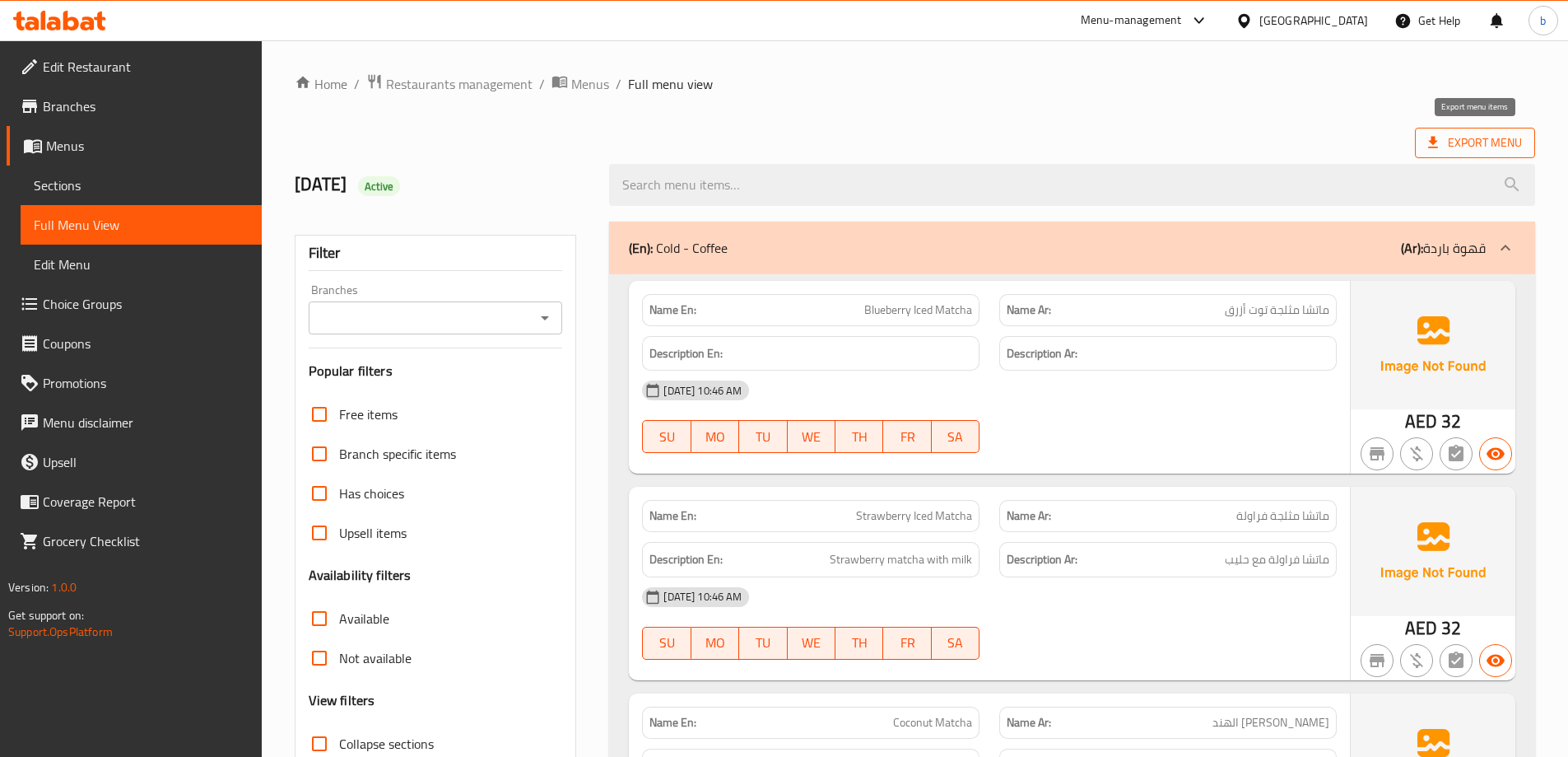
click at [1514, 147] on span "Export Menu" at bounding box center [1475, 143] width 94 height 21
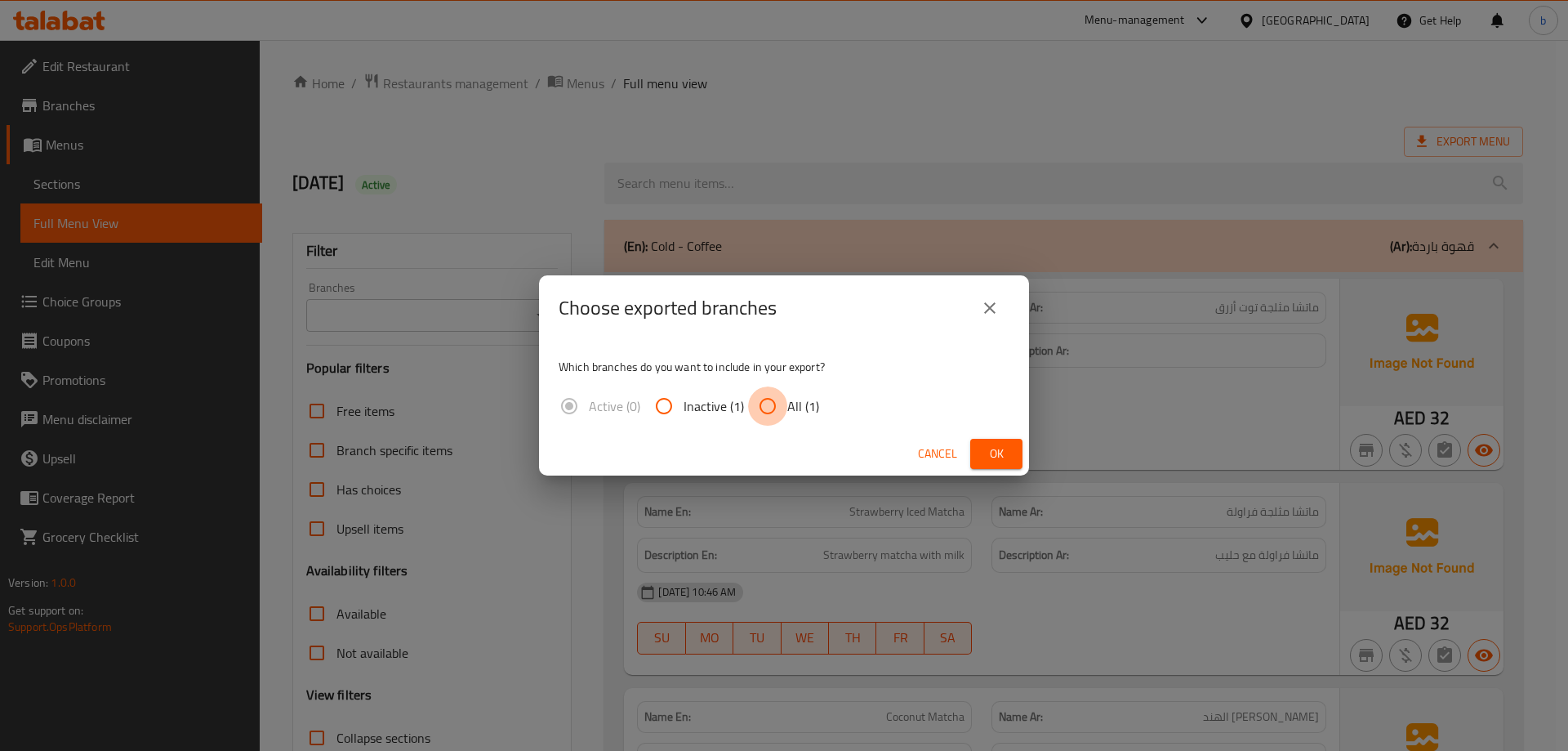
click at [757, 409] on input "All (1)" at bounding box center [768, 406] width 39 height 39
radio input "true"
click at [1010, 458] on button "Ok" at bounding box center [997, 454] width 52 height 30
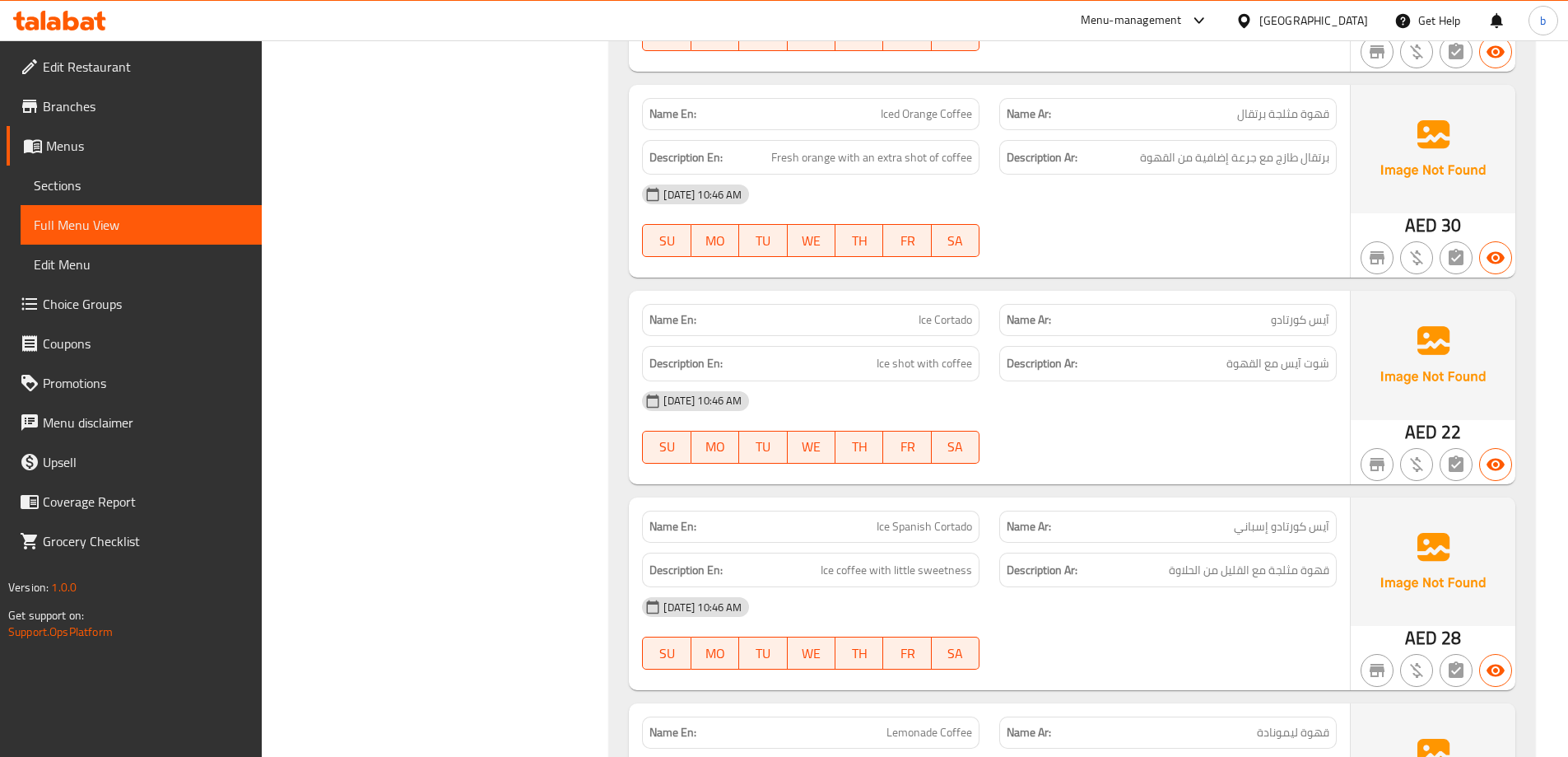
scroll to position [658, 0]
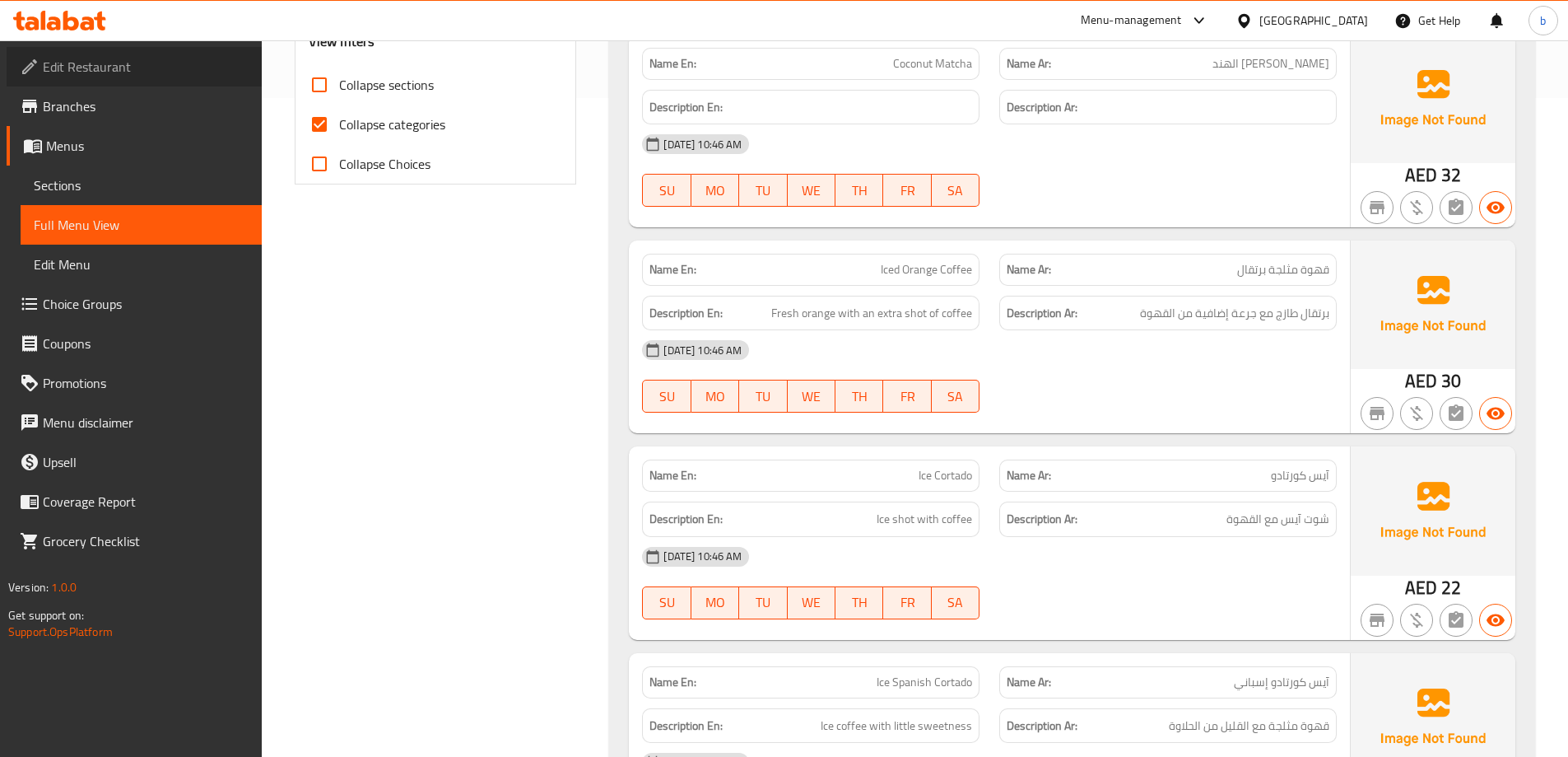
click at [151, 77] on link "Edit Restaurant" at bounding box center [134, 67] width 255 height 39
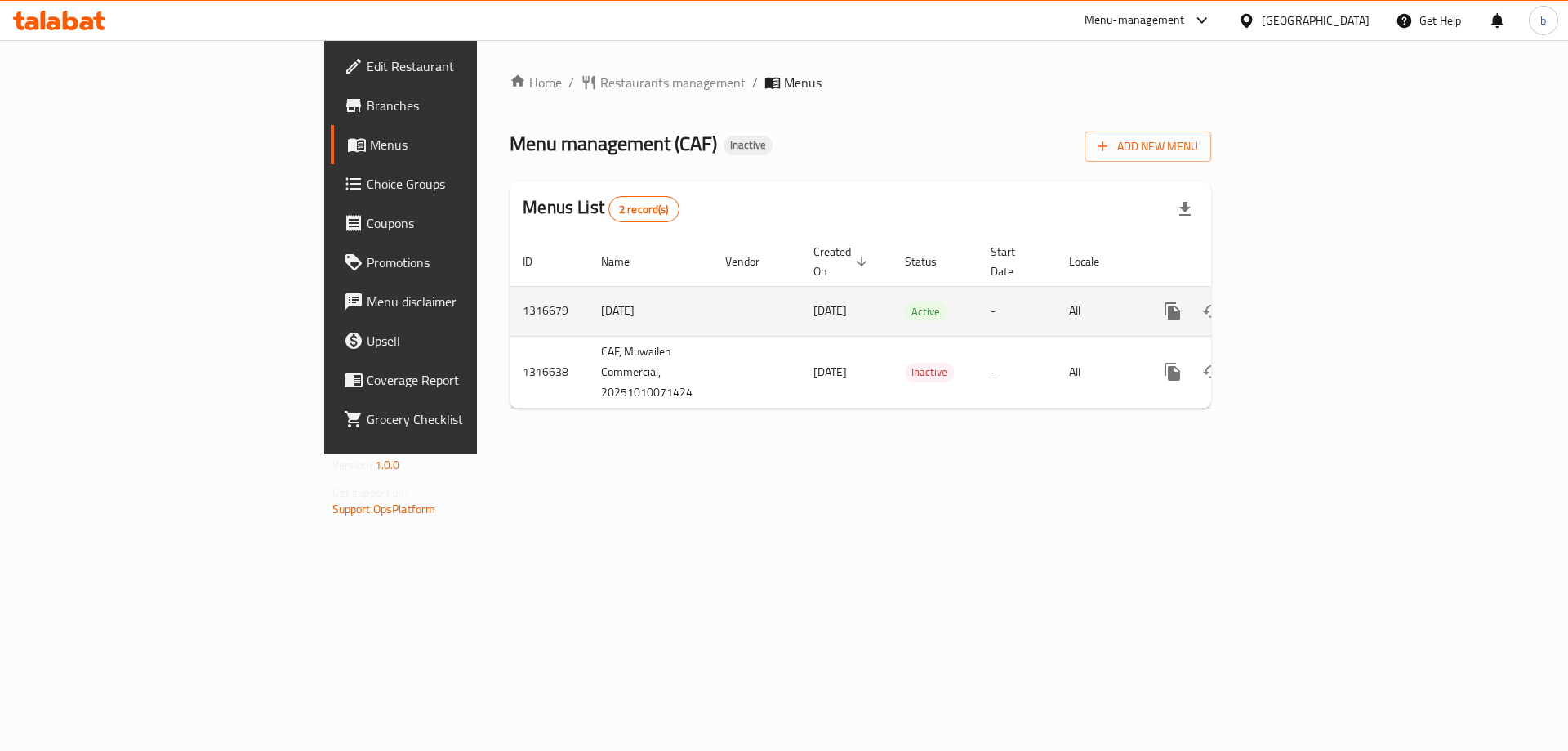
click at [1310, 299] on link "enhanced table" at bounding box center [1290, 311] width 39 height 39
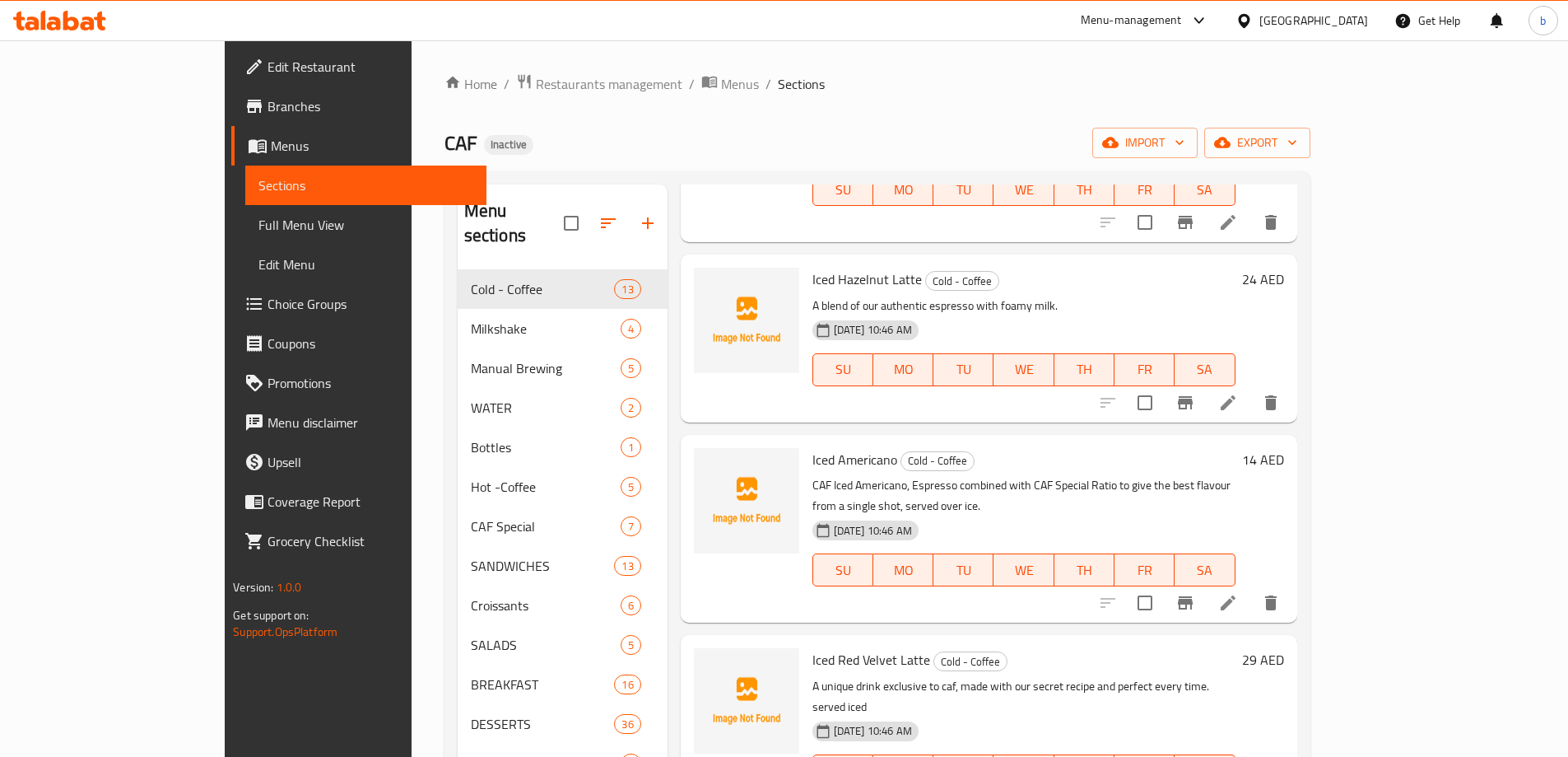
scroll to position [230, 0]
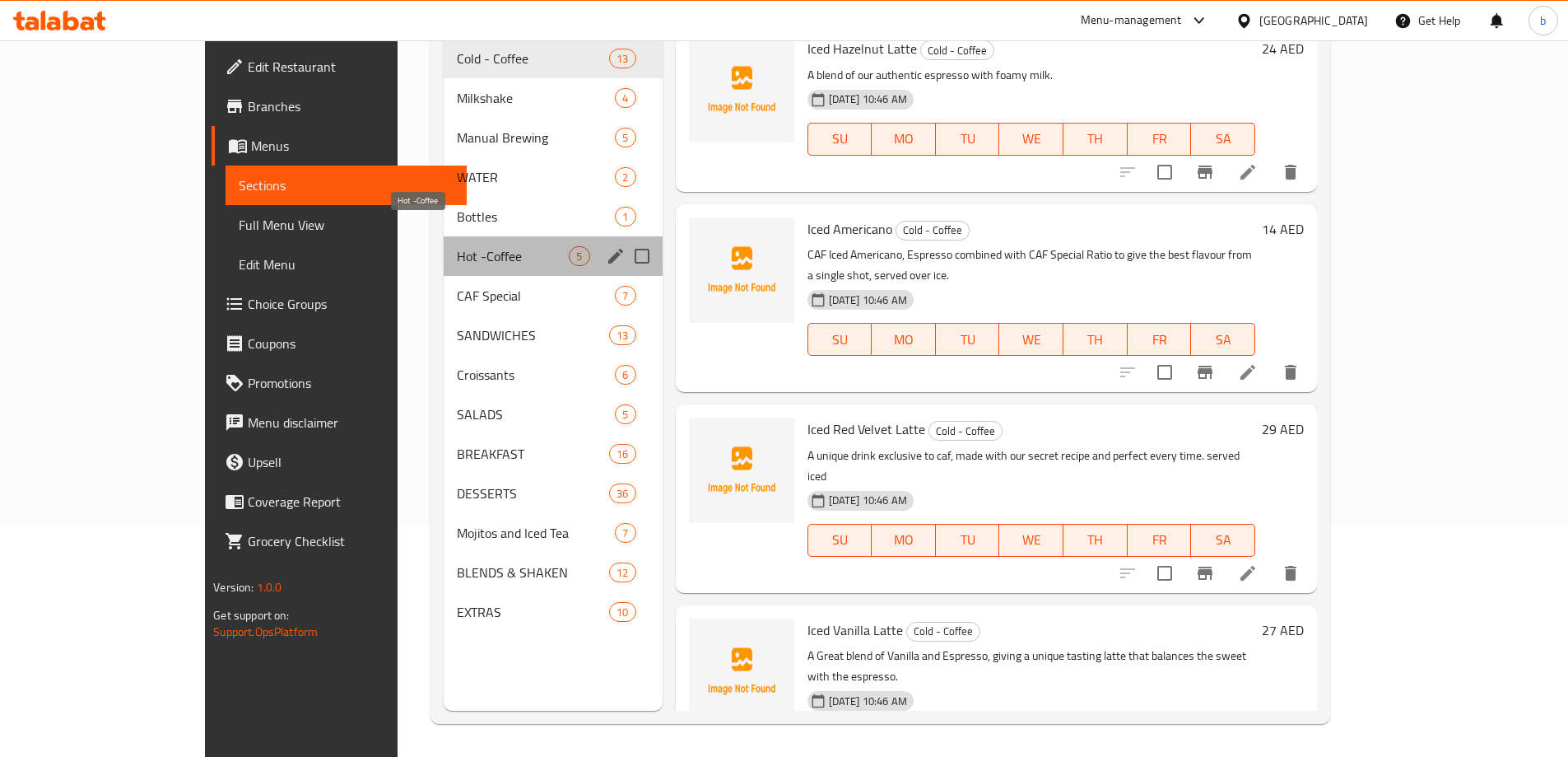
click at [457, 246] on span "Hot -Coffee" at bounding box center [513, 255] width 112 height 20
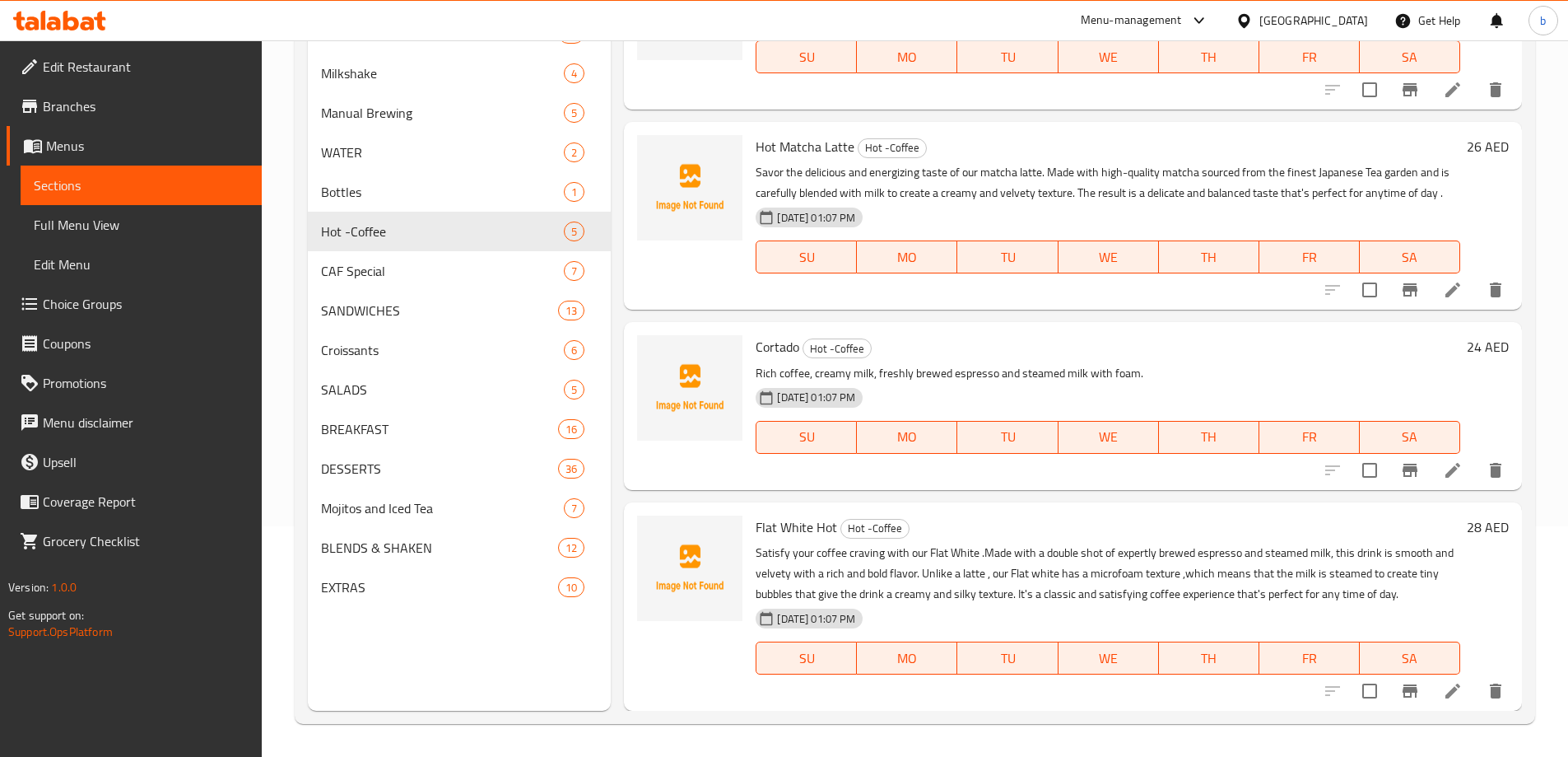
click at [67, 217] on span "Full Menu View" at bounding box center [141, 224] width 215 height 20
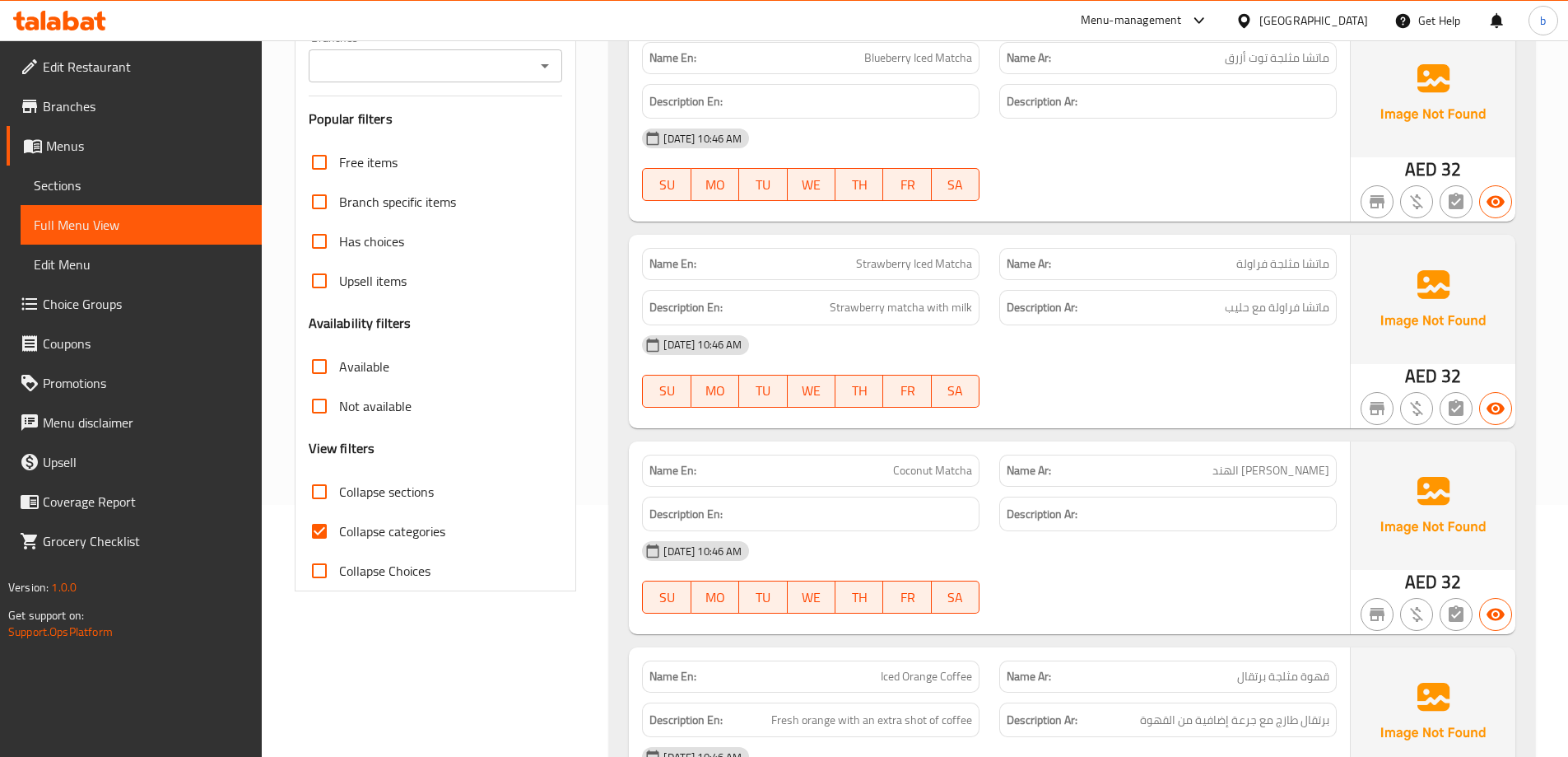
scroll to position [395, 0]
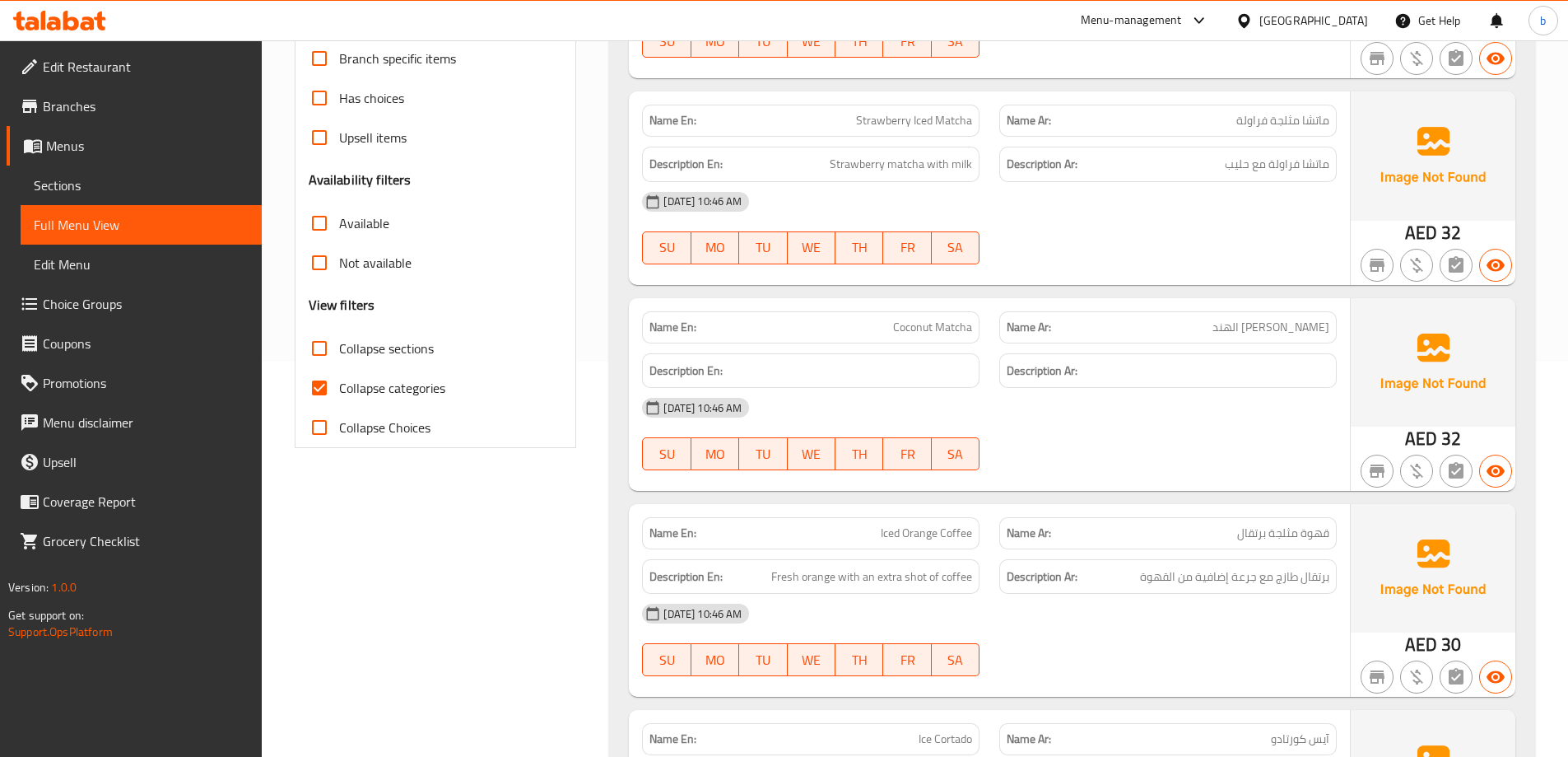
click at [322, 387] on input "Collapse categories" at bounding box center [319, 388] width 39 height 39
checkbox input "false"
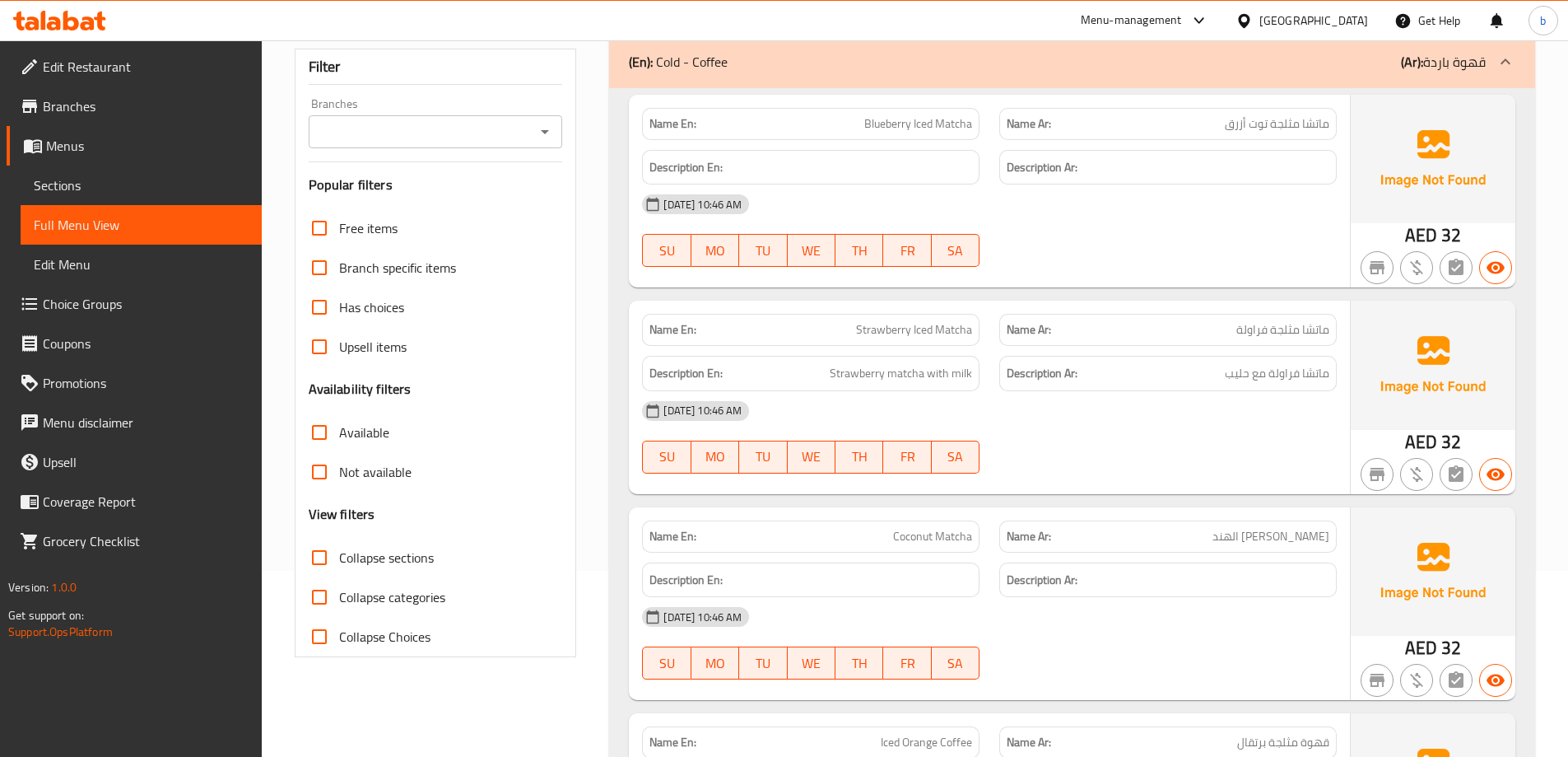
scroll to position [0, 0]
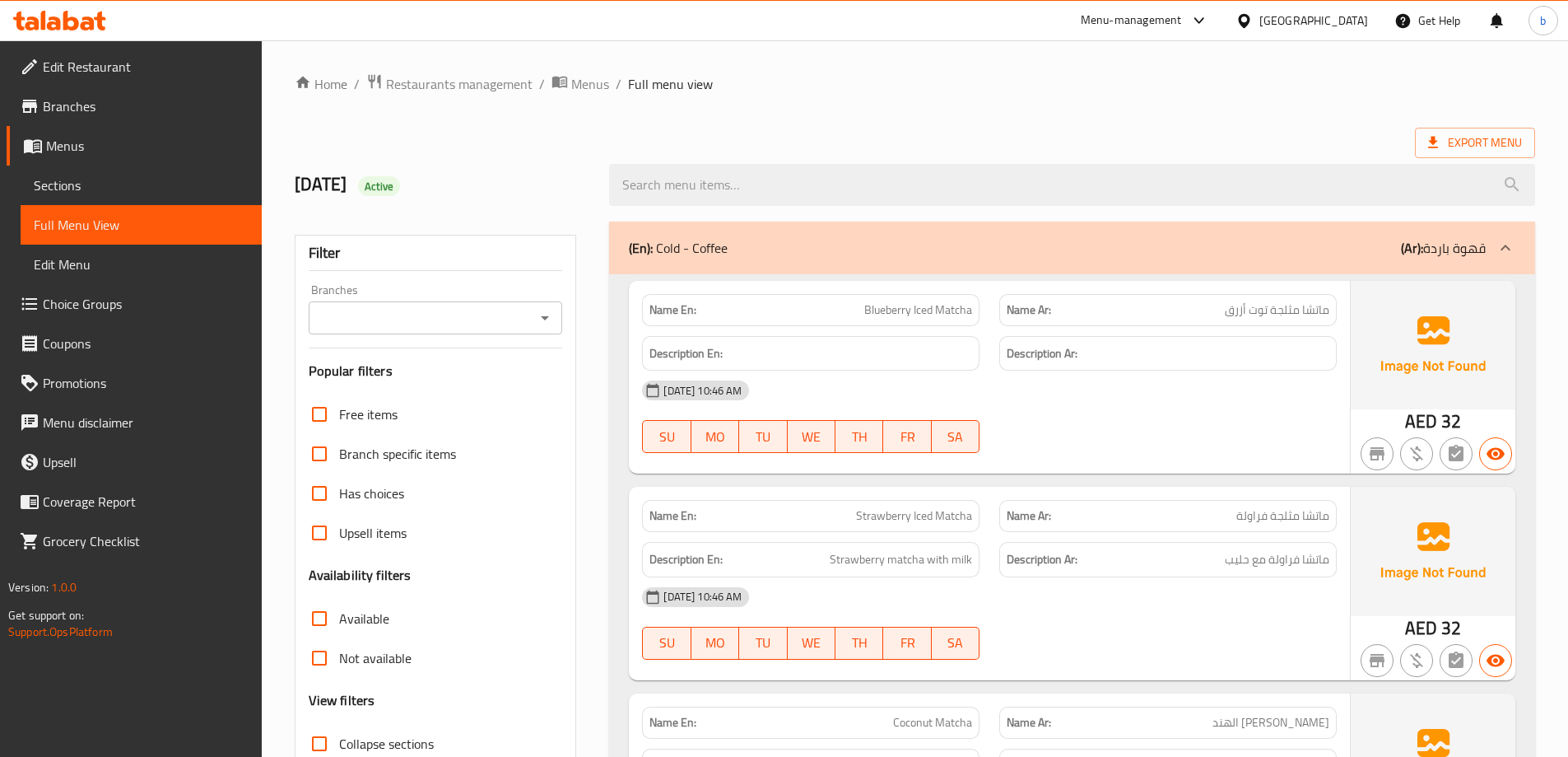
click at [670, 244] on p "(En): Cold - Coffee" at bounding box center [678, 247] width 99 height 20
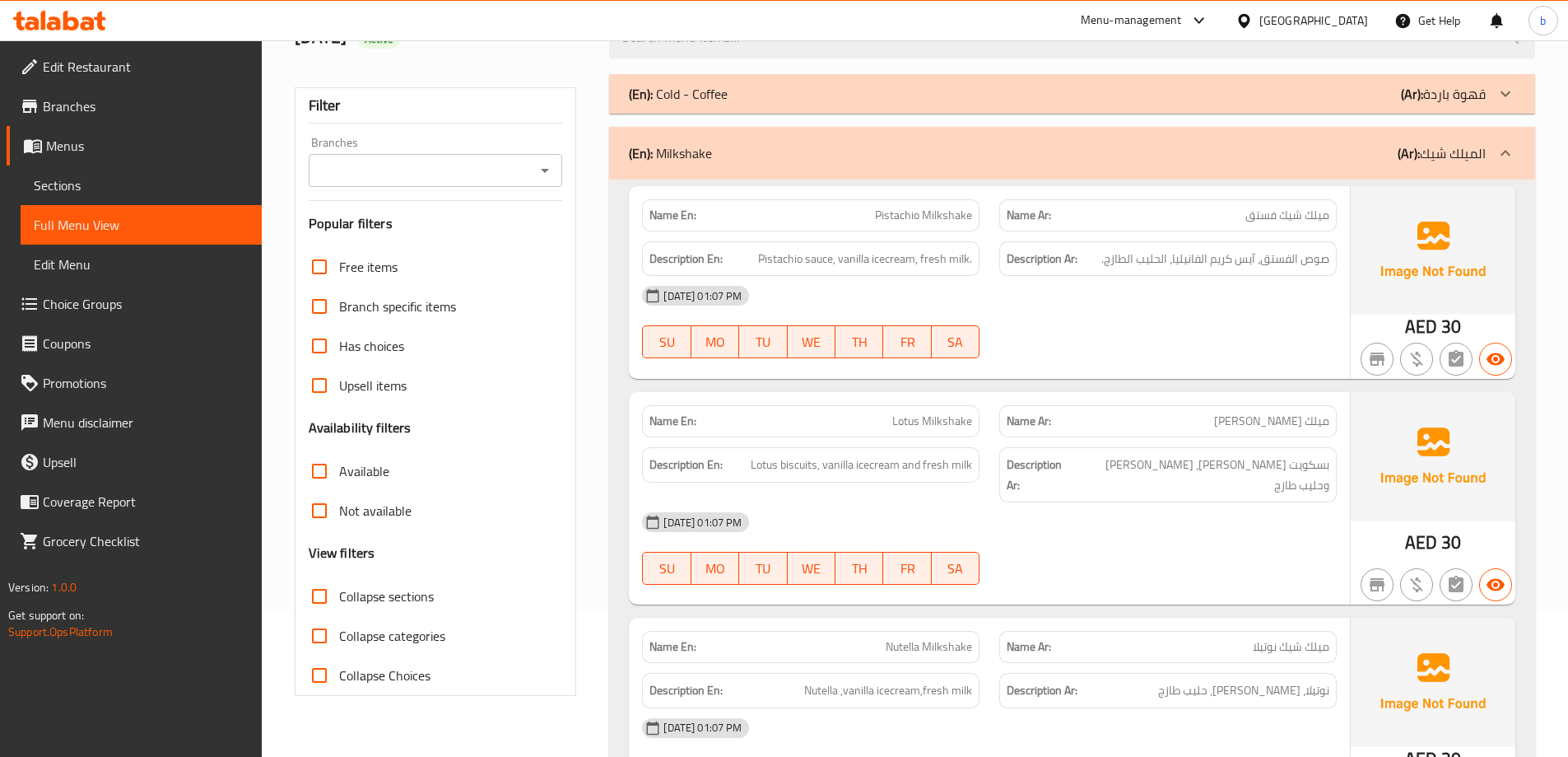
scroll to position [164, 0]
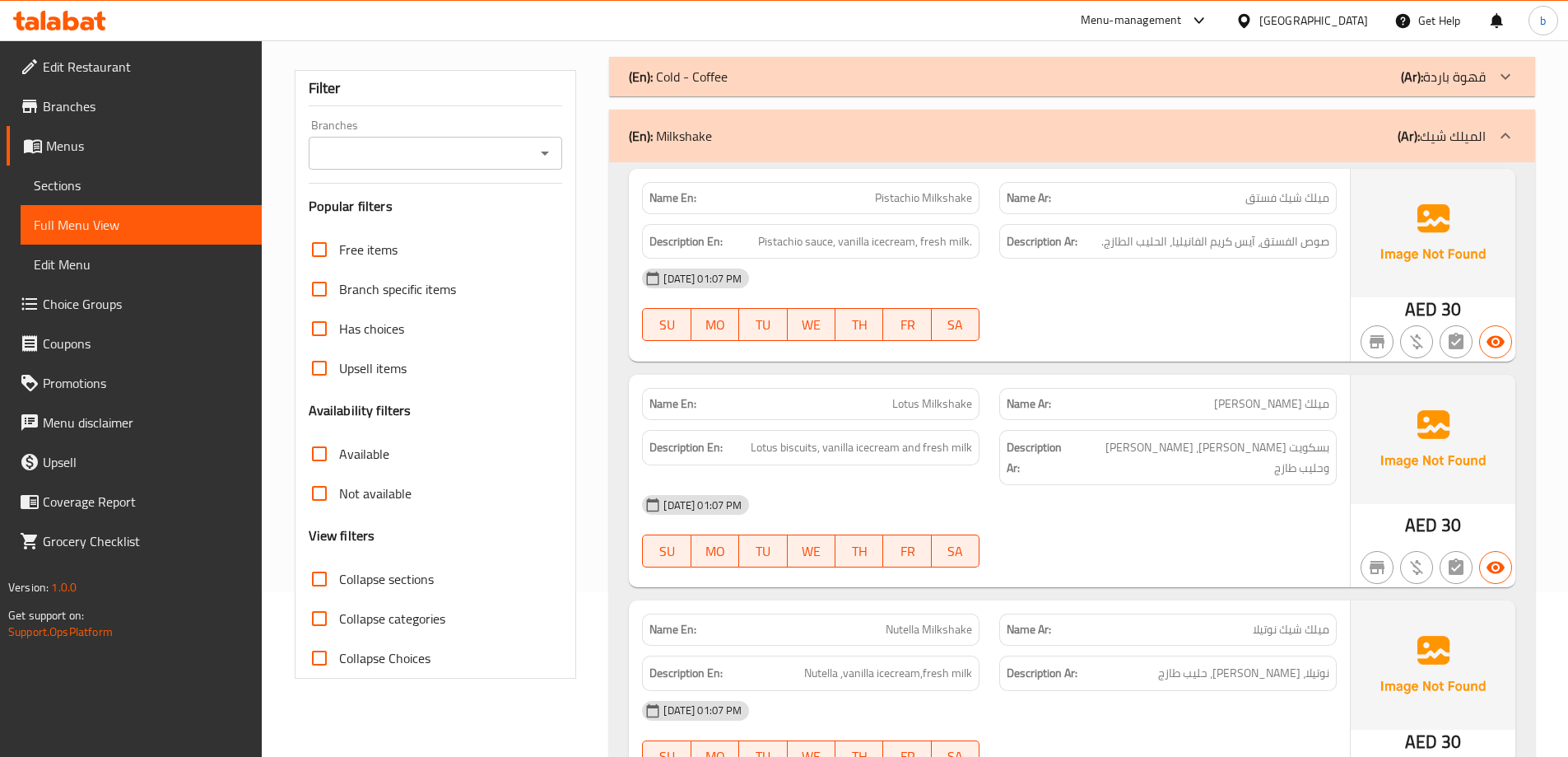
click at [678, 140] on p "(En): Milkshake" at bounding box center [670, 135] width 84 height 20
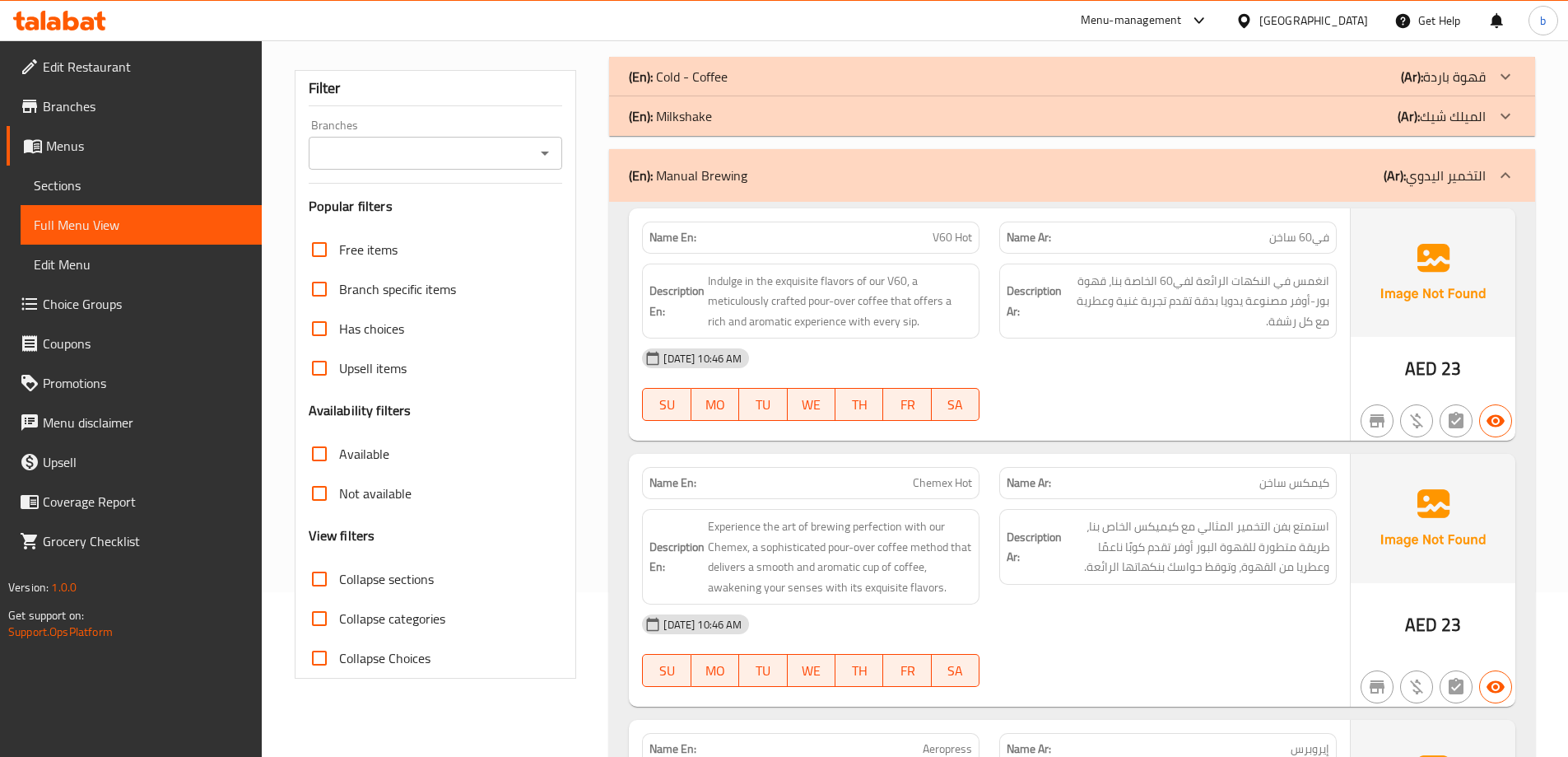
click at [667, 124] on p "(En): Milkshake" at bounding box center [670, 116] width 84 height 20
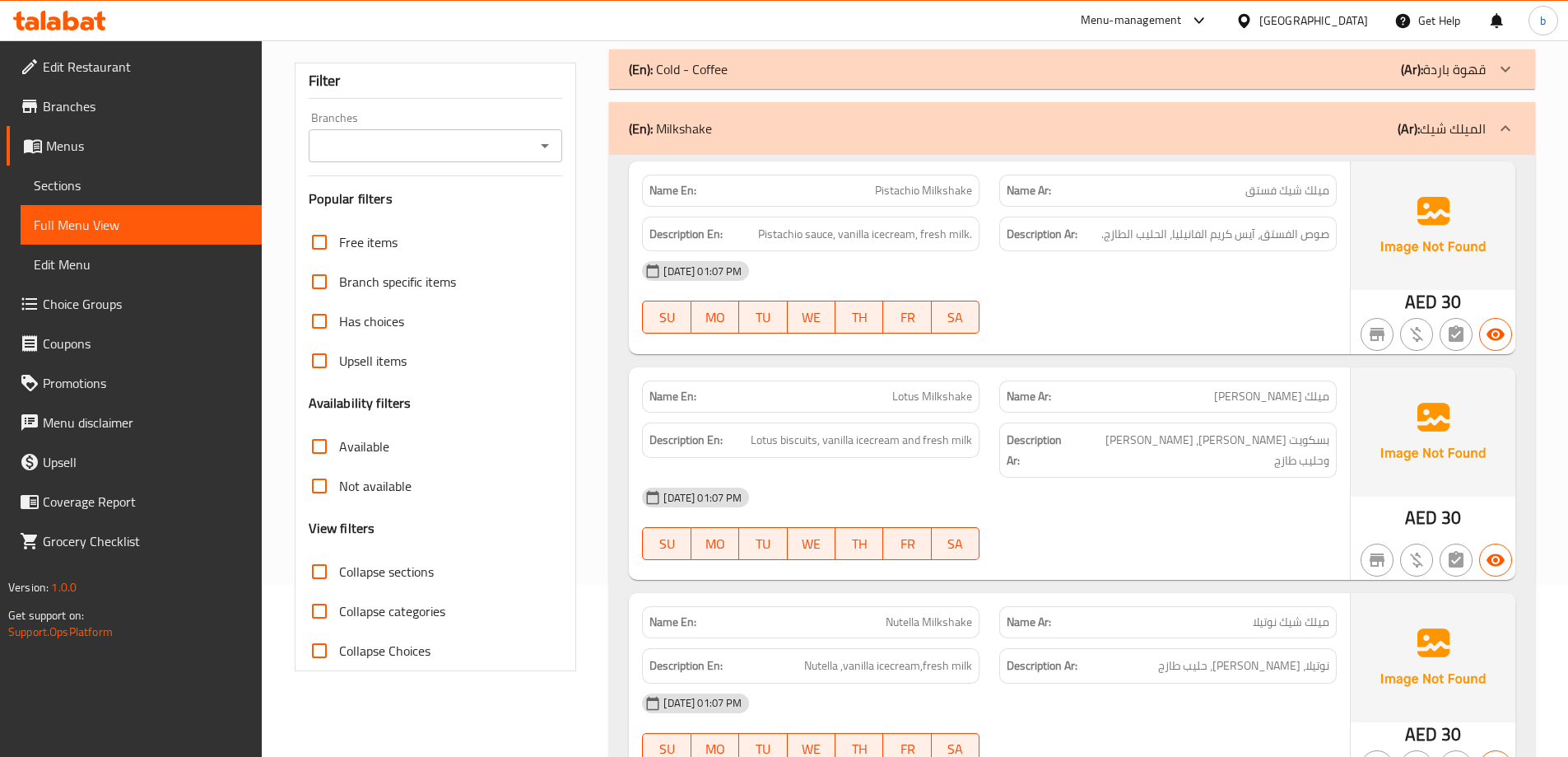
scroll to position [83, 0]
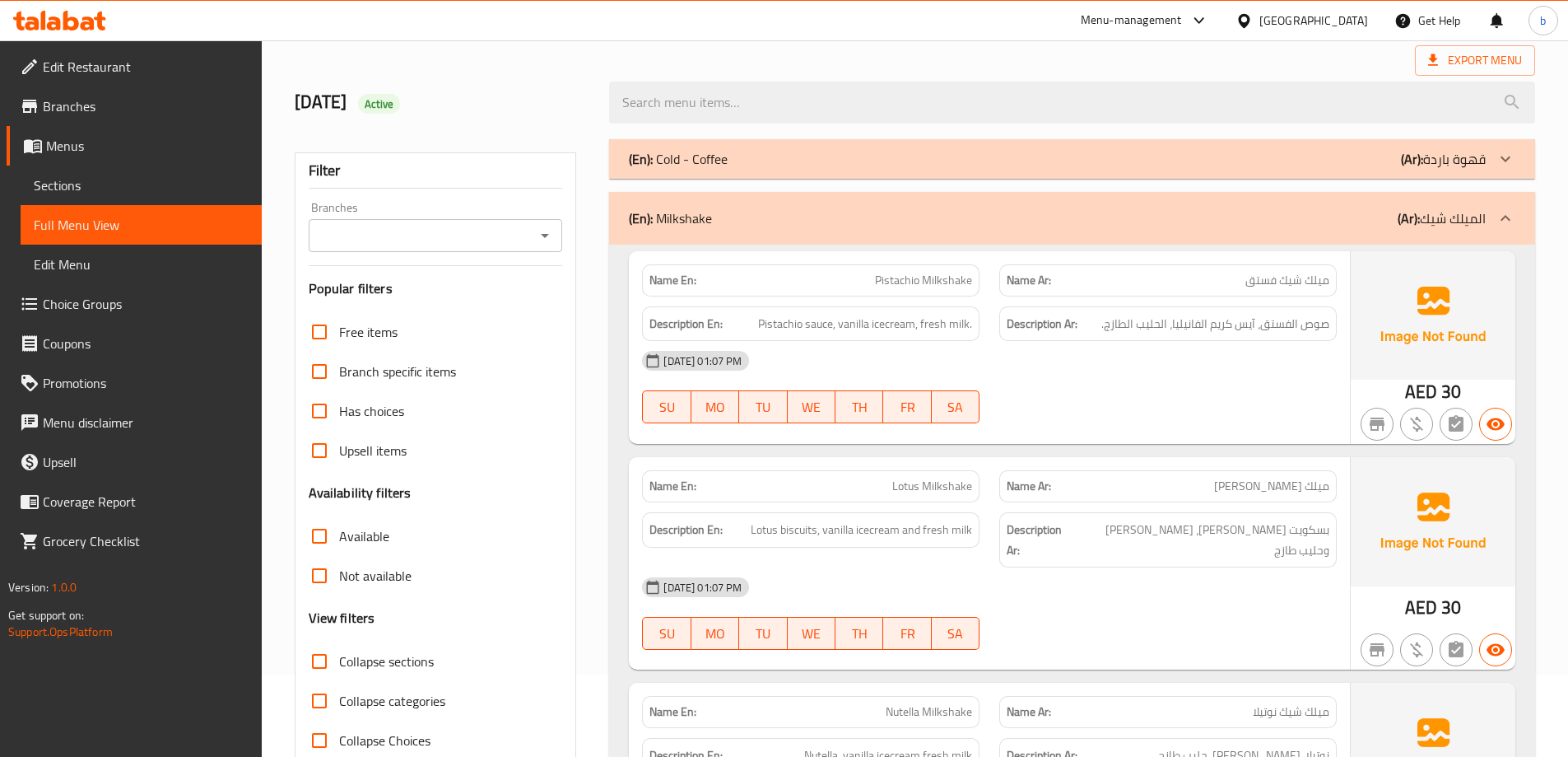
click at [852, 217] on div "(En): Milkshake (Ar): الميلك شيك" at bounding box center [1057, 218] width 857 height 20
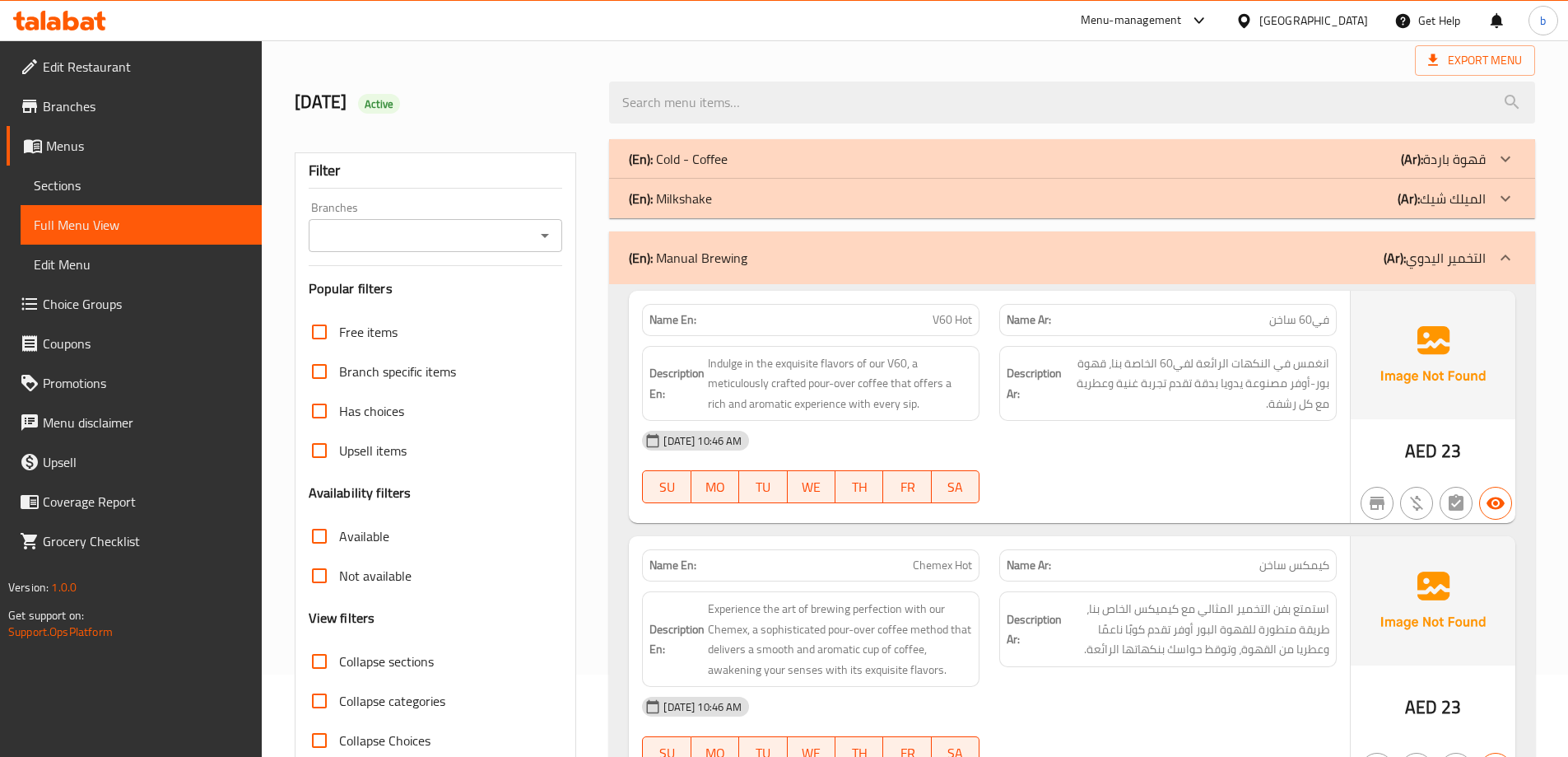
scroll to position [164, 0]
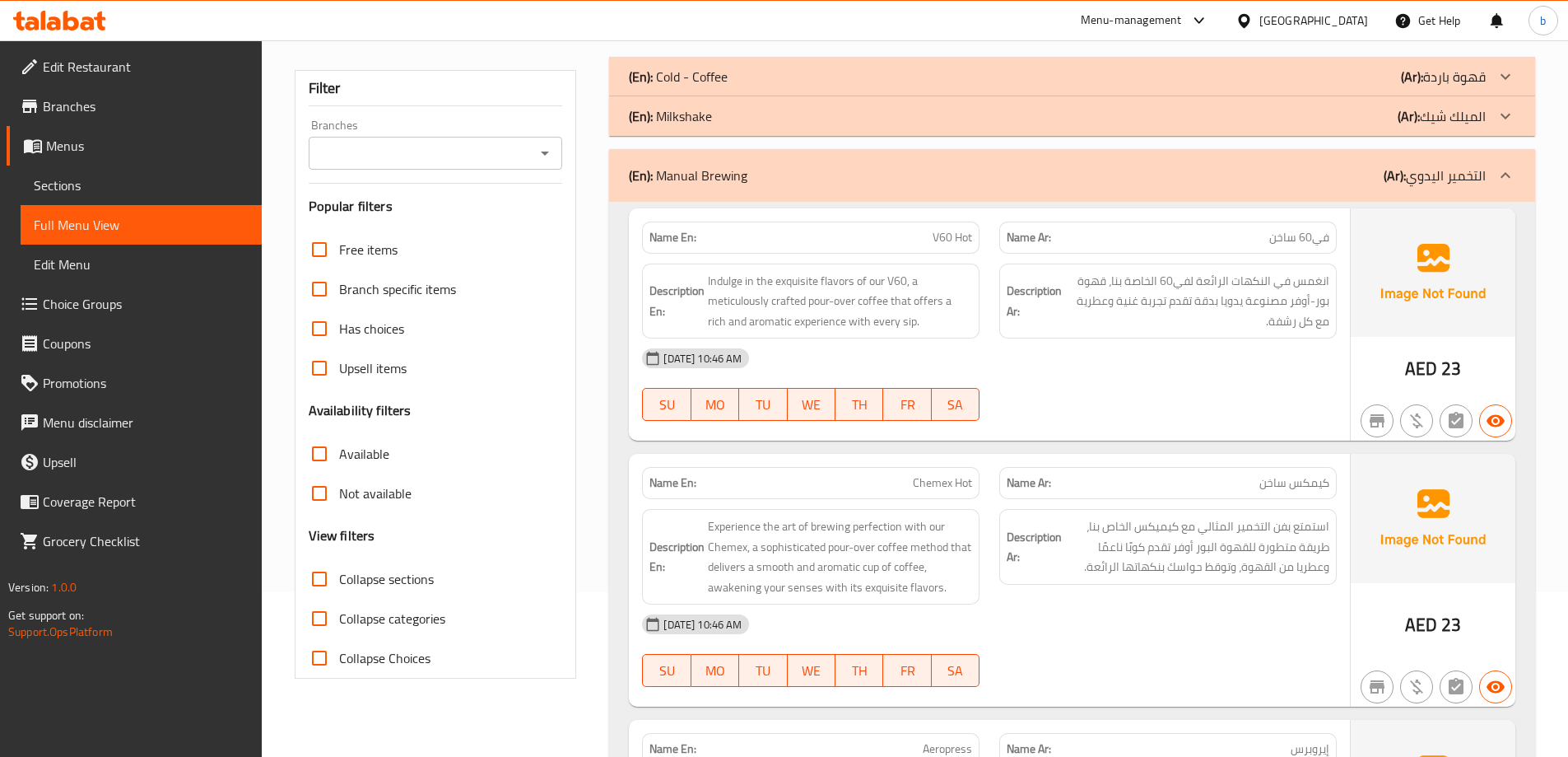
click at [1341, 178] on div "(En): Manual Brewing (Ar): التخمير اليدوي" at bounding box center [1057, 175] width 857 height 20
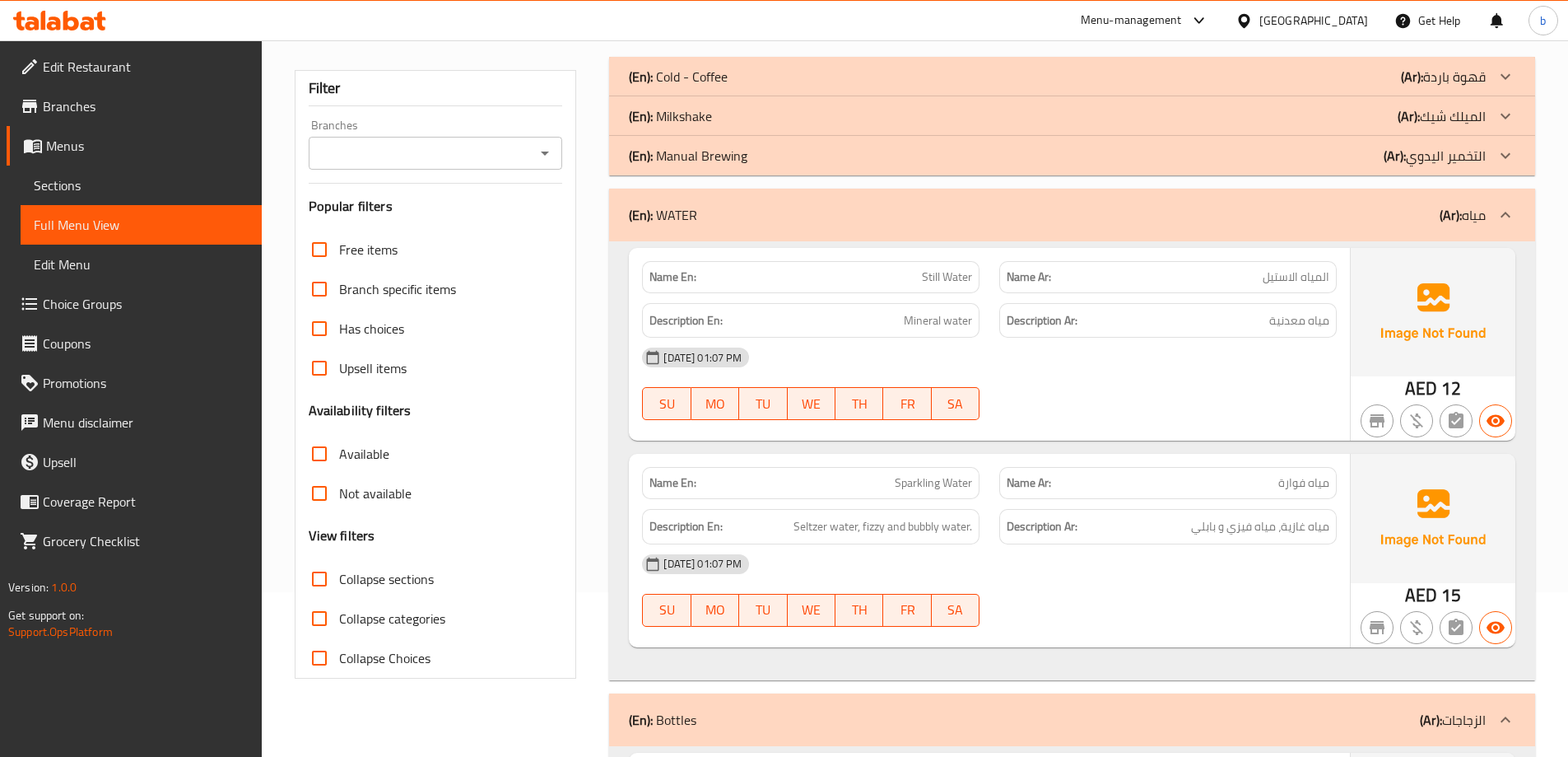
click at [1311, 484] on span "مياه فوارة" at bounding box center [1304, 483] width 51 height 17
click at [1313, 535] on span "مياه غازية، مياه فيزي و بابلي" at bounding box center [1260, 527] width 138 height 21
click at [1313, 483] on span "مياه فوارة" at bounding box center [1304, 483] width 51 height 17
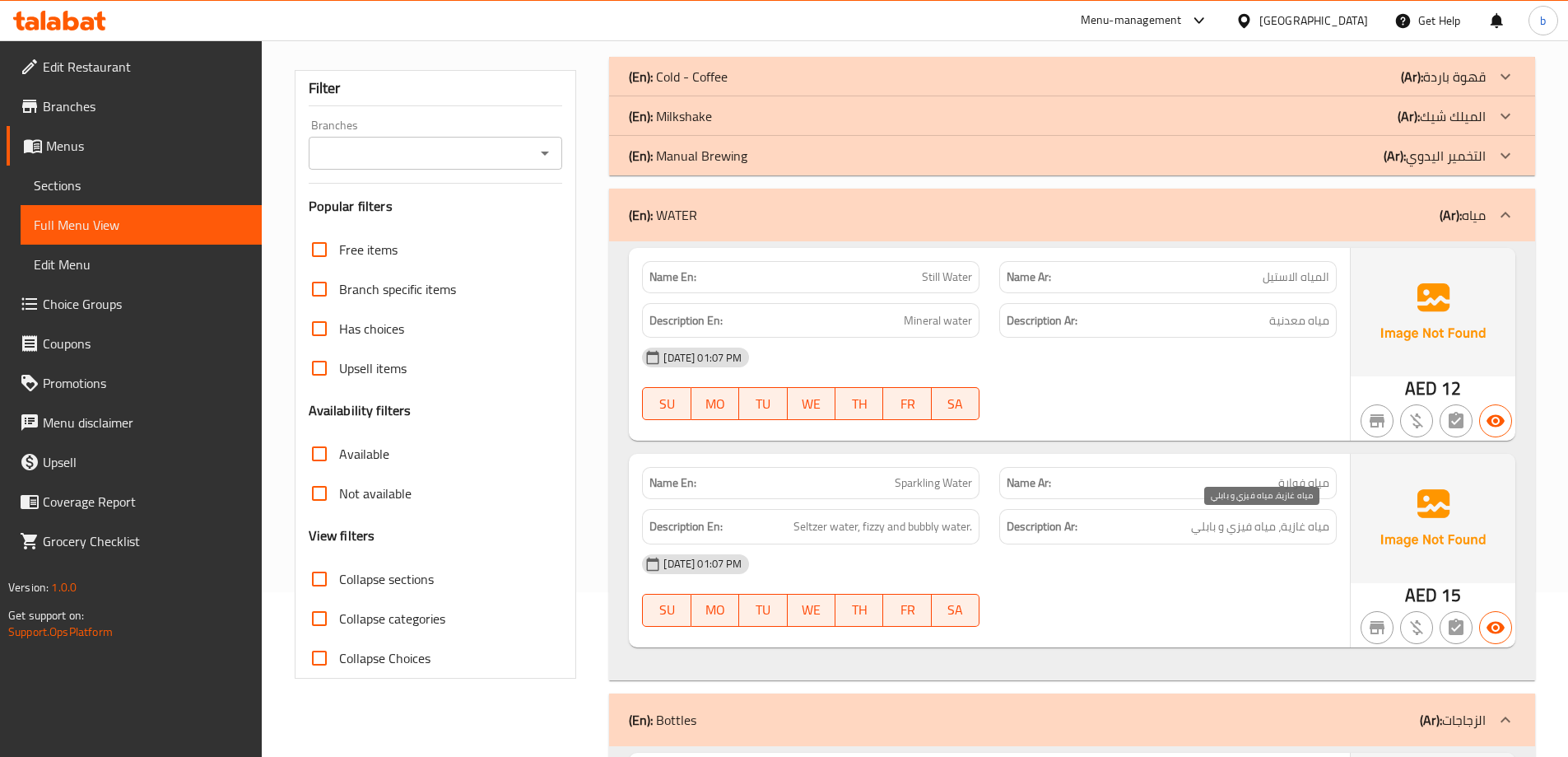
click at [1307, 532] on span "مياه غازية، مياه فيزي و بابلي" at bounding box center [1260, 527] width 138 height 21
click at [1272, 533] on span "مياه غازية، مياه فيزي و بابلي" at bounding box center [1260, 527] width 138 height 21
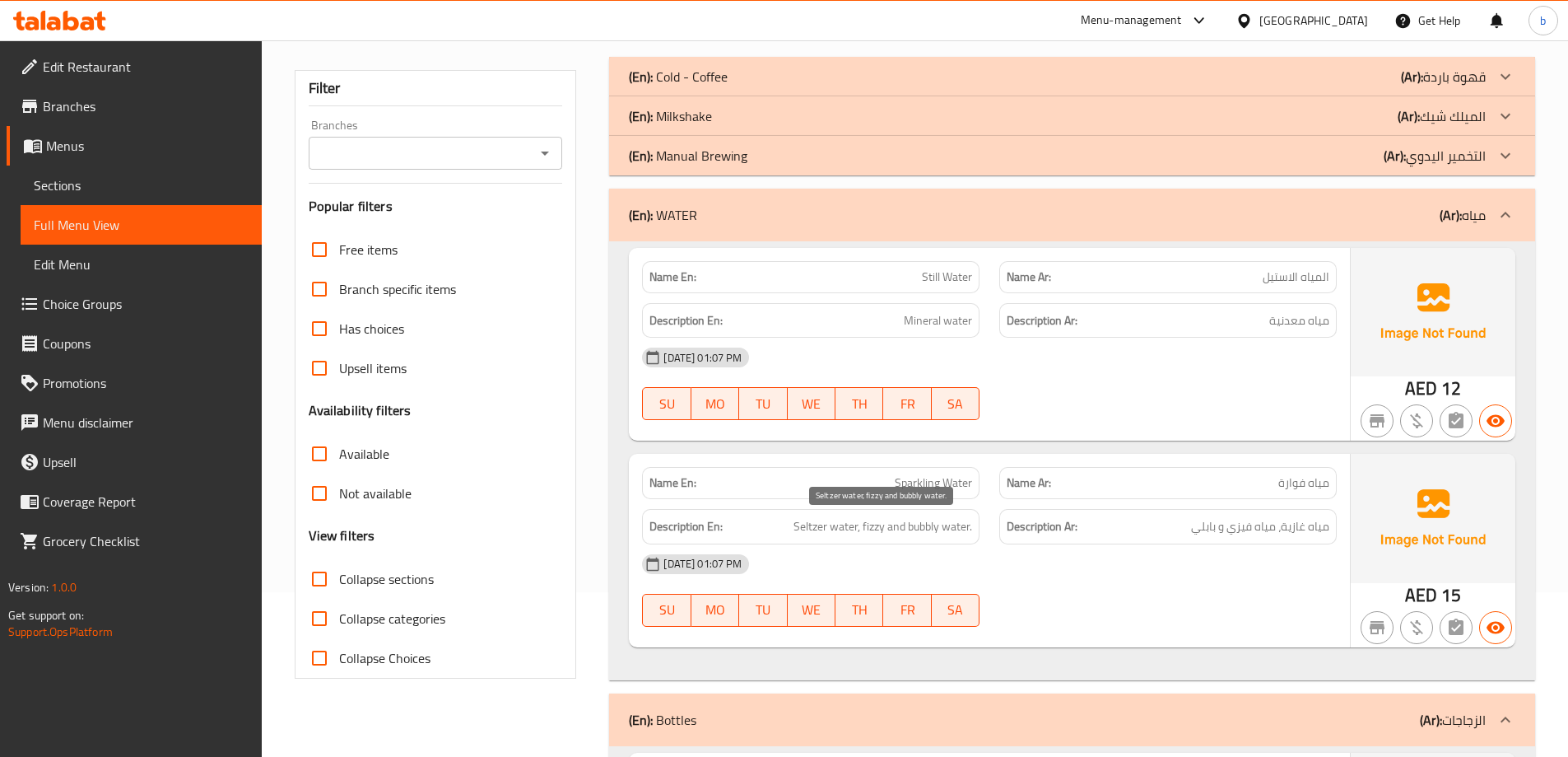
click at [922, 529] on span "Seltzer water, fizzy and bubbly water." at bounding box center [883, 527] width 178 height 21
click at [1189, 523] on h6 "Description Ar: مياه غازية، مياه فيزي و بابلي" at bounding box center [1168, 527] width 323 height 21
click at [1193, 467] on div "Name Ar: مياه فوارة" at bounding box center [1167, 483] width 337 height 32
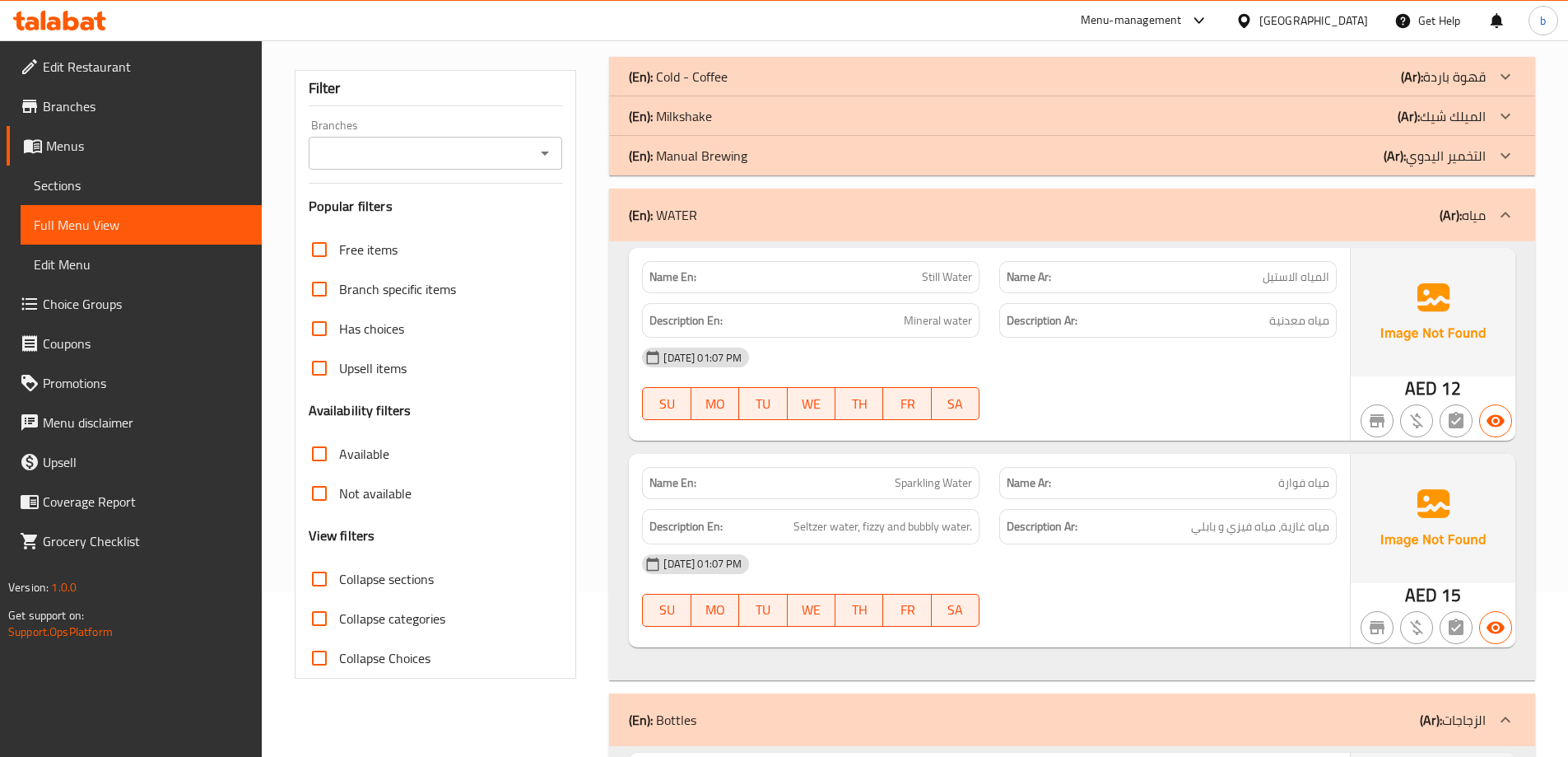
click at [998, 217] on div "(En): WATER (Ar): مياه" at bounding box center [1057, 214] width 857 height 20
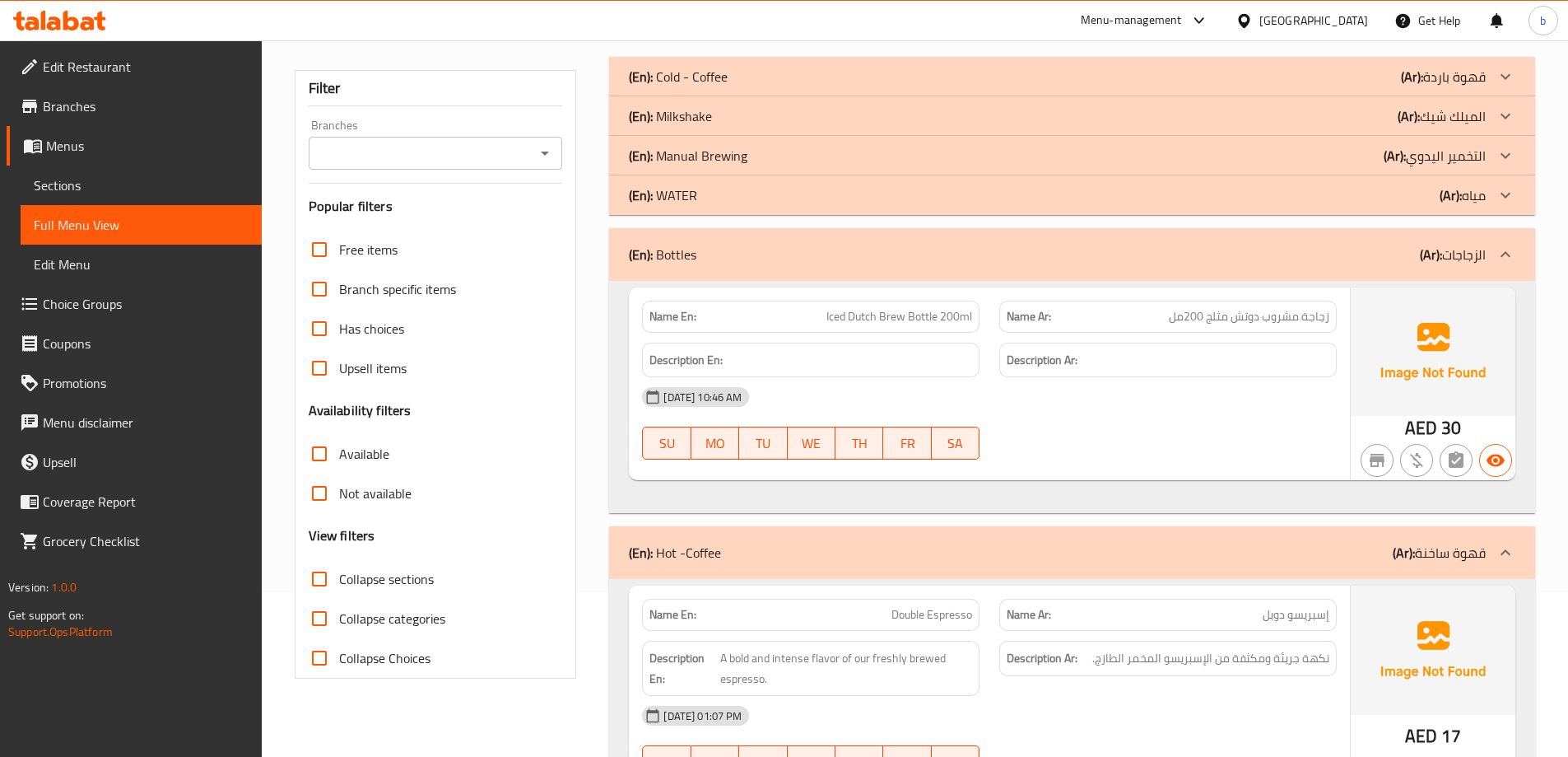
click at [883, 212] on div "(En): WATER (Ar): مياه" at bounding box center [1072, 195] width 926 height 39
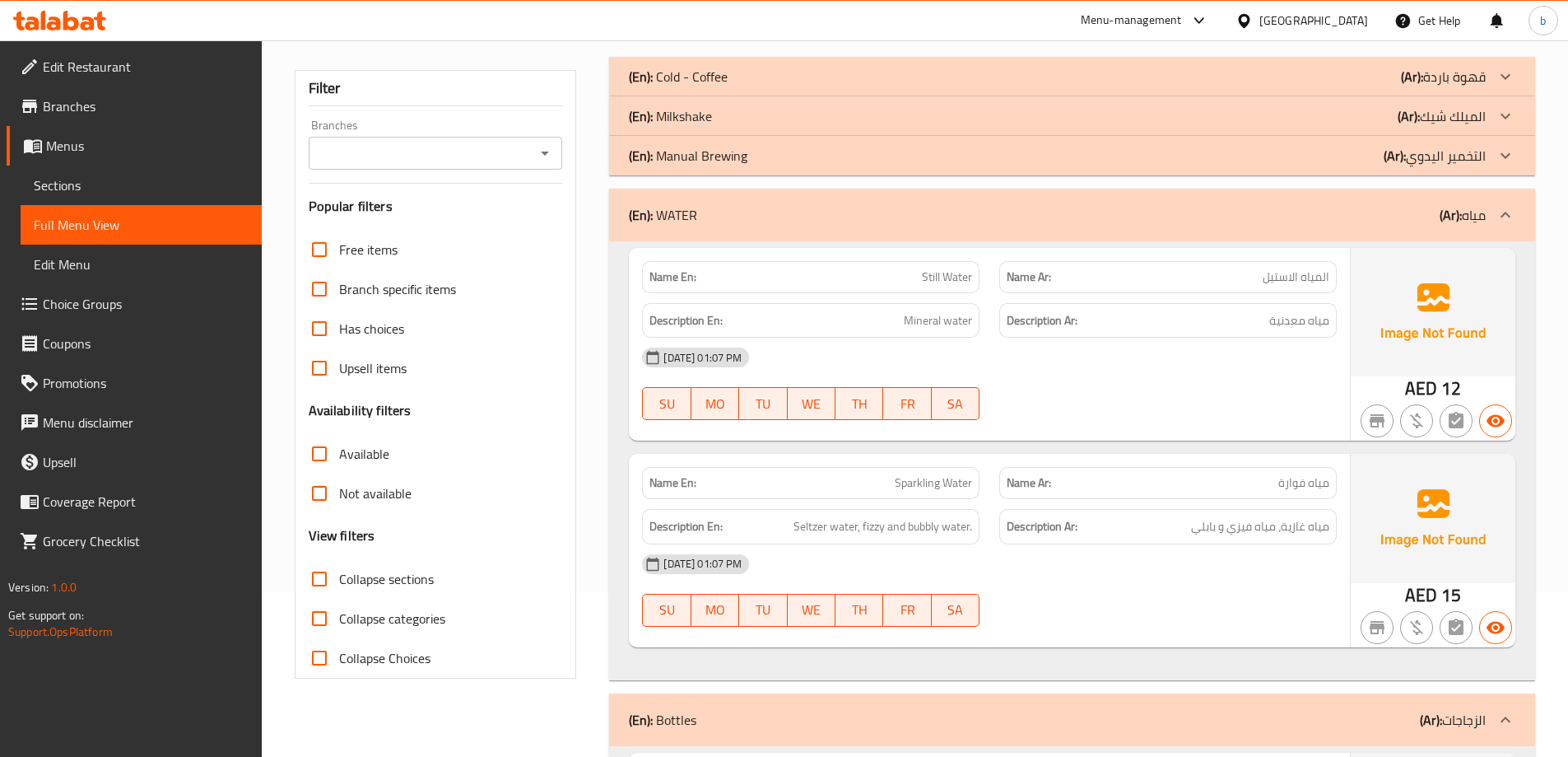
click at [933, 281] on span "Still Water" at bounding box center [946, 277] width 50 height 17
copy span "Still"
click at [931, 269] on span "Still Water" at bounding box center [946, 277] width 50 height 17
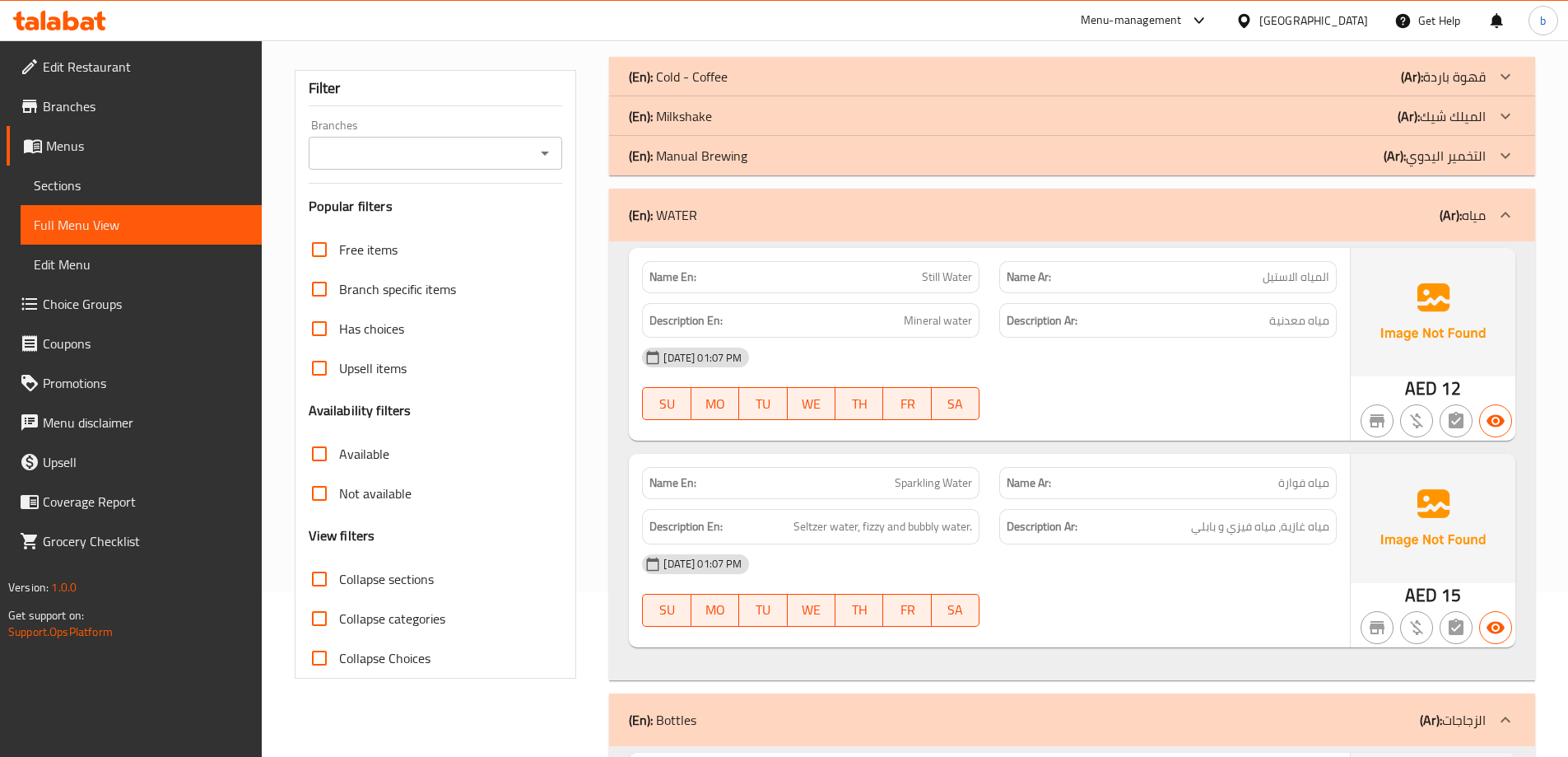
click at [960, 277] on span "Still Water" at bounding box center [946, 277] width 50 height 17
copy span "Still Water"
click at [1287, 273] on span "المياه الاستيل" at bounding box center [1296, 277] width 67 height 17
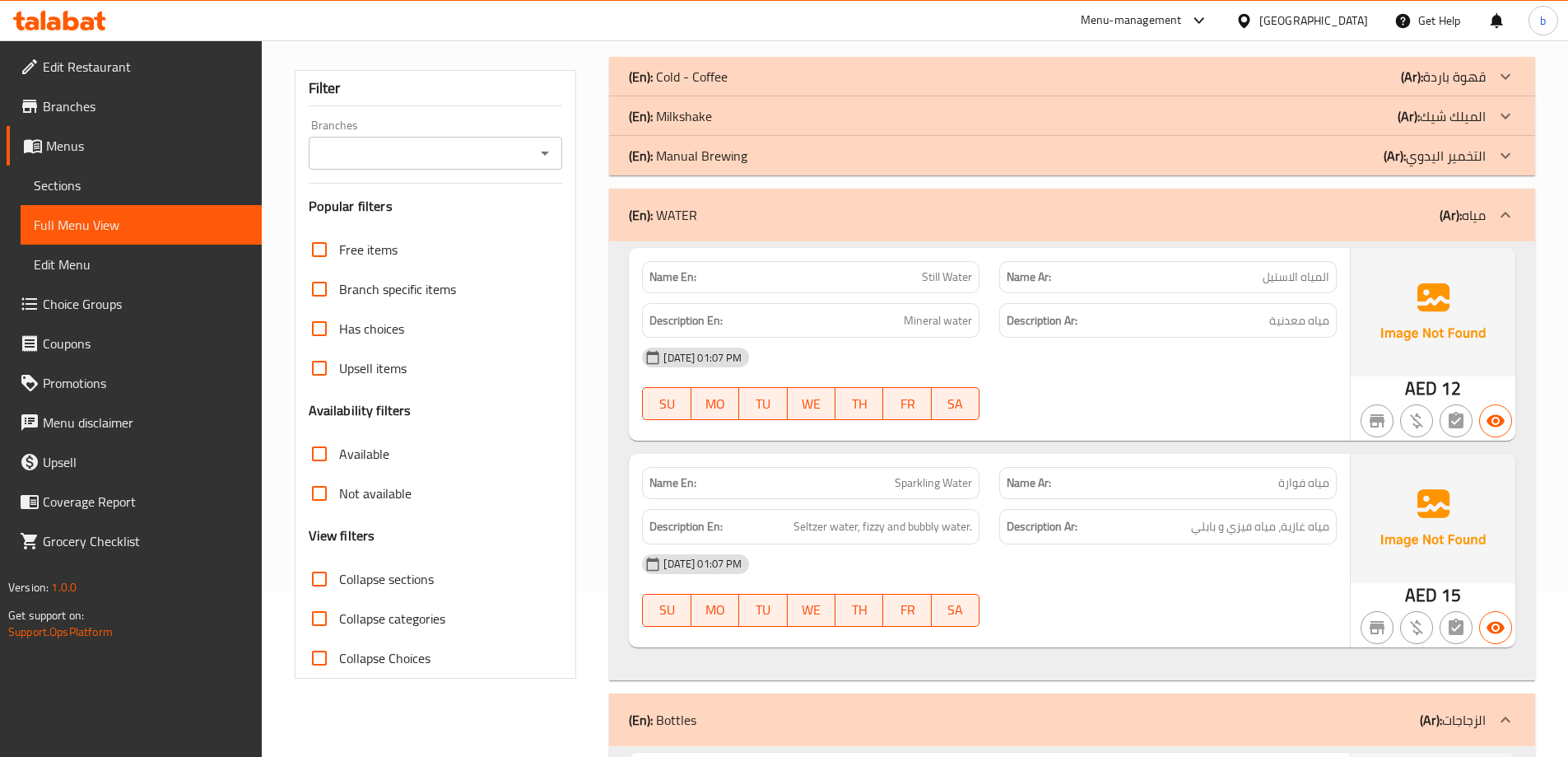
click at [1287, 273] on span "المياه الاستيل" at bounding box center [1296, 277] width 67 height 17
click at [929, 322] on span "Mineral water" at bounding box center [938, 321] width 69 height 21
click at [945, 251] on div "Name En: Still Water" at bounding box center [810, 276] width 358 height 52
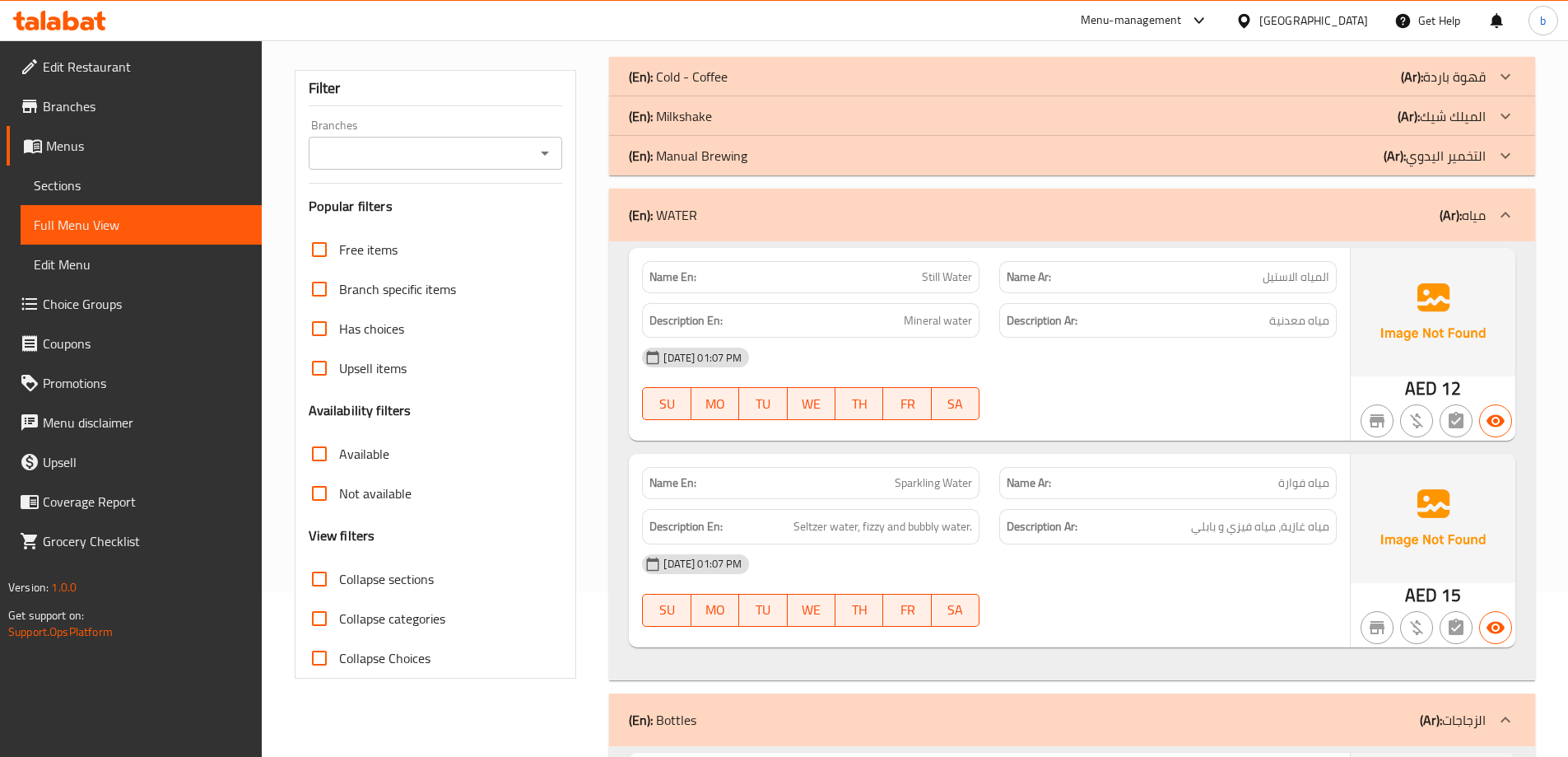
click at [940, 286] on span "Still Water" at bounding box center [946, 277] width 50 height 17
copy span "Still Water"
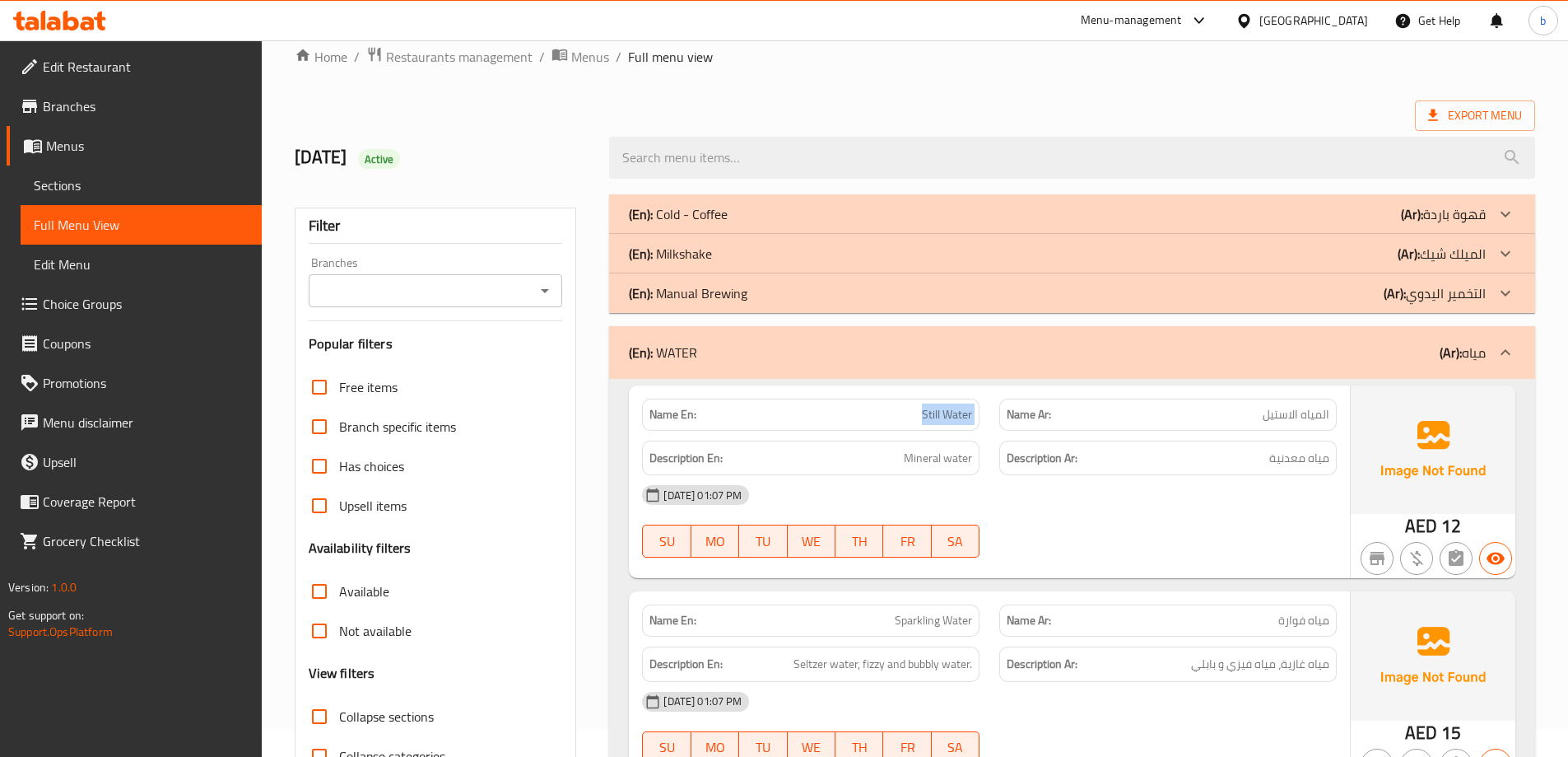
scroll to position [0, 0]
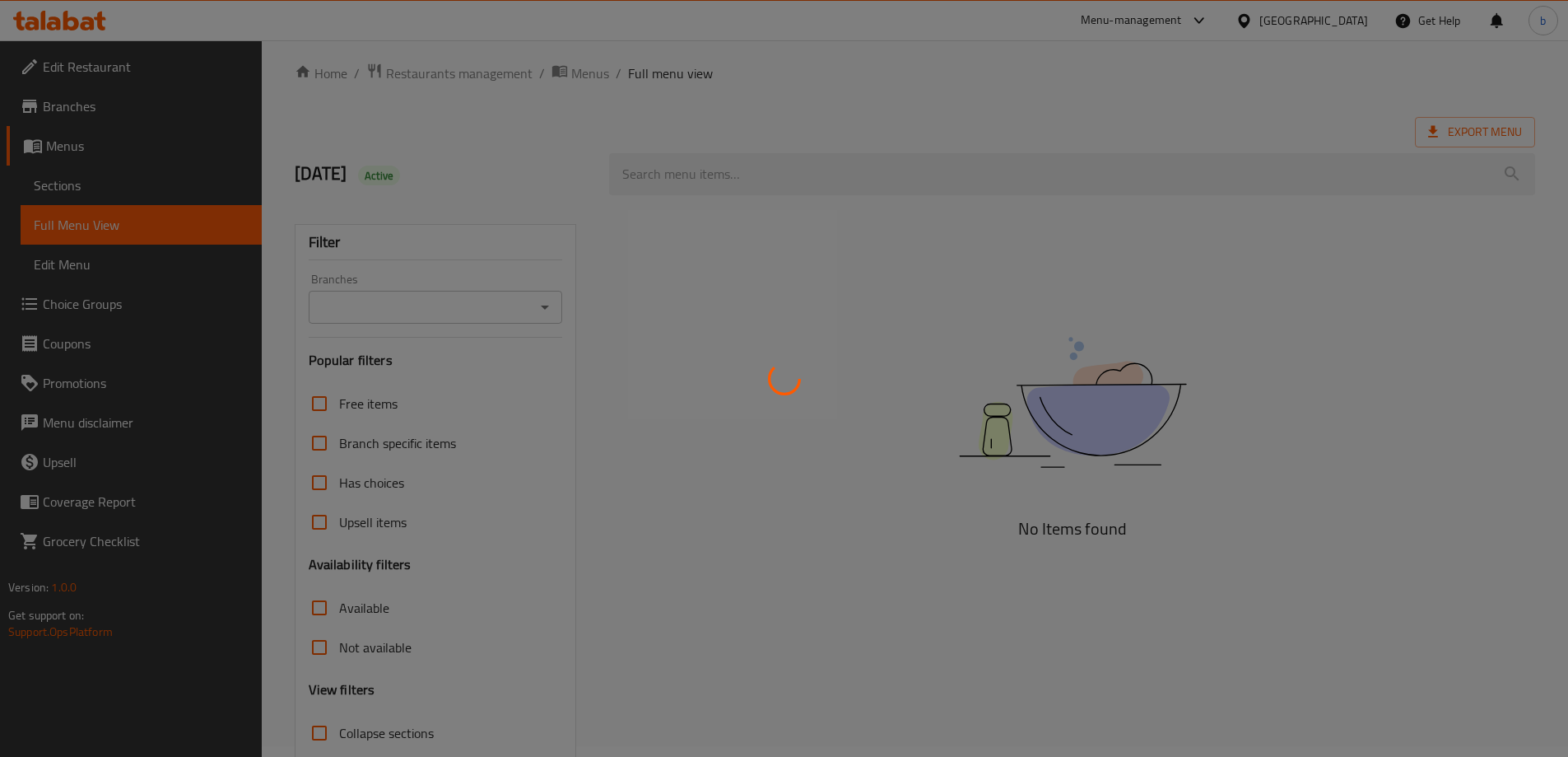
scroll to position [119, 0]
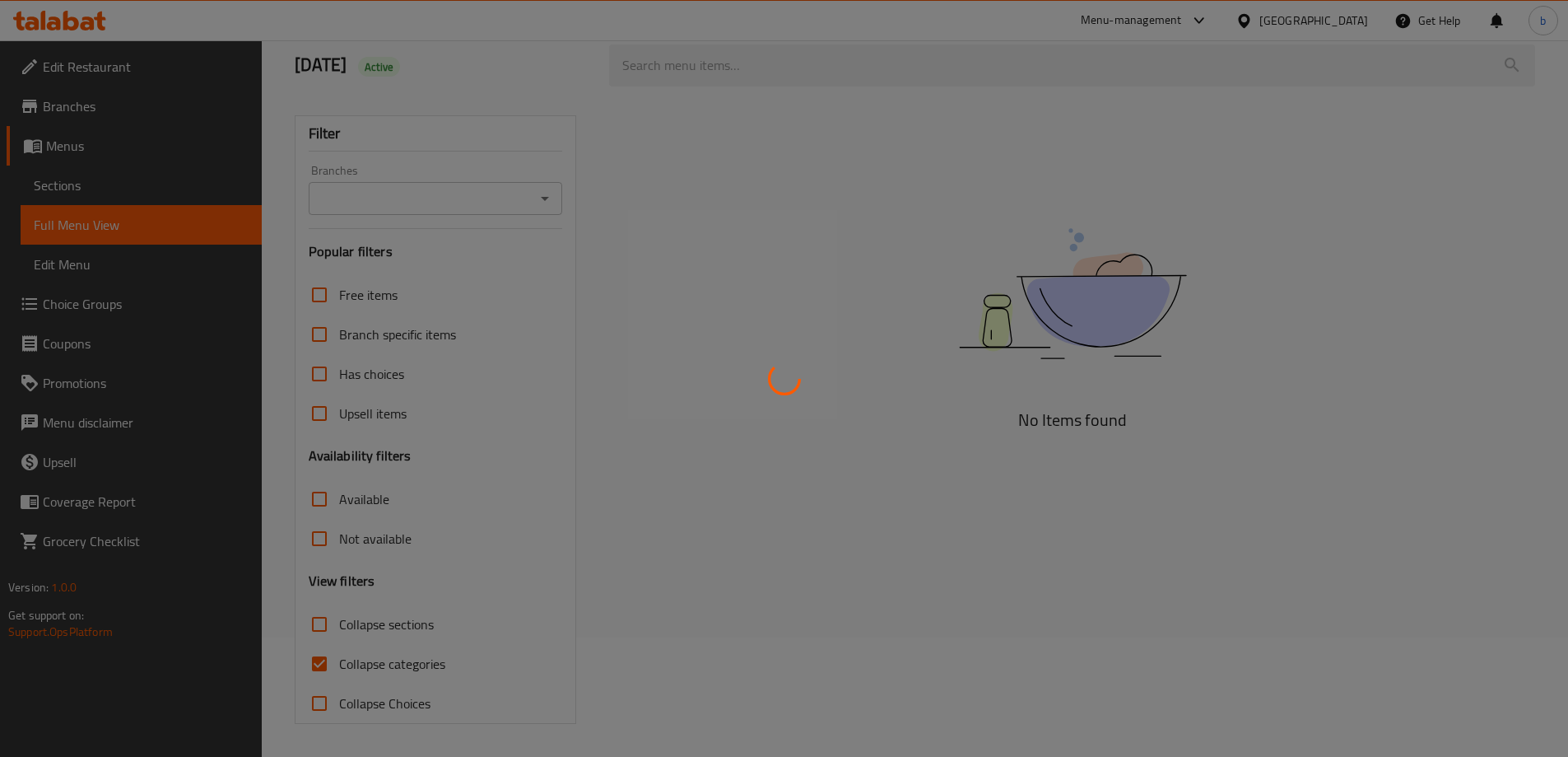
click at [317, 664] on div at bounding box center [784, 378] width 1568 height 757
click at [317, 661] on div at bounding box center [784, 378] width 1568 height 757
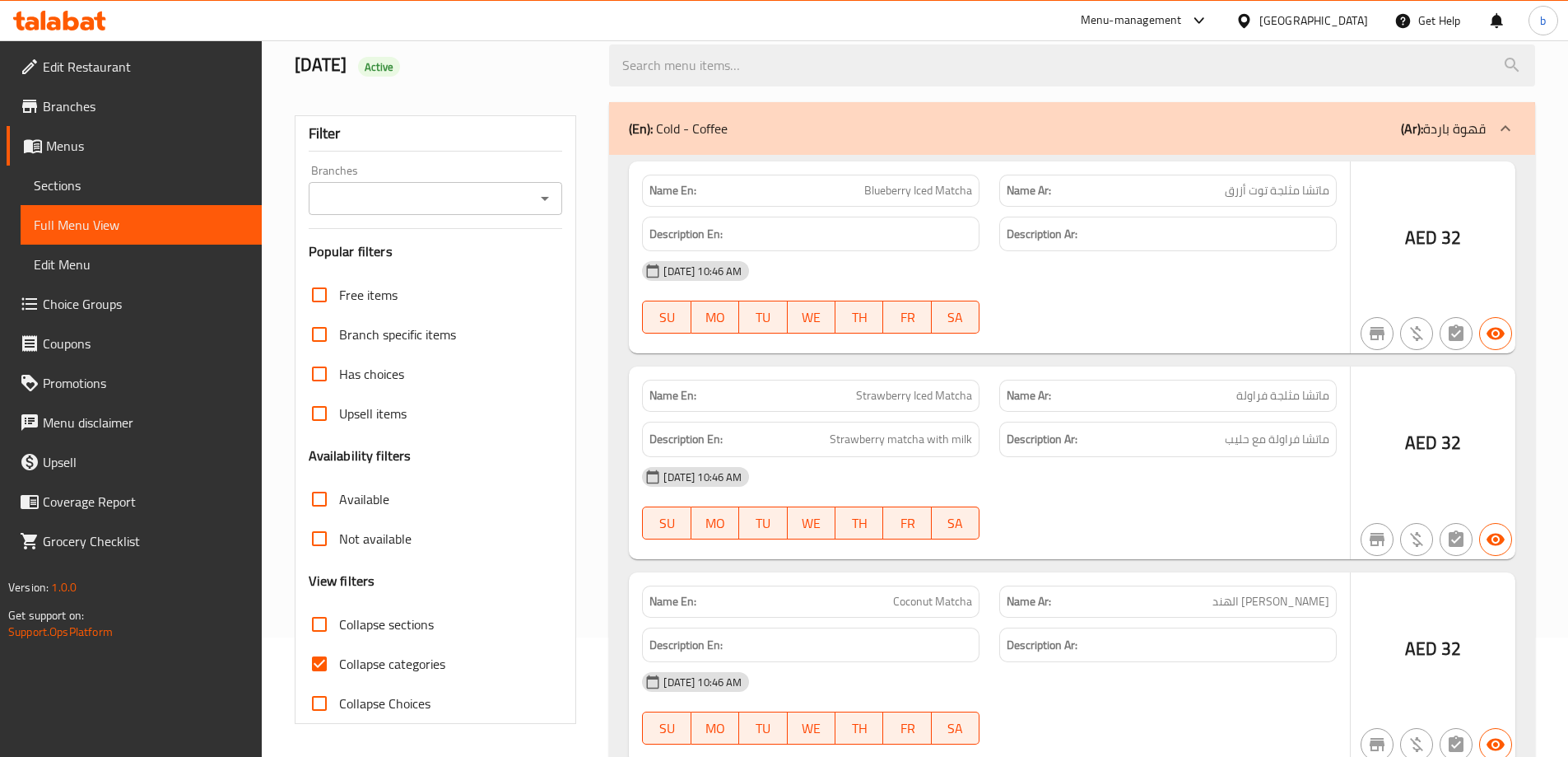
click at [317, 661] on div at bounding box center [784, 378] width 1568 height 757
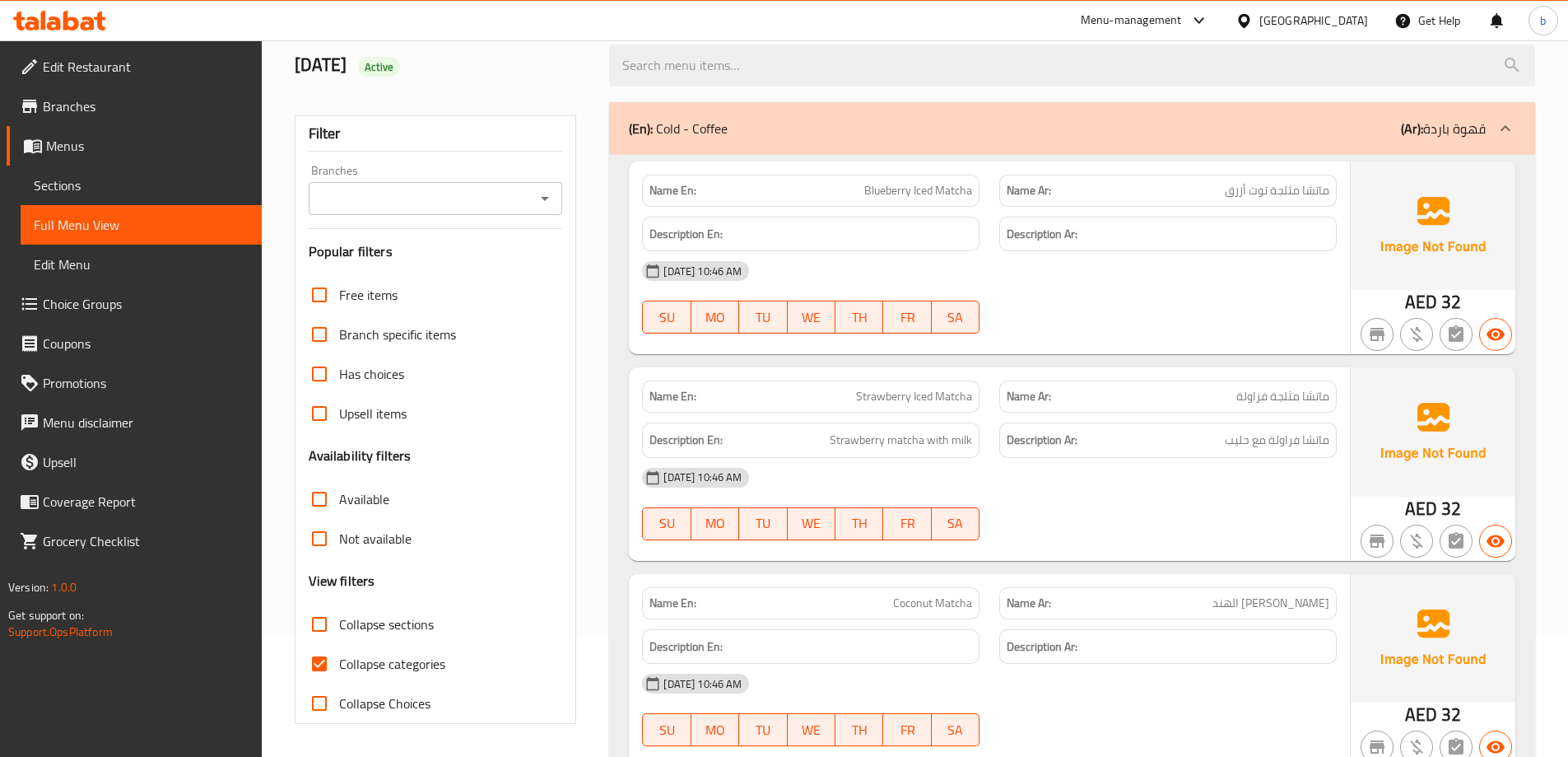
click at [324, 662] on input "Collapse categories" at bounding box center [319, 664] width 39 height 39
click at [737, 131] on div "(En): Cold - Coffee (Ar): قهوة باردة" at bounding box center [1057, 128] width 857 height 20
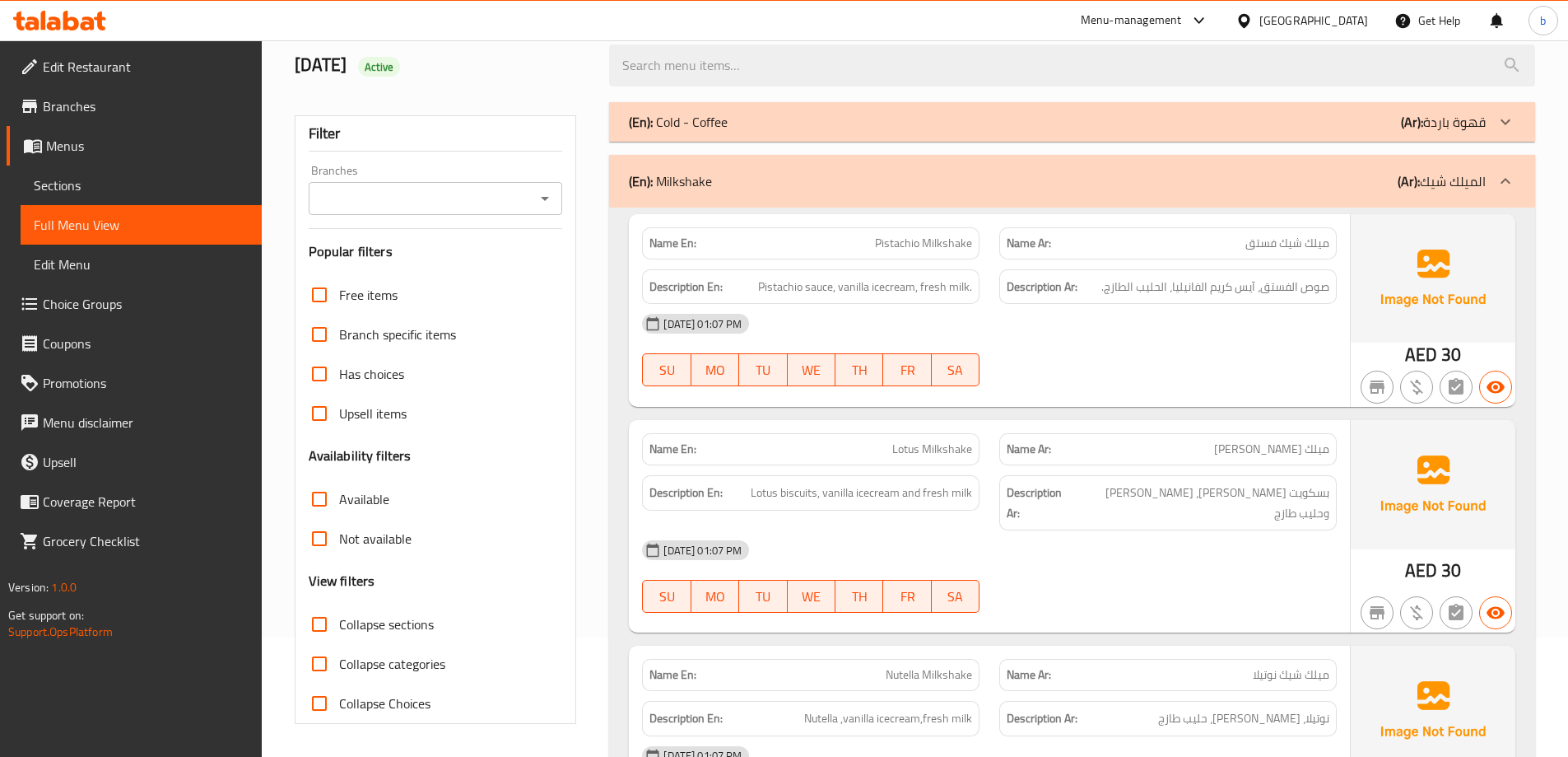
click at [692, 184] on p "(En): Milkshake" at bounding box center [670, 180] width 84 height 20
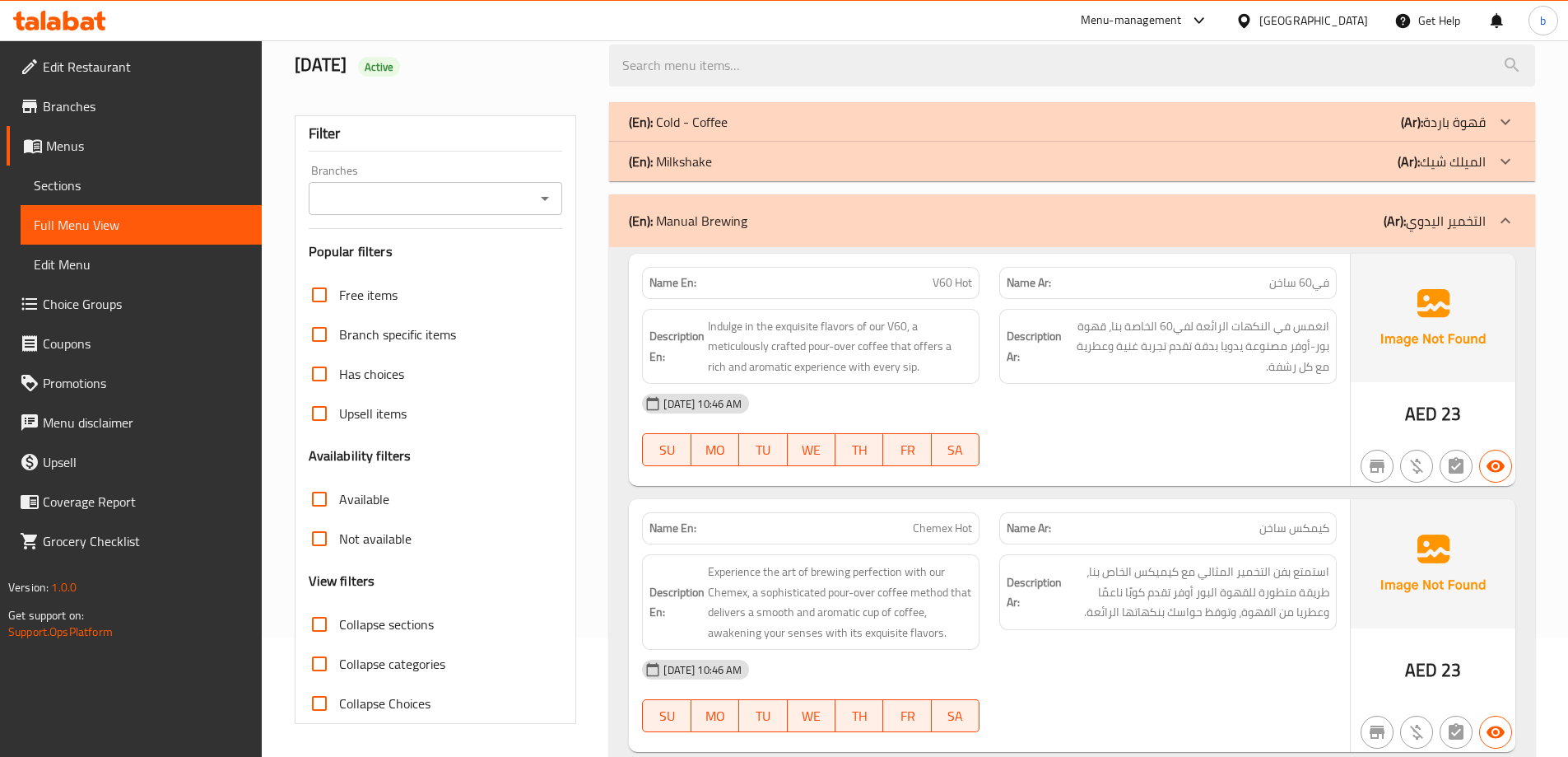
click at [692, 224] on p "(En): Manual Brewing" at bounding box center [688, 220] width 118 height 20
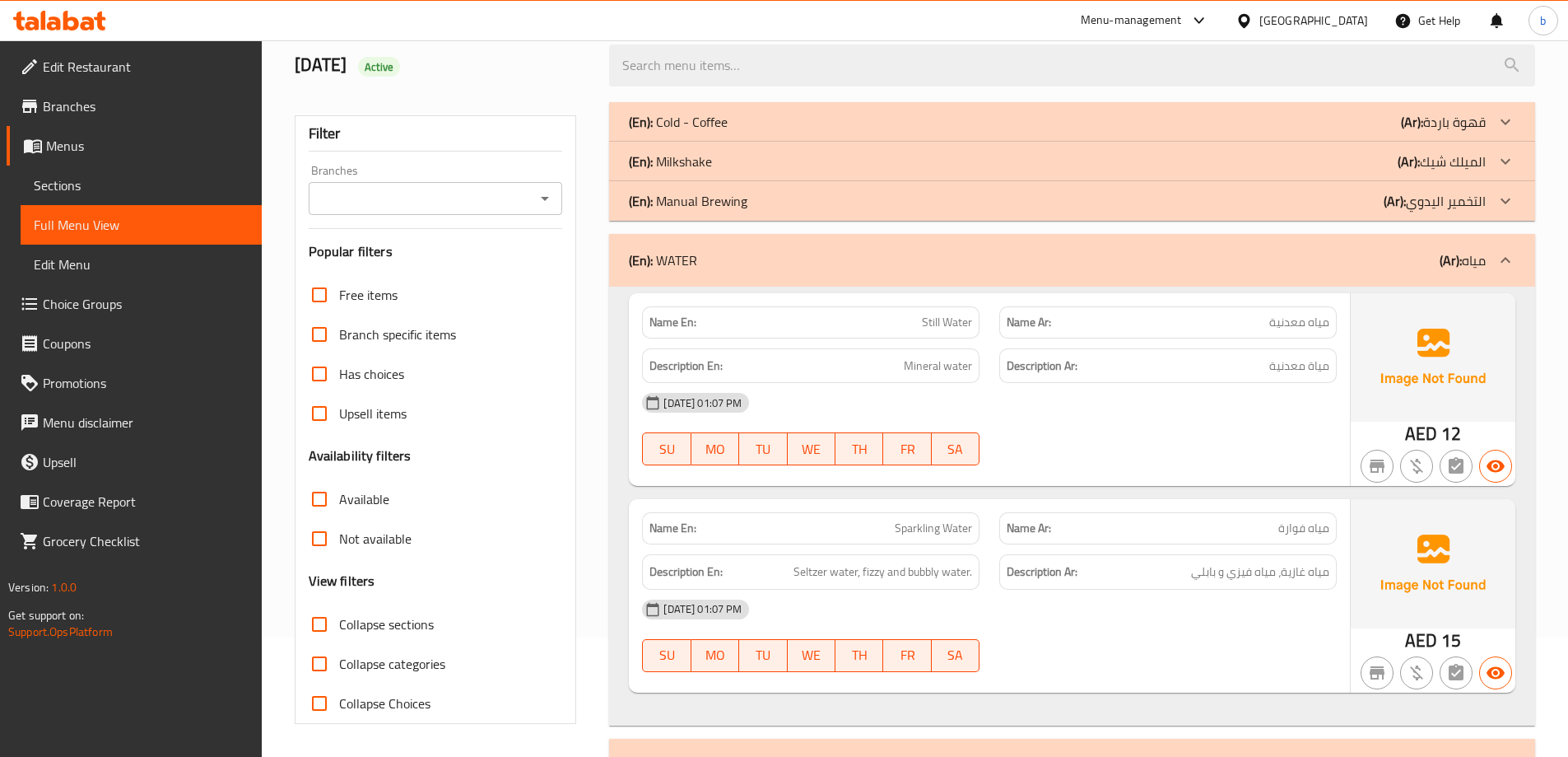
click at [747, 263] on div "(En): WATER (Ar): مياه" at bounding box center [1057, 260] width 857 height 20
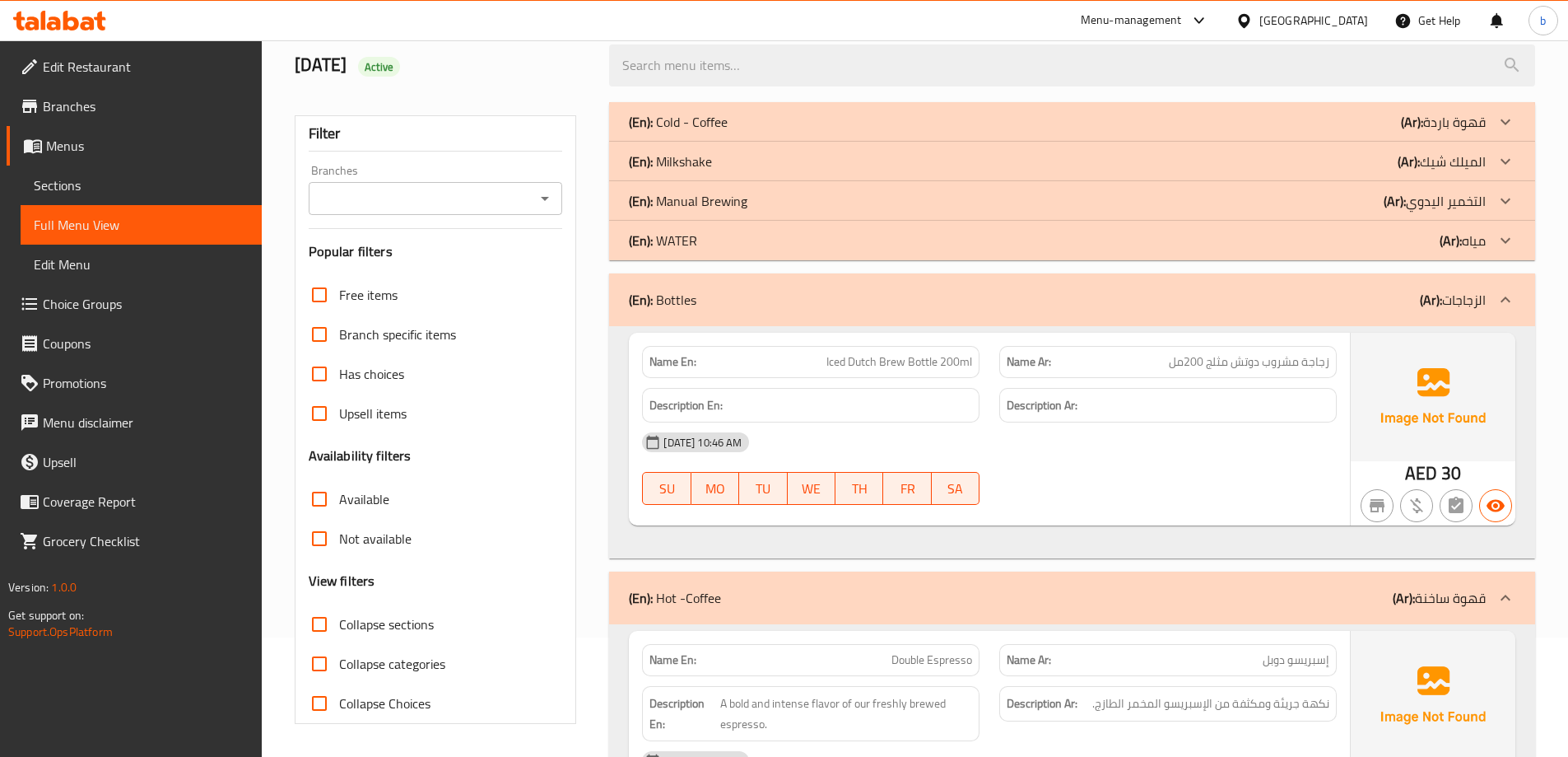
click at [1229, 296] on div "(En): Bottles (Ar): الزجاجات" at bounding box center [1057, 300] width 857 height 20
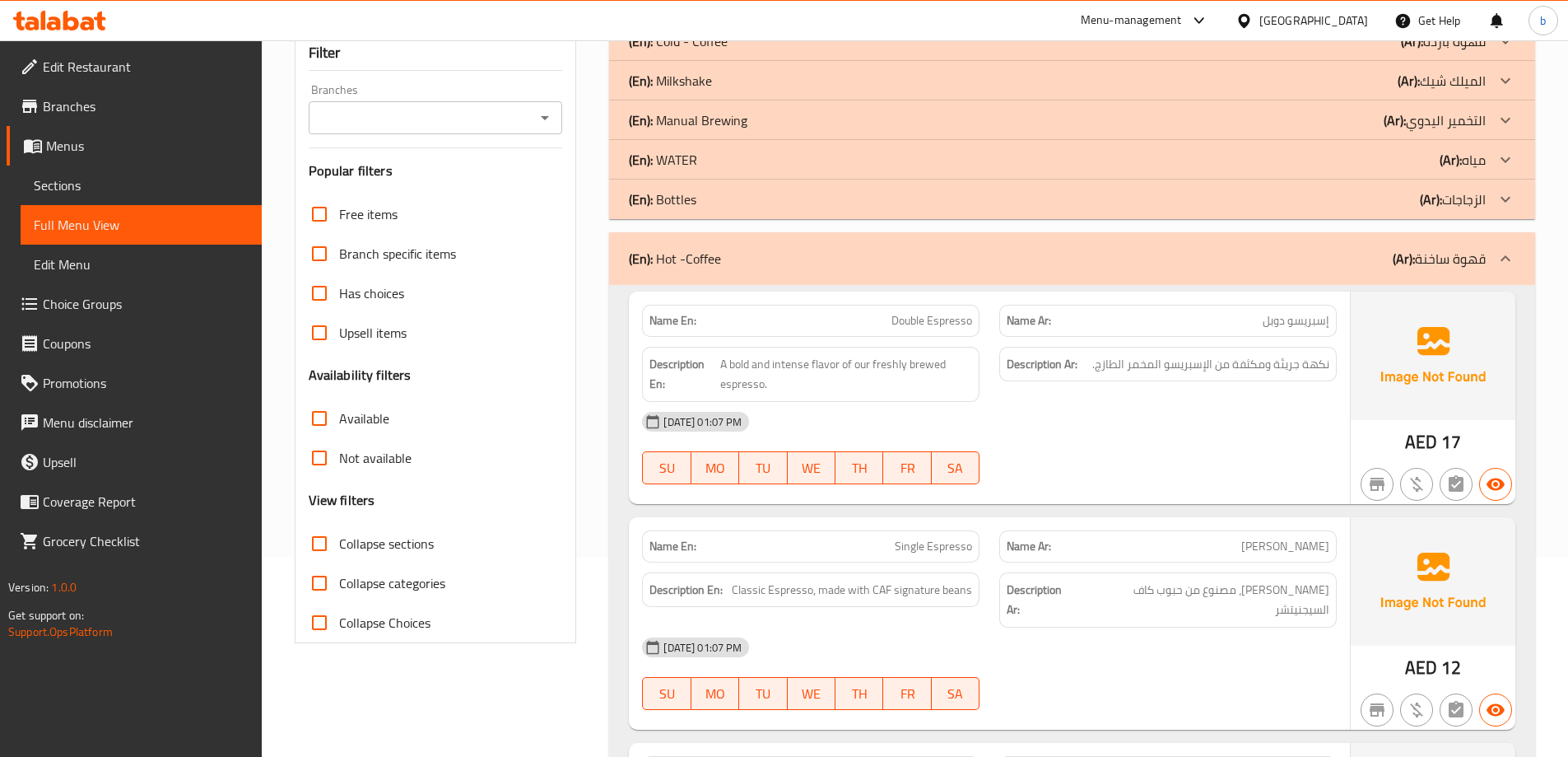
scroll to position [366, 0]
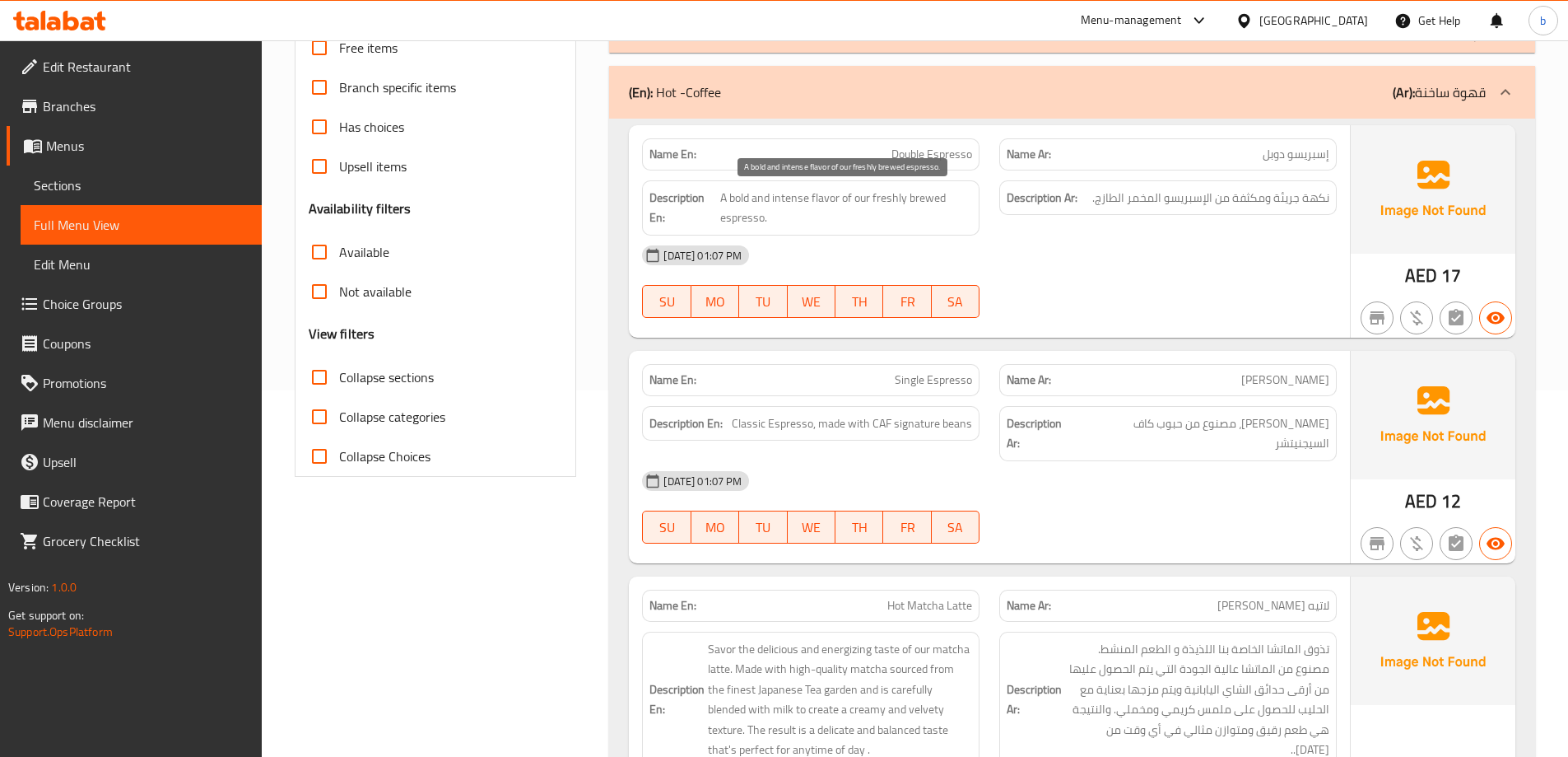
click at [899, 209] on span "A bold and intense flavor of our freshly brewed espresso." at bounding box center [846, 208] width 252 height 40
click at [1138, 217] on div "Description Ar: نكهة جريئة ومكثفة من الإسبريسو المخمر الطازج." at bounding box center [1168, 208] width 358 height 75
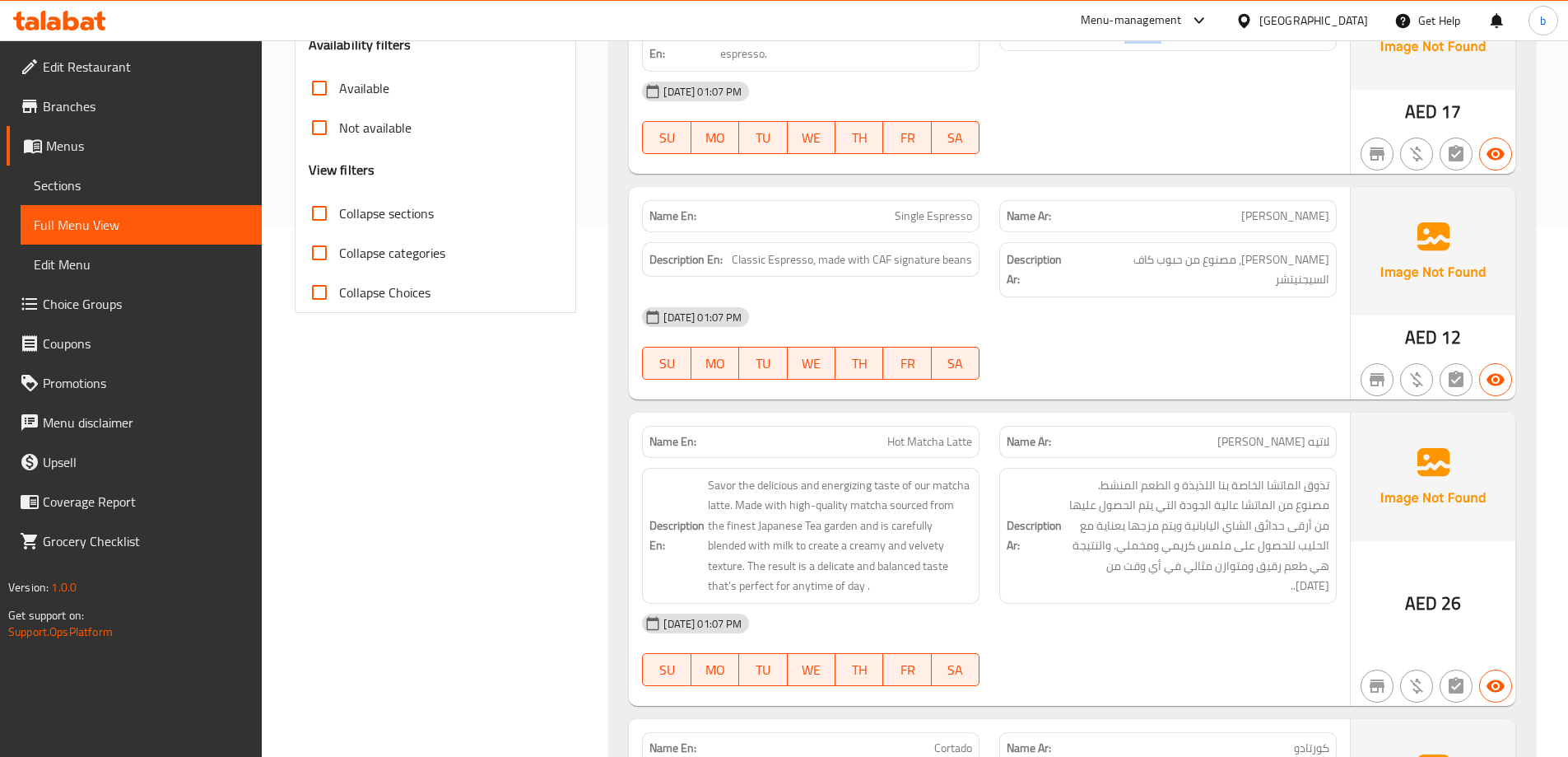
scroll to position [532, 0]
click at [902, 217] on span "Single Espresso" at bounding box center [933, 215] width 77 height 17
click at [952, 214] on span "Single Espresso" at bounding box center [933, 215] width 77 height 17
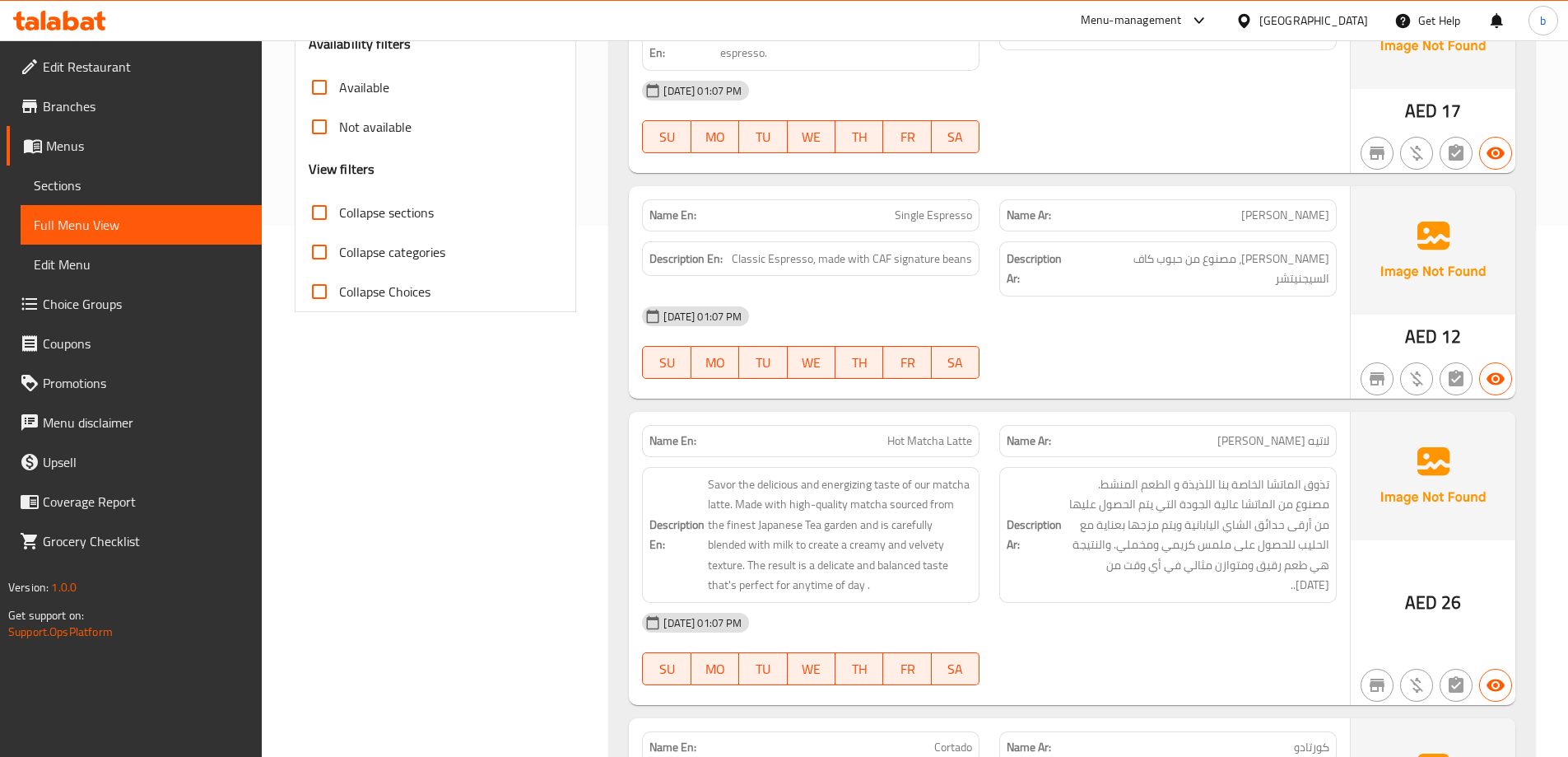
click at [1282, 196] on div "Name Ar: [PERSON_NAME]" at bounding box center [1168, 215] width 358 height 52
click at [1314, 259] on span "[PERSON_NAME]، مصنوع من حبوب كاف السيجنيتشر" at bounding box center [1205, 269] width 250 height 40
click at [1308, 263] on span "[PERSON_NAME]، مصنوع من حبوب كاف السيجنيتشر" at bounding box center [1205, 269] width 250 height 40
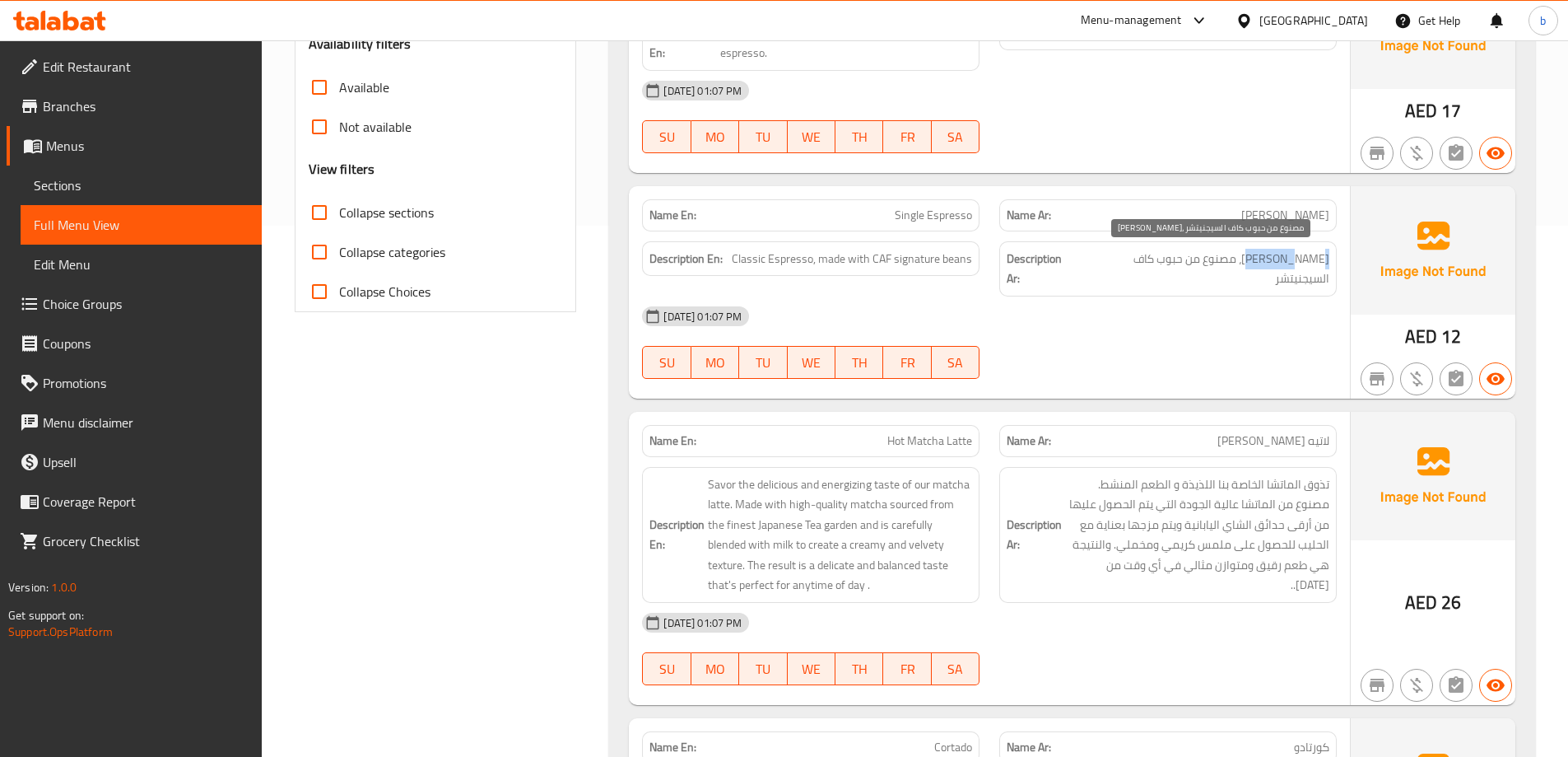
click at [1308, 263] on span "[PERSON_NAME]، مصنوع من حبوب كاف السيجنيتشر" at bounding box center [1205, 269] width 250 height 40
click at [883, 257] on span "Classic Espresso, made with CAF signature beans" at bounding box center [852, 259] width 240 height 21
click at [1146, 261] on span "[PERSON_NAME]، مصنوع من حبوب كاف السيجنيتشر" at bounding box center [1205, 269] width 250 height 40
click at [1147, 260] on span "[PERSON_NAME]، مصنوع من حبوب كاف السيجنيتشر" at bounding box center [1205, 269] width 250 height 40
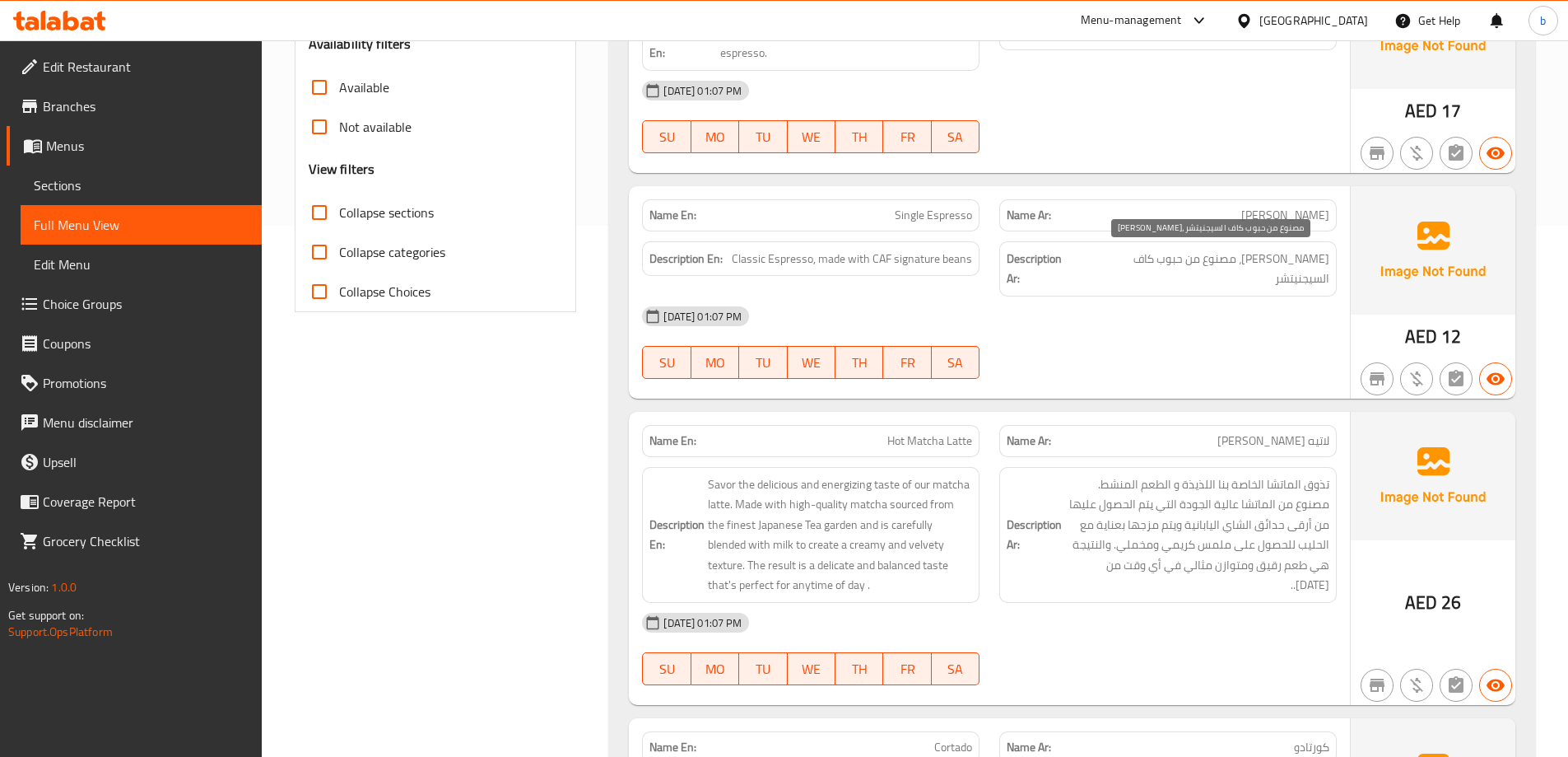
click at [1091, 247] on div "Description Ar: إسبريسو كلاسيك، مصنوع من حبوب كاف السيجنيتشر" at bounding box center [1167, 269] width 337 height 55
click at [912, 297] on div "[DATE] 01:07 PM" at bounding box center [989, 317] width 715 height 39
click at [928, 258] on span "Classic Espresso, made with CAF signature beans" at bounding box center [852, 259] width 240 height 21
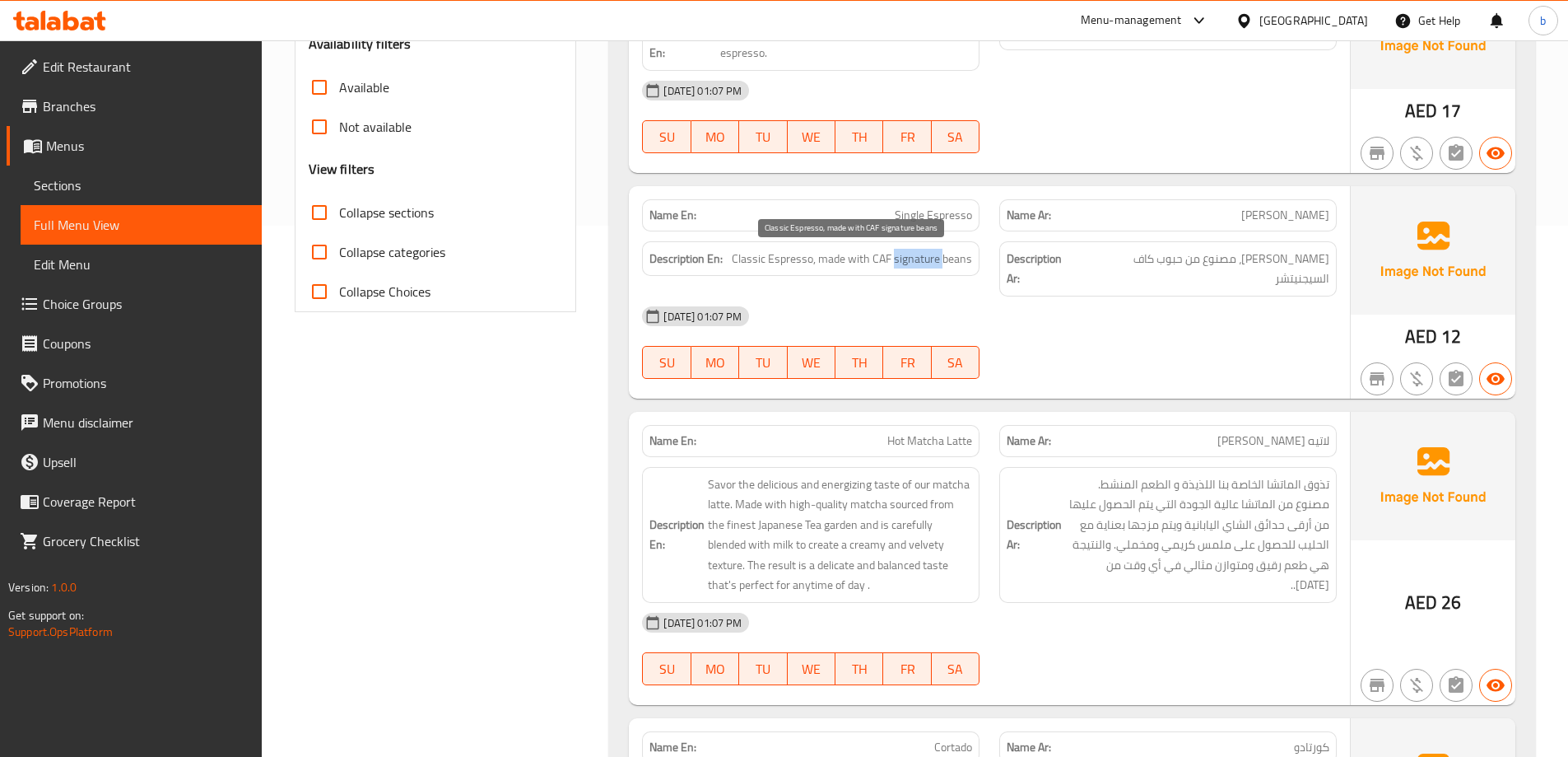
click at [928, 258] on span "Classic Espresso, made with CAF signature beans" at bounding box center [852, 259] width 240 height 21
click at [1104, 297] on div "[DATE] 01:07 PM" at bounding box center [989, 317] width 715 height 39
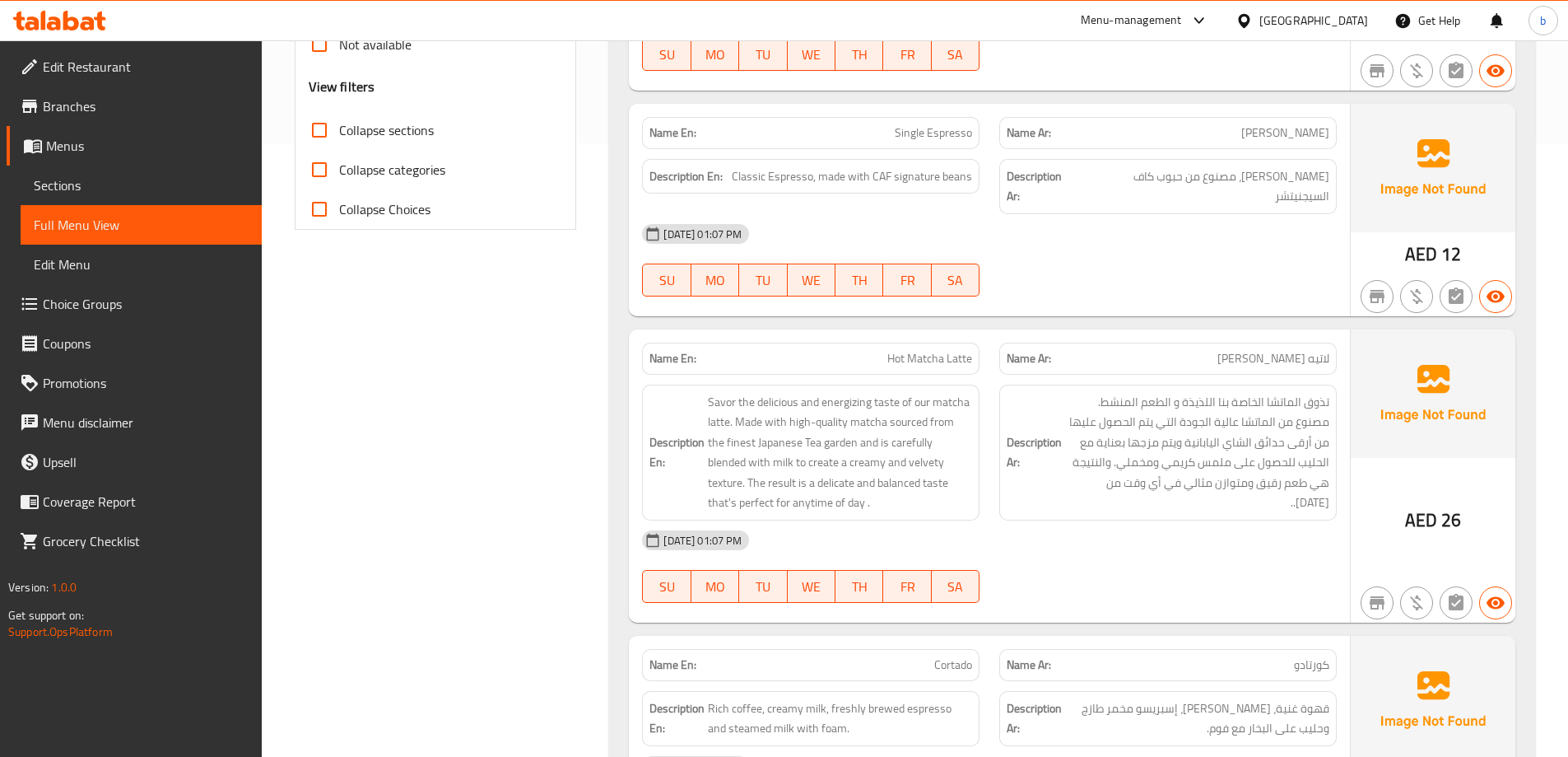
click at [912, 350] on span "Hot Matcha Latte" at bounding box center [930, 359] width 85 height 17
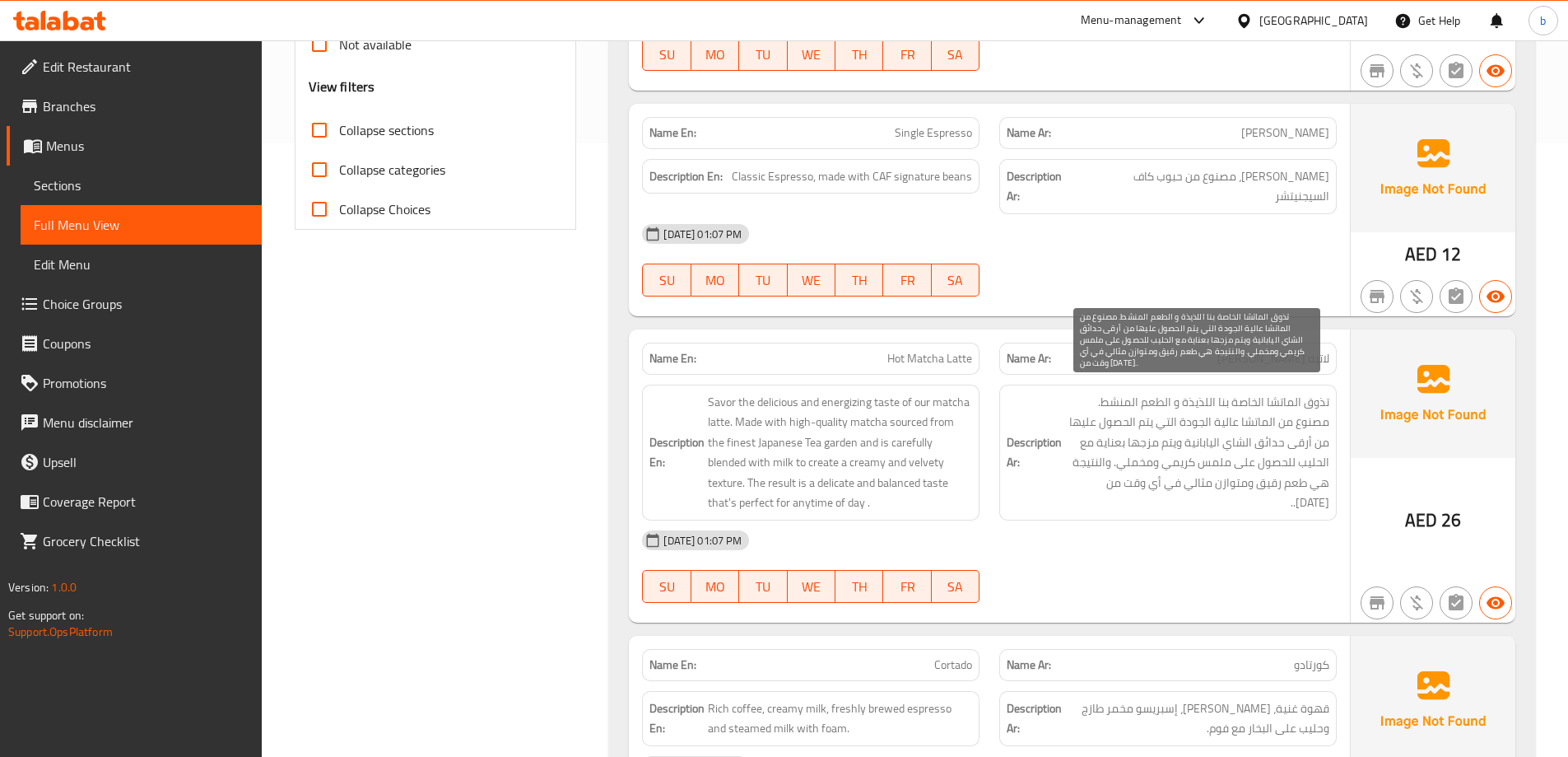
click at [1328, 392] on span "تذوق الماتشا الخاصة بنا اللذيذة و الطعم المنشط. مصنوع من الماتشا عالية الجودة ا…" at bounding box center [1197, 452] width 264 height 121
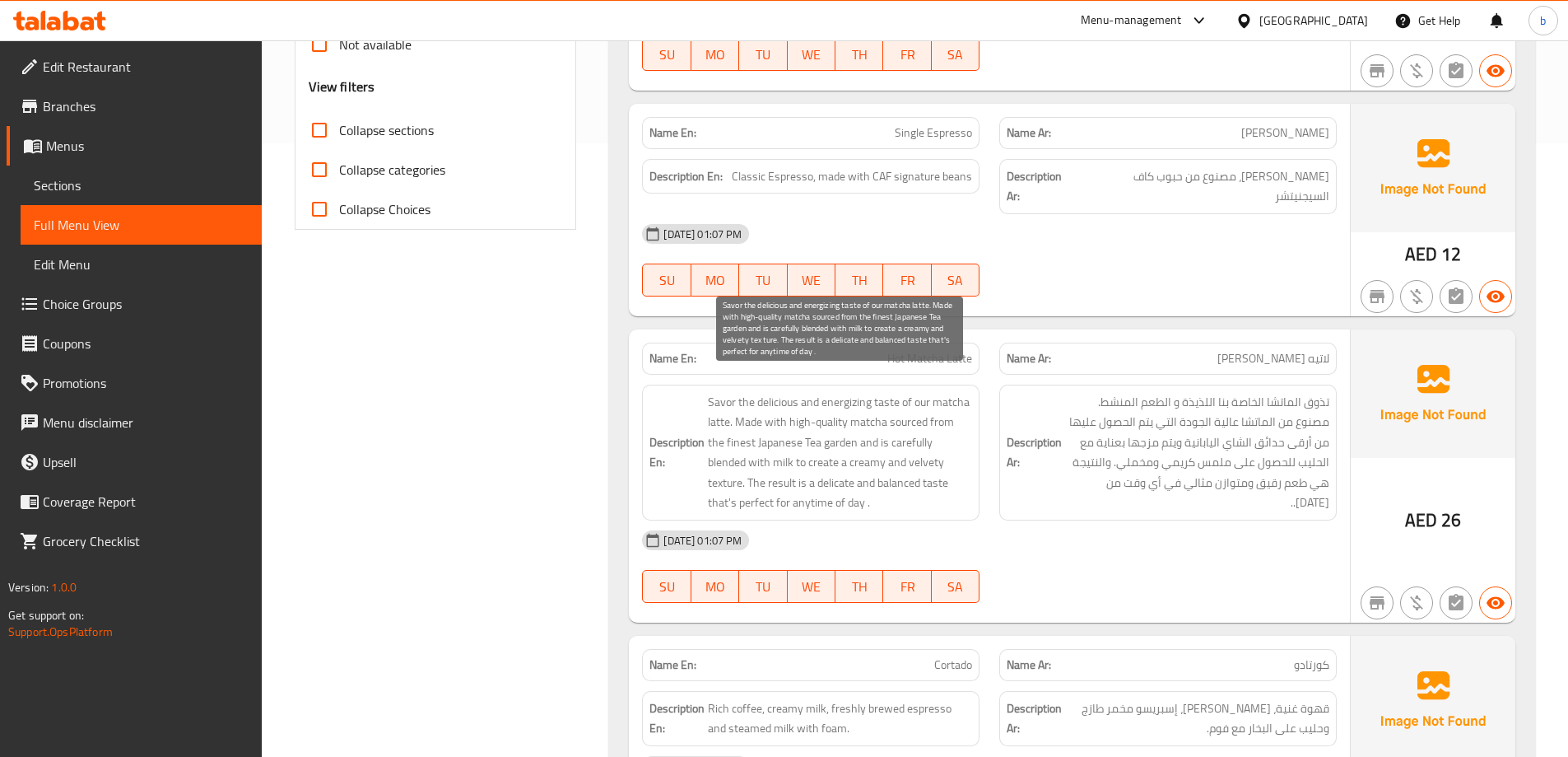
click at [895, 392] on span "Savor the delicious and energizing taste of our matcha latte. Made with high-qu…" at bounding box center [839, 452] width 264 height 121
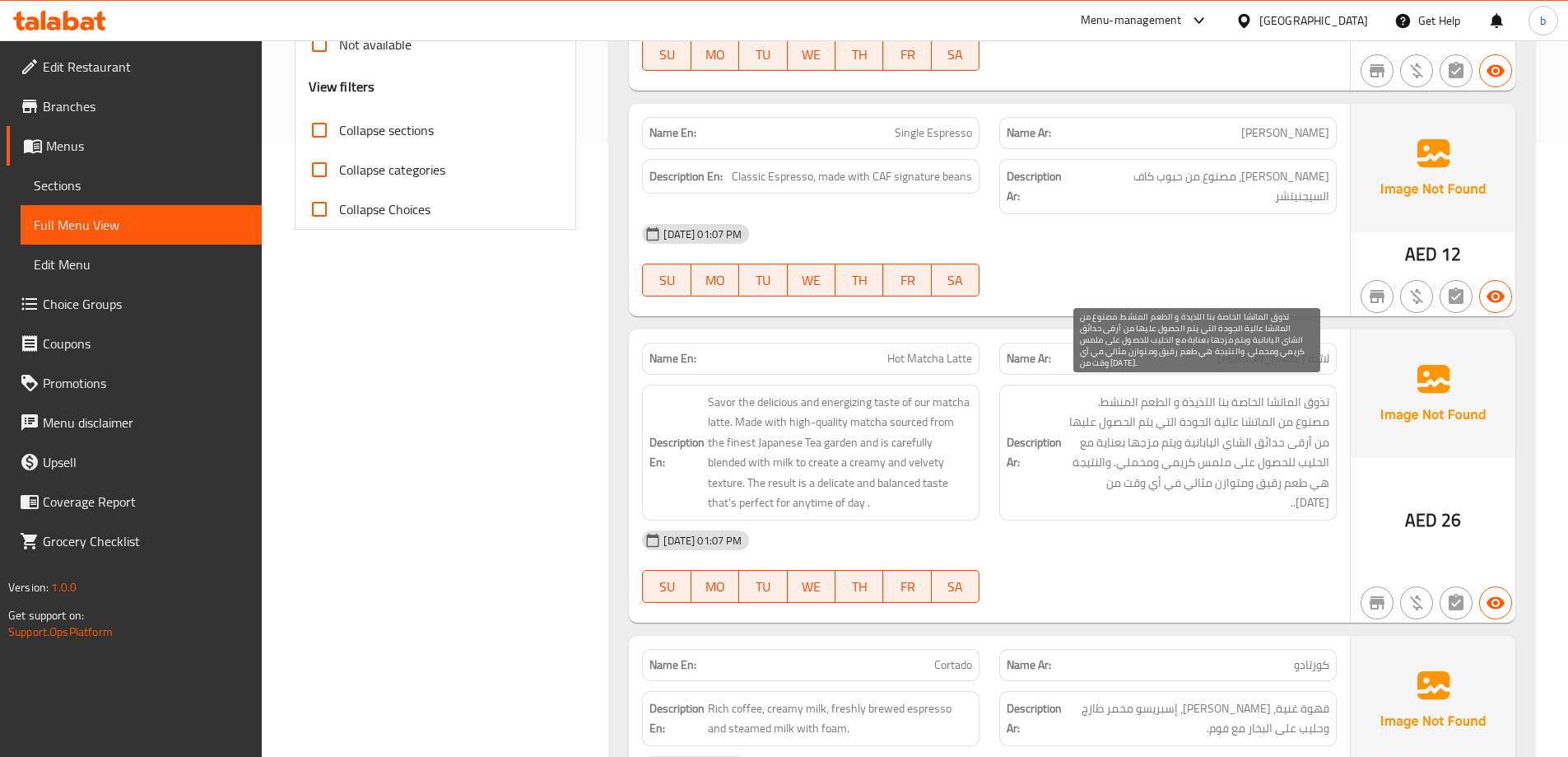
click at [1204, 394] on span "تذوق الماتشا الخاصة بنا اللذيذة و الطعم المنشط. مصنوع من الماتشا عالية الجودة ا…" at bounding box center [1197, 452] width 264 height 121
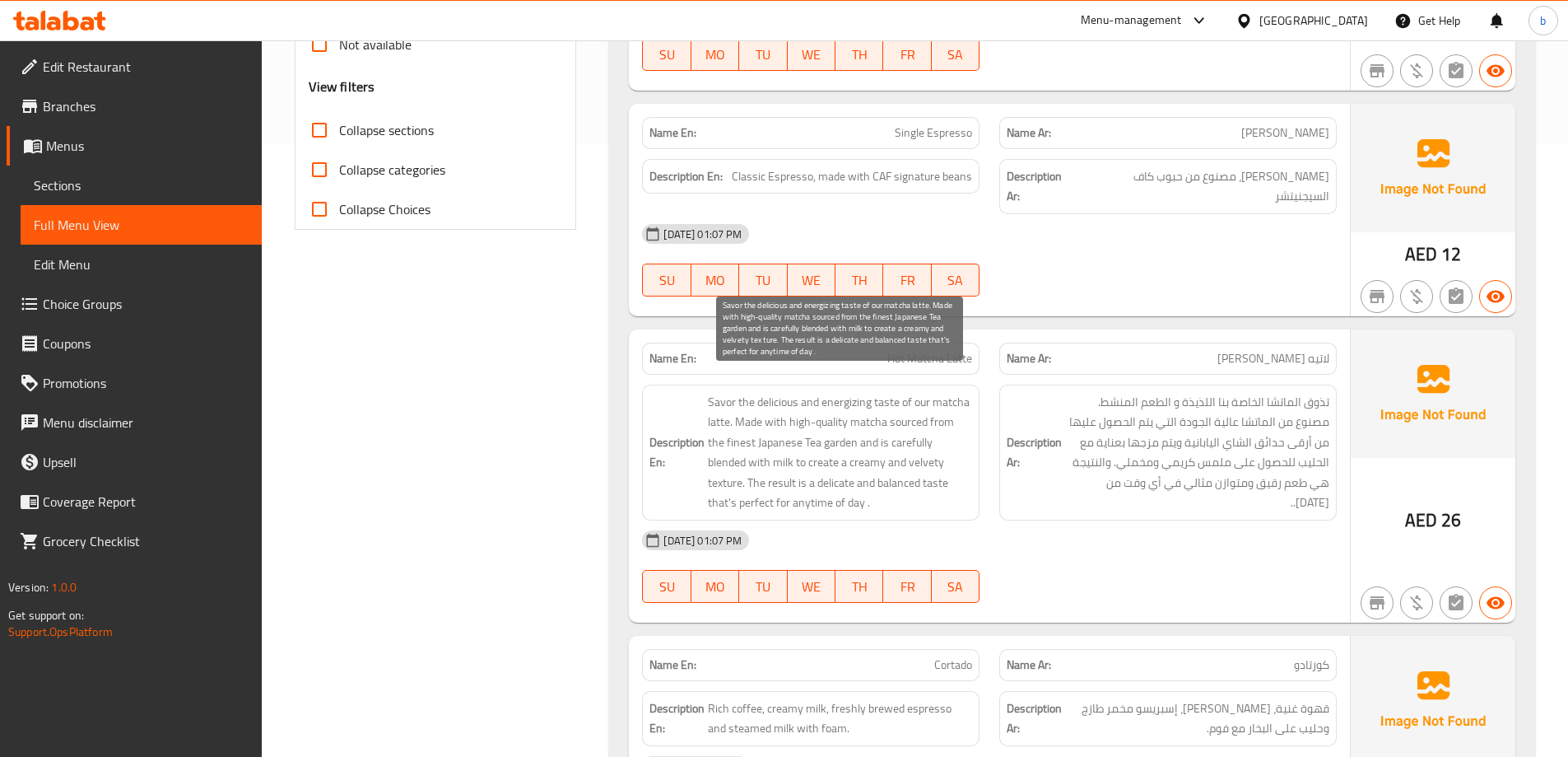
click at [885, 392] on span "Savor the delicious and energizing taste of our matcha latte. Made with high-qu…" at bounding box center [839, 452] width 264 height 121
click at [789, 393] on span "Savor the delicious and energizing taste of our matcha latte. Made with high-qu…" at bounding box center [839, 452] width 264 height 121
click at [751, 394] on span "Savor the delicious and energizing taste of our matcha latte. Made with high-qu…" at bounding box center [839, 452] width 264 height 121
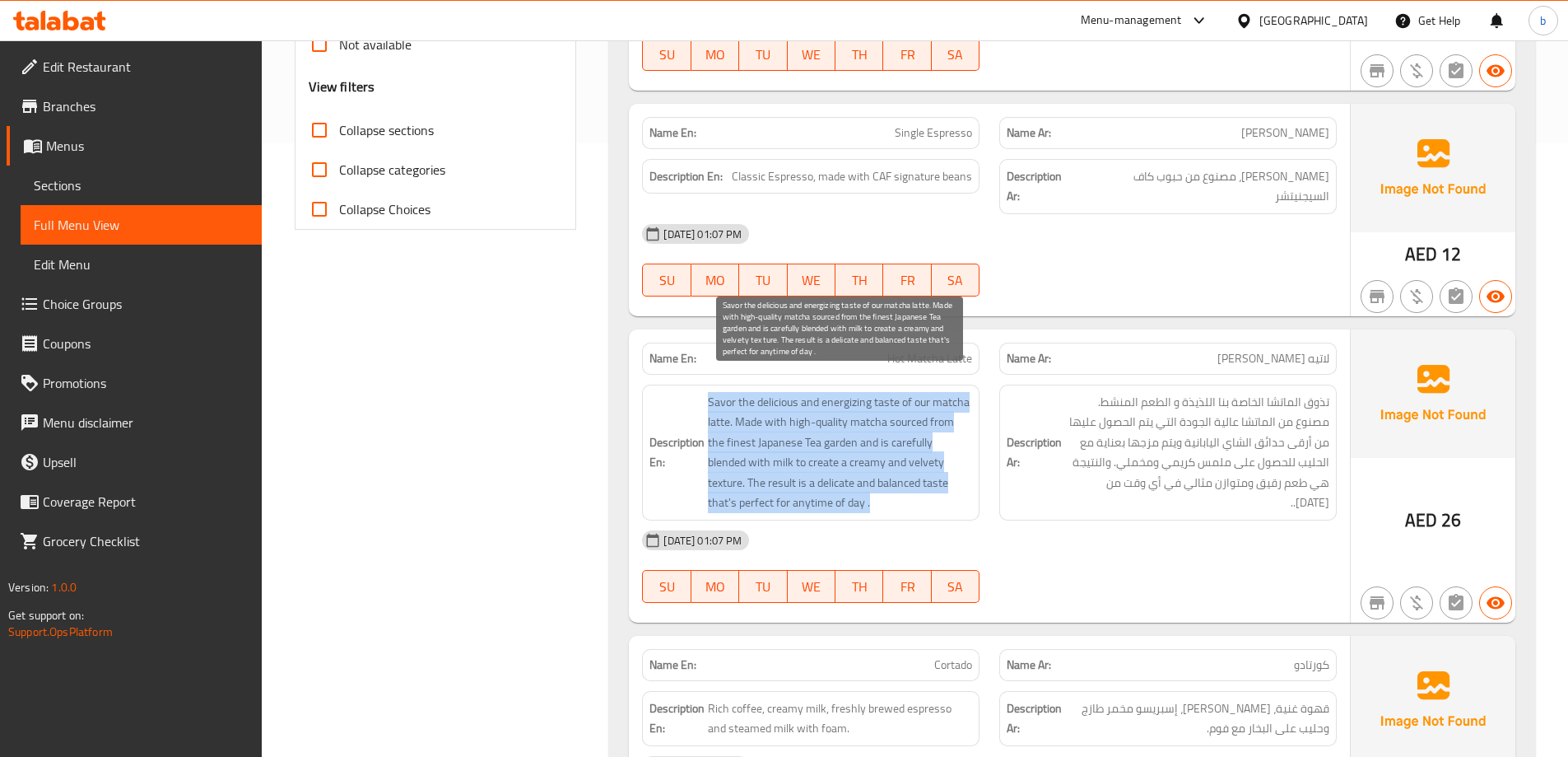
click at [751, 394] on span "Savor the delicious and energizing taste of our matcha latte. Made with high-qu…" at bounding box center [839, 452] width 264 height 121
click at [738, 392] on span "Savor the delicious and energizing taste of our matcha latte. Made with high-qu…" at bounding box center [839, 452] width 264 height 121
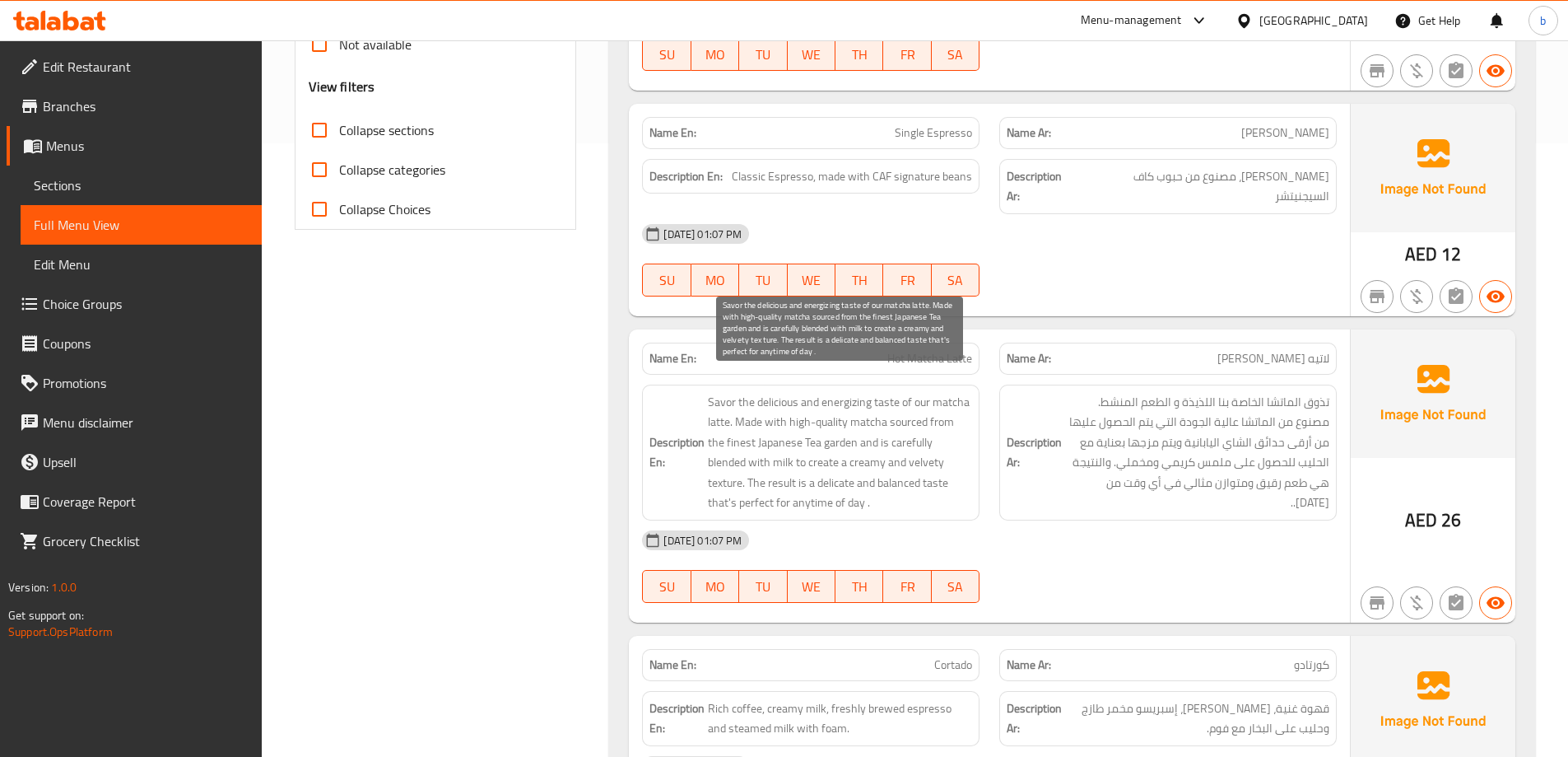
click at [725, 392] on span "Savor the delicious and energizing taste of our matcha latte. Made with high-qu…" at bounding box center [839, 452] width 264 height 121
copy span "Savor"
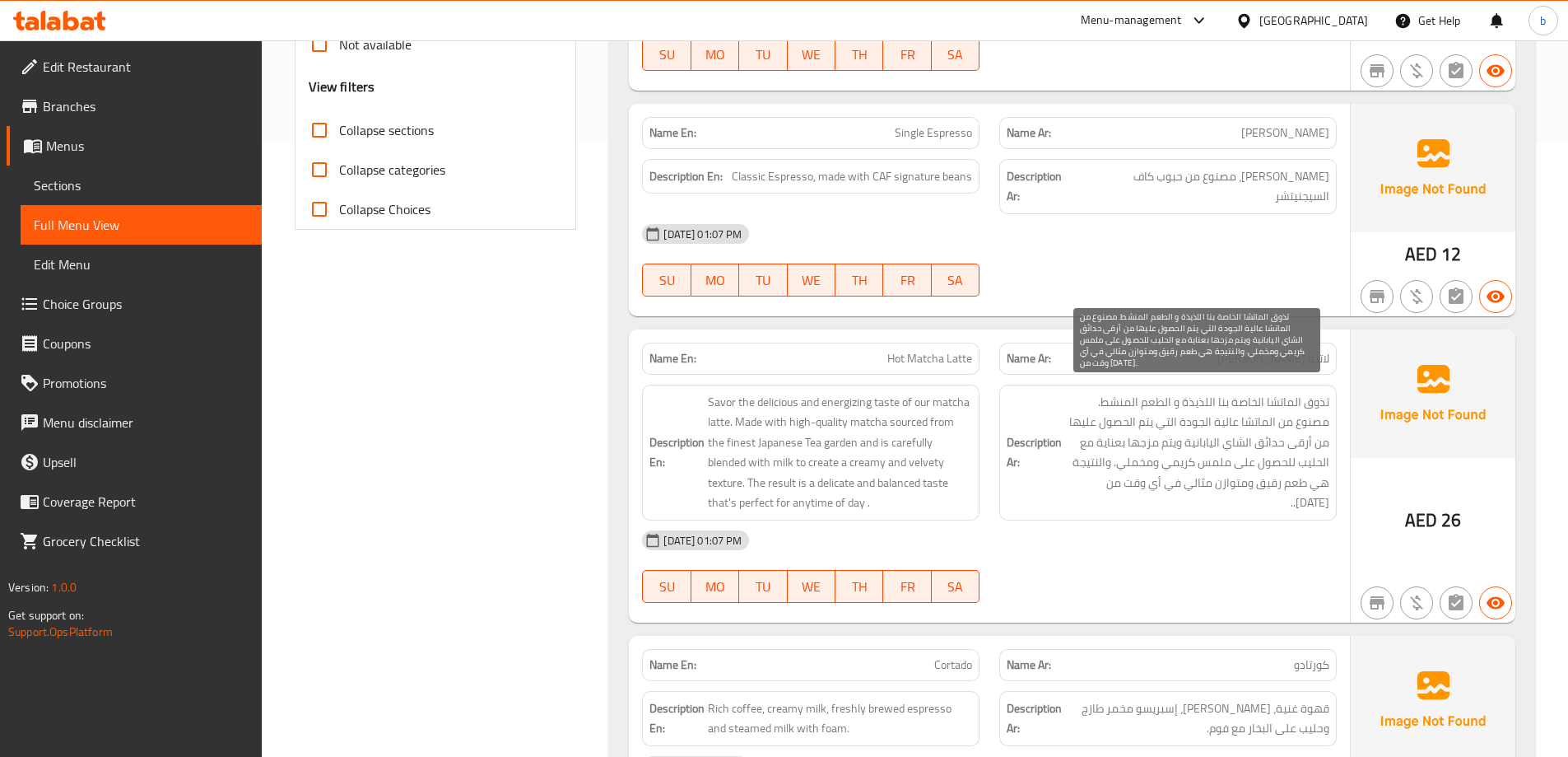
click at [1119, 471] on span "تذوق الماتشا الخاصة بنا اللذيذة و الطعم المنشط. مصنوع من الماتشا عالية الجودة ا…" at bounding box center [1197, 452] width 264 height 121
click at [1207, 444] on span "تذوق الماتشا الخاصة بنا اللذيذة و الطعم المنشط. مصنوع من الماتشا عالية الجودة ا…" at bounding box center [1197, 452] width 264 height 121
click at [1184, 438] on span "تذوق الماتشا الخاصة بنا اللذيذة و الطعم المنشط. مصنوع من الماتشا عالية الجودة ا…" at bounding box center [1197, 452] width 264 height 121
click at [1120, 452] on span "تذوق الماتشا الخاصة بنا اللذيذة و الطعم المنشط. مصنوع من الماتشا عالية الجودة ا…" at bounding box center [1197, 452] width 264 height 121
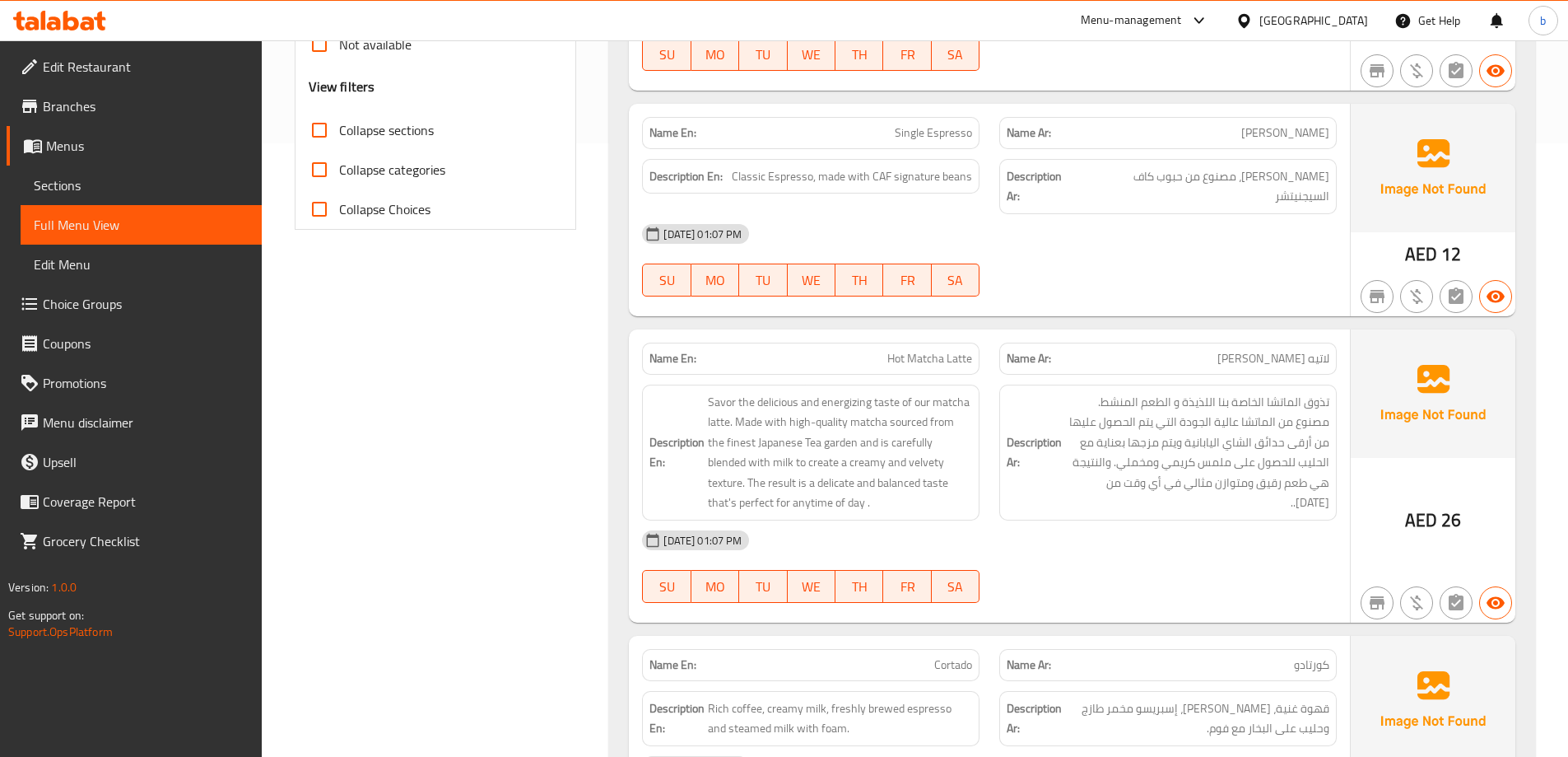
click at [885, 466] on span "Savor the delicious and energizing taste of our matcha latte. Made with high-qu…" at bounding box center [839, 452] width 264 height 121
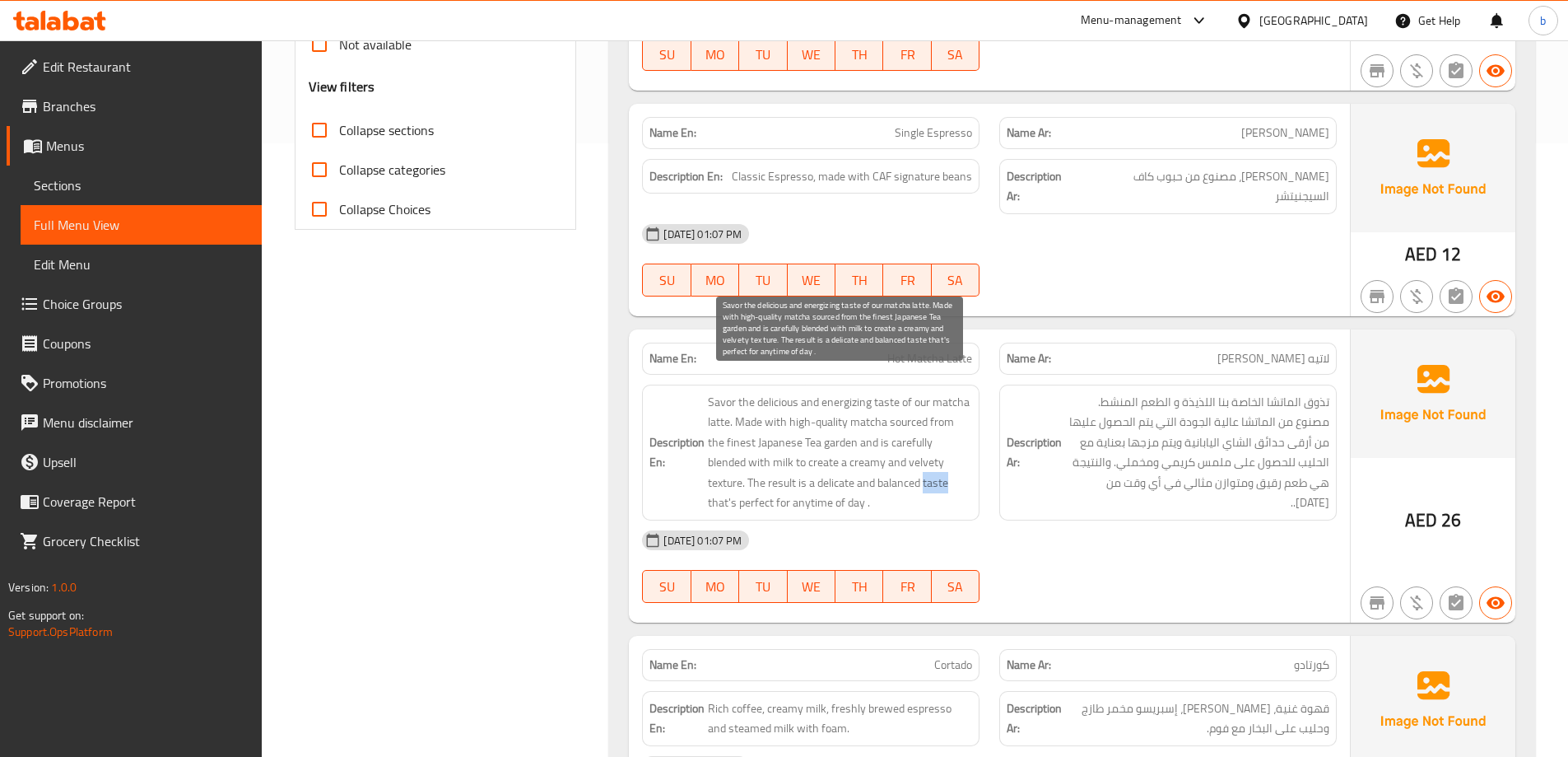
click at [885, 466] on span "Savor the delicious and energizing taste of our matcha latte. Made with high-qu…" at bounding box center [839, 452] width 264 height 121
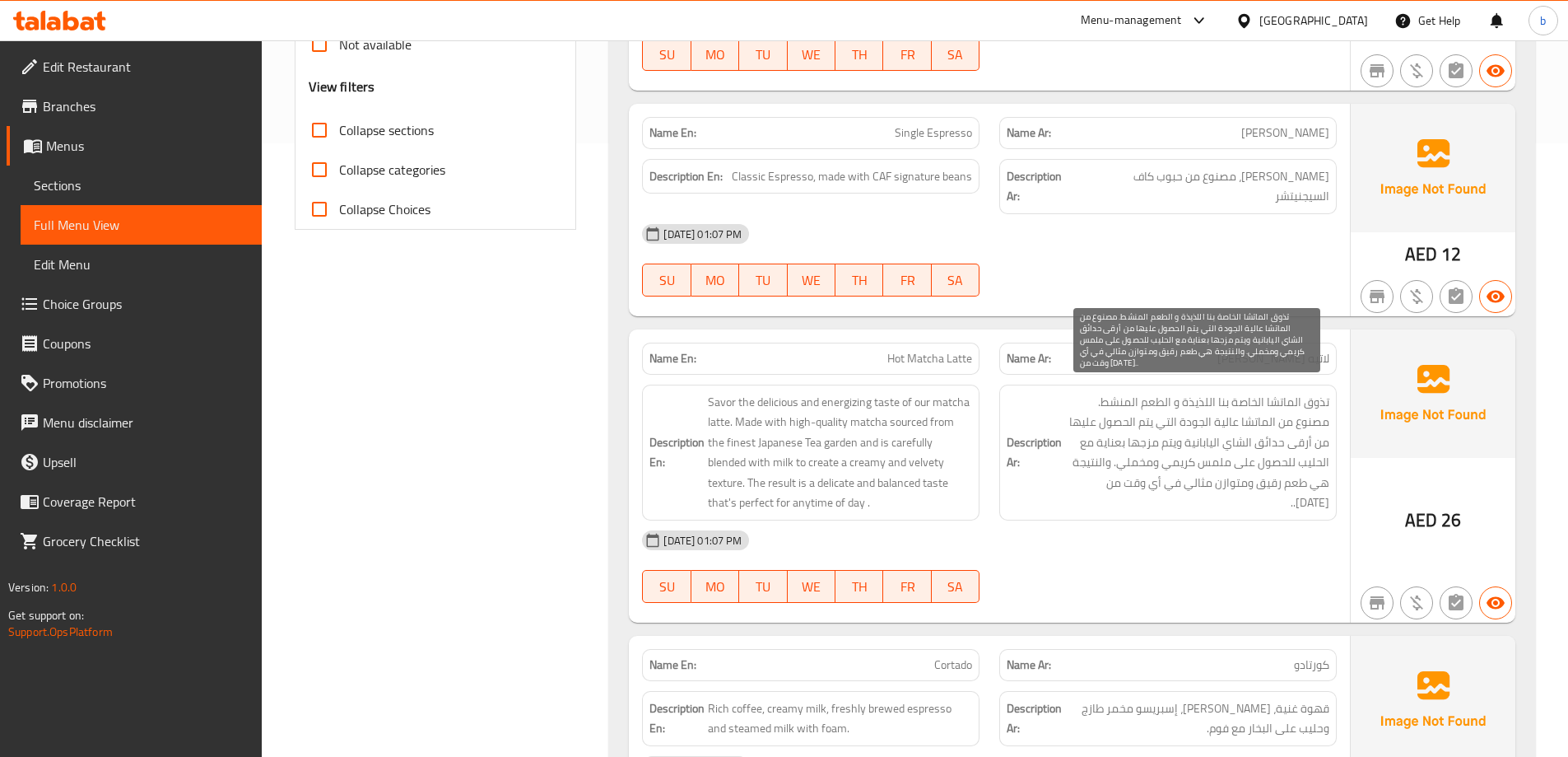
click at [1091, 459] on span "تذوق الماتشا الخاصة بنا اللذيذة و الطعم المنشط. مصنوع من الماتشا عالية الجودة ا…" at bounding box center [1197, 452] width 264 height 121
click at [1094, 459] on span "تذوق الماتشا الخاصة بنا اللذيذة و الطعم المنشط. مصنوع من الماتشا عالية الجودة ا…" at bounding box center [1197, 452] width 264 height 121
click at [1165, 471] on span "تذوق الماتشا الخاصة بنا اللذيذة و الطعم المنشط. مصنوع من الماتشا عالية الجودة ا…" at bounding box center [1197, 452] width 264 height 121
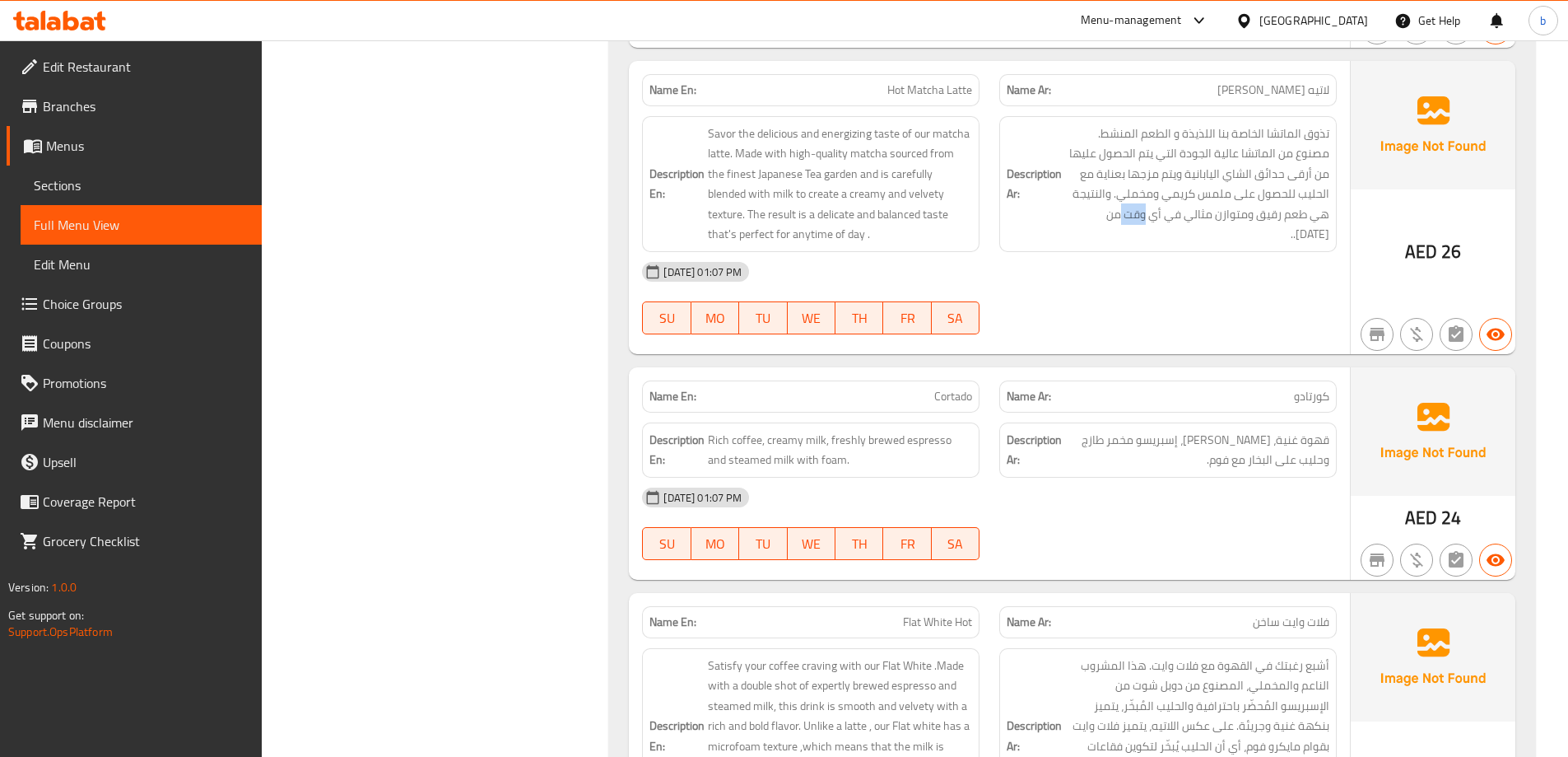
scroll to position [943, 0]
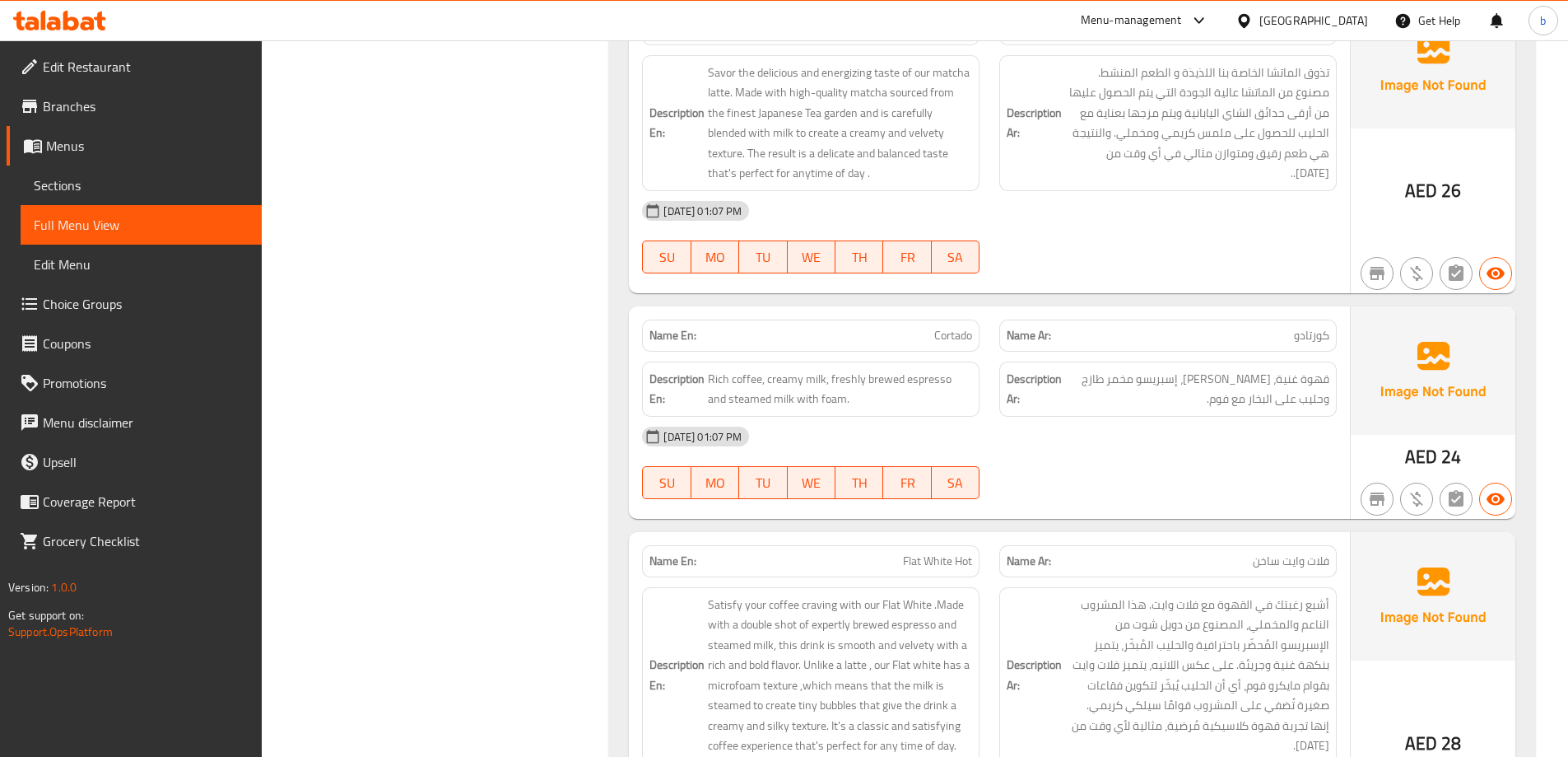
click at [1186, 497] on div "Name En: Cortado Name Ar: كورتادو Description En: Rich coffee, creamy milk, fre…" at bounding box center [990, 412] width 721 height 212
click at [959, 327] on span "Cortado" at bounding box center [953, 335] width 38 height 17
drag, startPoint x: 1273, startPoint y: 315, endPoint x: 1285, endPoint y: 311, distance: 12.6
click at [1278, 327] on p "Name Ar: كورتادو" at bounding box center [1168, 335] width 323 height 17
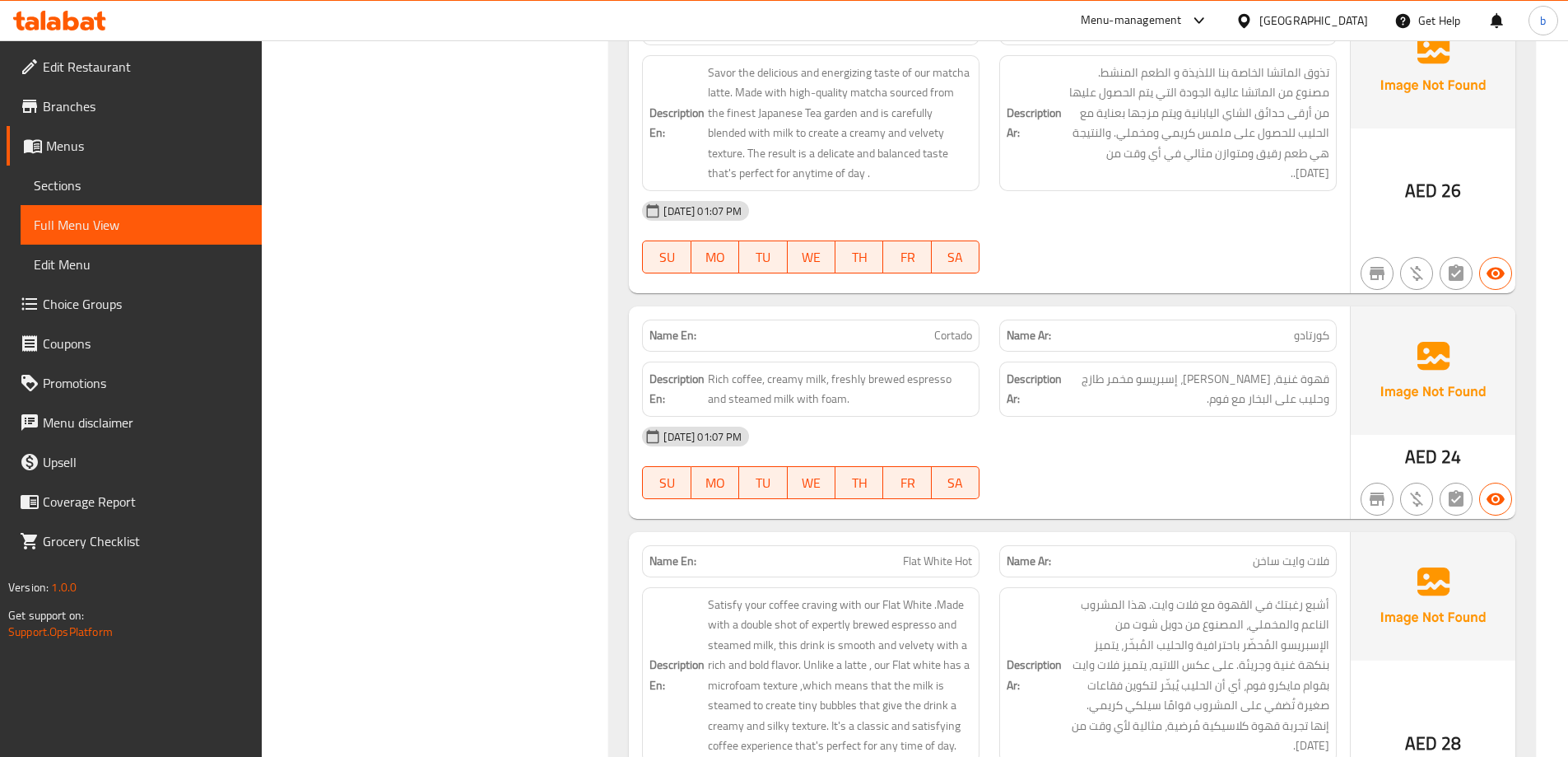
click at [1285, 327] on p "Name Ar: كورتادو" at bounding box center [1168, 335] width 323 height 17
click at [1315, 369] on span "قهوة غنية، حليب كريمي، إسبريسو مخمر طازج وحليب على البخار مع فوم." at bounding box center [1197, 389] width 264 height 40
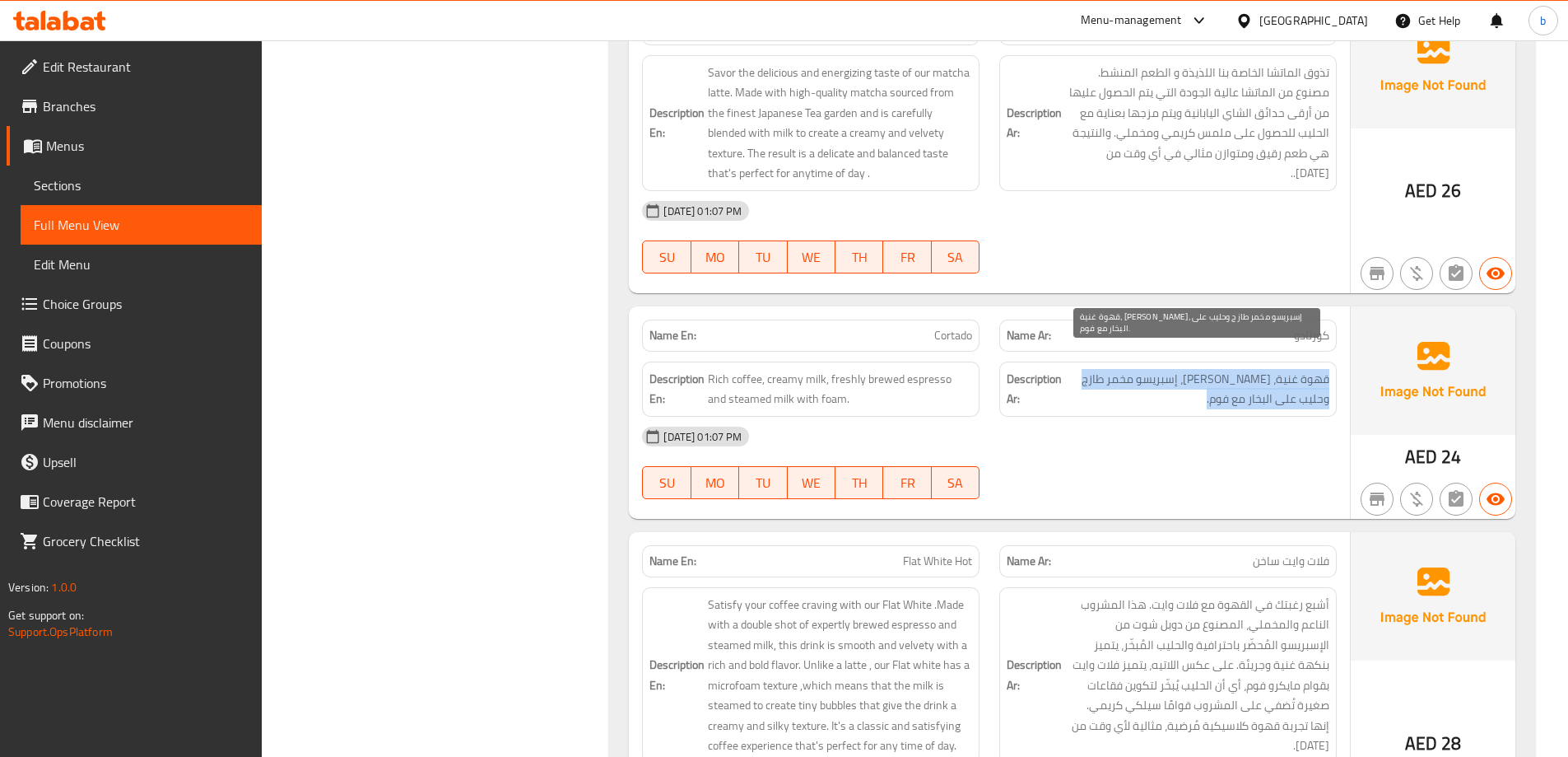
click at [1315, 369] on span "قهوة غنية، حليب كريمي، إسبريسو مخمر طازج وحليب على البخار مع فوم." at bounding box center [1197, 389] width 264 height 40
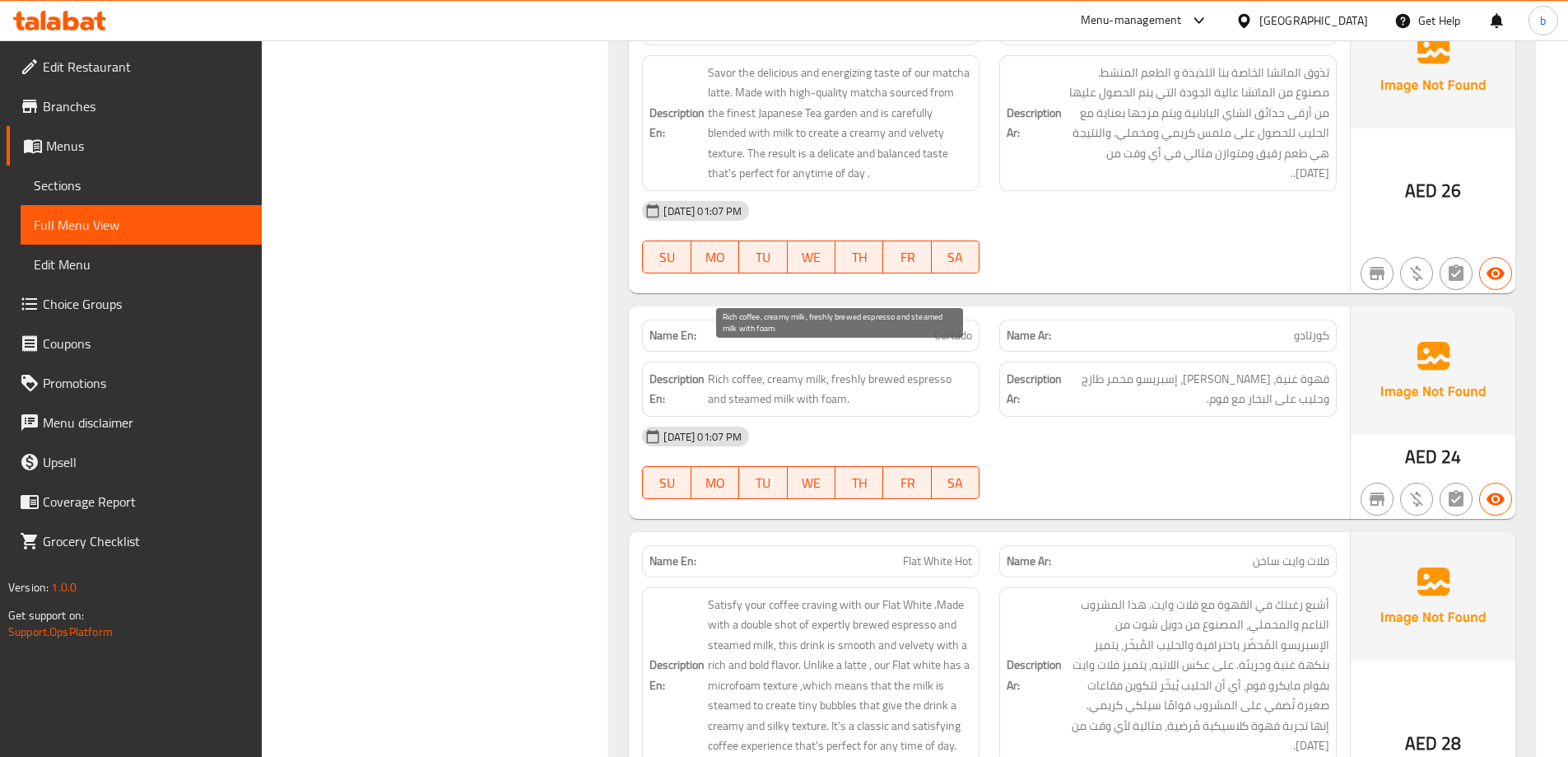
click at [811, 373] on span "Rich coffee, creamy milk, freshly brewed espresso and steamed milk with foam." at bounding box center [839, 389] width 264 height 40
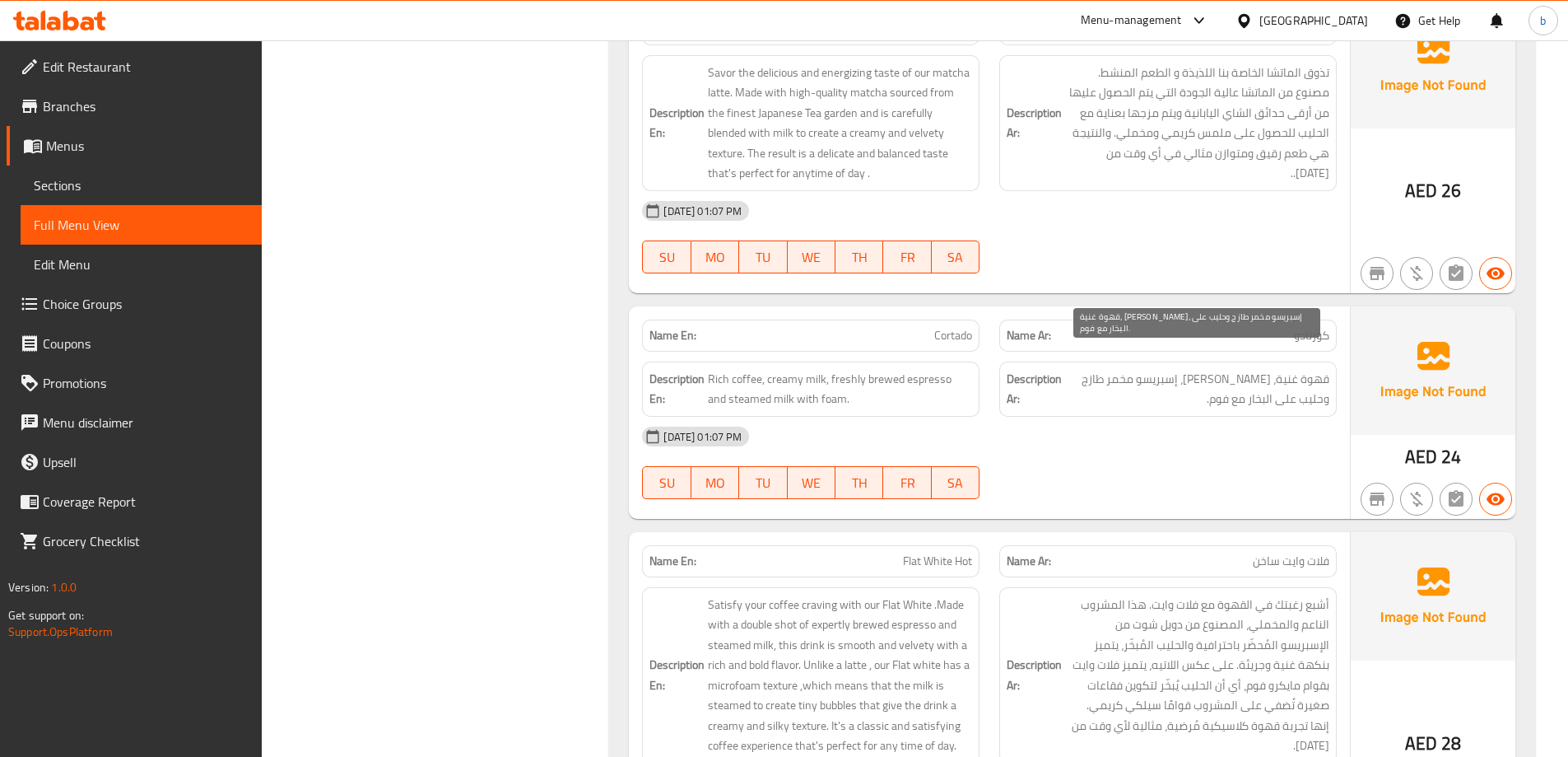
click at [1220, 369] on span "قهوة غنية، حليب كريمي، إسبريسو مخمر طازج وحليب على البخار مع فوم." at bounding box center [1197, 389] width 264 height 40
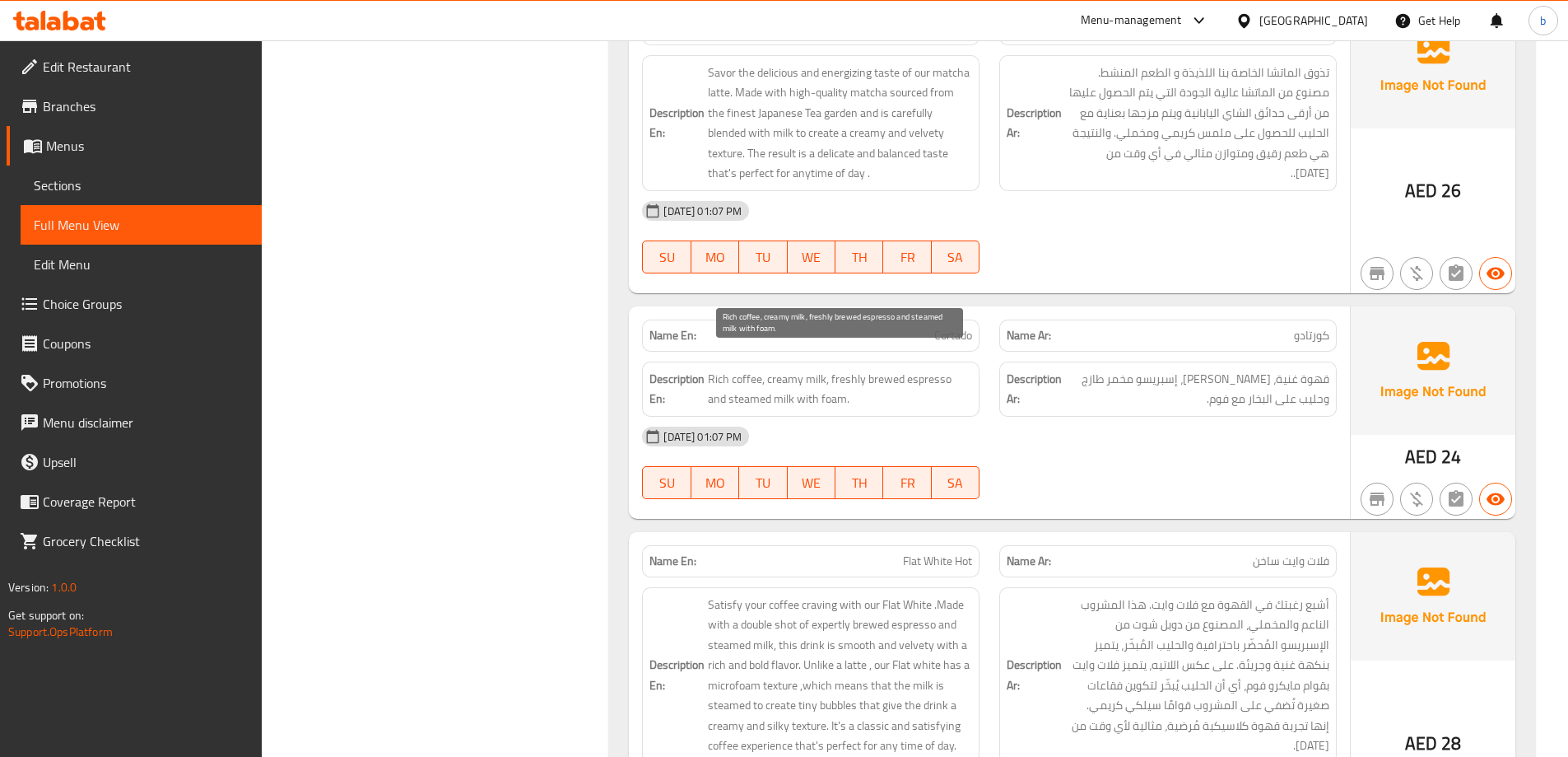
click at [835, 369] on span "Rich coffee, creamy milk, freshly brewed espresso and steamed milk with foam." at bounding box center [839, 389] width 264 height 40
click at [1244, 394] on div "Description Ar: قهوة غنية، حليب كريمي، إسبريسو مخمر طازج وحليب على البخار مع فو…" at bounding box center [1167, 389] width 337 height 55
click at [958, 374] on span "Rich coffee, creamy milk, freshly brewed espresso and steamed milk with foam." at bounding box center [839, 389] width 264 height 40
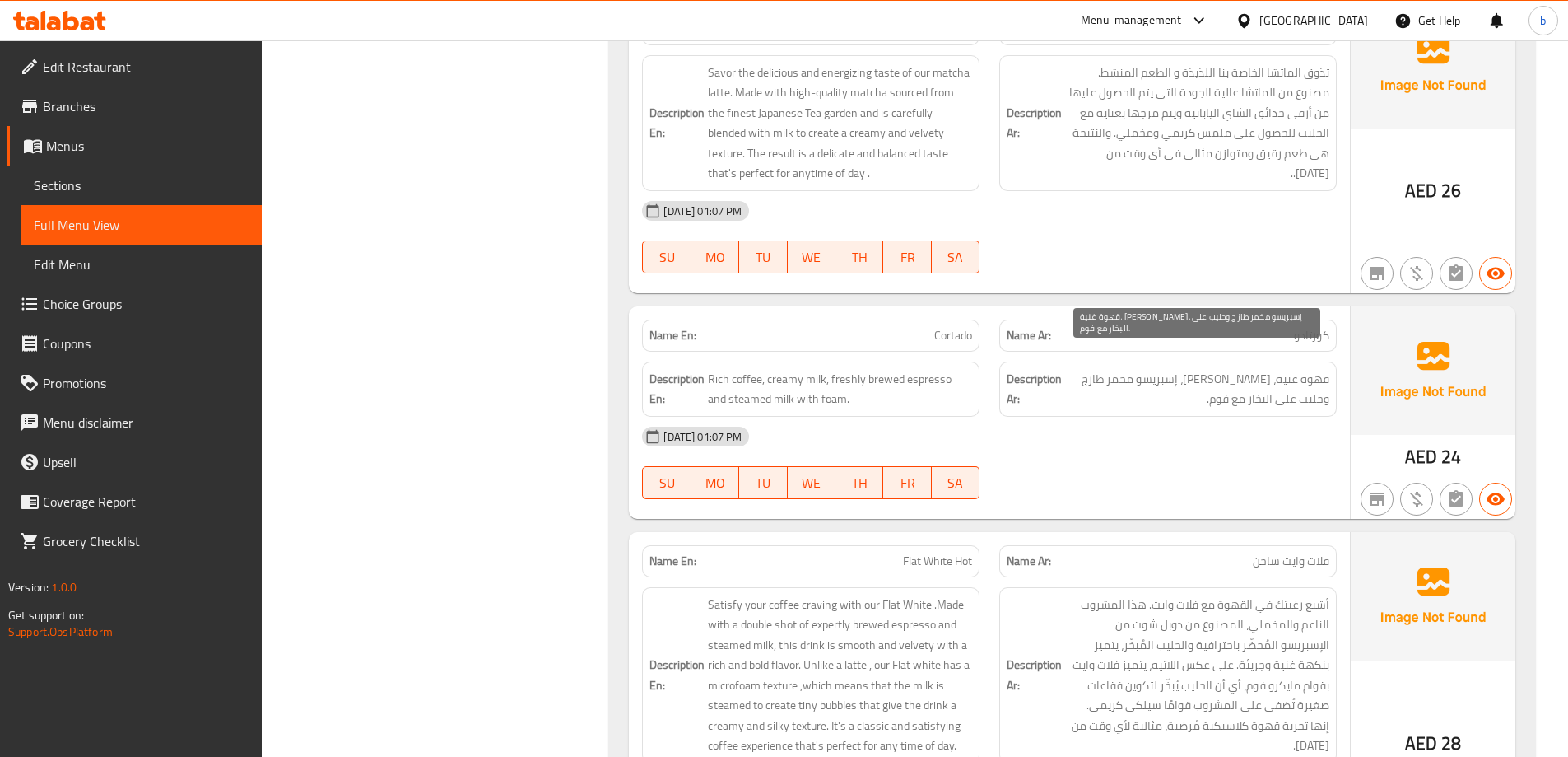
click at [1118, 369] on span "قهوة غنية، حليب كريمي، إسبريسو مخمر طازج وحليب على البخار مع فوم." at bounding box center [1197, 389] width 264 height 40
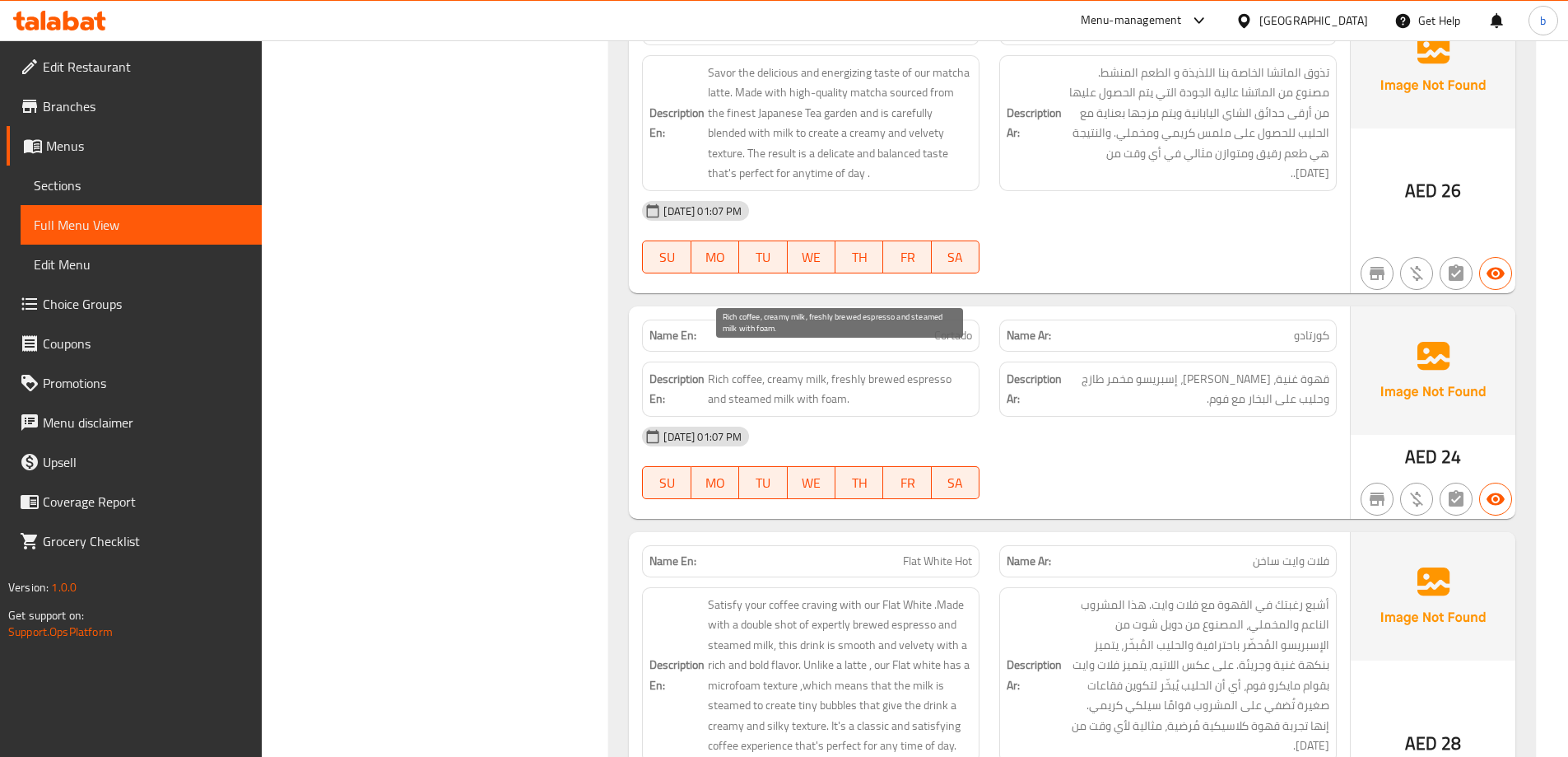
click at [911, 374] on span "Rich coffee, creamy milk, freshly brewed espresso and steamed milk with foam." at bounding box center [839, 389] width 264 height 40
click at [864, 387] on span "Rich coffee, creamy milk, freshly brewed espresso and steamed milk with foam." at bounding box center [839, 389] width 264 height 40
click at [863, 387] on span "Rich coffee, creamy milk, freshly brewed espresso and steamed milk with foam." at bounding box center [839, 389] width 264 height 40
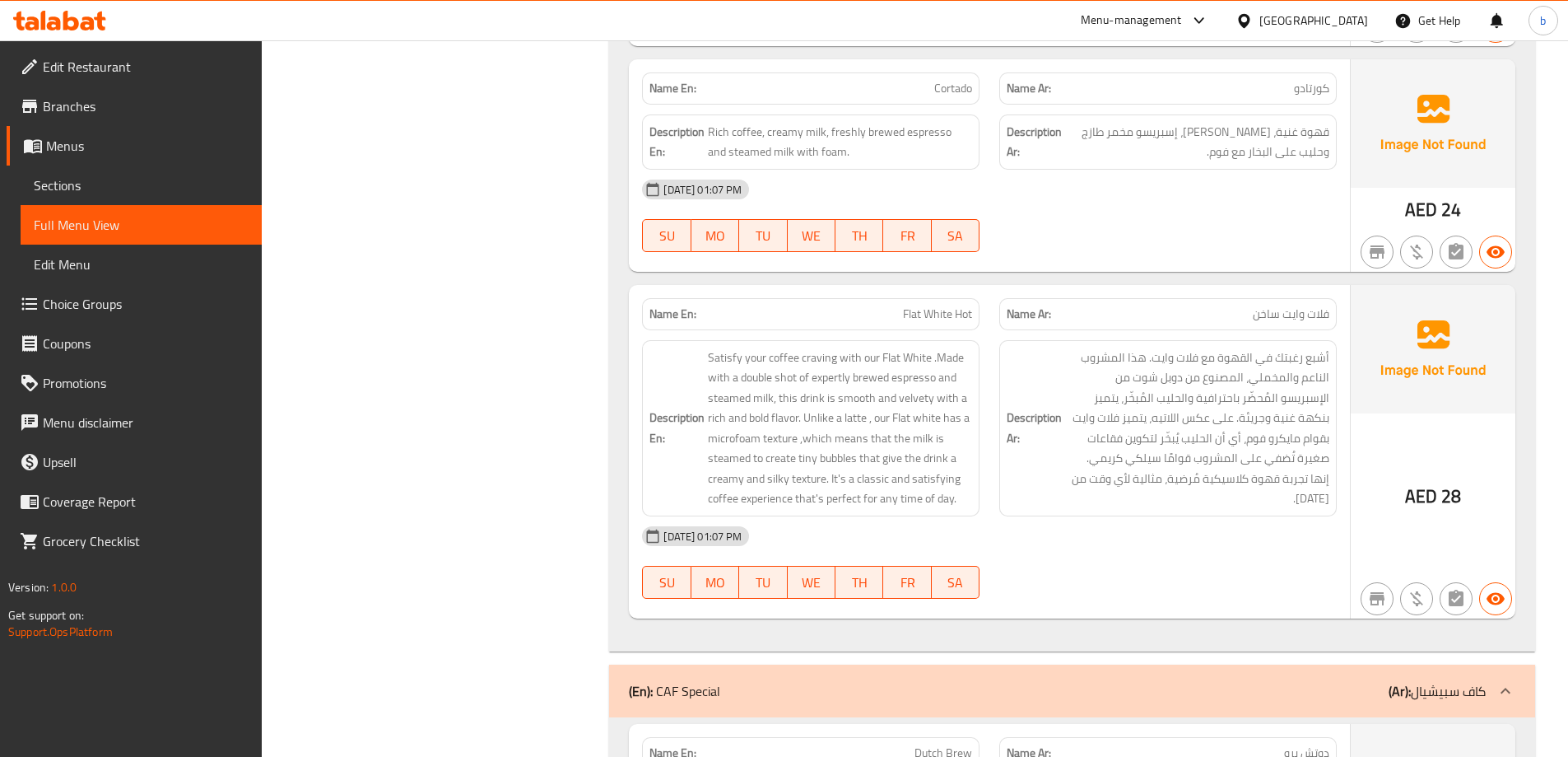
click at [1326, 304] on div "Name Ar: فلات وايت ساخن" at bounding box center [1167, 314] width 337 height 32
click at [1305, 305] on span "فلات وايت ساخن" at bounding box center [1291, 314] width 77 height 17
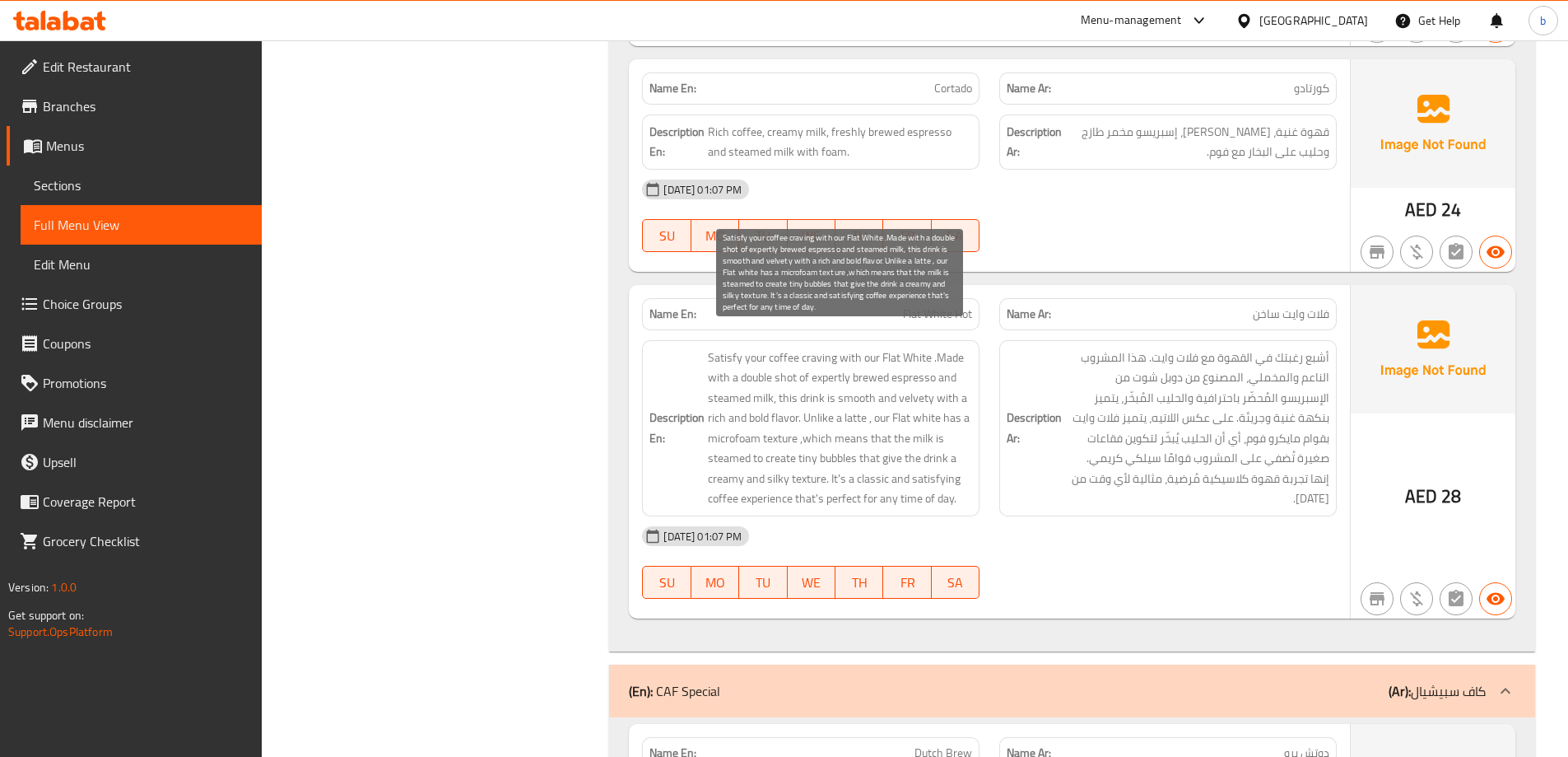
click at [942, 374] on span "Satisfy your coffee craving with our Flat White .Made with a double shot of exp…" at bounding box center [839, 428] width 264 height 162
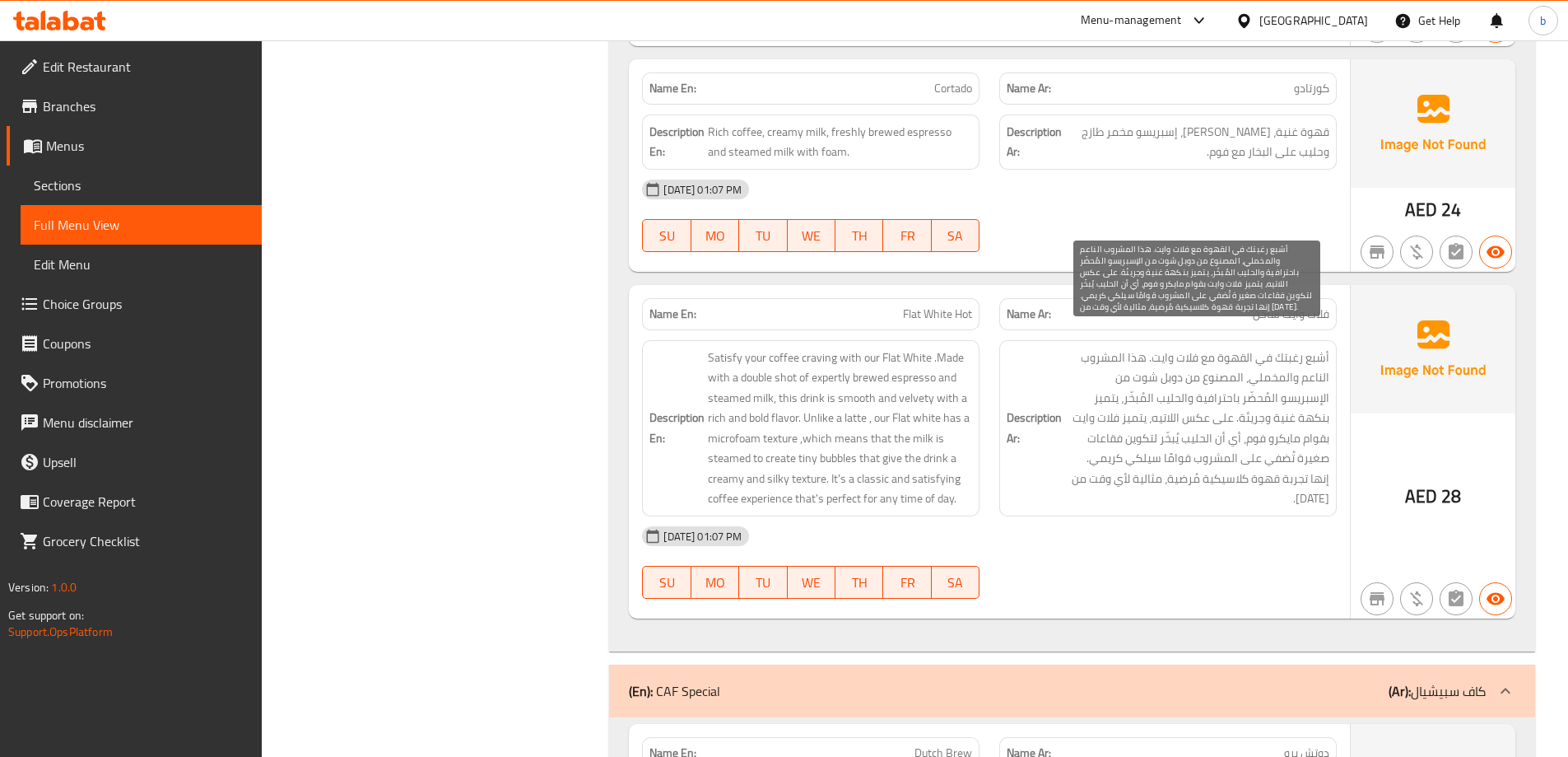
click at [1132, 367] on span "أشبع رغبتك في القهوة مع فلات وايت. هذا المشروب الناعم والمخملي، المصنوع من دوبل…" at bounding box center [1197, 428] width 264 height 162
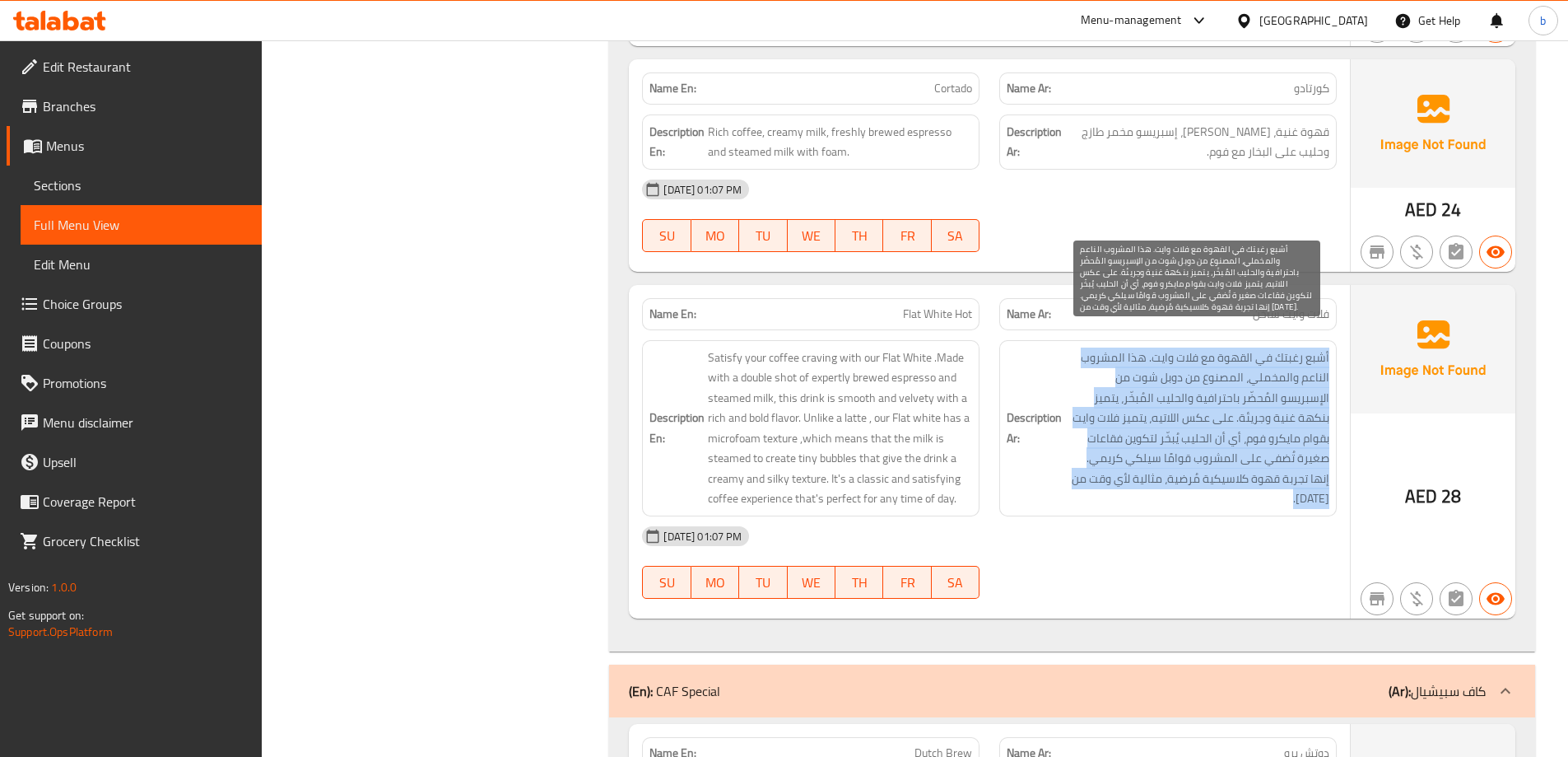
click at [1132, 366] on span "أشبع رغبتك في القهوة مع فلات وايت. هذا المشروب الناعم والمخملي، المصنوع من دوبل…" at bounding box center [1197, 428] width 264 height 162
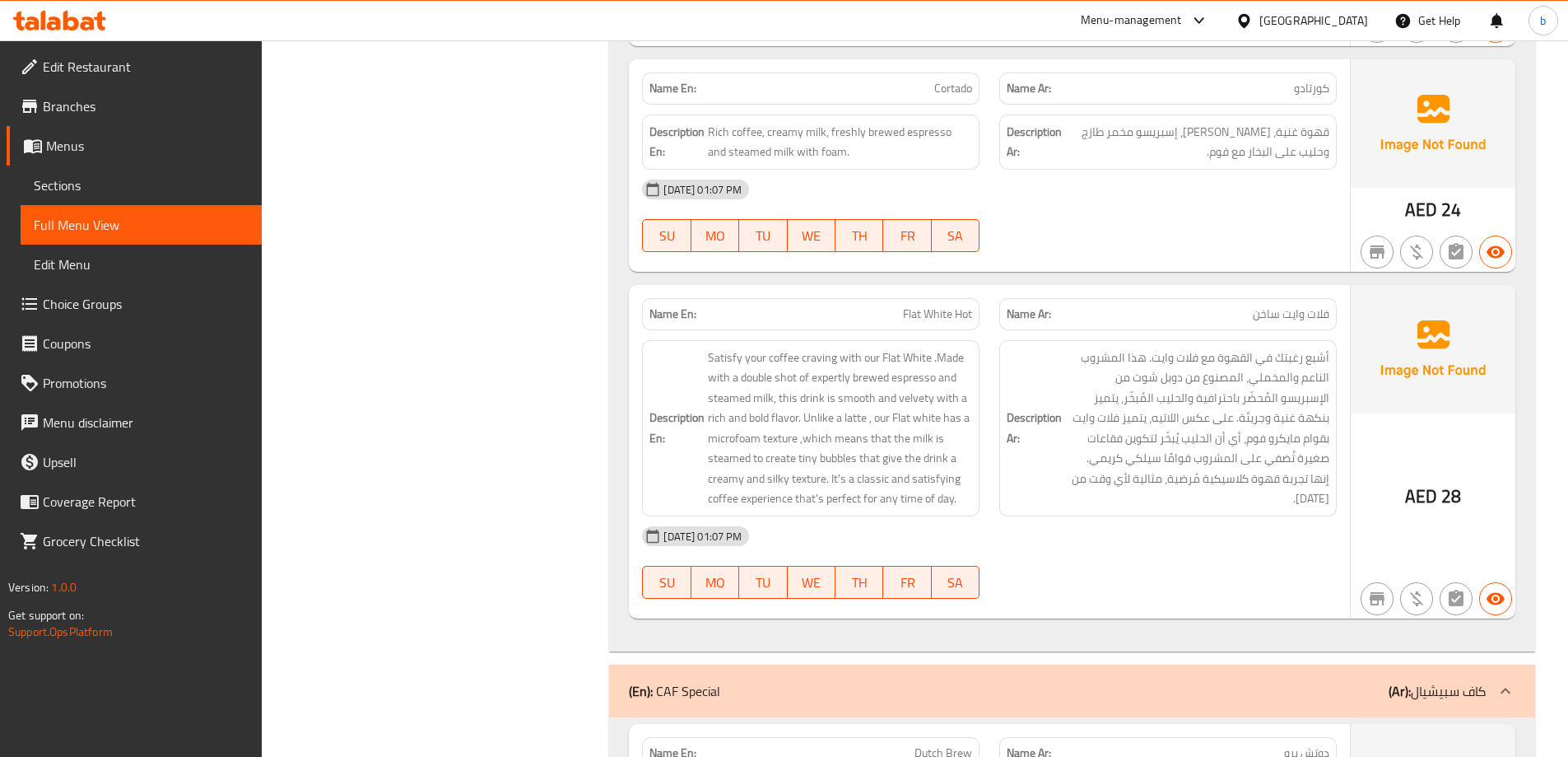
click at [662, 354] on h6 "Description En: Satisfy your coffee craving with our Flat White .Made with a do…" at bounding box center [811, 428] width 323 height 162
click at [998, 361] on div "Description Ar: أشبع رغبتك في القهوة مع فلات وايت. هذا المشروب الناعم والمخملي،…" at bounding box center [1168, 428] width 358 height 196
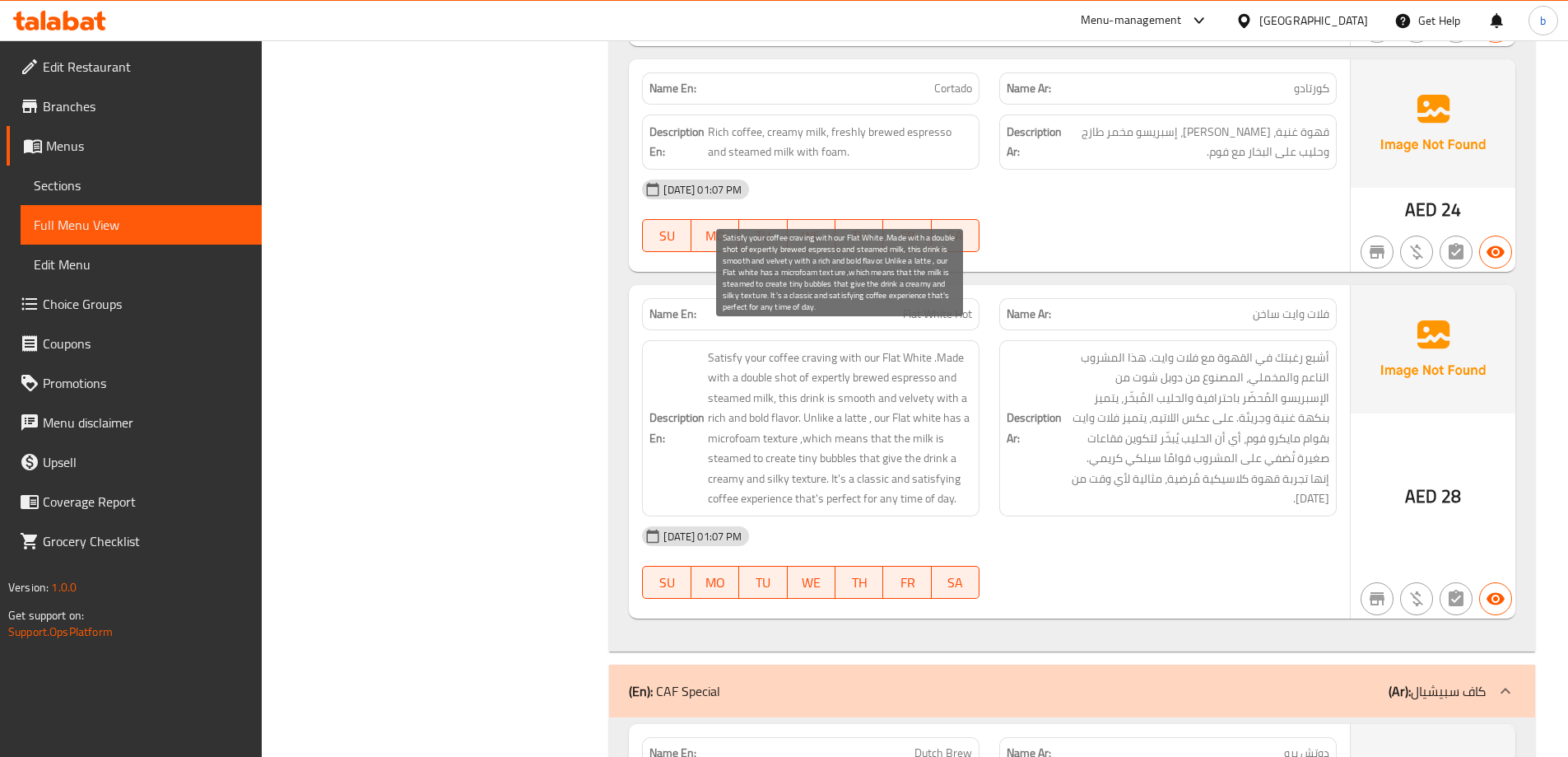
click at [841, 378] on span "Satisfy your coffee craving with our Flat White .Made with a double shot of exp…" at bounding box center [839, 428] width 264 height 162
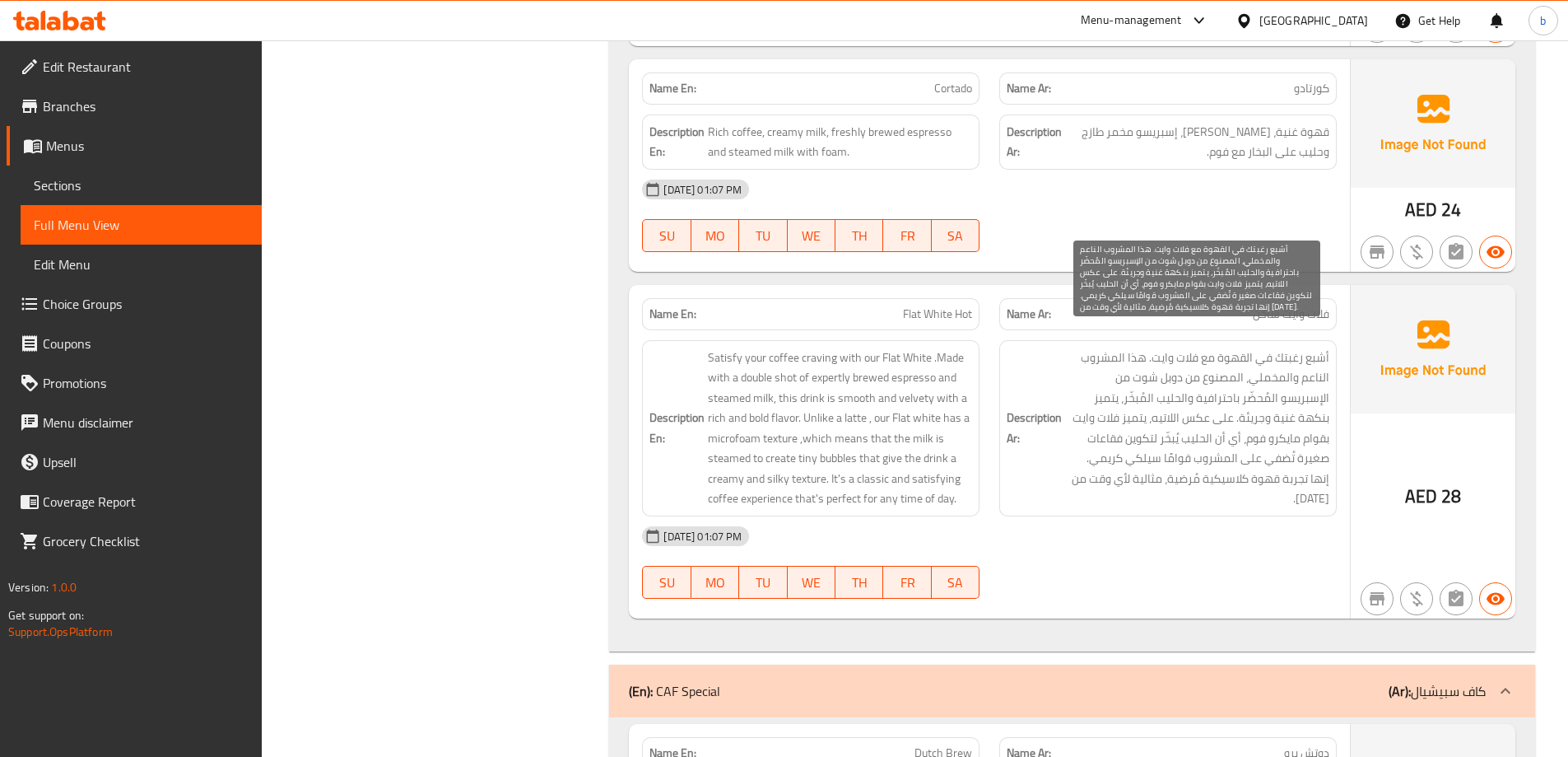
click at [1081, 384] on span "أشبع رغبتك في القهوة مع فلات وايت. هذا المشروب الناعم والمخملي، المصنوع من دوبل…" at bounding box center [1197, 428] width 264 height 162
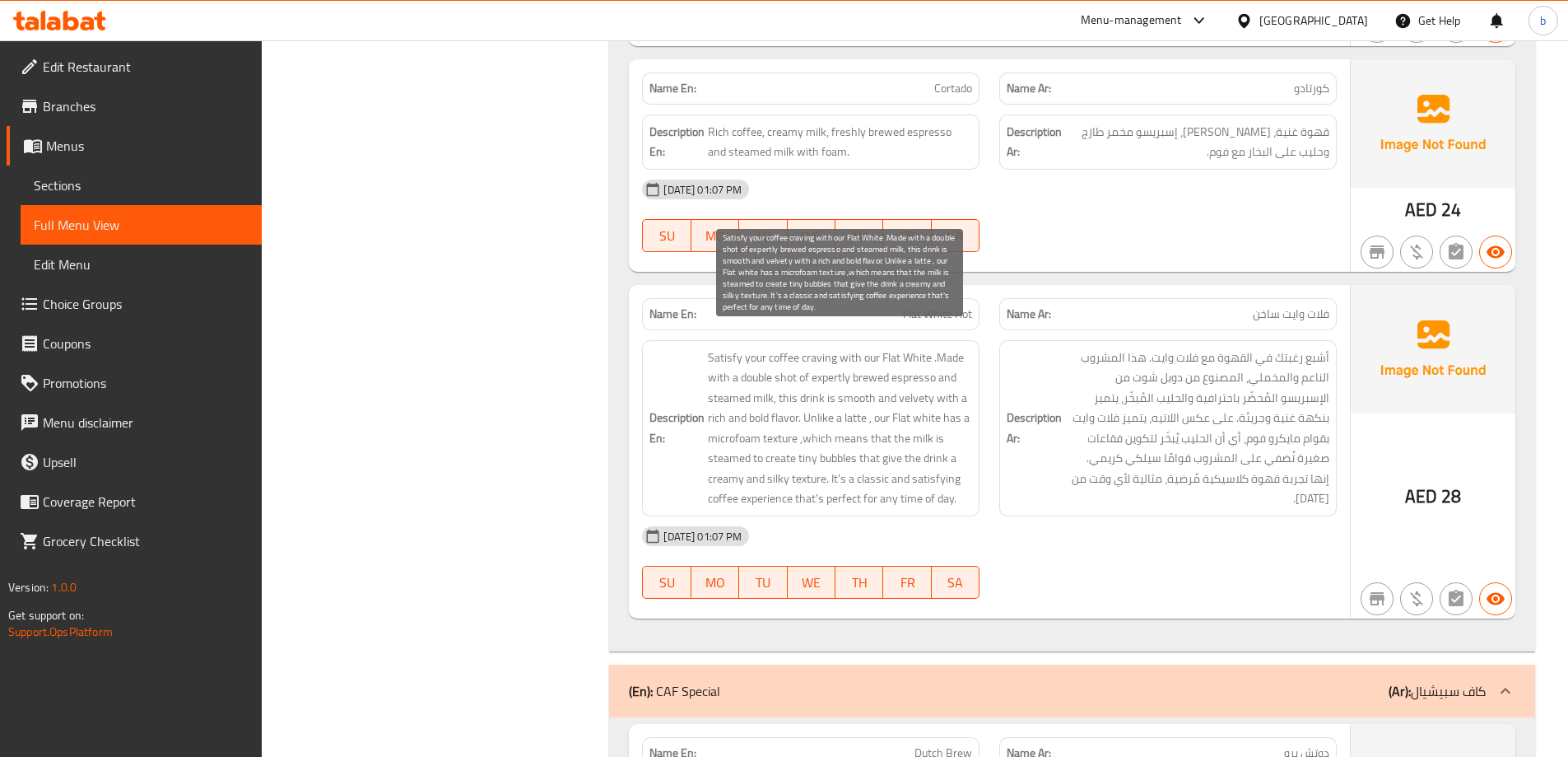
click at [922, 447] on span "Satisfy your coffee craving with our Flat White .Made with a double shot of exp…" at bounding box center [839, 428] width 264 height 162
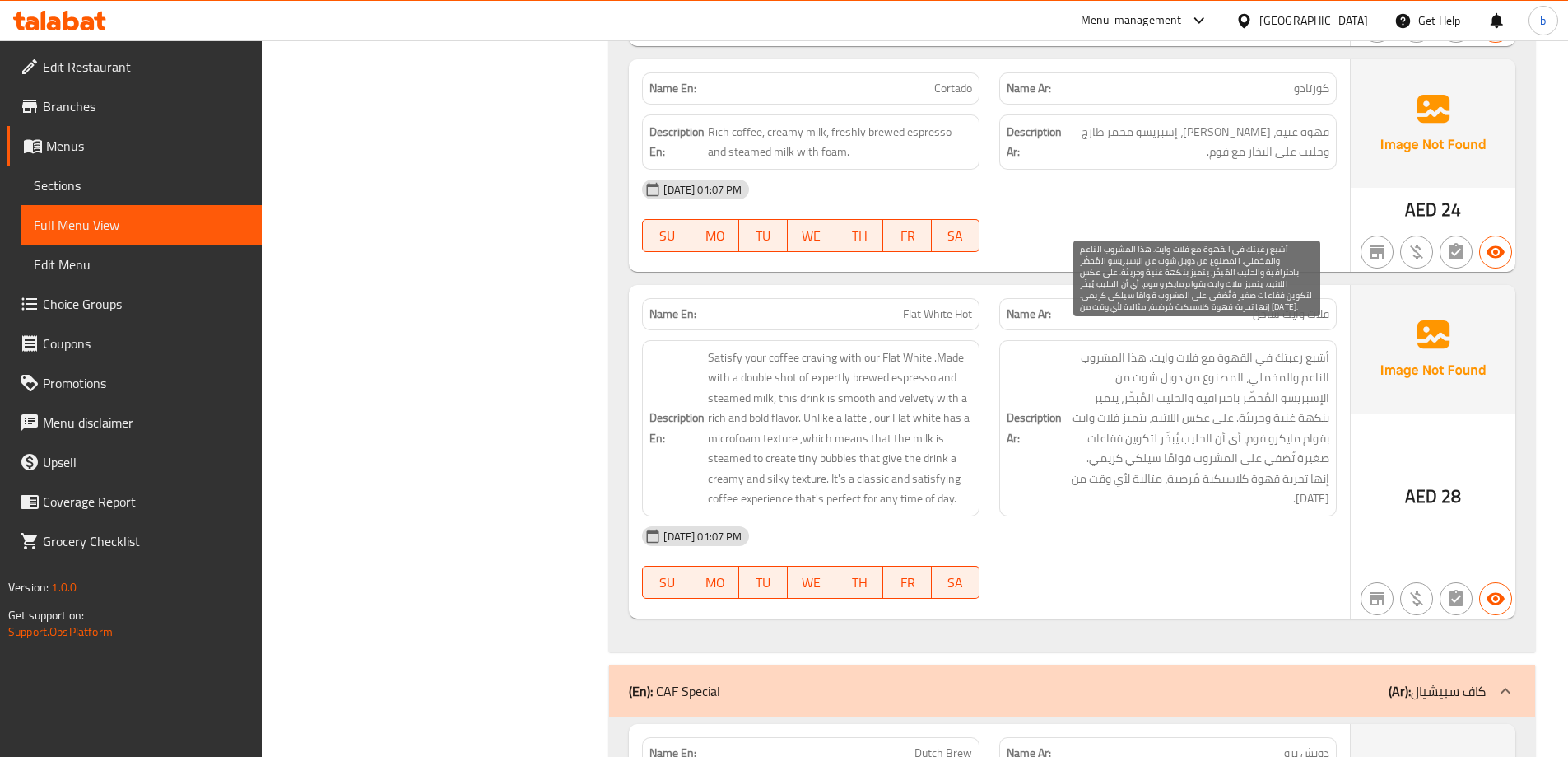
click at [1099, 425] on span "أشبع رغبتك في القهوة مع فلات وايت. هذا المشروب الناعم والمخملي، المصنوع من دوبل…" at bounding box center [1197, 428] width 264 height 162
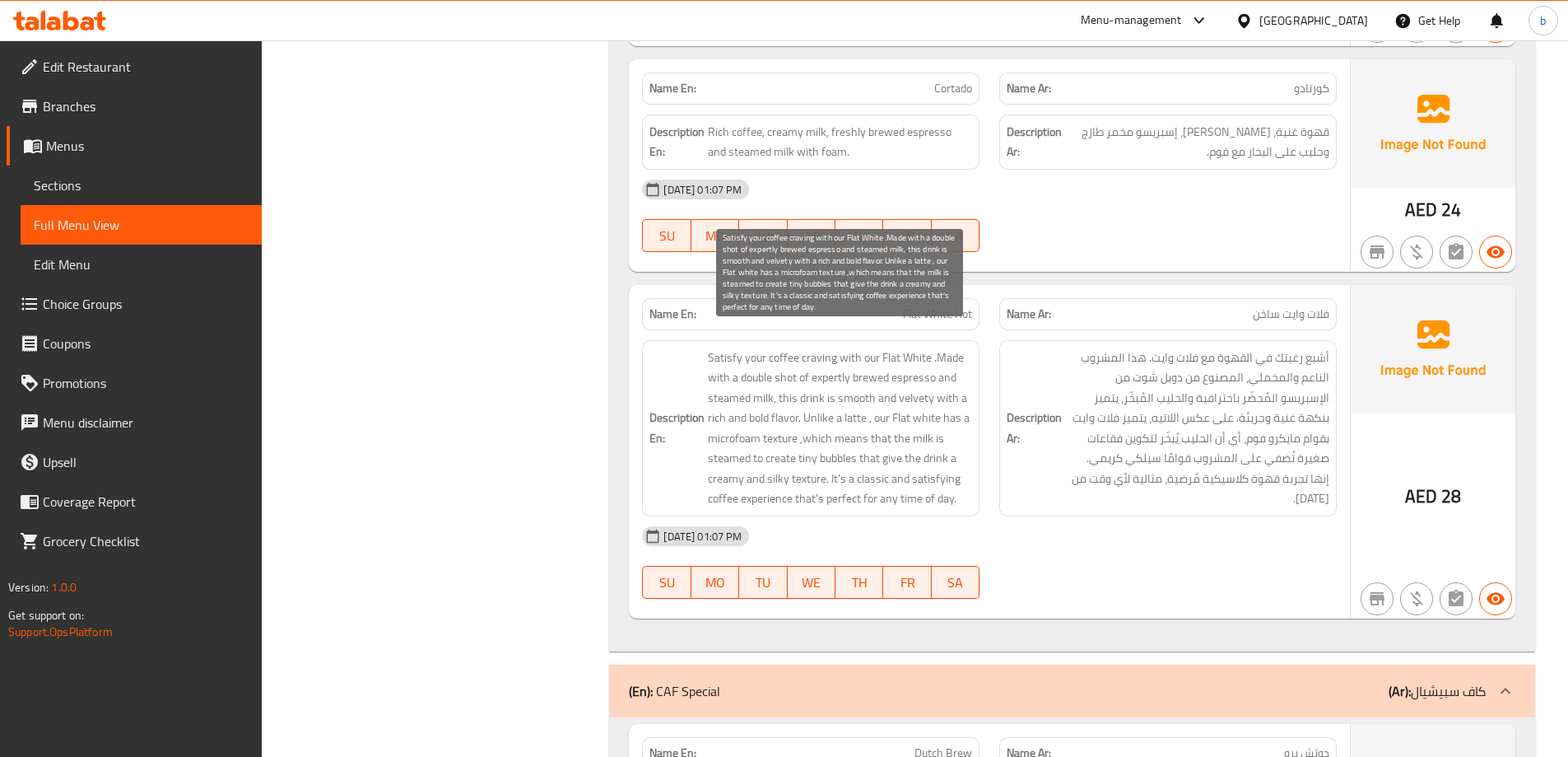
click at [918, 454] on span "Satisfy your coffee craving with our Flat White .Made with a double shot of exp…" at bounding box center [839, 428] width 264 height 162
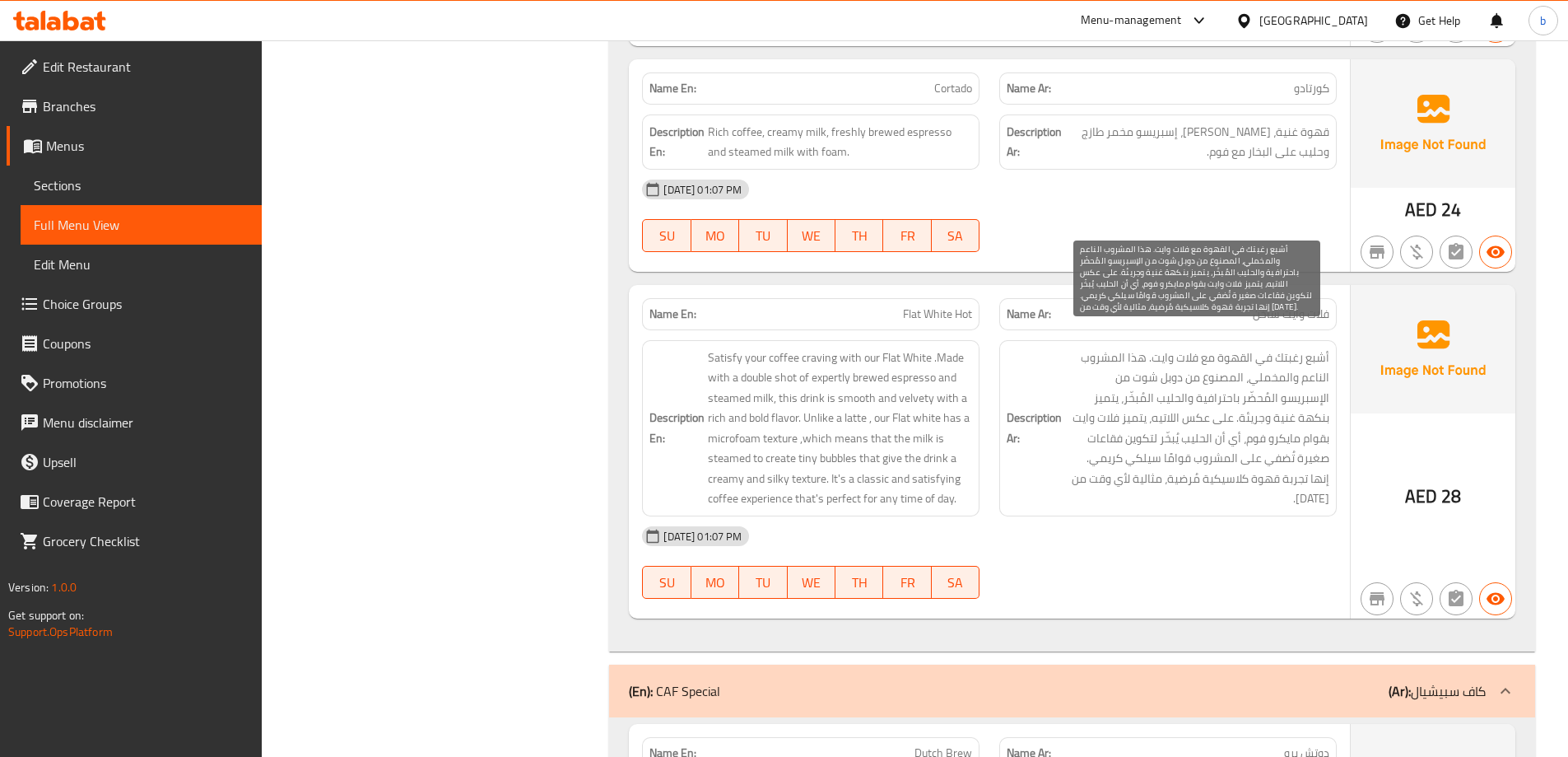
click at [1087, 425] on span "أشبع رغبتك في القهوة مع فلات وايت. هذا المشروب الناعم والمخملي، المصنوع من دوبل…" at bounding box center [1197, 428] width 264 height 162
click at [1205, 368] on span "أشبع رغبتك في القهوة مع فلات وايت. هذا المشروب الناعم والمخملي، المصنوع من دوبل…" at bounding box center [1197, 428] width 264 height 162
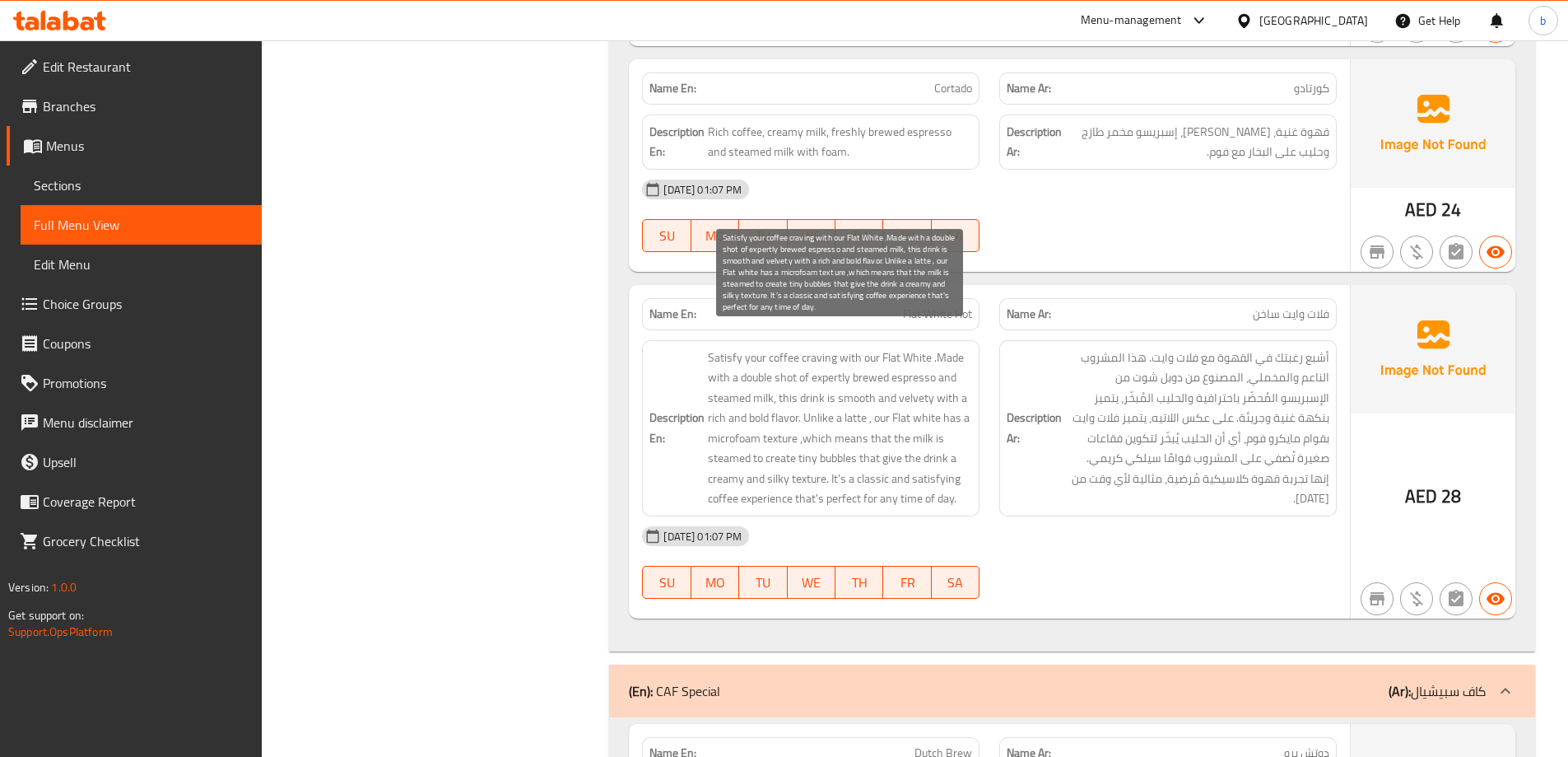
click at [882, 365] on span "Satisfy your coffee craving with our Flat White .Made with a double shot of exp…" at bounding box center [839, 428] width 264 height 162
click at [925, 378] on span "Satisfy your coffee craving with our Flat White .Made with a double shot of exp…" at bounding box center [839, 428] width 264 height 162
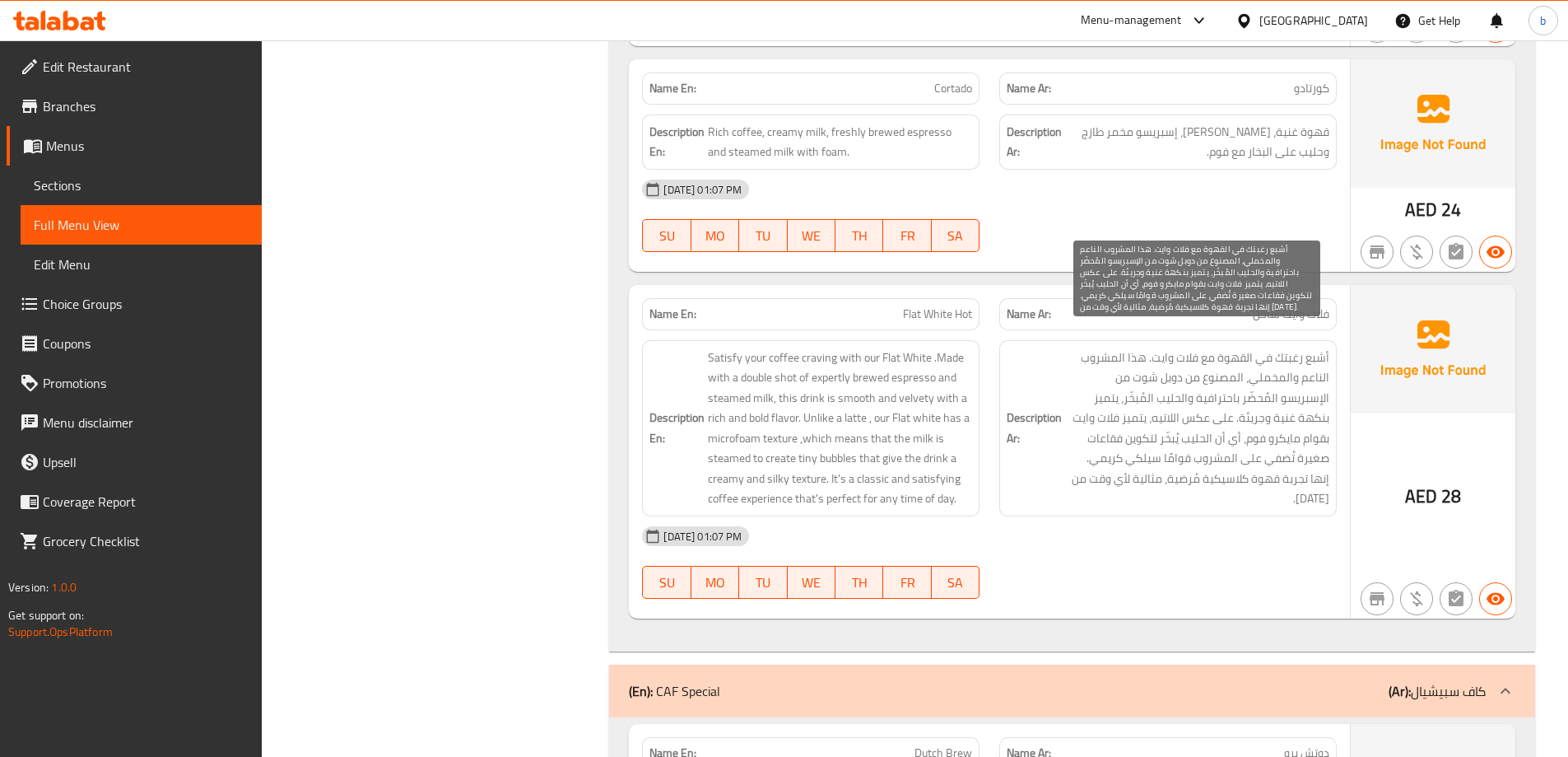
click at [1187, 382] on span "أشبع رغبتك في القهوة مع فلات وايت. هذا المشروب الناعم والمخملي، المصنوع من دوبل…" at bounding box center [1197, 428] width 264 height 162
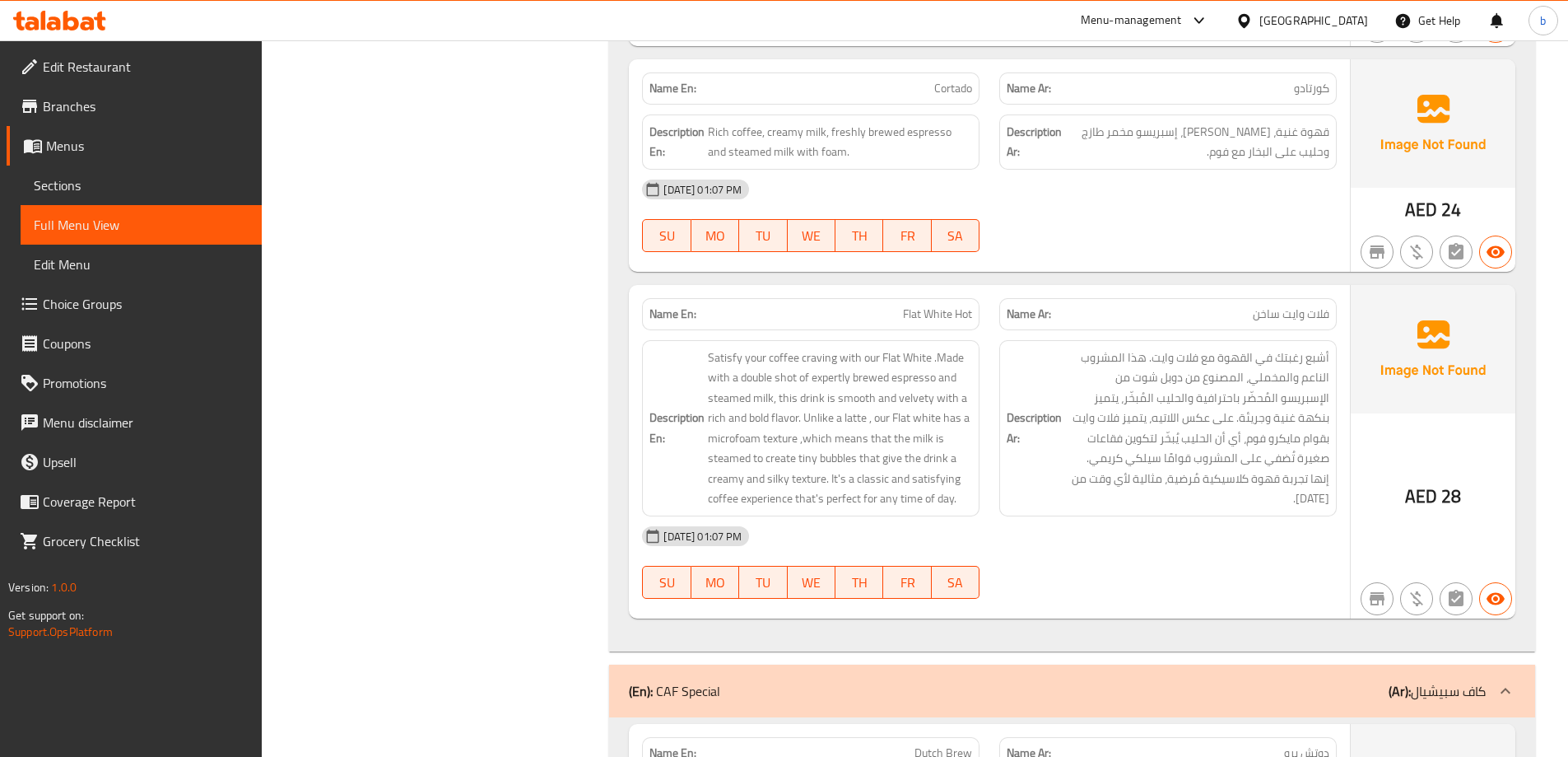
click at [921, 399] on span "Satisfy your coffee craving with our Flat White .Made with a double shot of exp…" at bounding box center [839, 428] width 264 height 162
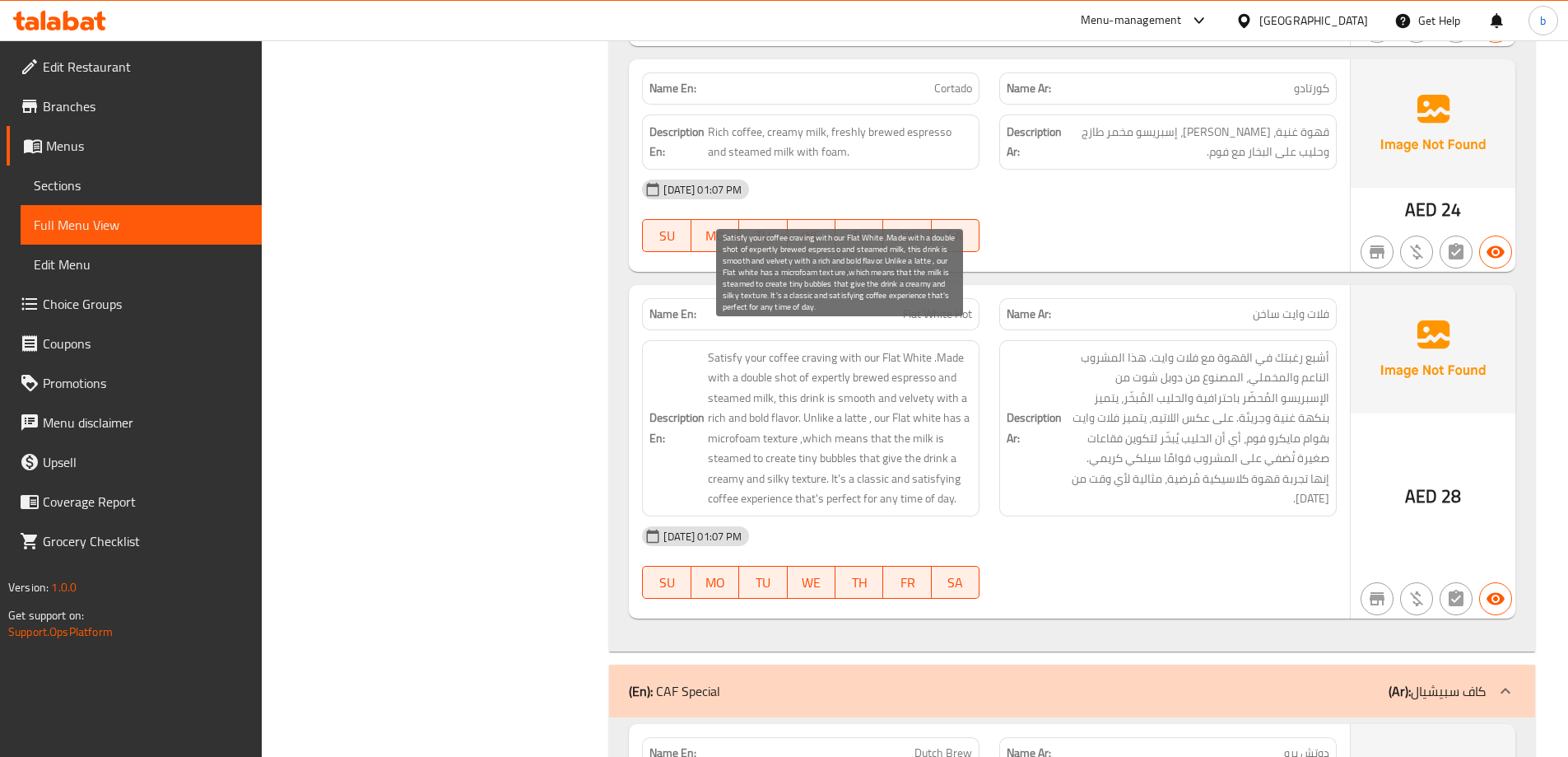
click at [904, 376] on span "Satisfy your coffee craving with our Flat White .Made with a double shot of exp…" at bounding box center [839, 428] width 264 height 162
click at [905, 380] on span "Satisfy your coffee craving with our Flat White .Made with a double shot of exp…" at bounding box center [839, 428] width 264 height 162
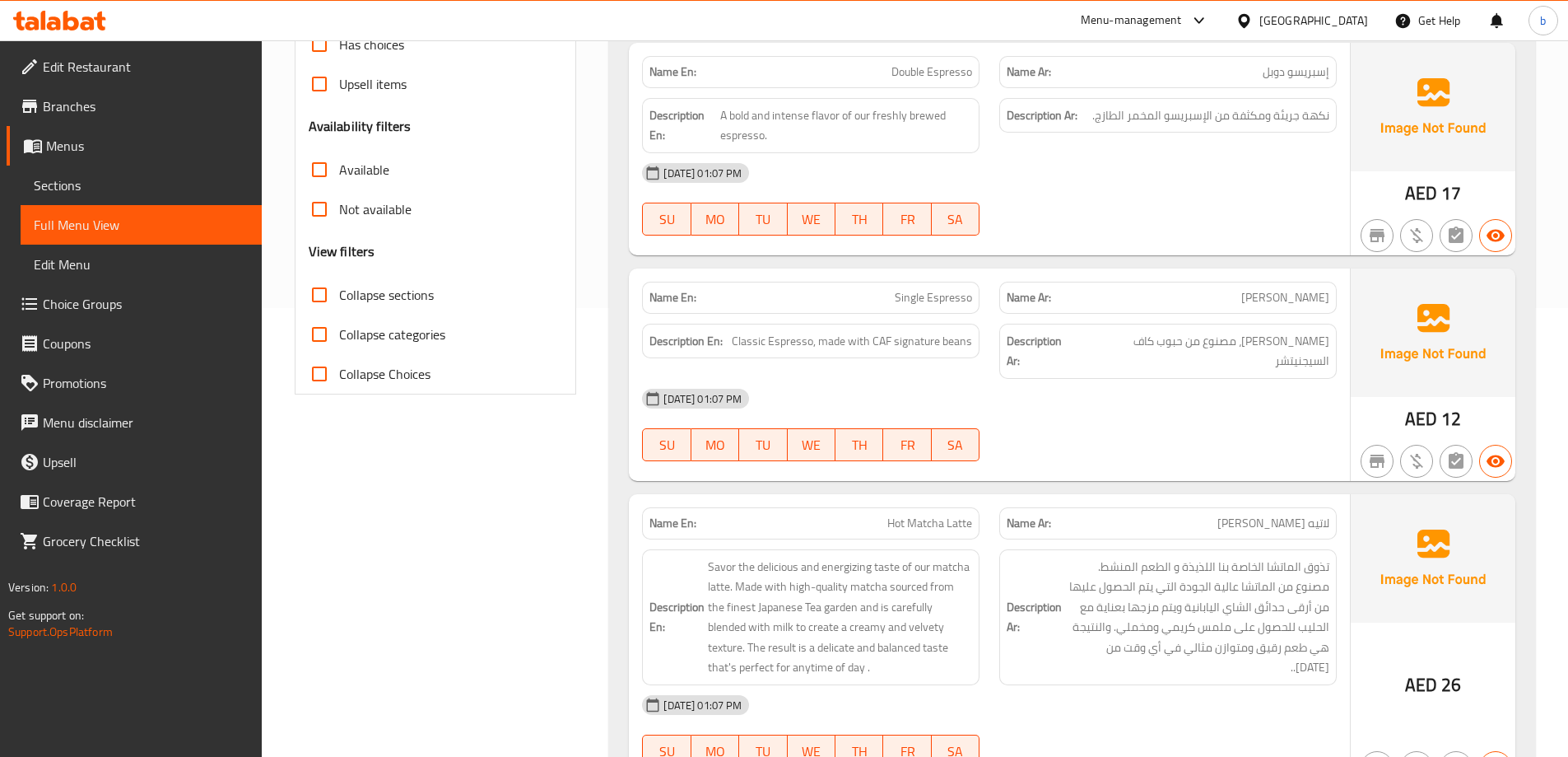
scroll to position [202, 0]
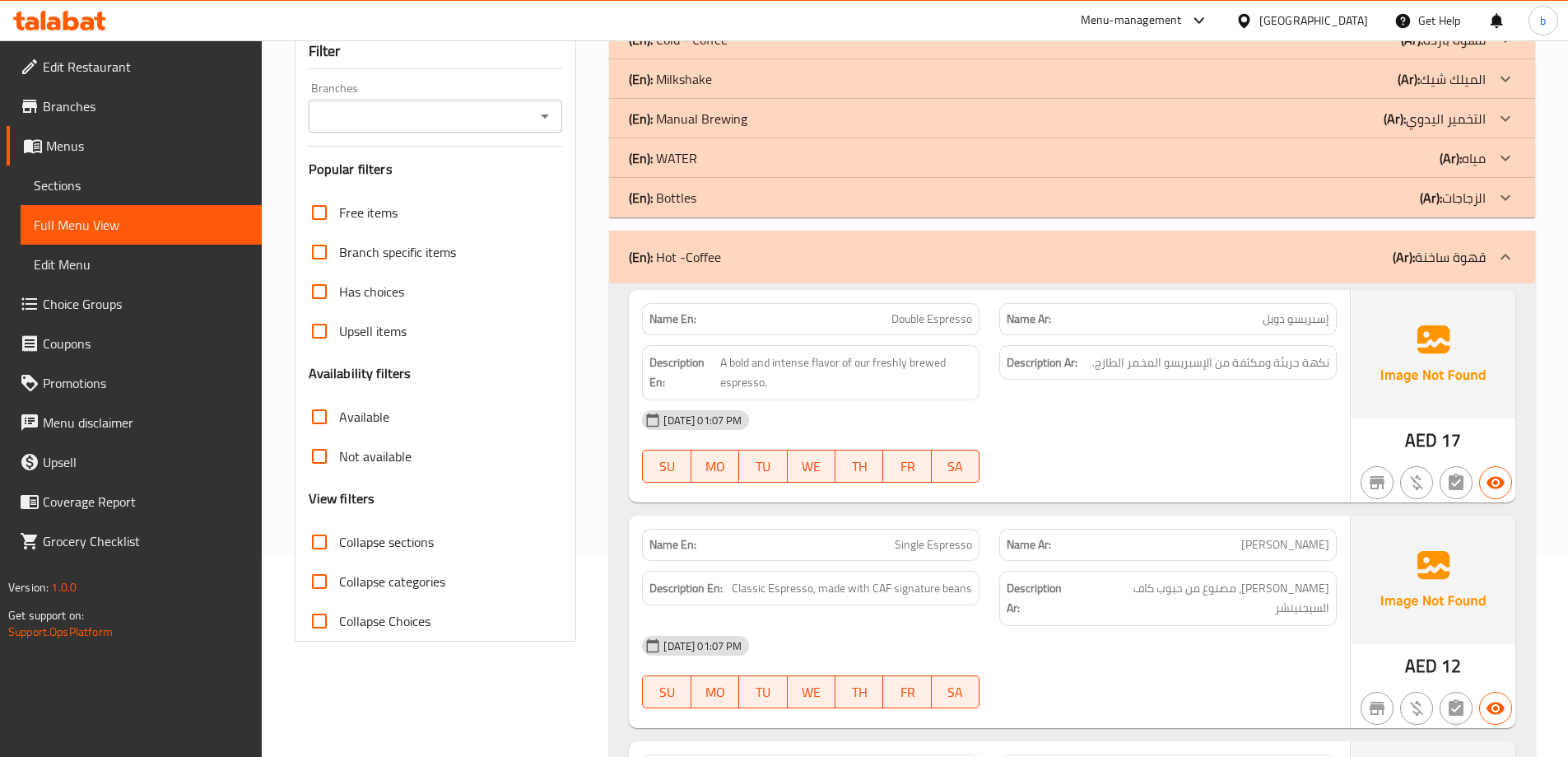
click at [697, 273] on div "(En): Hot -Coffee (Ar): قهوة ساخنة" at bounding box center [1072, 256] width 926 height 53
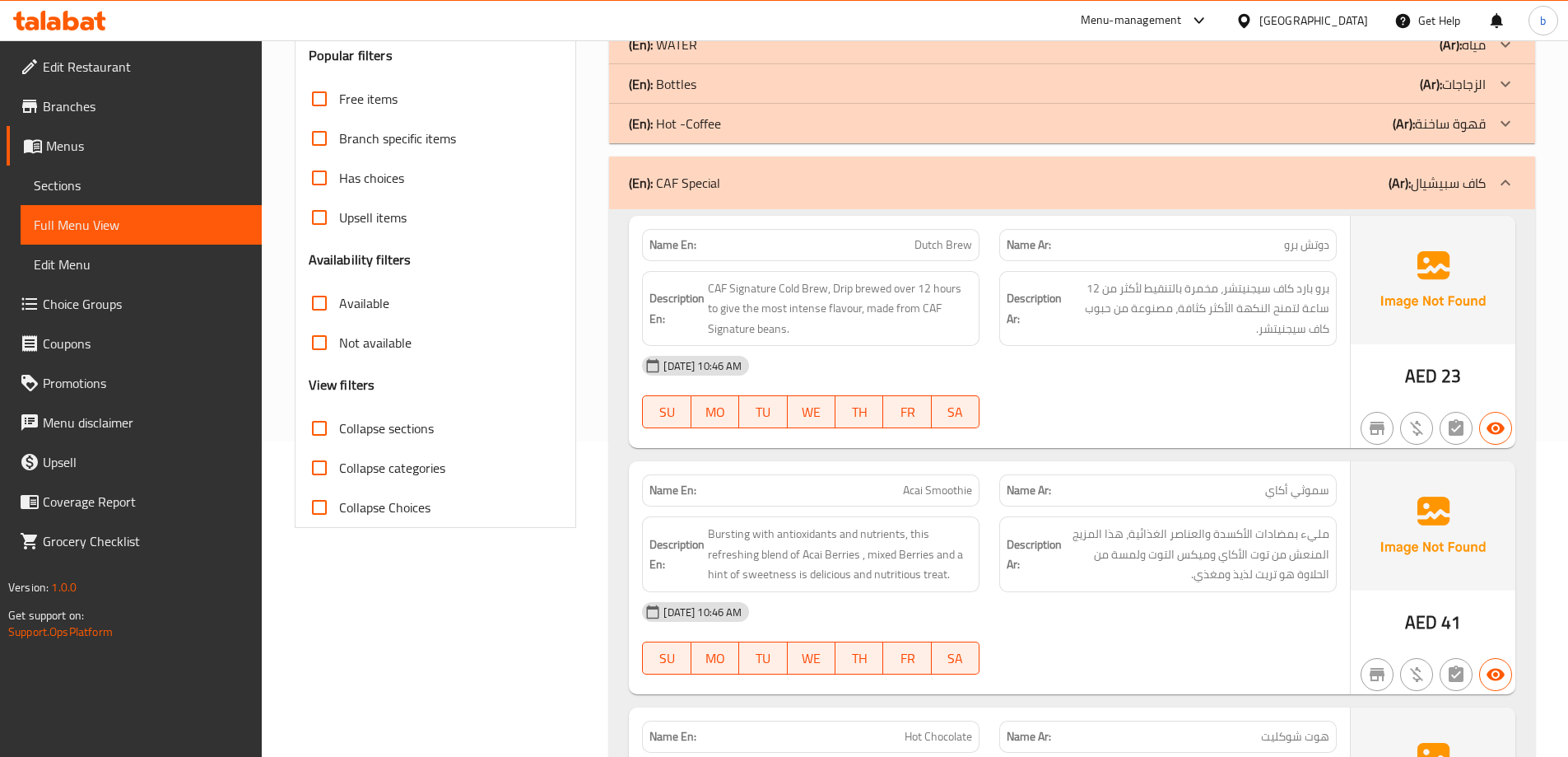
scroll to position [366, 0]
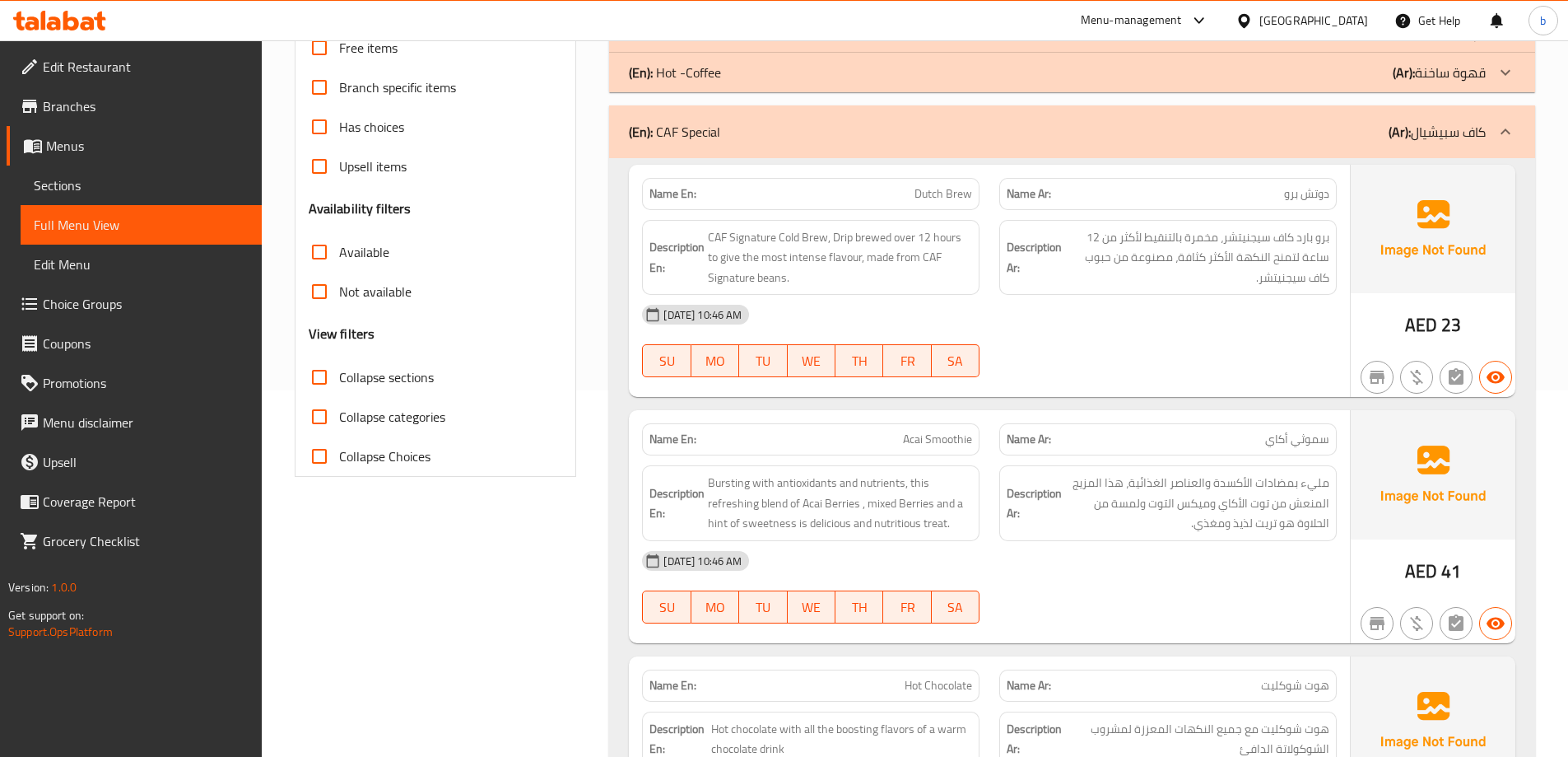
click at [752, 145] on div "(En): CAF Special (Ar): كاف سبيشيال" at bounding box center [1072, 131] width 926 height 53
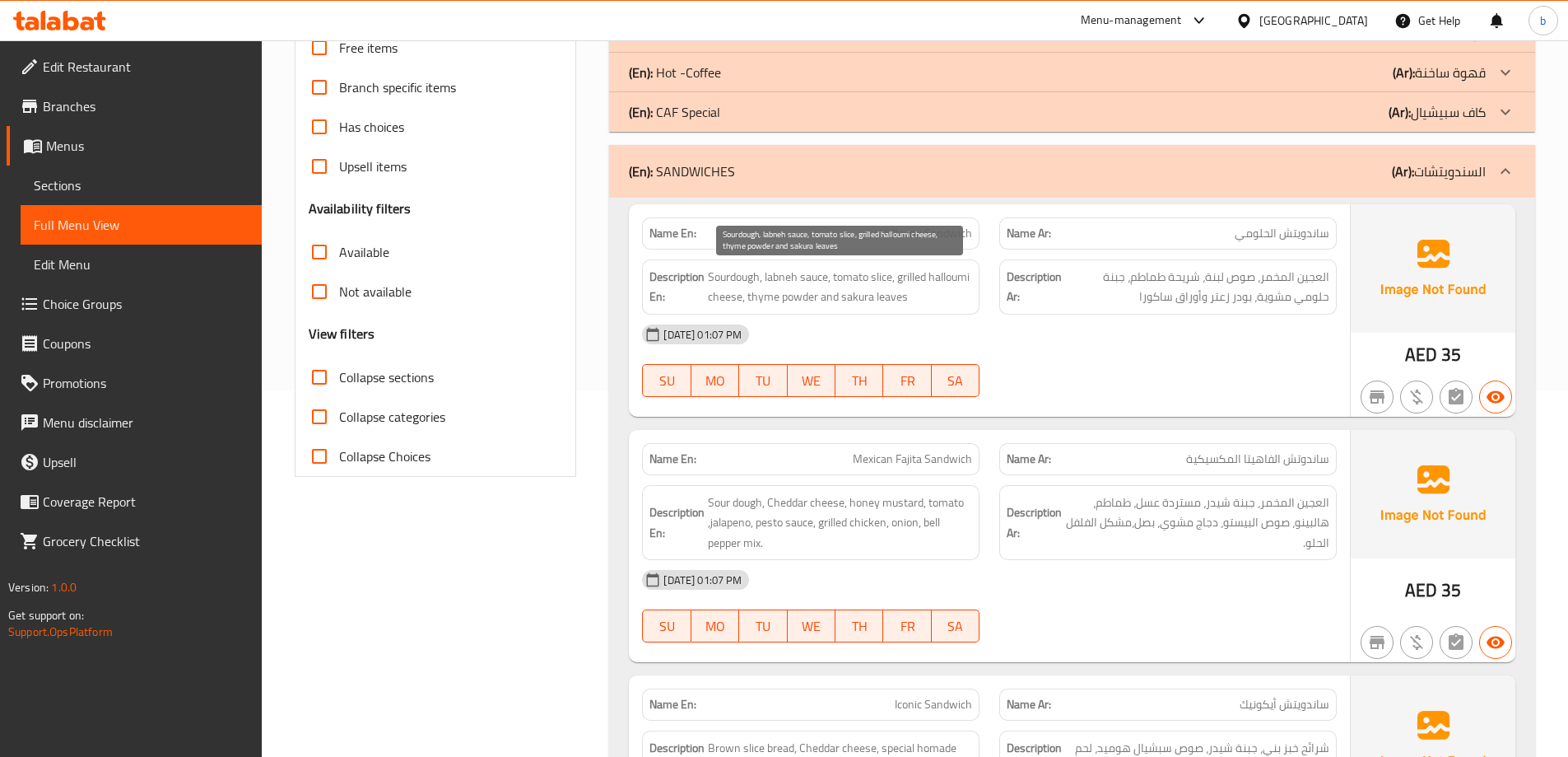
click at [913, 281] on span "Sourdough, labneh sauce, tomato slice, grilled halloumi cheese, thyme powder an…" at bounding box center [839, 286] width 264 height 40
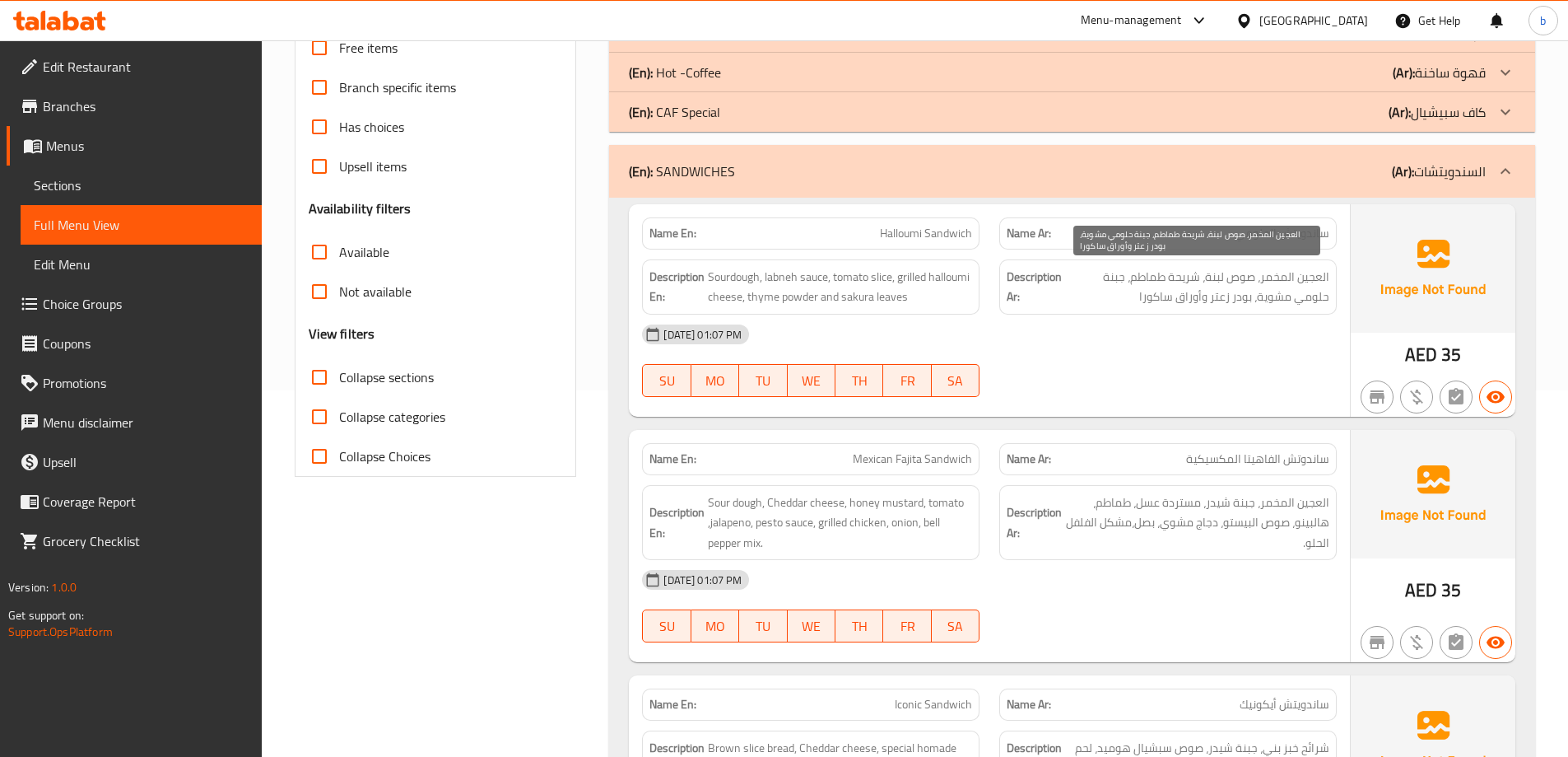
click at [1329, 272] on span "العجين المخمر، صوص لبنة، شريحة طماطم، جبنة حلومي مشوية، بودر زعتر وأوراق ساكورا" at bounding box center [1197, 286] width 264 height 40
click at [1277, 285] on span "العجين المخمر، صوص لبنة، شريحة طماطم، جبنة حلومي مشوية، بودر زعتر وأوراق ساكورا" at bounding box center [1197, 286] width 264 height 40
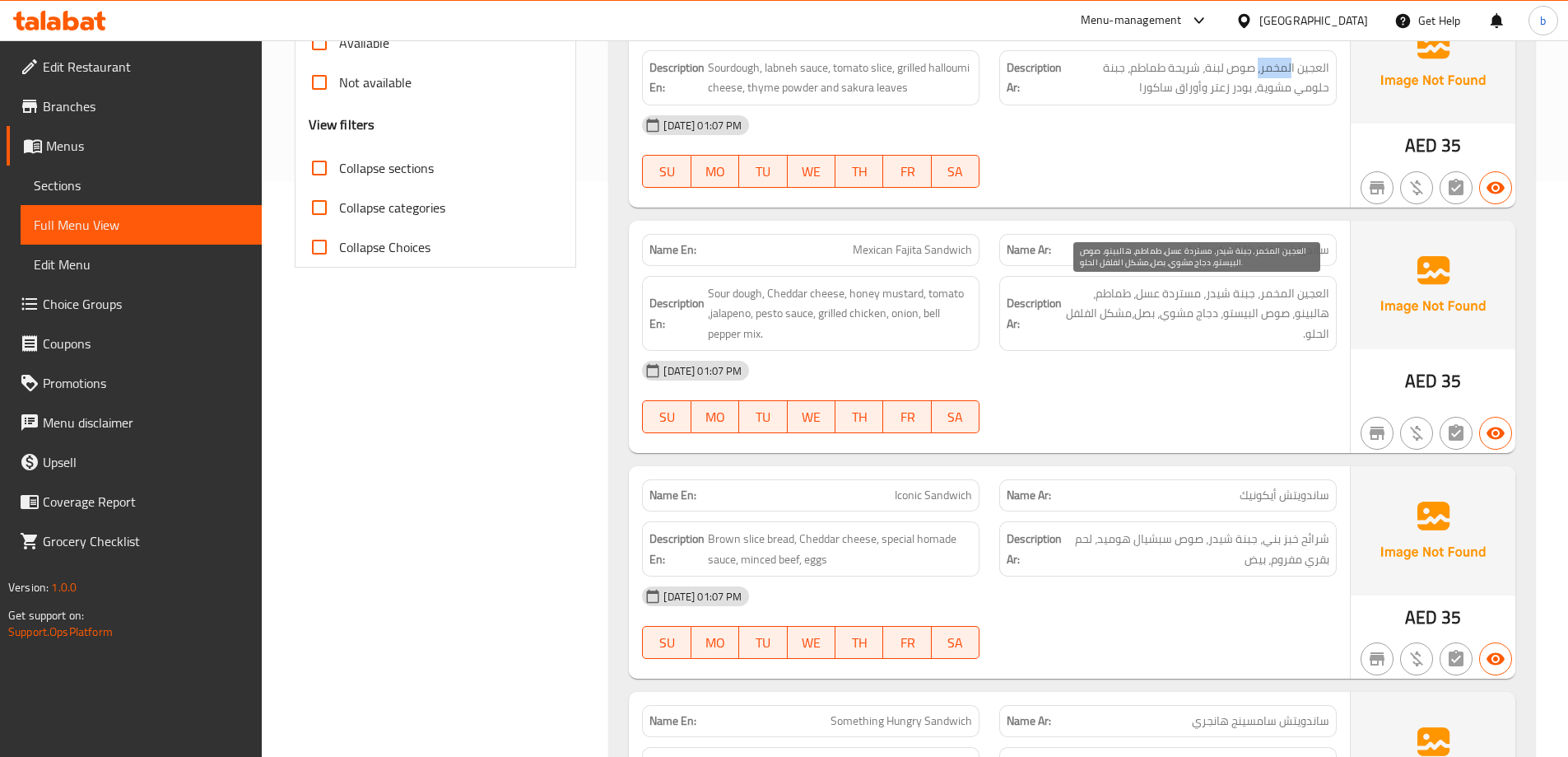
scroll to position [613, 0]
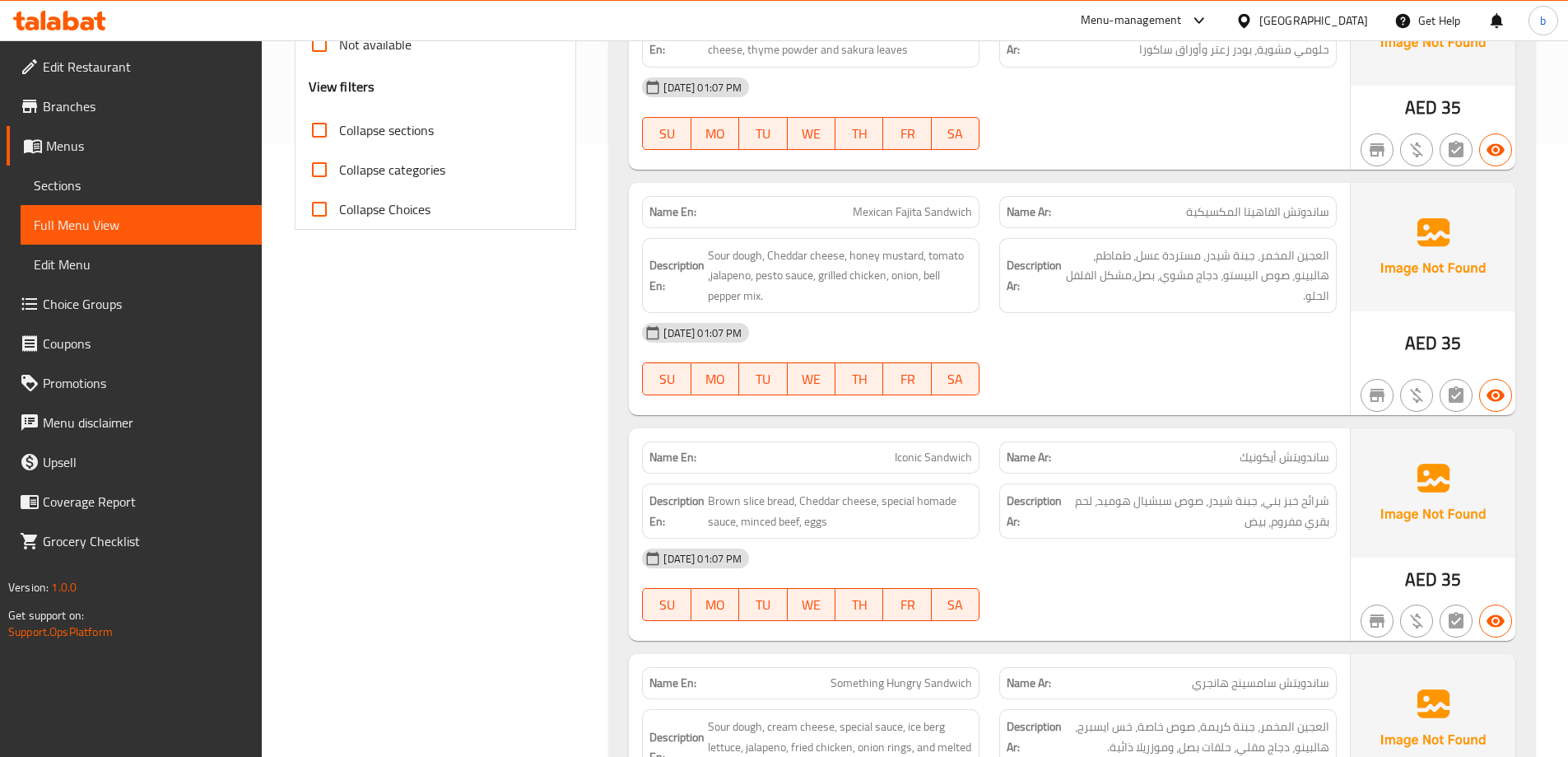
click at [1253, 315] on div "10-10-2025 01:07 PM" at bounding box center [989, 332] width 715 height 39
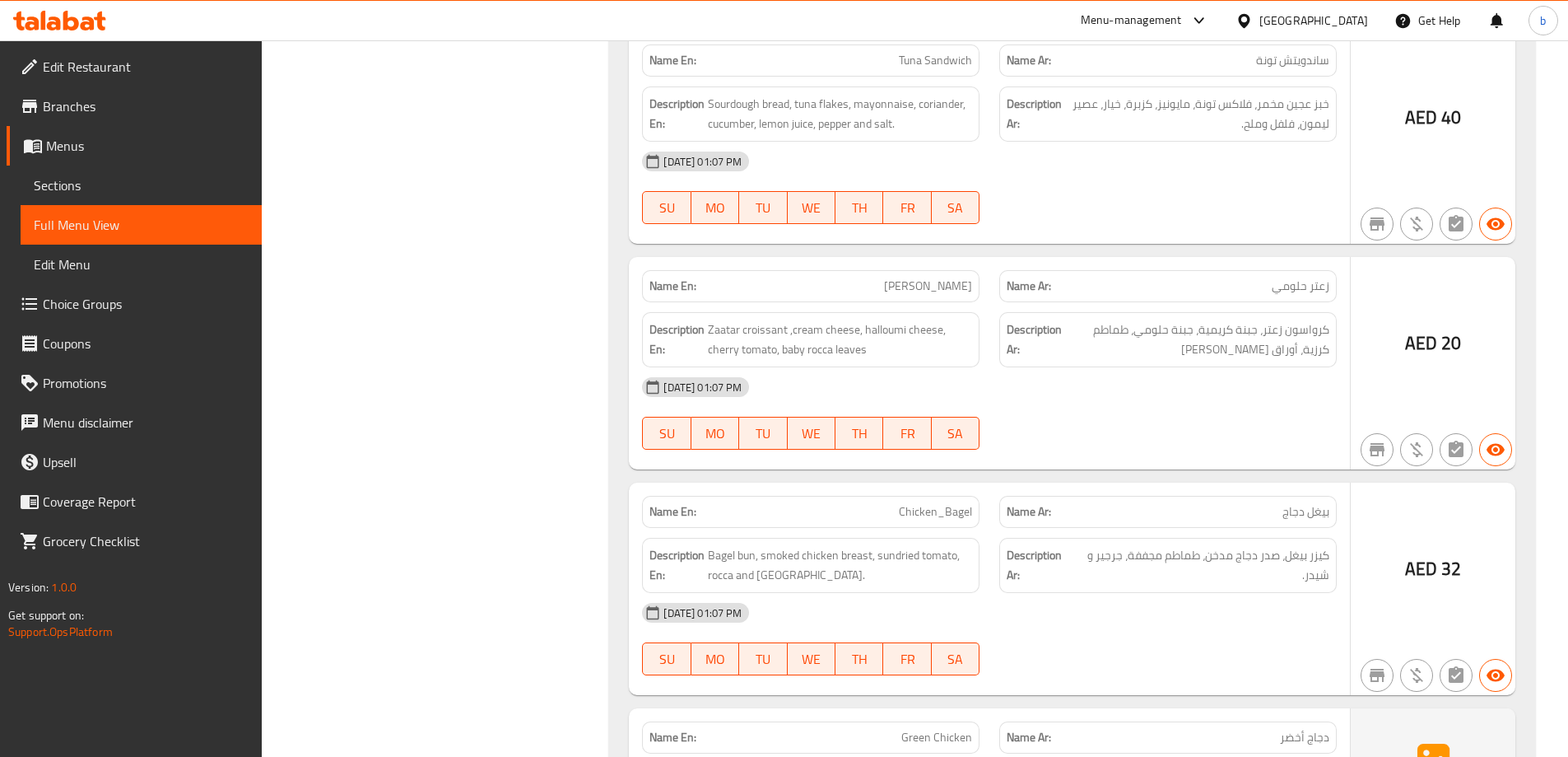
scroll to position [1729, 0]
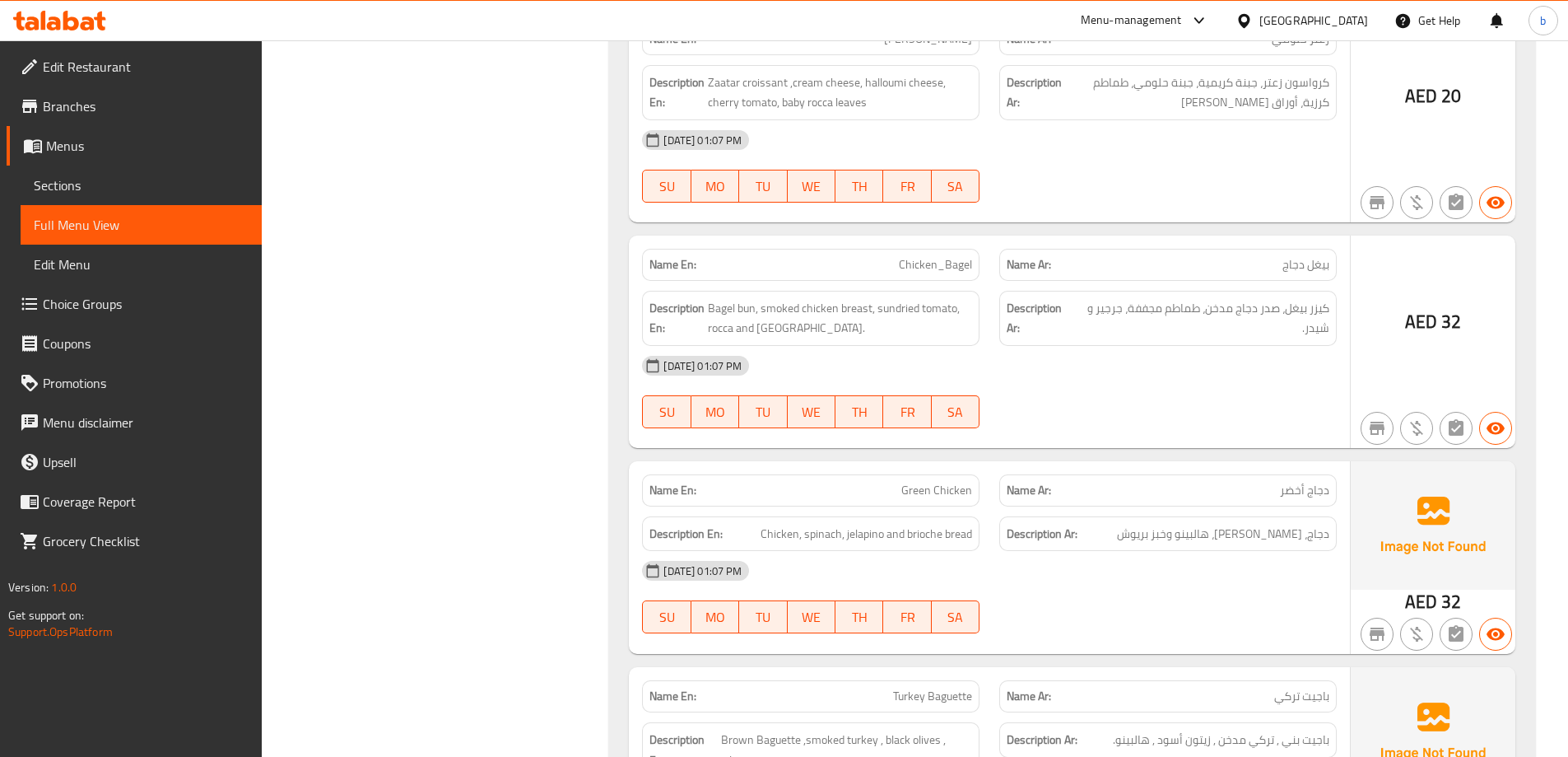
click at [1307, 257] on span "بيغل دجاج" at bounding box center [1306, 265] width 47 height 17
click at [1306, 257] on span "بيغل دجاج" at bounding box center [1306, 265] width 47 height 17
click at [965, 257] on span "Chicken_Bagel" at bounding box center [935, 265] width 73 height 17
click at [975, 267] on div "Name En: Chicken_Bagel" at bounding box center [810, 265] width 337 height 32
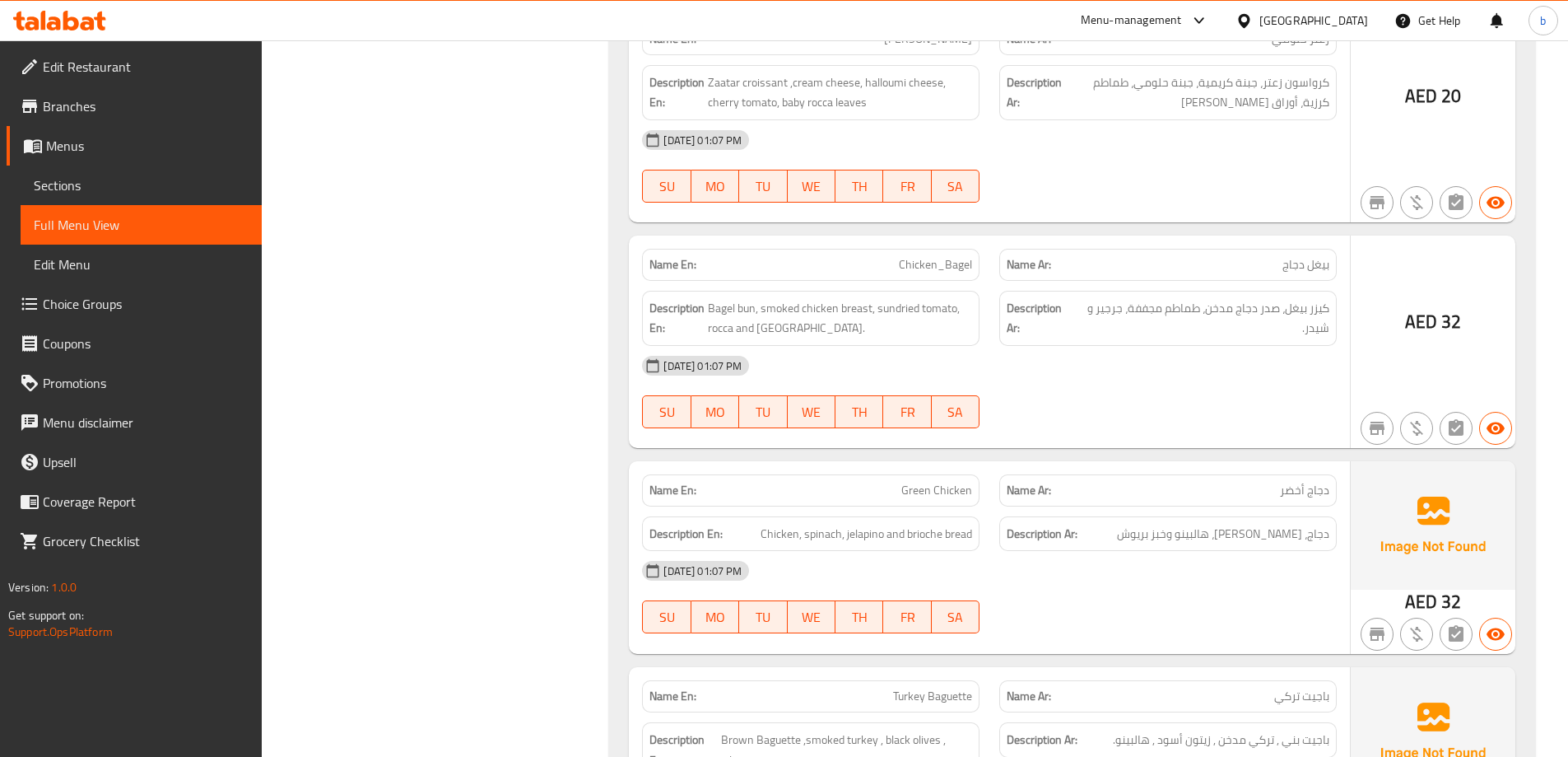
click at [975, 267] on div "Name En: Chicken_Bagel" at bounding box center [810, 265] width 337 height 32
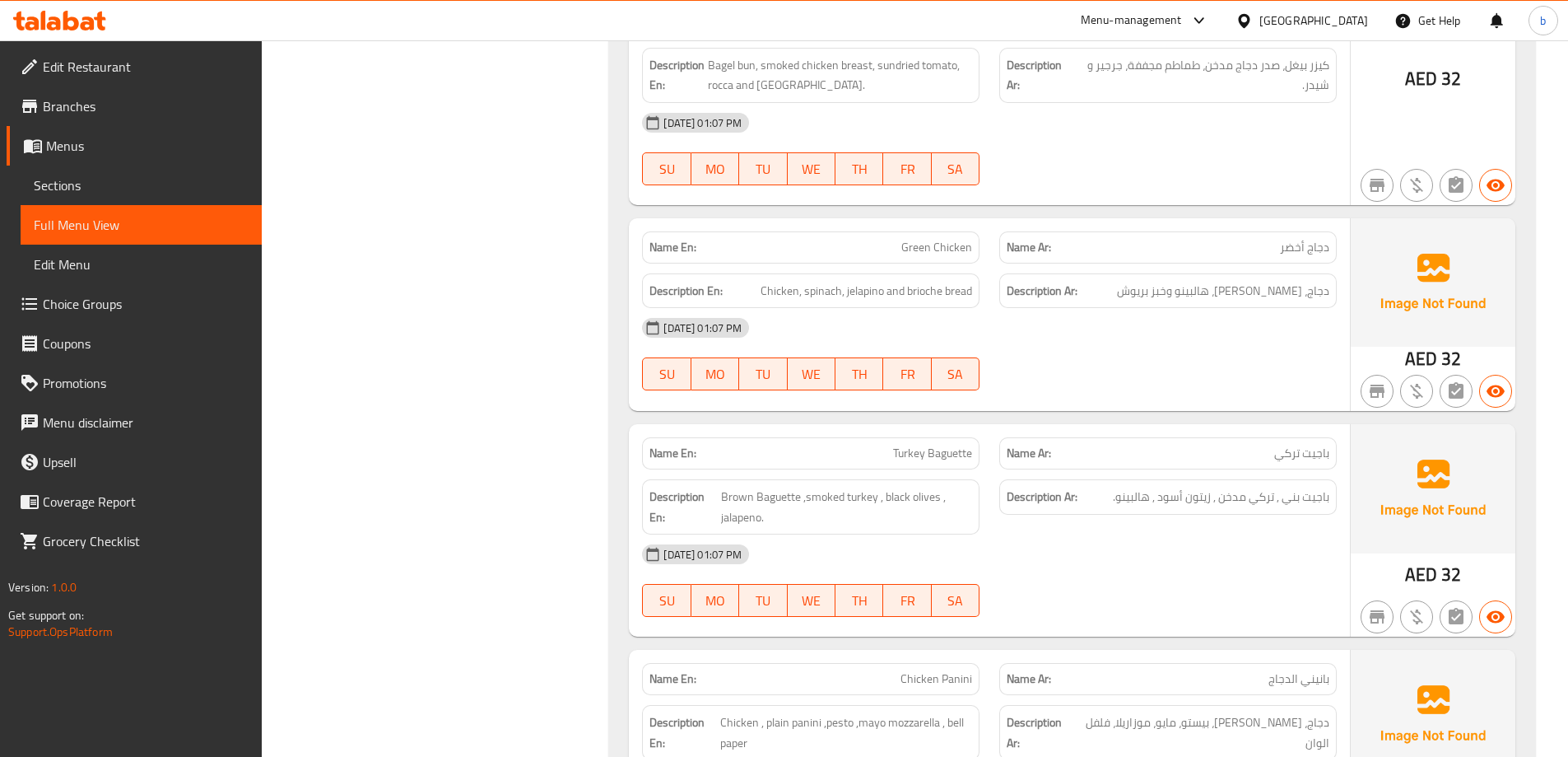
scroll to position [2141, 0]
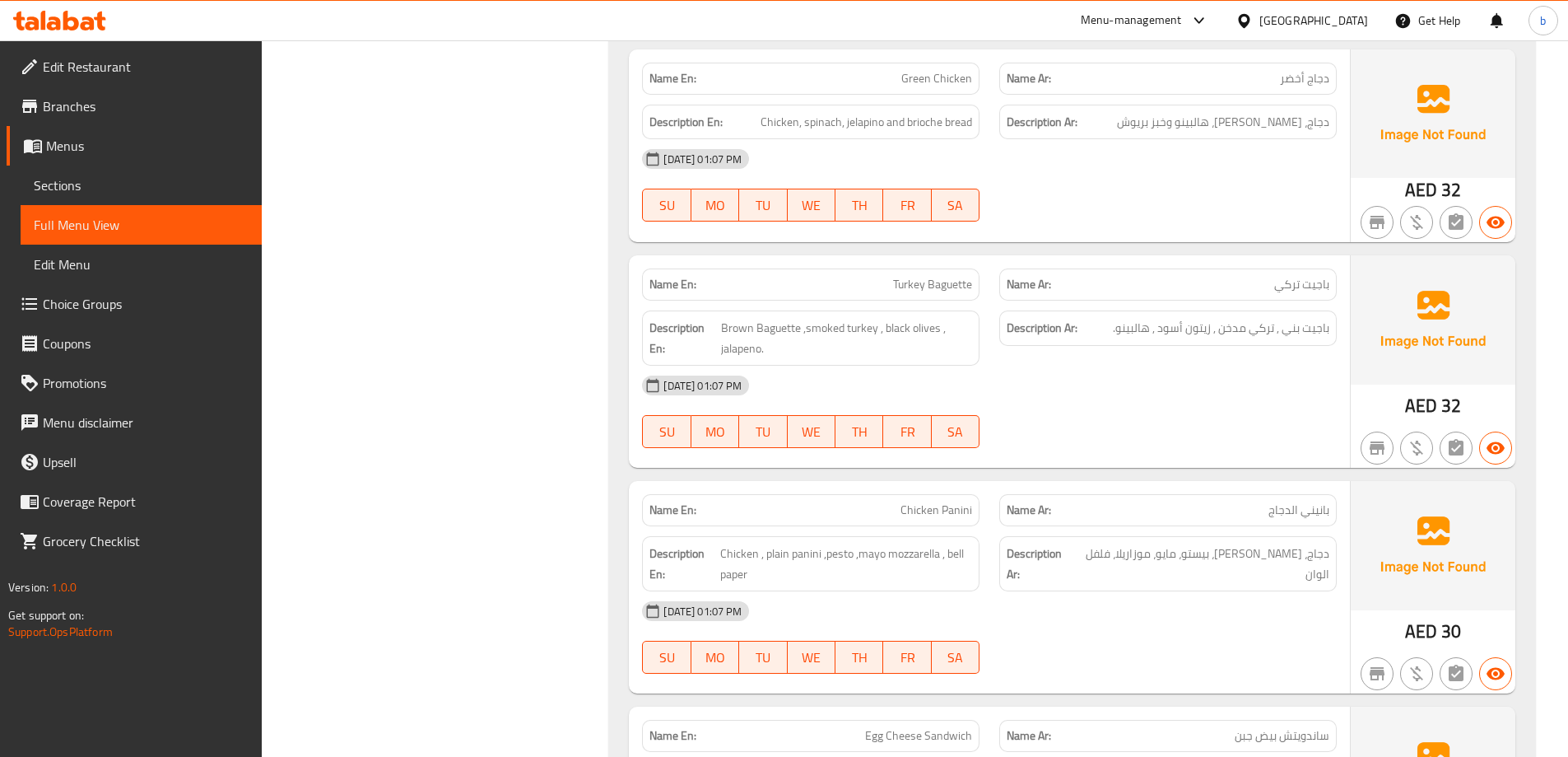
click at [970, 296] on div "Name En: Turkey Baguette" at bounding box center [810, 285] width 337 height 32
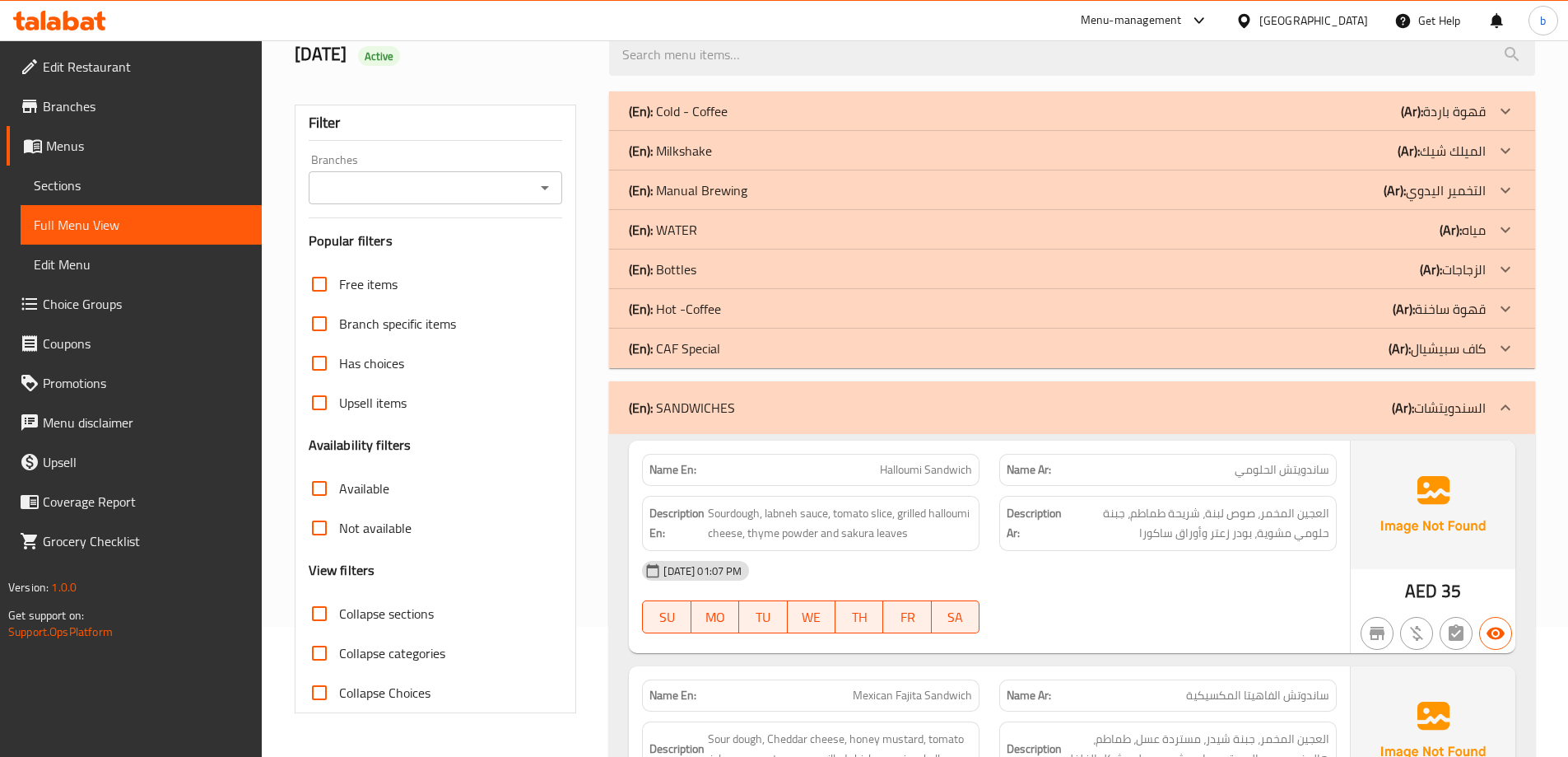
scroll to position [247, 0]
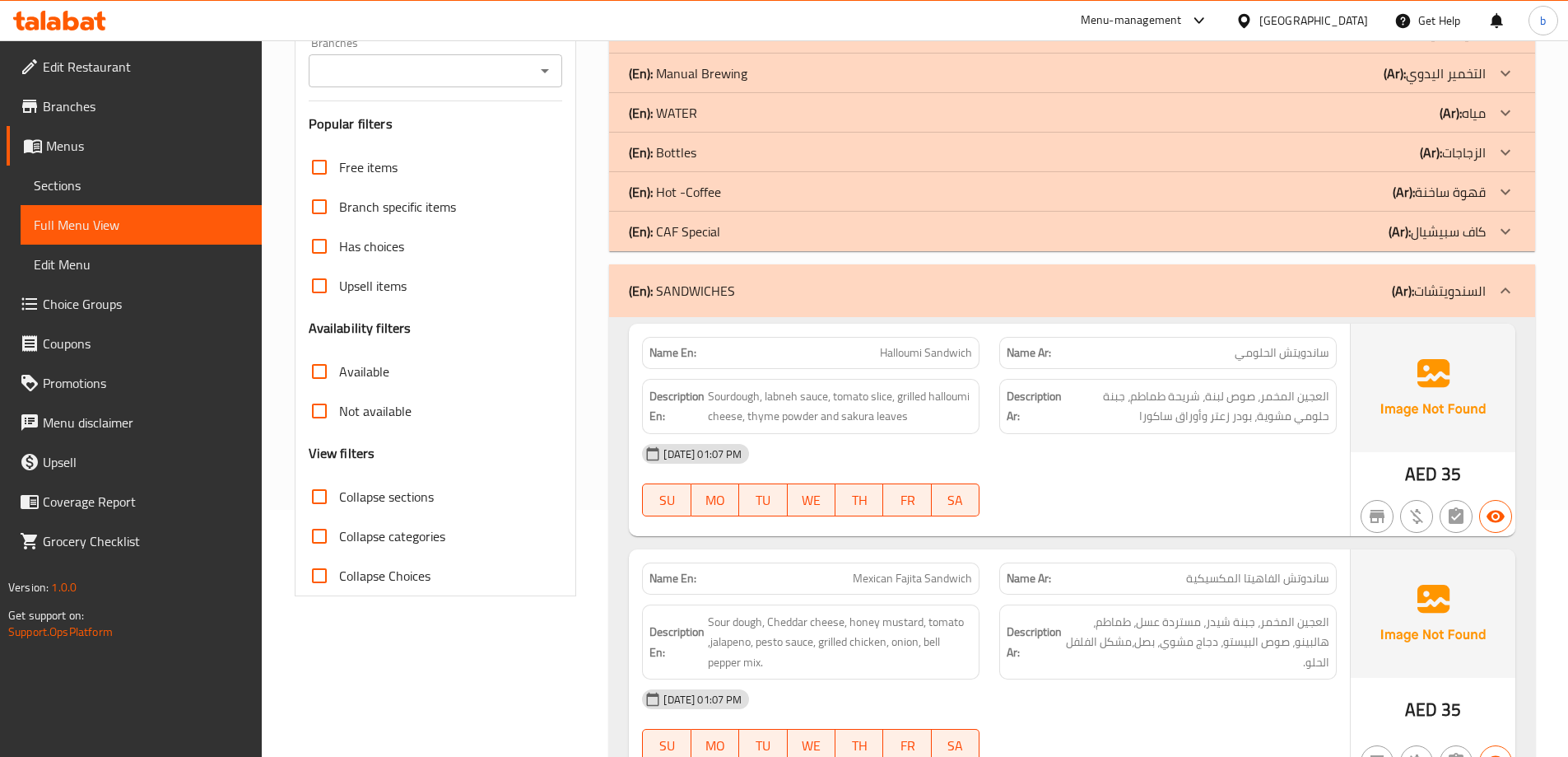
drag, startPoint x: 317, startPoint y: 528, endPoint x: 321, endPoint y: 539, distance: 11.7
click at [317, 528] on input "Collapse categories" at bounding box center [319, 536] width 39 height 39
click at [321, 539] on input "Collapse categories" at bounding box center [319, 536] width 39 height 39
checkbox input "false"
click at [317, 498] on input "Collapse sections" at bounding box center [319, 497] width 39 height 39
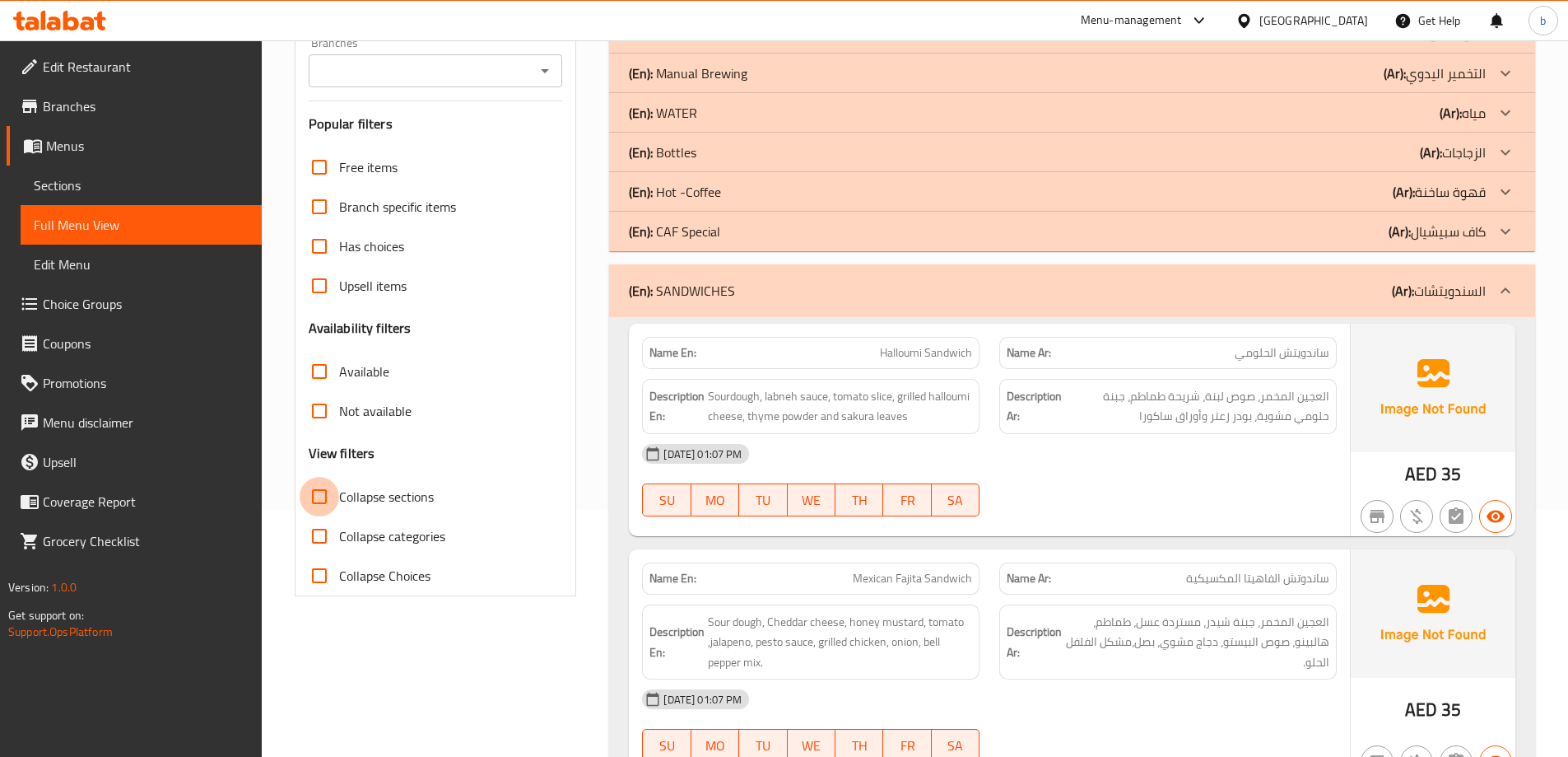
checkbox input "true"
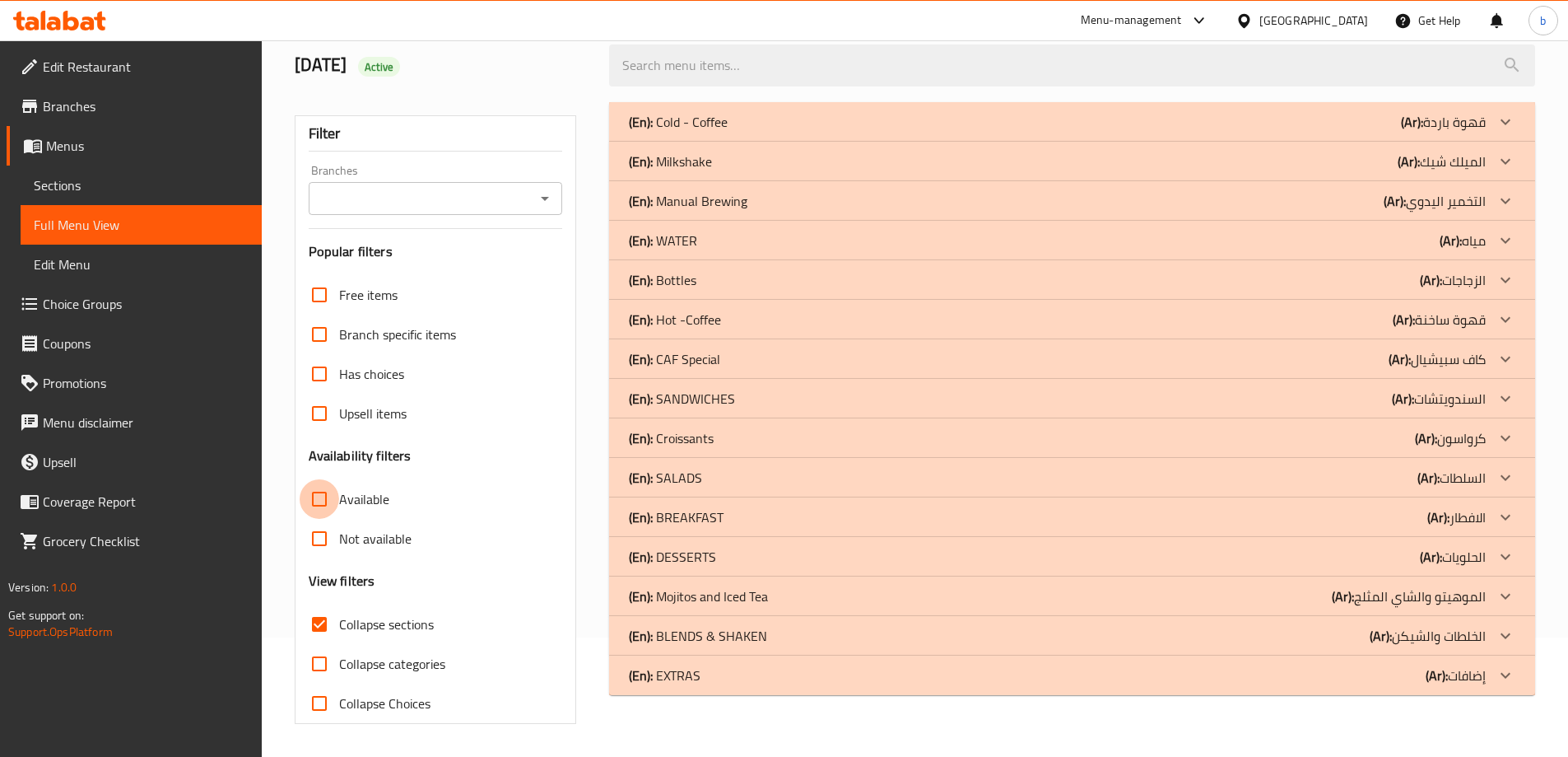
scroll to position [119, 0]
click at [317, 498] on input "Available" at bounding box center [319, 499] width 39 height 39
click at [319, 497] on input "Available" at bounding box center [319, 499] width 39 height 39
checkbox input "false"
click at [325, 664] on input "Collapse categories" at bounding box center [319, 664] width 39 height 39
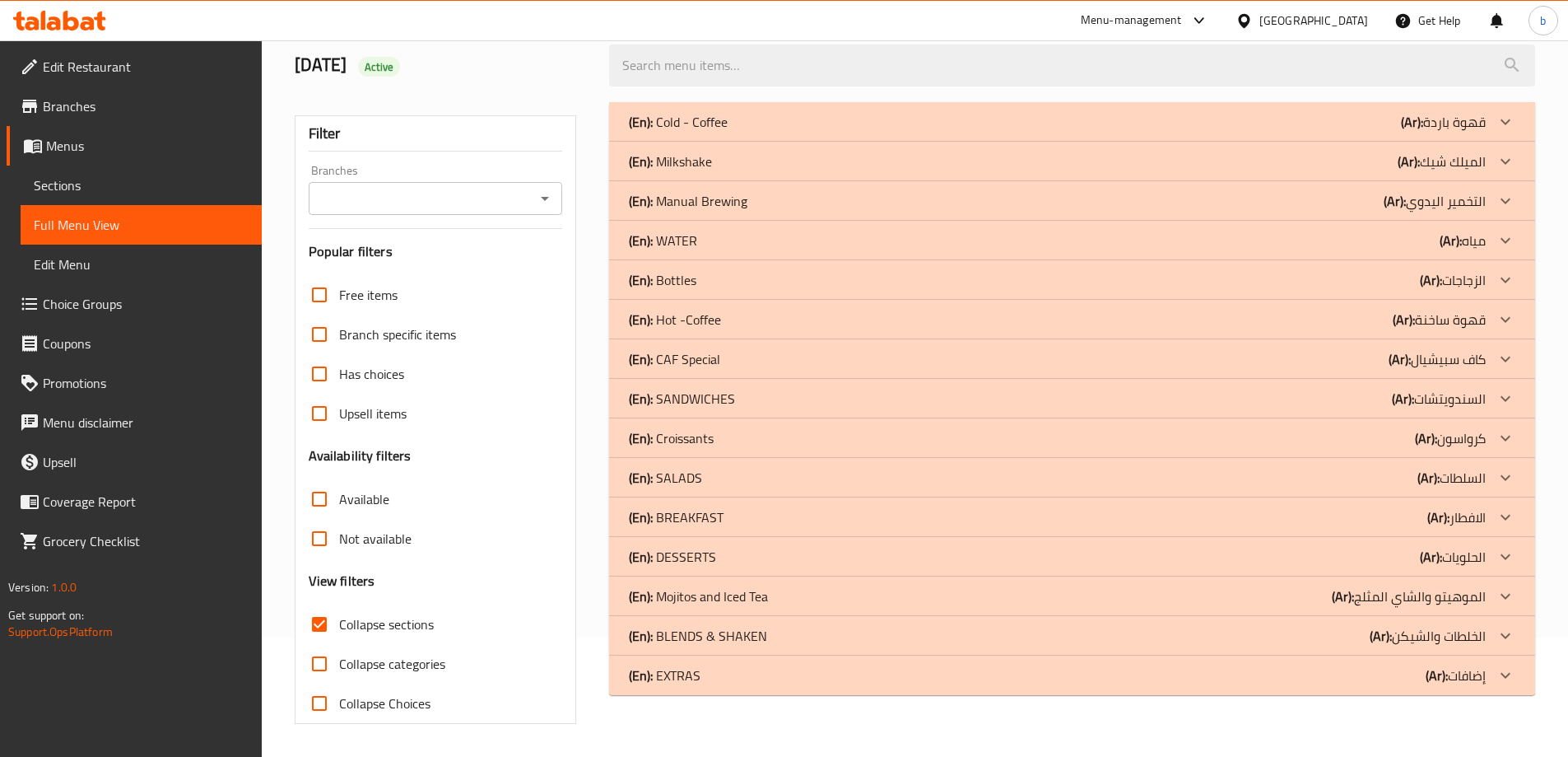
checkbox input "true"
click at [322, 626] on input "Collapse sections" at bounding box center [319, 625] width 39 height 39
checkbox input "false"
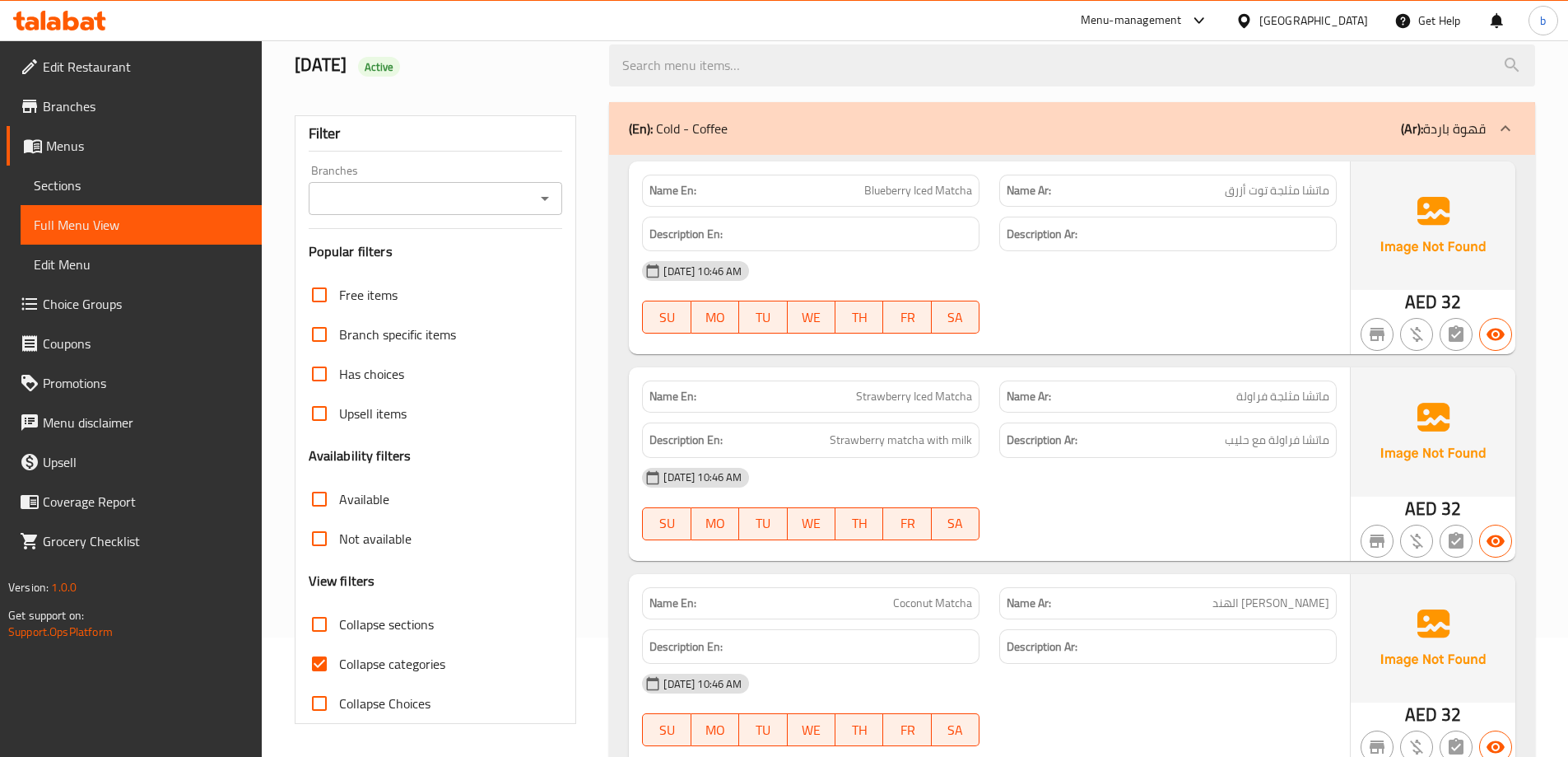
click at [317, 662] on input "Collapse categories" at bounding box center [319, 664] width 39 height 39
checkbox input "false"
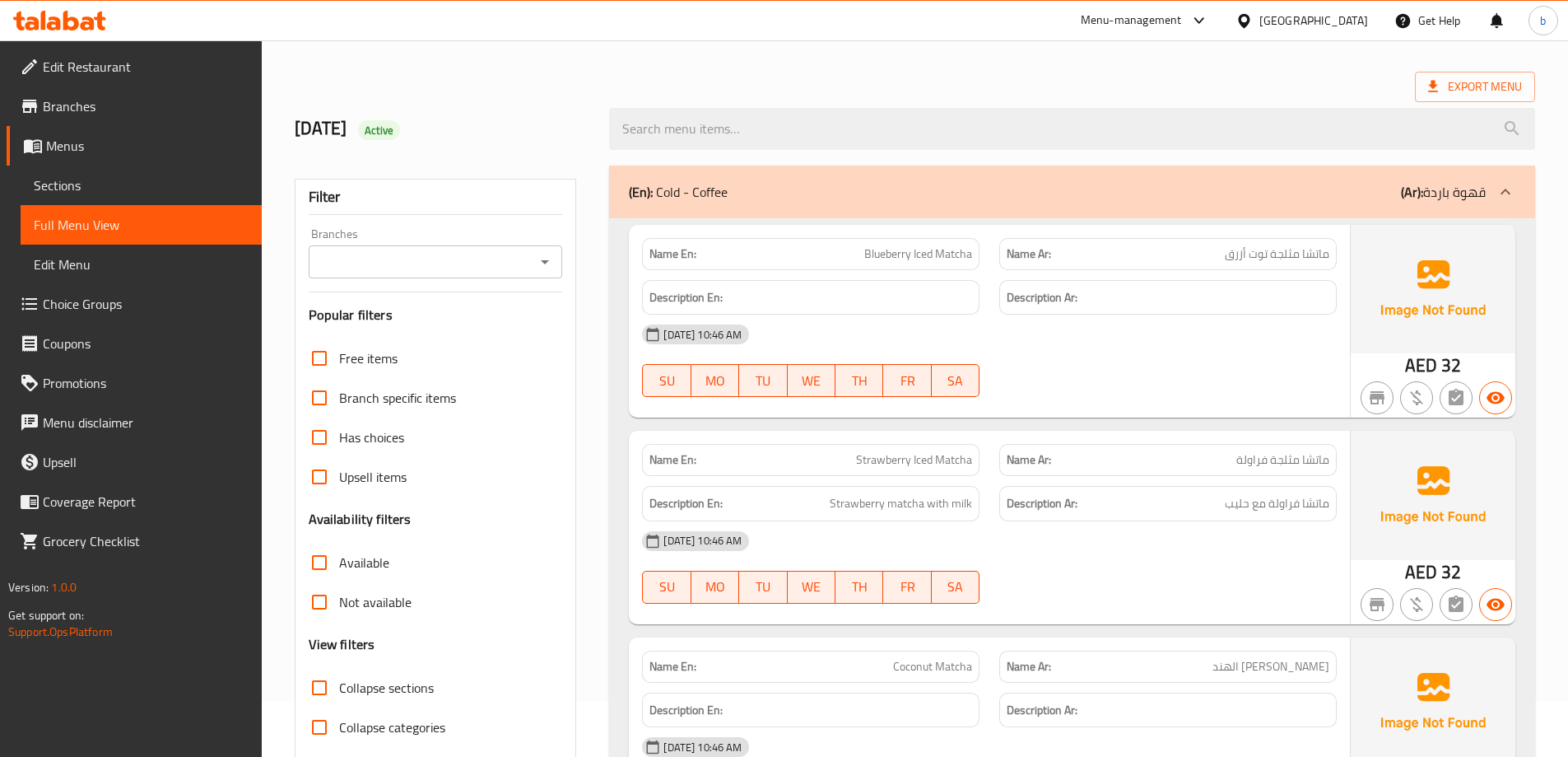
scroll to position [0, 0]
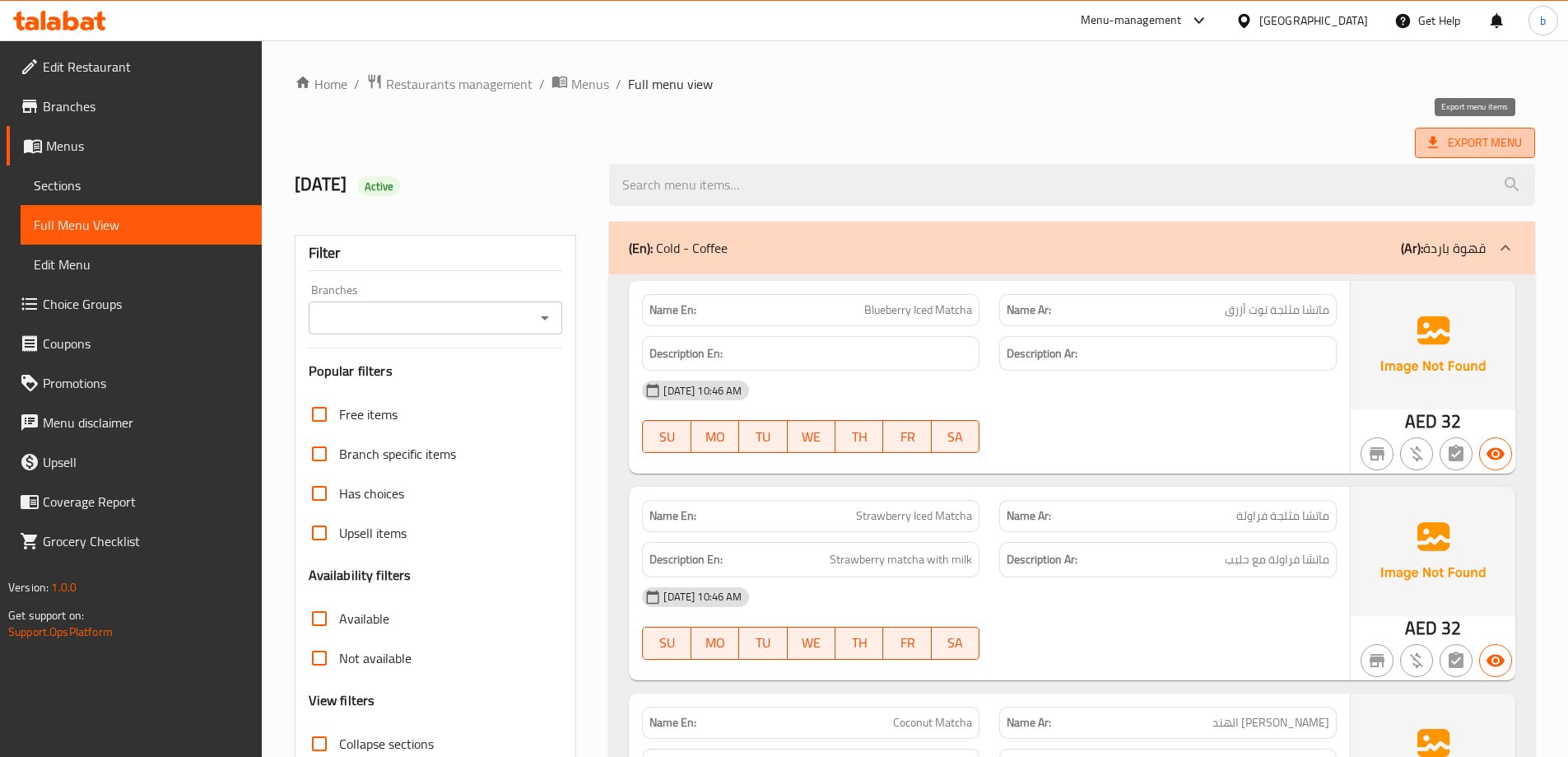
click at [1506, 139] on span "Export Menu" at bounding box center [1475, 143] width 94 height 21
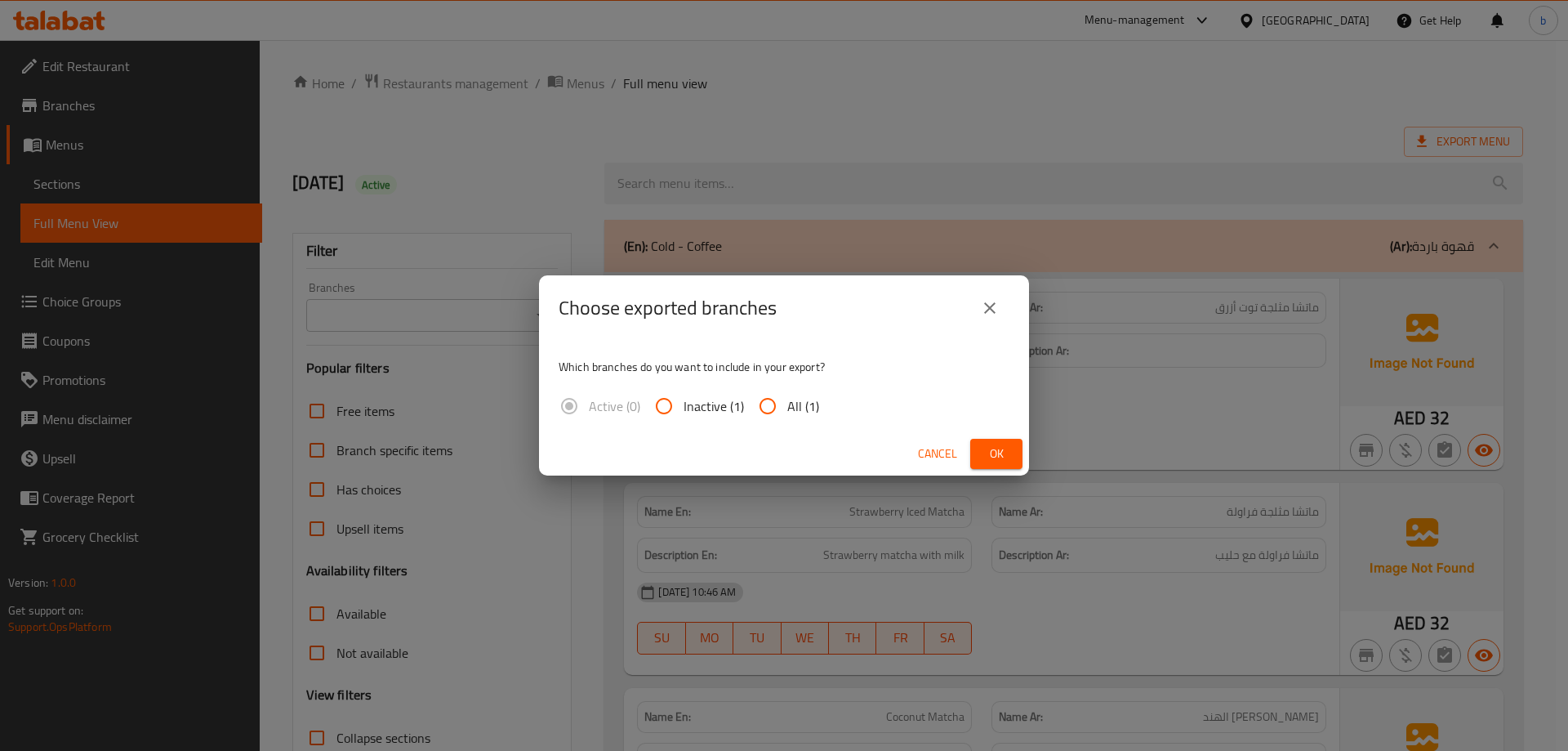
click at [818, 395] on div "Active (0) Inactive (1) All (1)" at bounding box center [696, 406] width 274 height 39
click at [803, 400] on span "All (1)" at bounding box center [803, 405] width 32 height 20
click at [787, 400] on input "All (1)" at bounding box center [768, 406] width 39 height 39
radio input "true"
click at [993, 452] on span "Ok" at bounding box center [997, 454] width 26 height 20
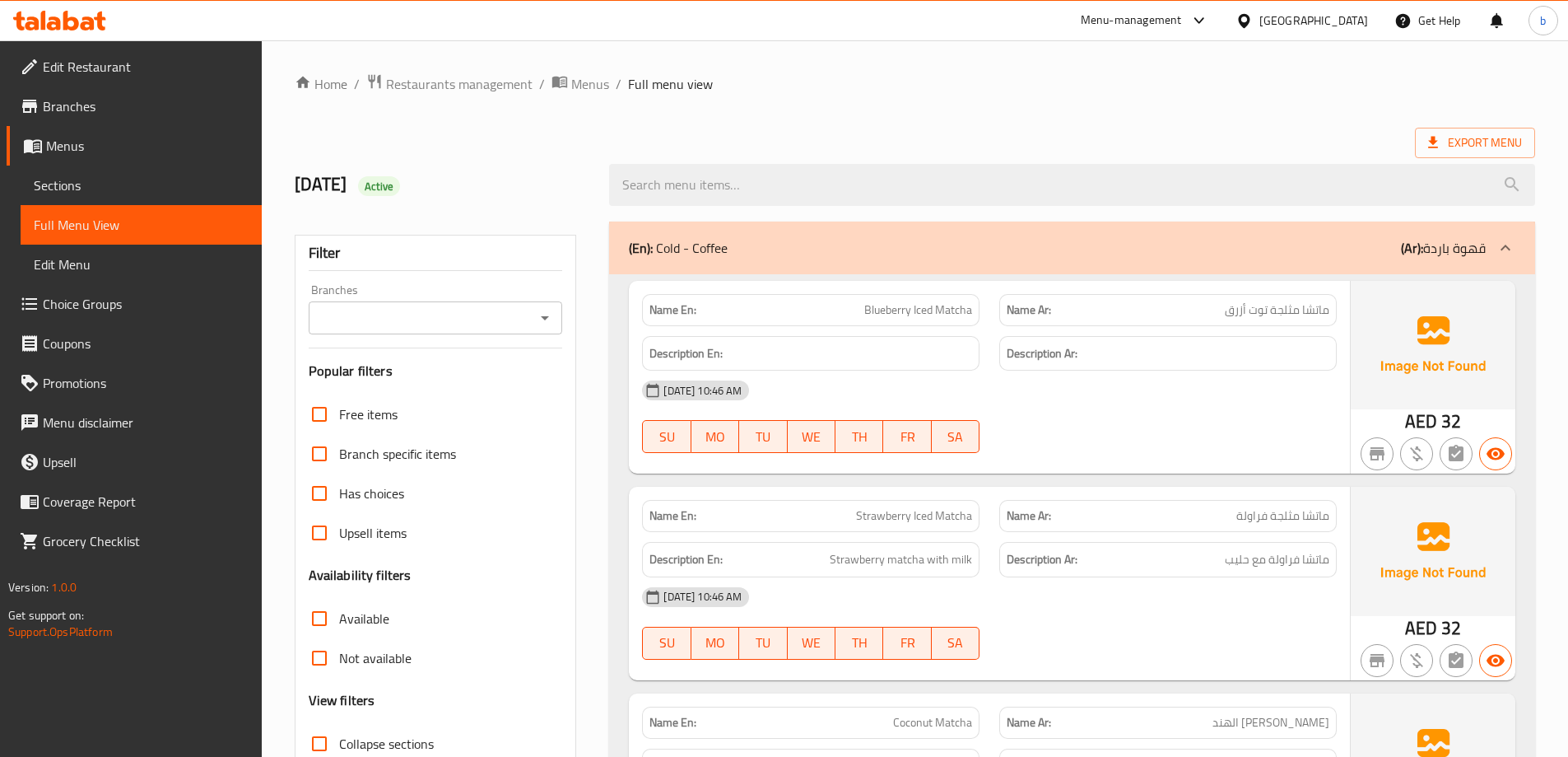
click at [1346, 8] on div "[GEOGRAPHIC_DATA]" at bounding box center [1301, 21] width 159 height 39
click at [1317, 31] on div "[GEOGRAPHIC_DATA]" at bounding box center [1301, 21] width 159 height 39
click at [1299, 25] on div "[GEOGRAPHIC_DATA]" at bounding box center [1314, 20] width 109 height 18
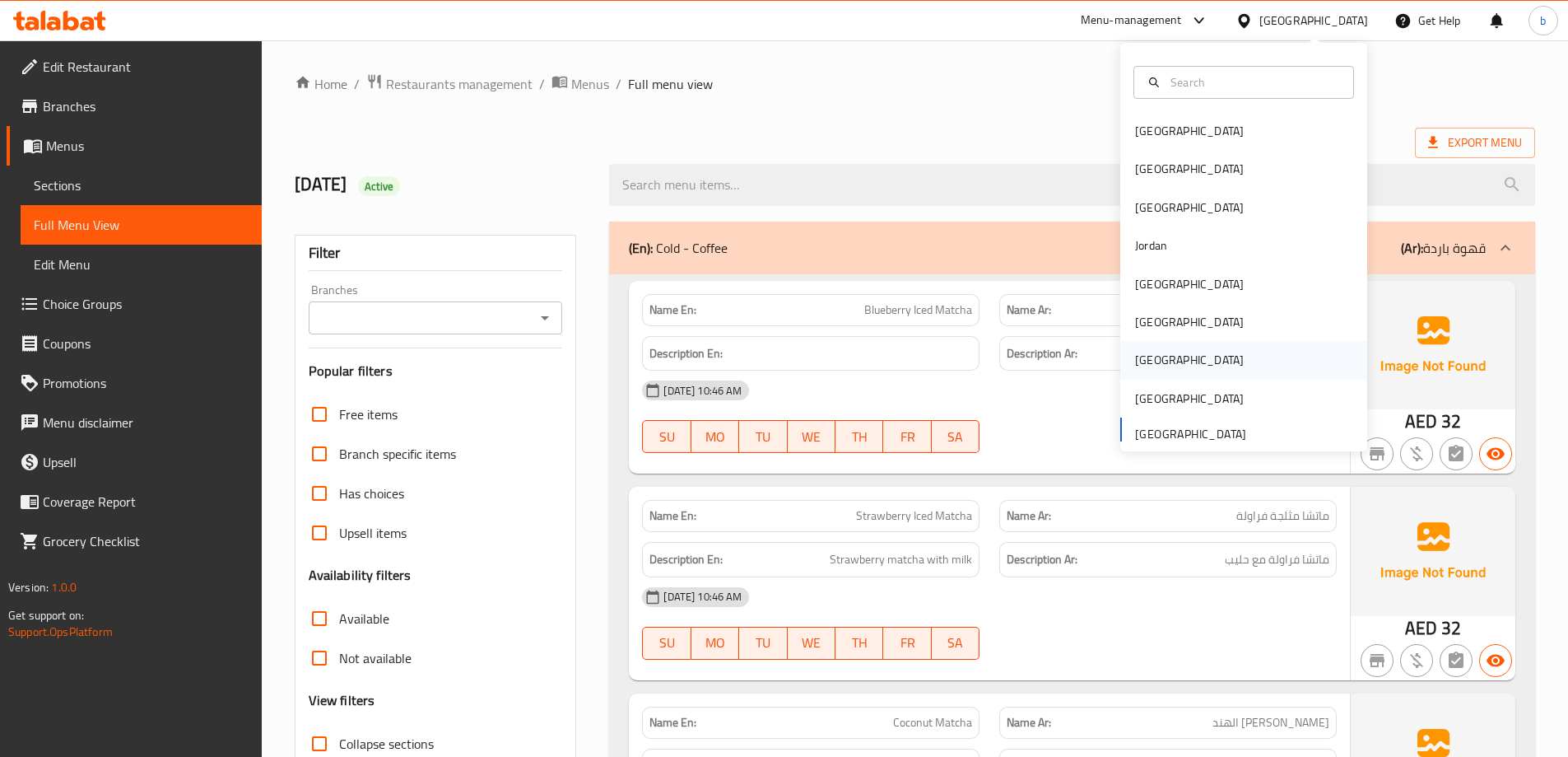
click at [1148, 354] on div "Qatar" at bounding box center [1190, 359] width 109 height 18
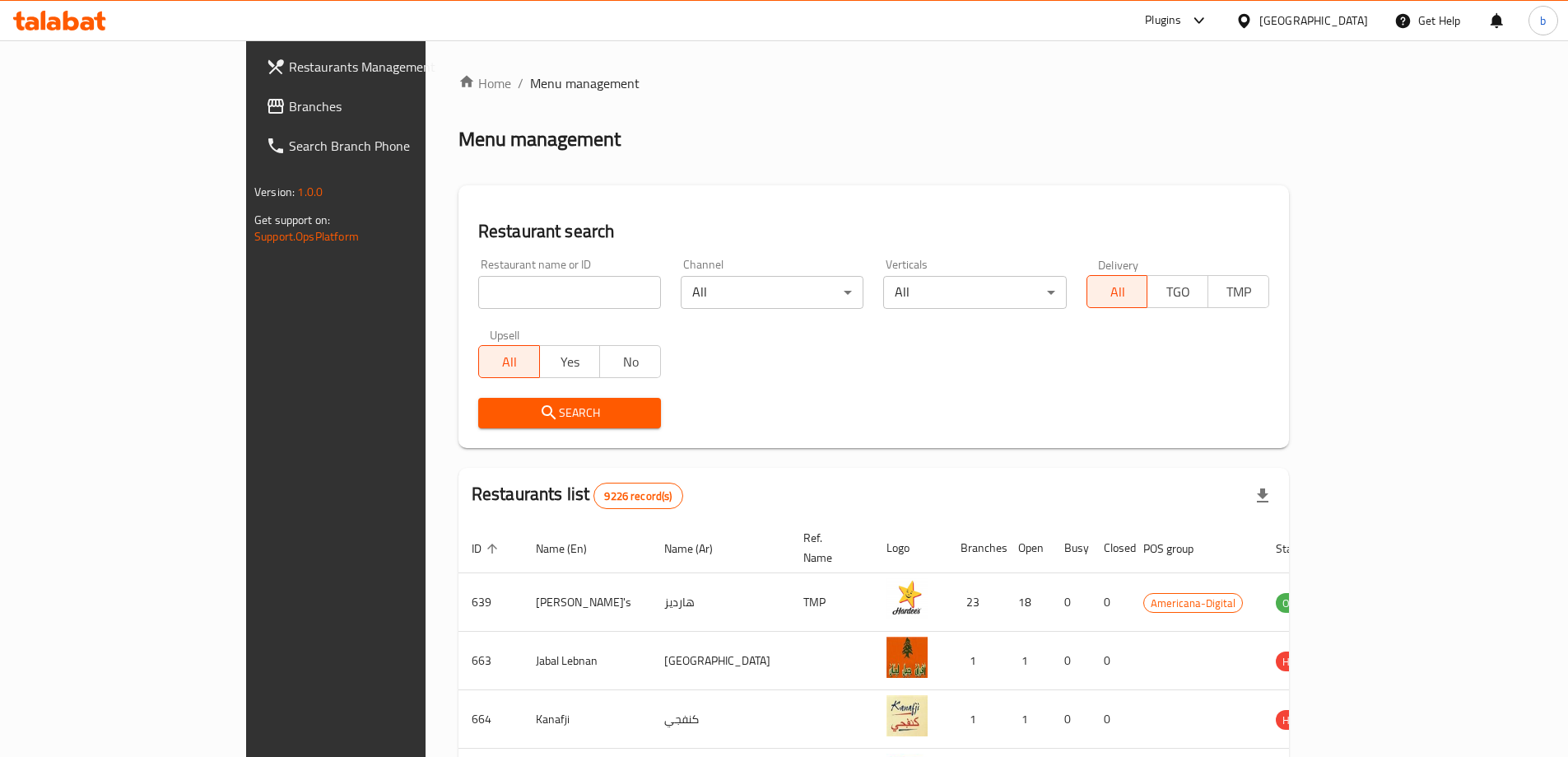
click at [289, 102] on span "Branches" at bounding box center [392, 106] width 206 height 20
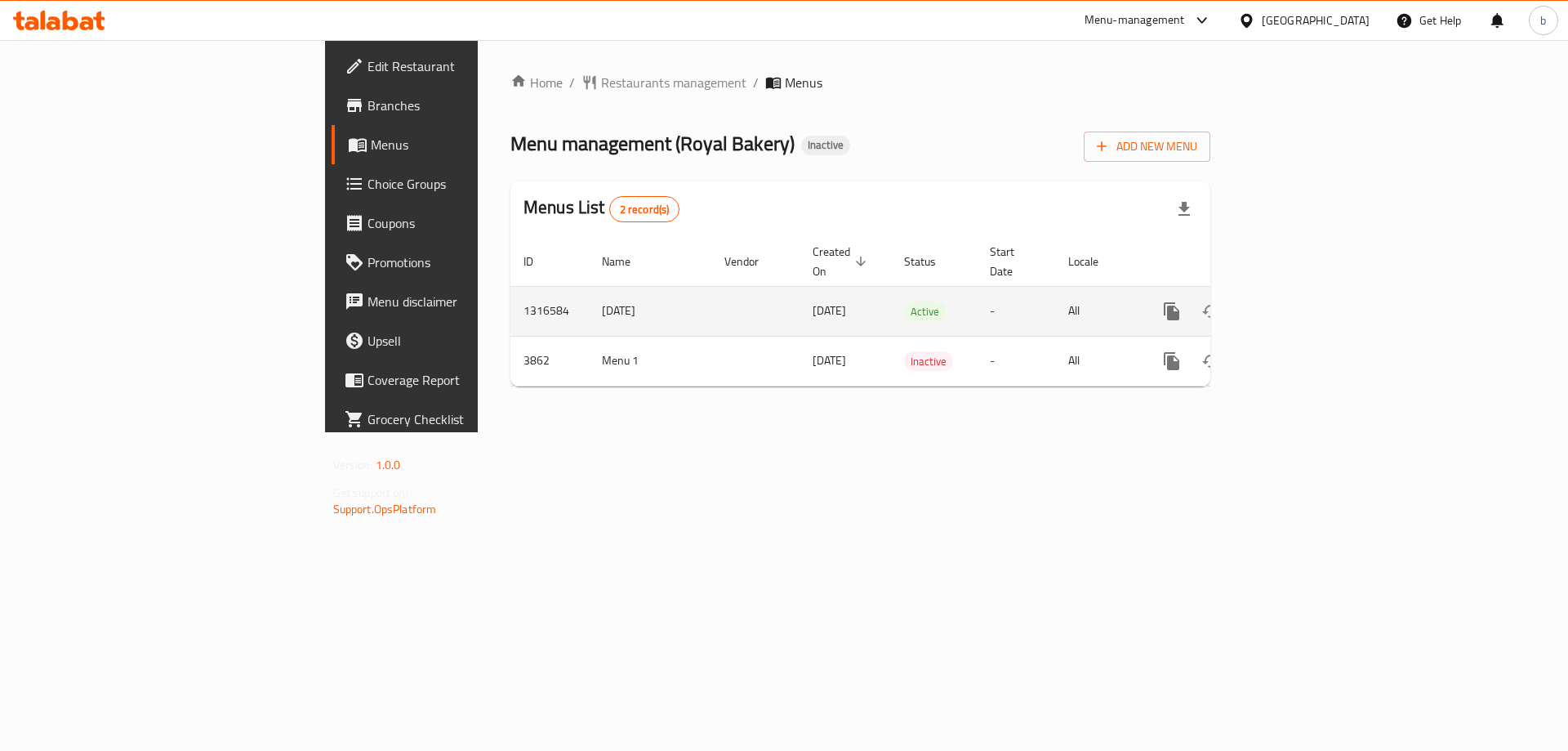
click at [1300, 302] on icon "enhanced table" at bounding box center [1289, 311] width 20 height 20
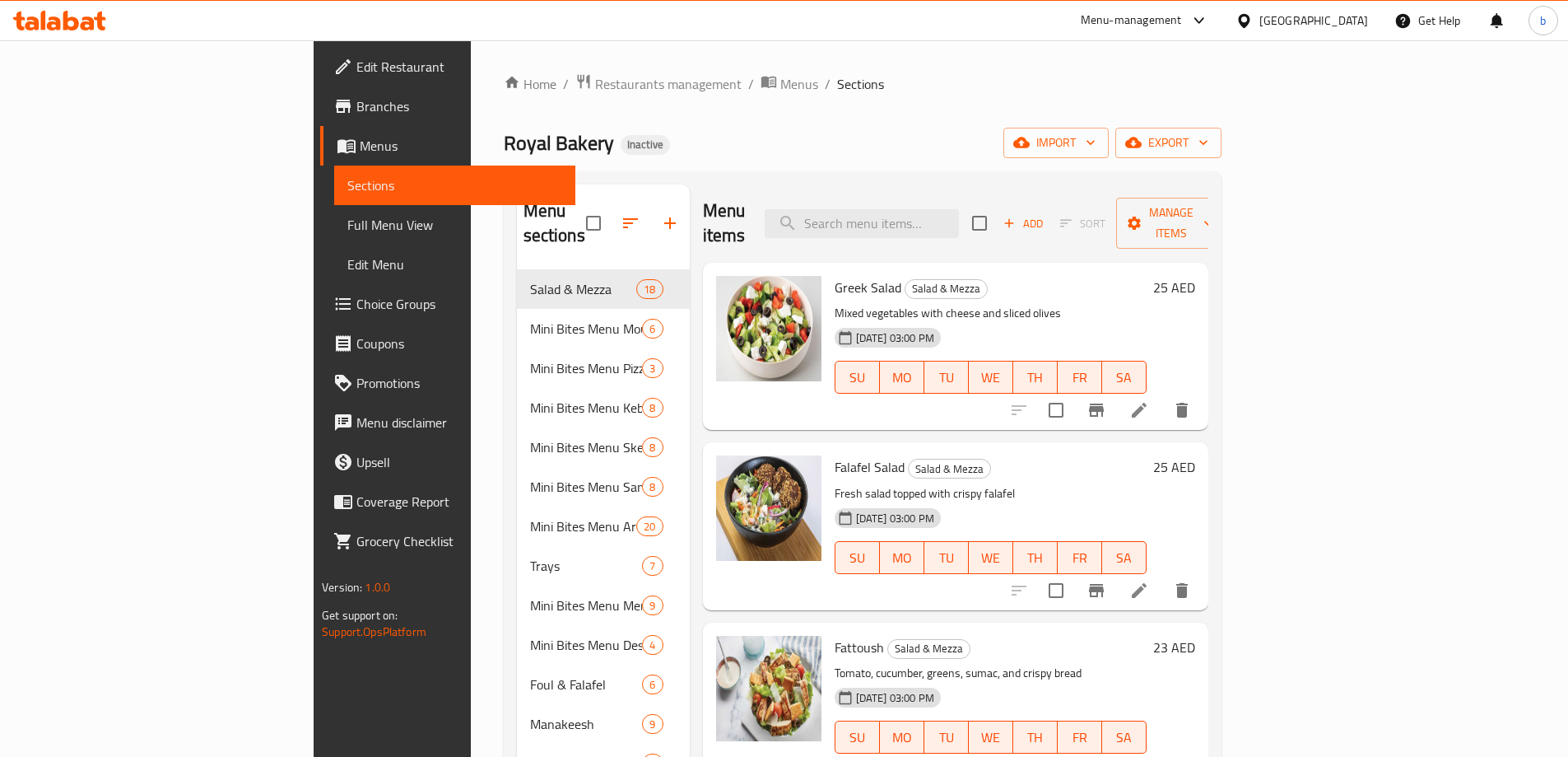
click at [347, 230] on span "Full Menu View" at bounding box center [454, 224] width 215 height 20
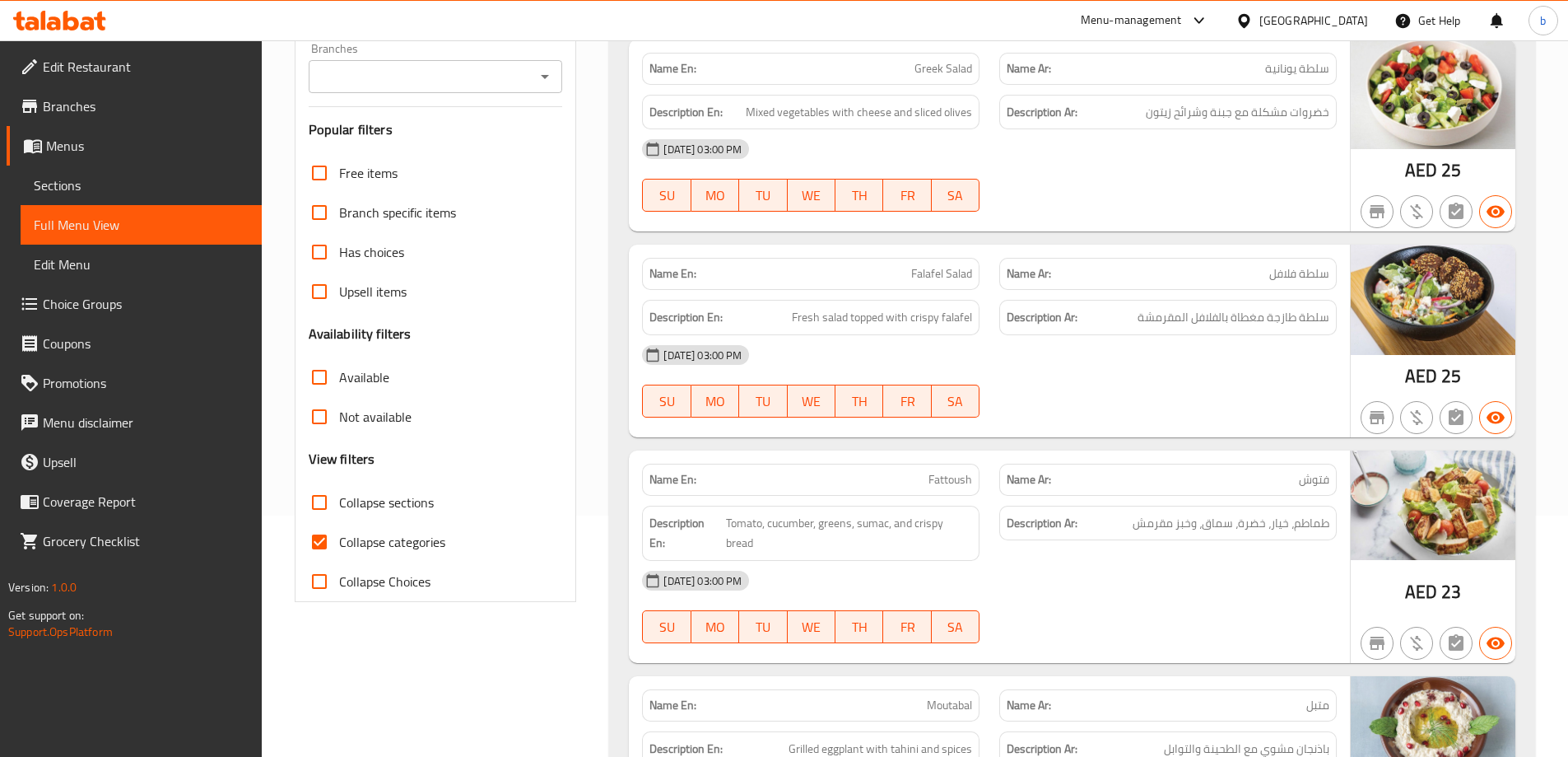
scroll to position [247, 0]
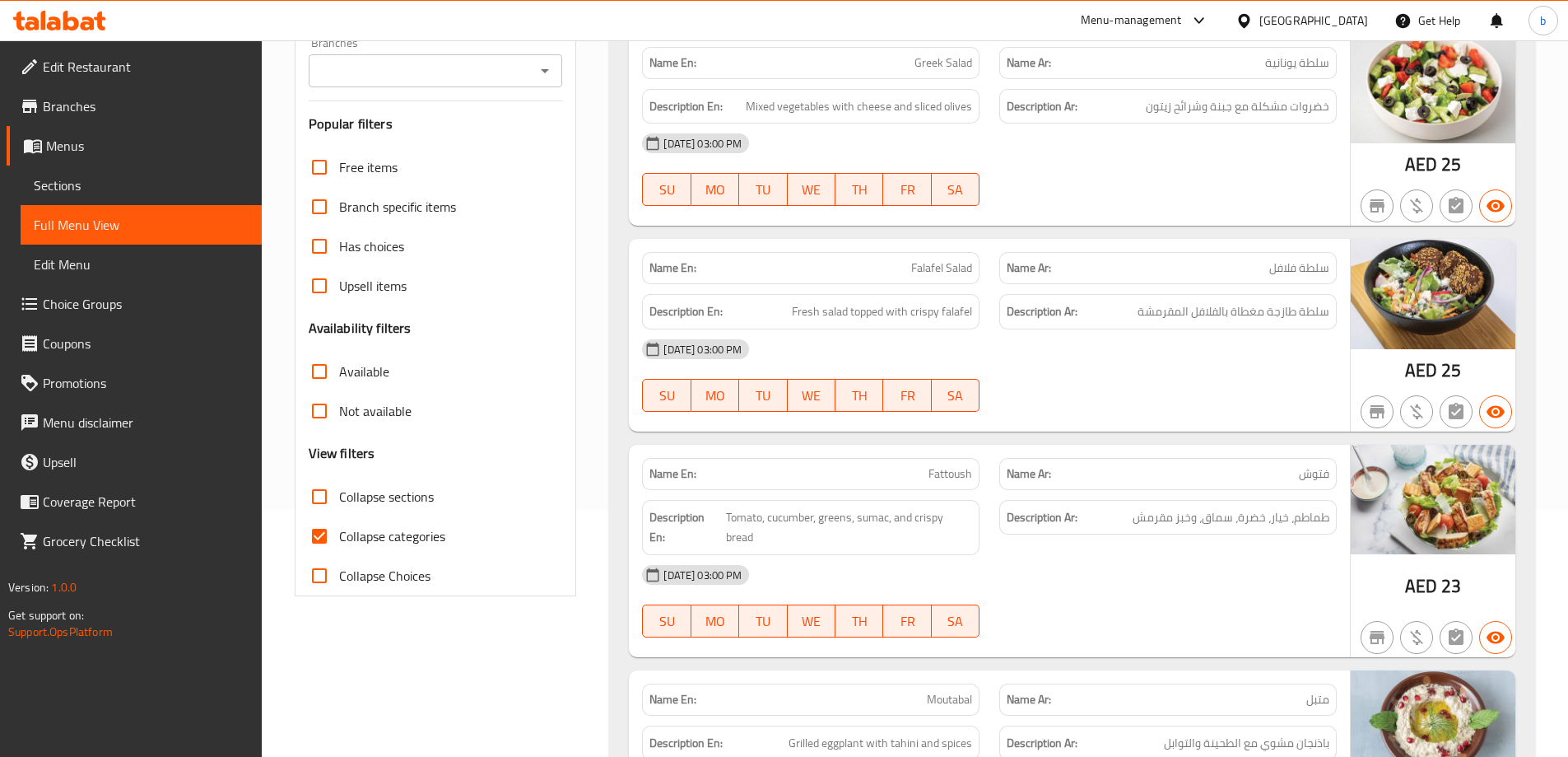
click at [320, 502] on input "Collapse sections" at bounding box center [319, 497] width 39 height 39
checkbox input "true"
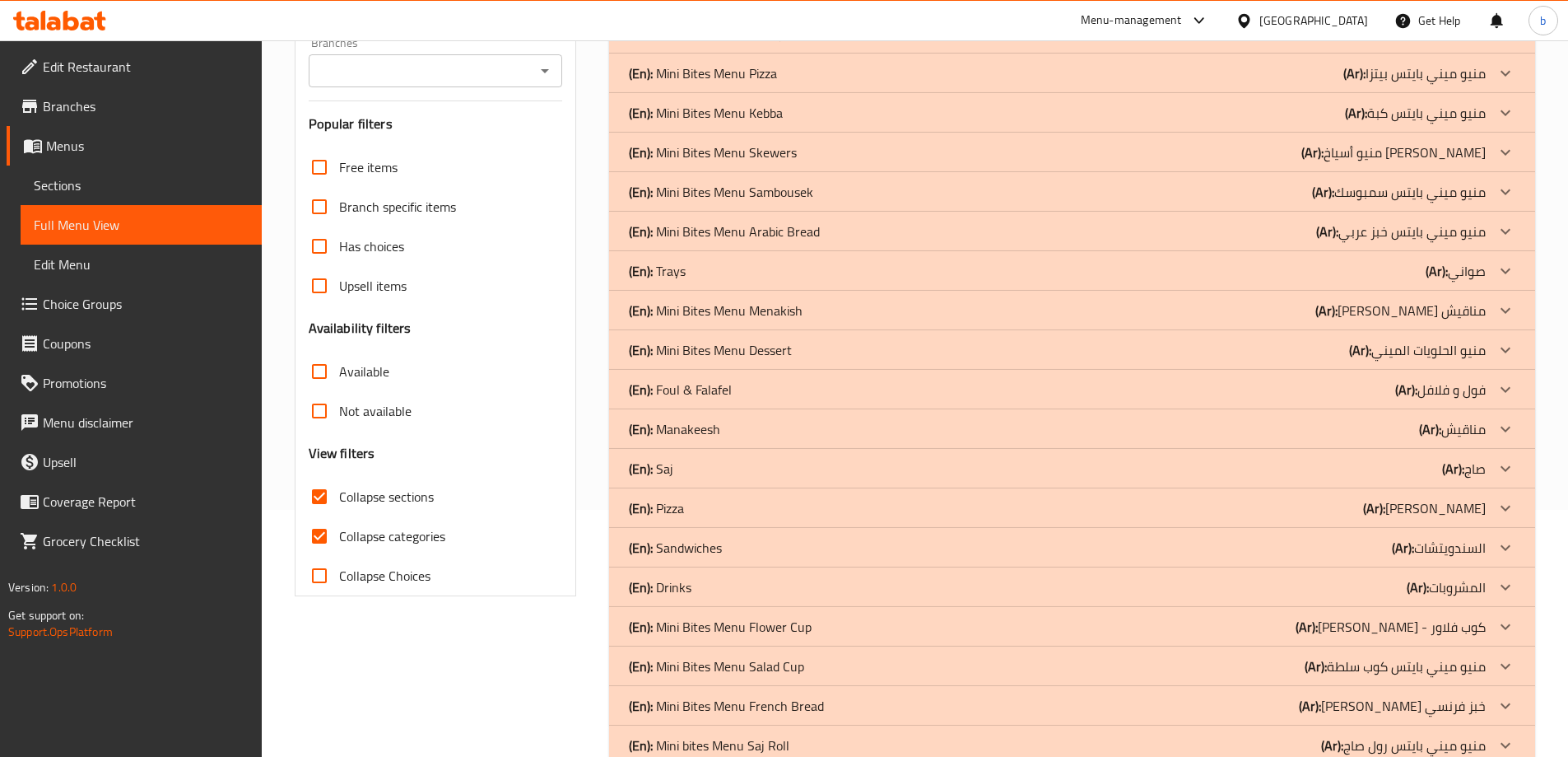
scroll to position [0, 0]
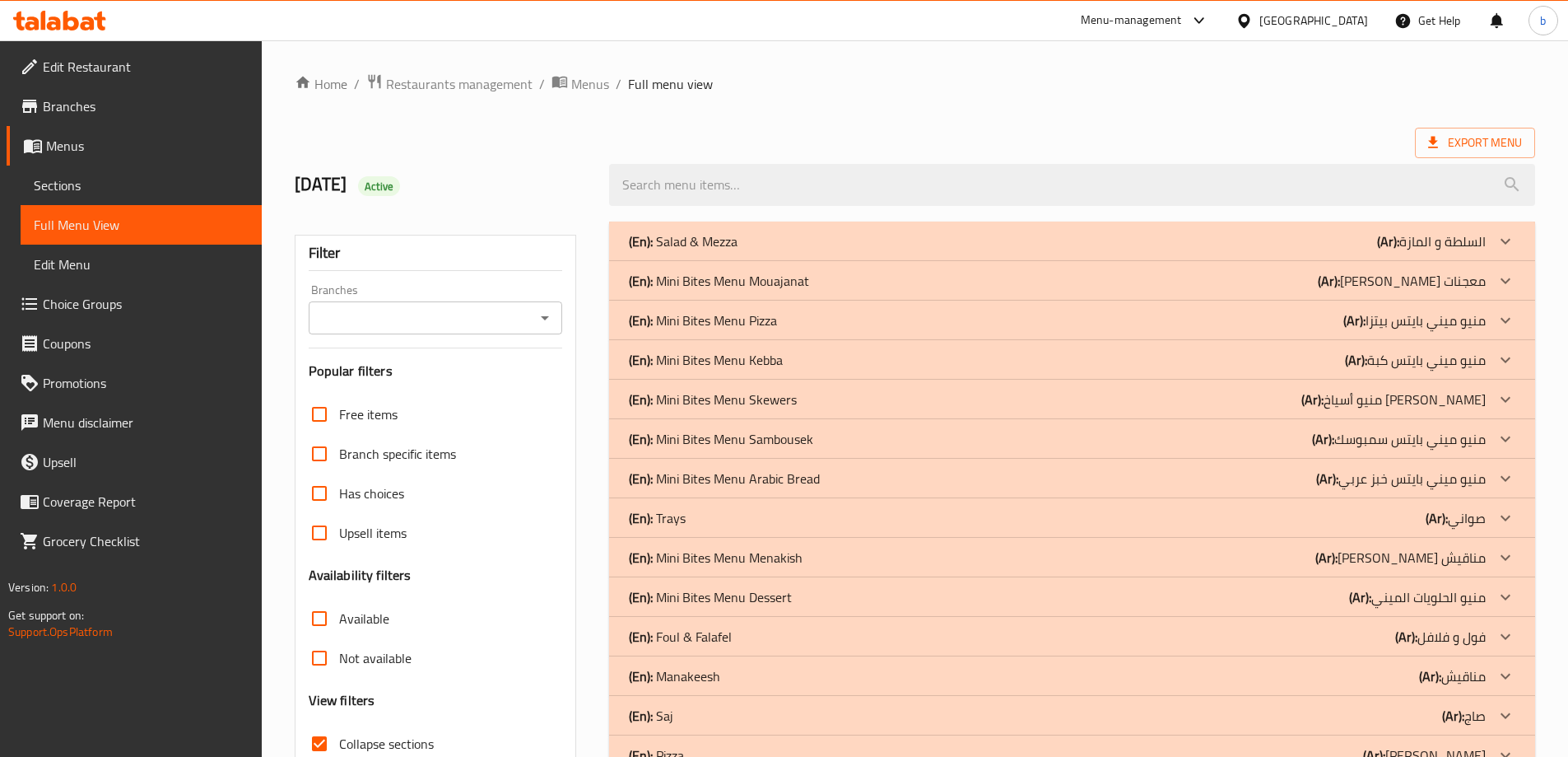
click at [1494, 243] on div at bounding box center [1506, 241] width 39 height 39
